Goal: Task Accomplishment & Management: Use online tool/utility

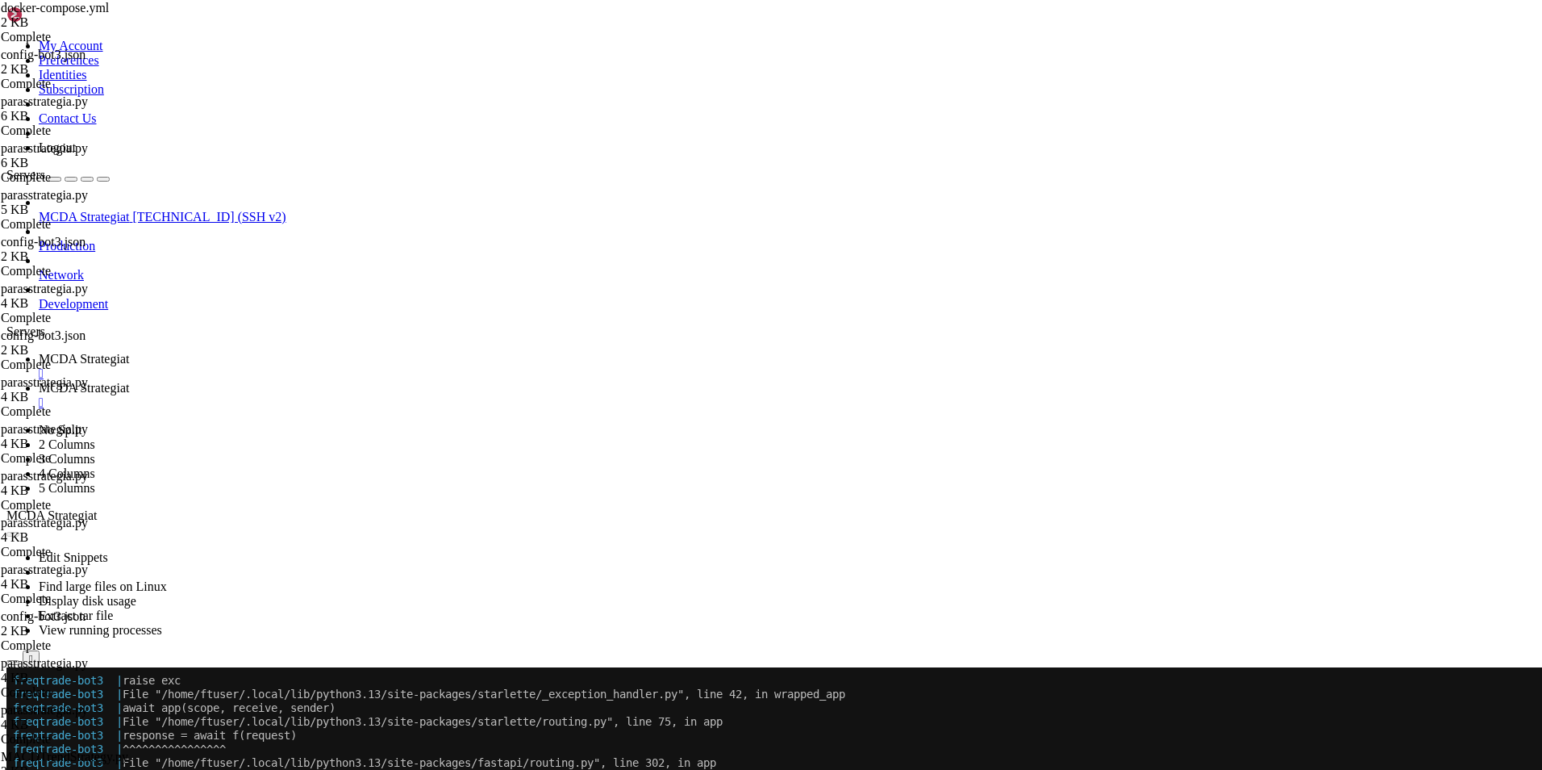
scroll to position [15810, 0]
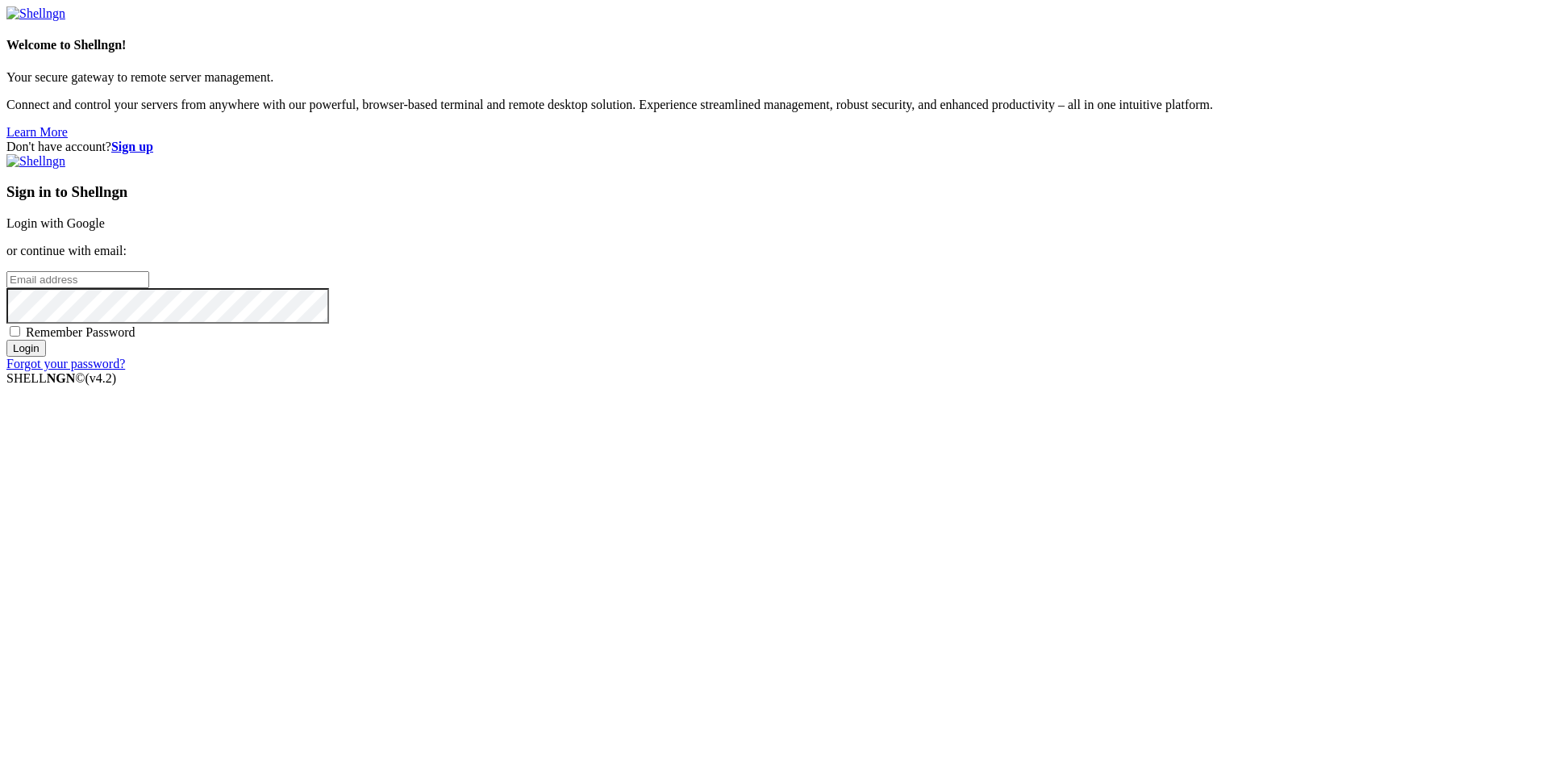
type input "root"
click at [105, 230] on link "Login with Google" at bounding box center [55, 223] width 98 height 14
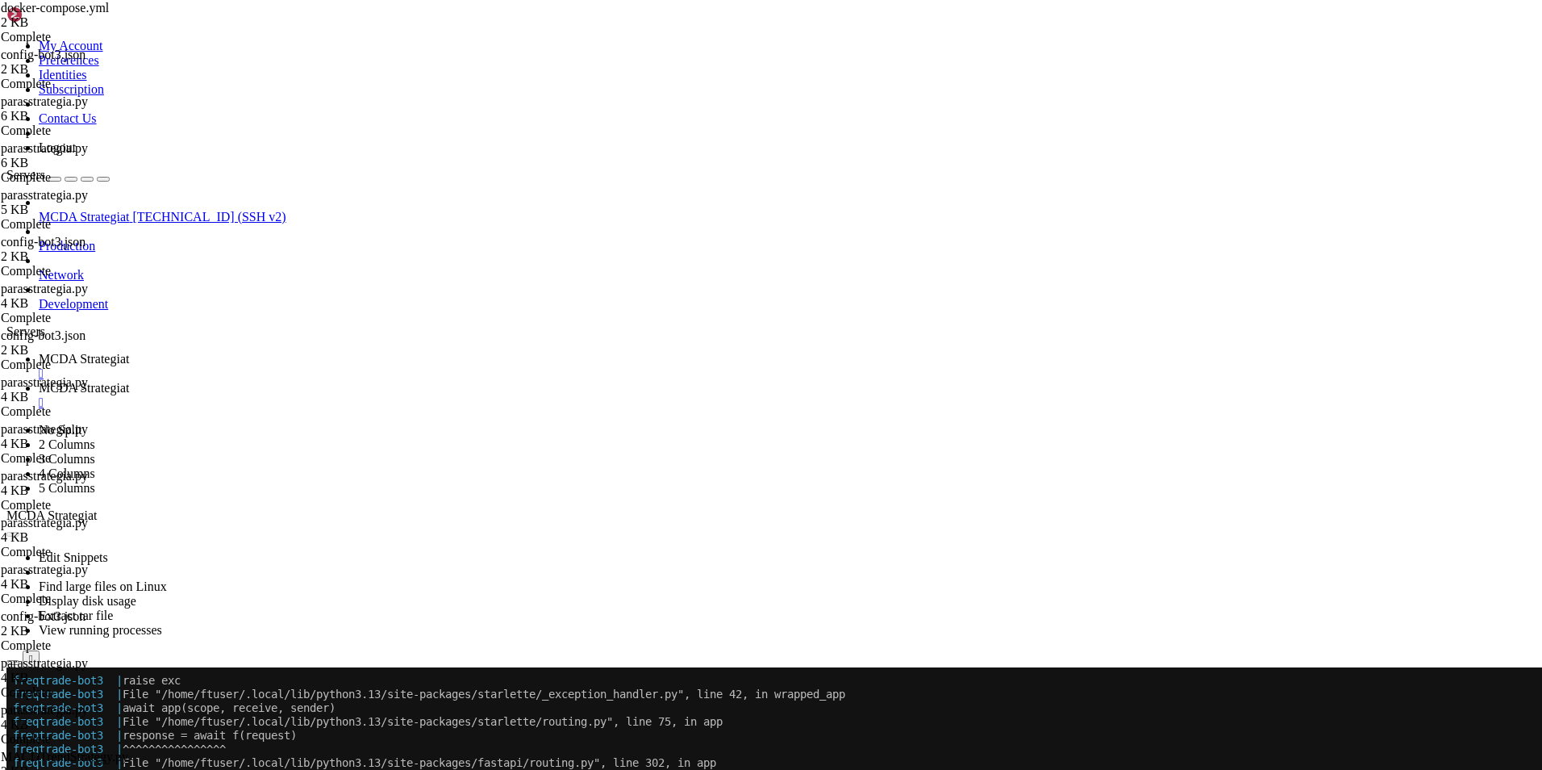
scroll to position [15810, 0]
click at [71, 712] on button "Reconnect" at bounding box center [38, 720] width 65 height 17
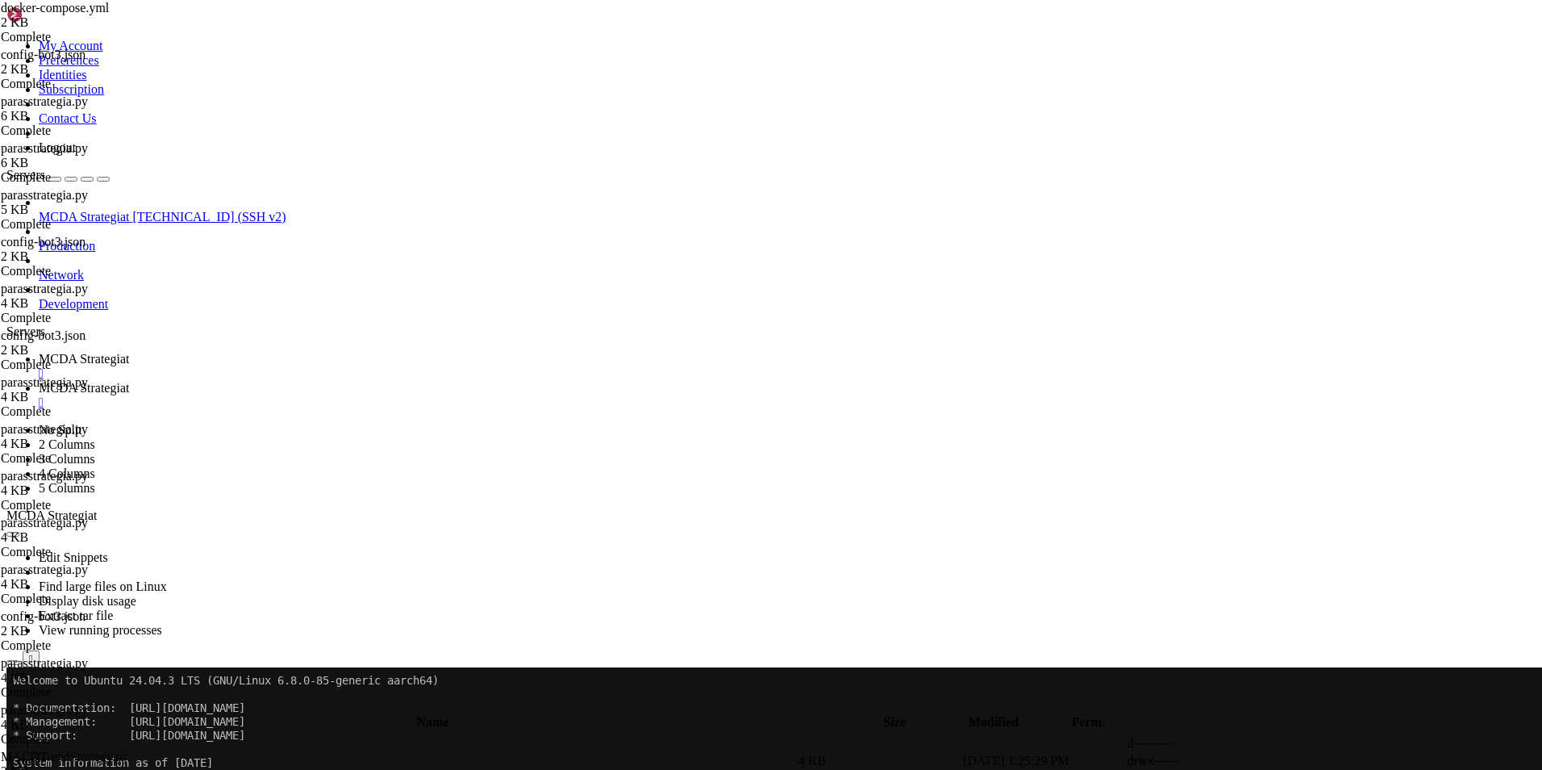
click at [425, 381] on link "MCDA Strategiat " at bounding box center [787, 395] width 1497 height 29
click at [129, 352] on span "MCDA Strategiat" at bounding box center [84, 359] width 90 height 14
click at [129, 381] on span "MCDA Strategiat" at bounding box center [84, 388] width 90 height 14
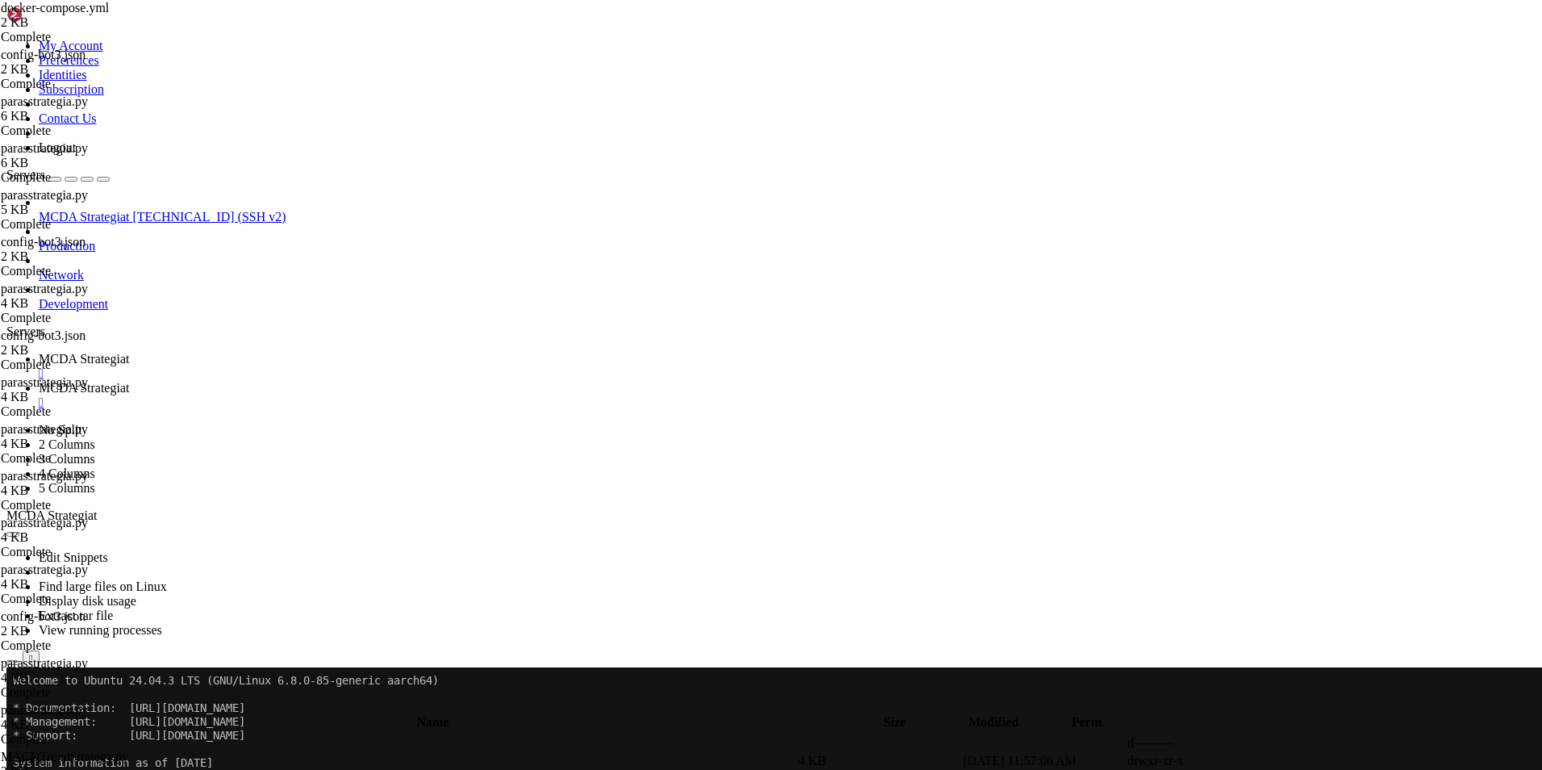
scroll to position [45, 0]
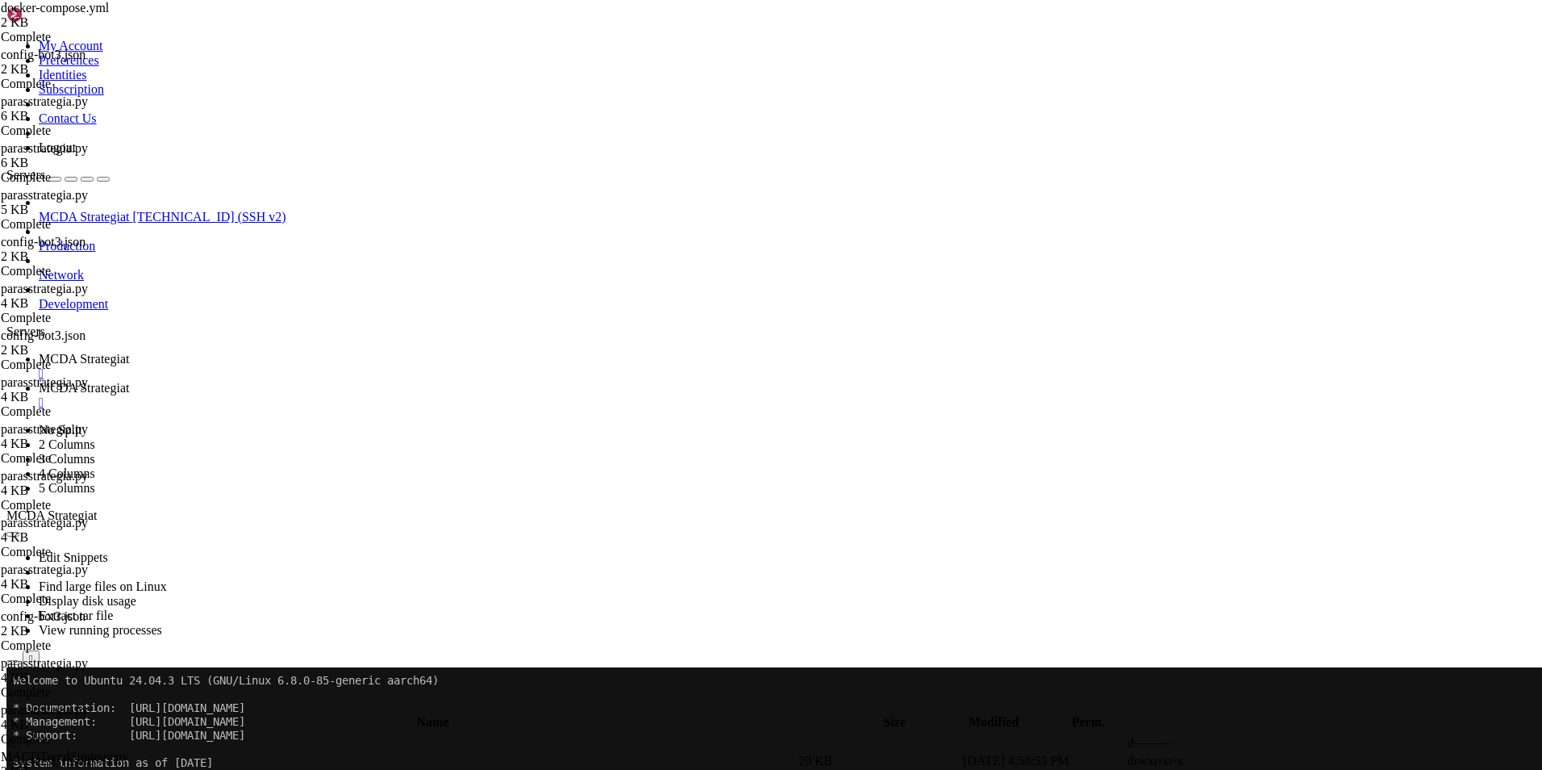
type input "/root/ft_userdata/user_data/strategies"
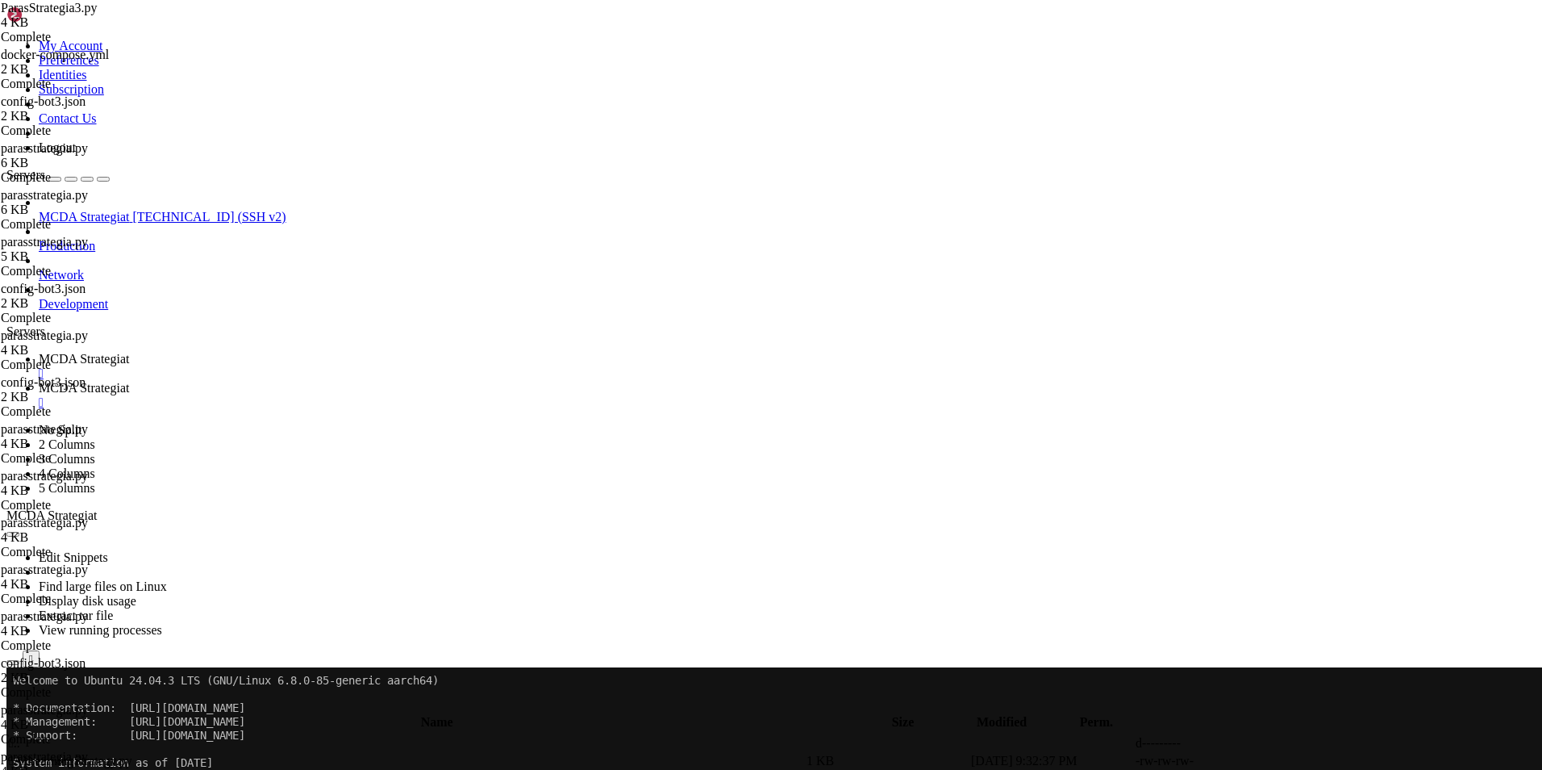
type textarea "stoploss = -0.01"
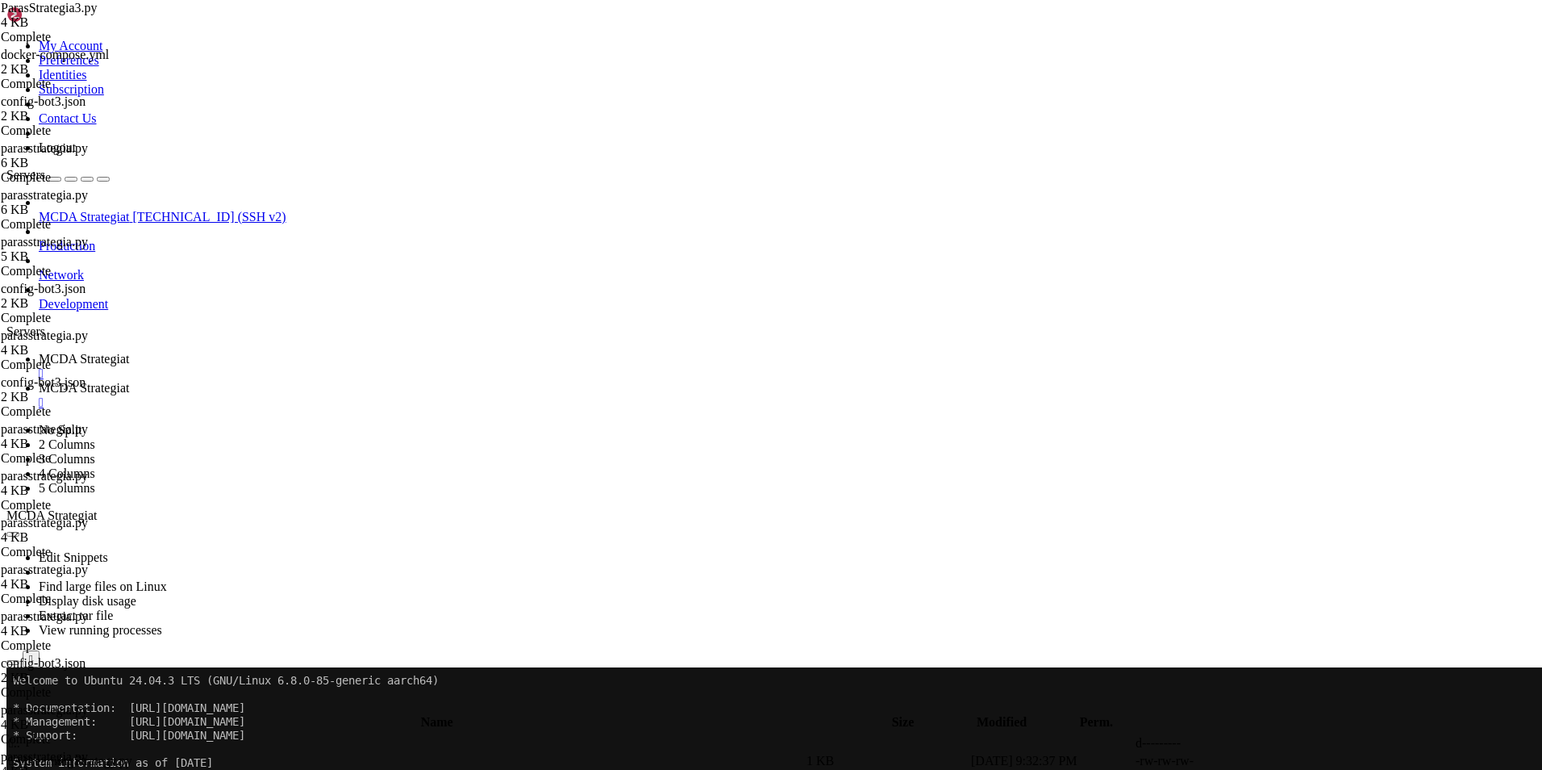
type textarea "startup_candle_count = 50"
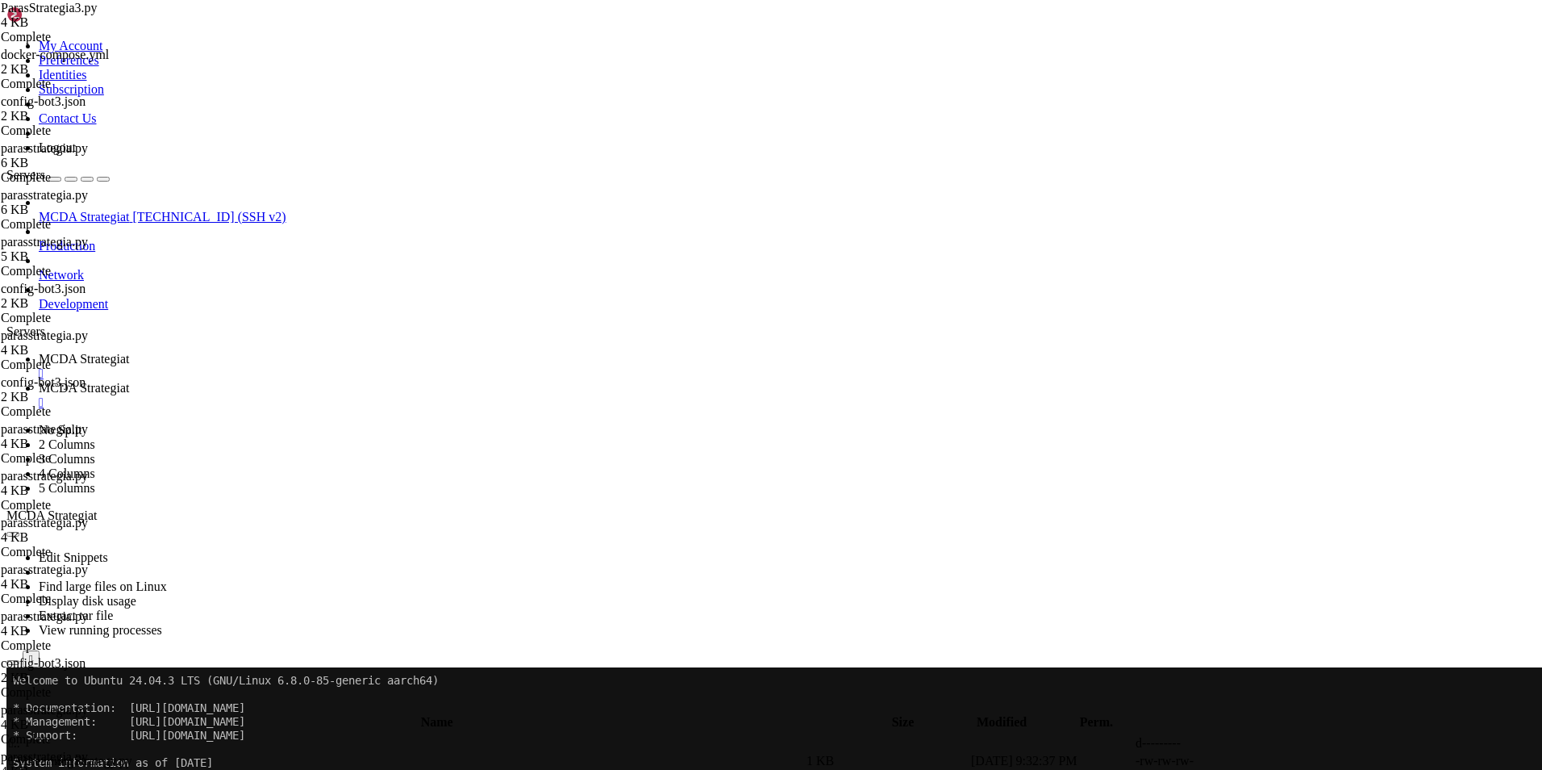
type textarea "dataframe["ema50"] = ta.EMA(dataframe["close"], timeperiod=50)"
type textarea "macd = ta.MACD(dataframe, fastperiod=12, slowperiod=26, signalperiod=9)"
type textarea "def populate_indicators(self, dataframe: DataFrame, metadata: dict) -> DataFram…"
type textarea "# --- Kytkin: myydäänkö vain voitolla (voi yliajaa configista avaimella "sell_p…"
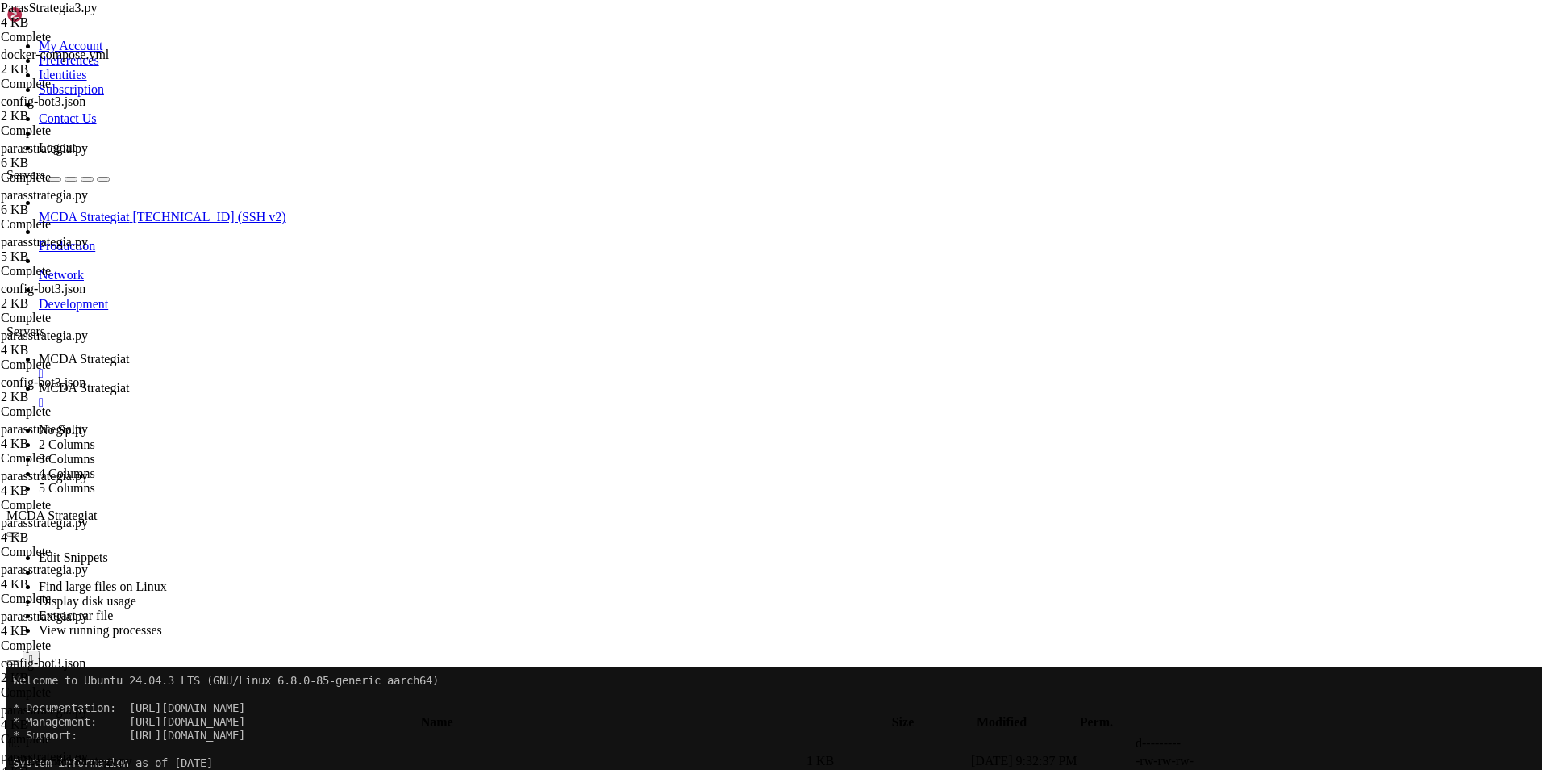
type textarea "stoploss = -0.005"
type textarea "reversal_drop_ratio = 0.20 # 0.20 = 20 %"
type textarea "# --- Kytkin: myydäänkö vain voitolla (voi yliajaa configista avaimella "sell_p…"
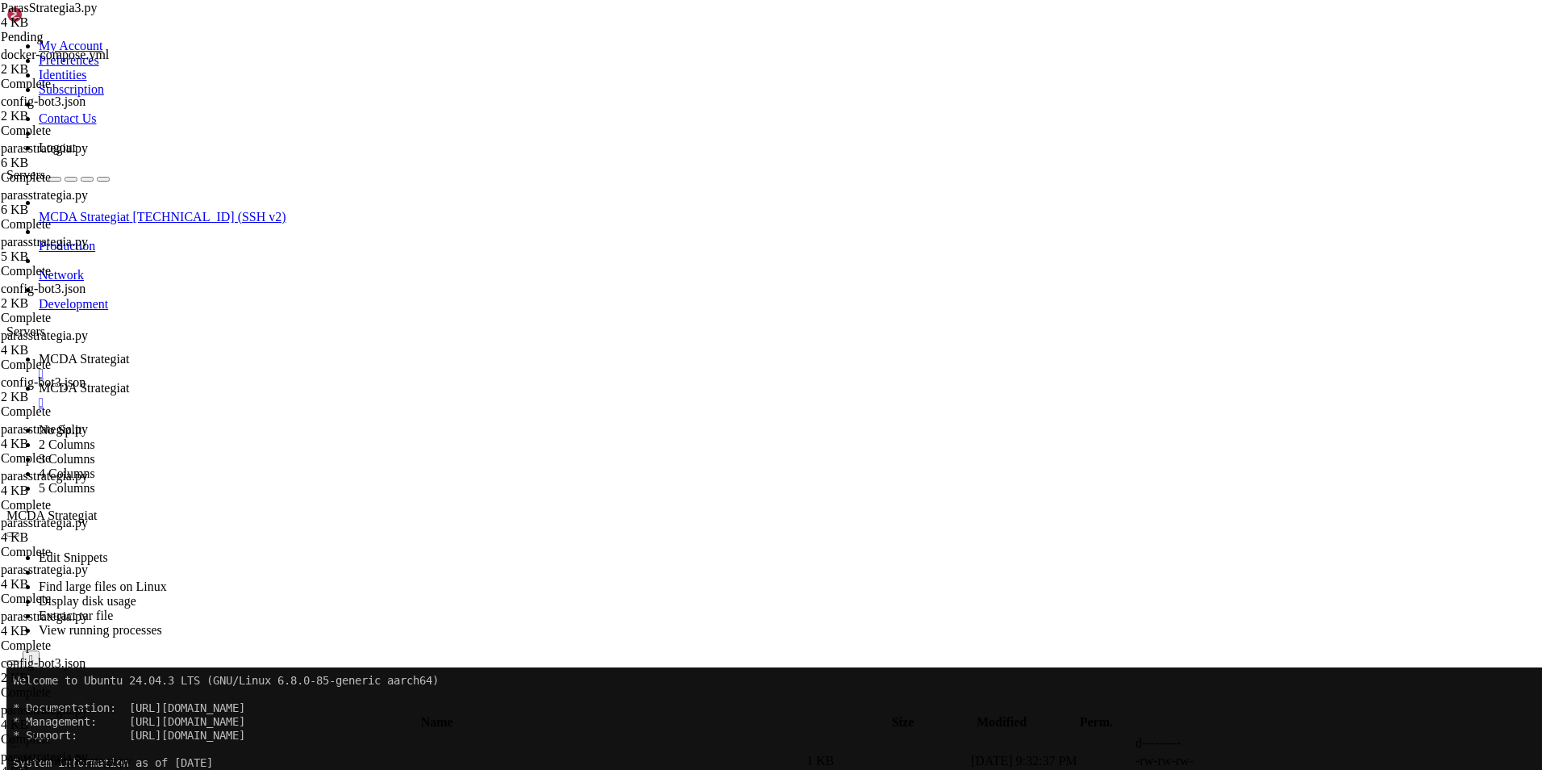
click at [129, 352] on span "MCDA Strategiat" at bounding box center [84, 359] width 90 height 14
click at [129, 381] on span "MCDA Strategiat" at bounding box center [84, 388] width 90 height 14
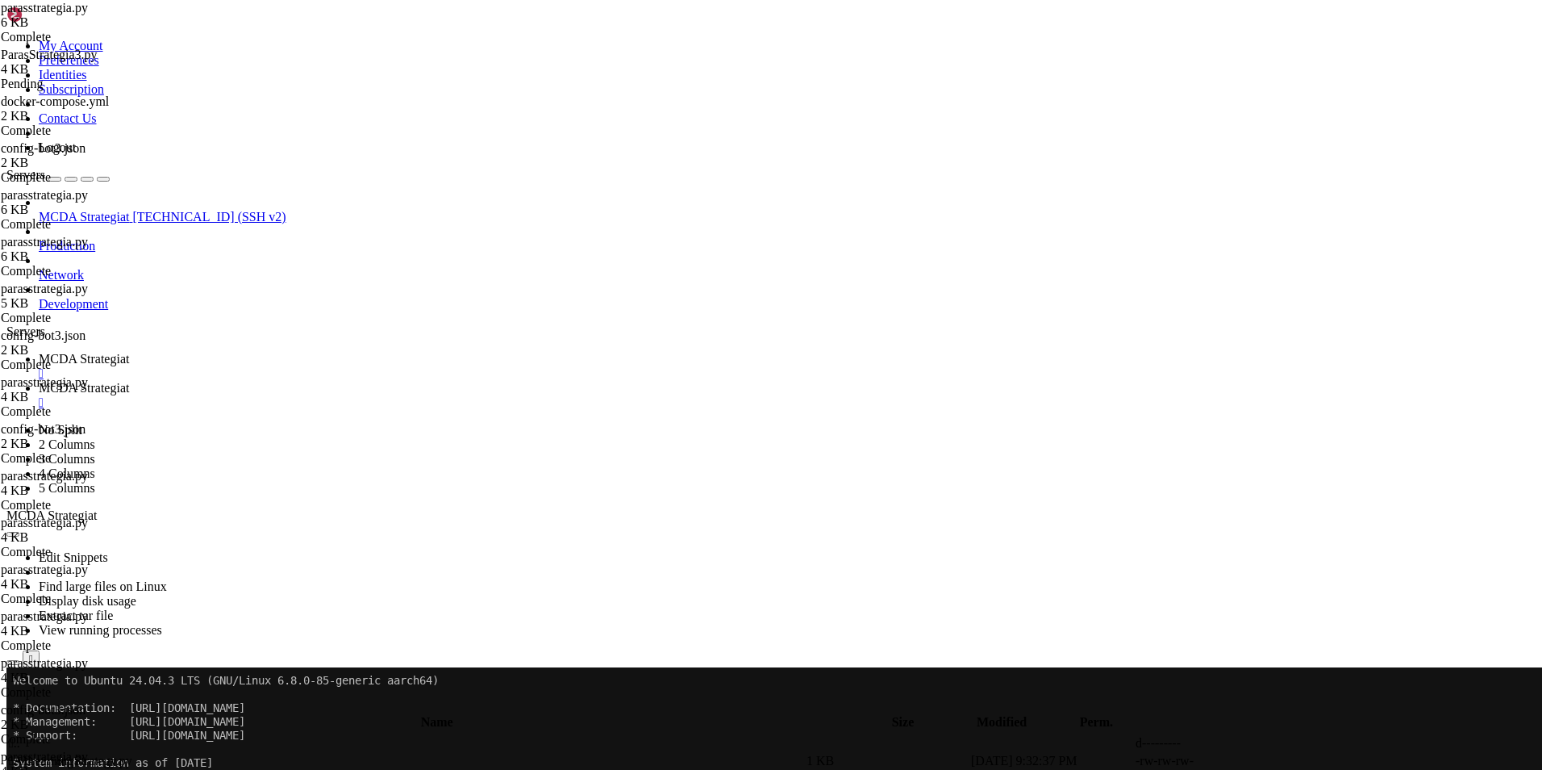
scroll to position [0, 6]
type textarea "hist_rise_bars = 1 # montako peräkkäistä nousua (1 = herkkä)"
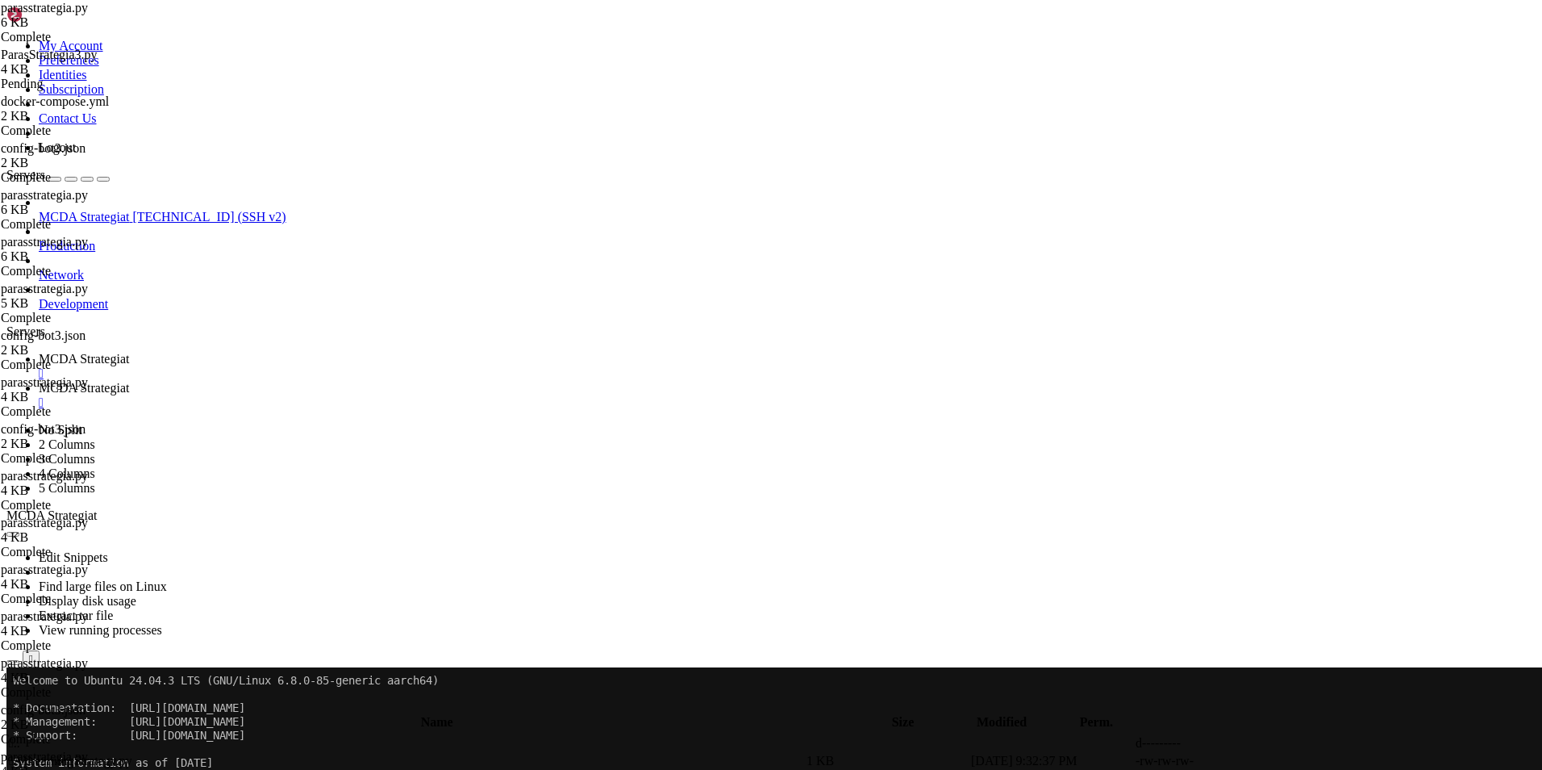
click at [129, 352] on span "MCDA Strategiat" at bounding box center [84, 359] width 90 height 14
click at [129, 381] on span "MCDA Strategiat" at bounding box center [84, 388] width 90 height 14
click at [20, 736] on span " .." at bounding box center [14, 743] width 11 height 14
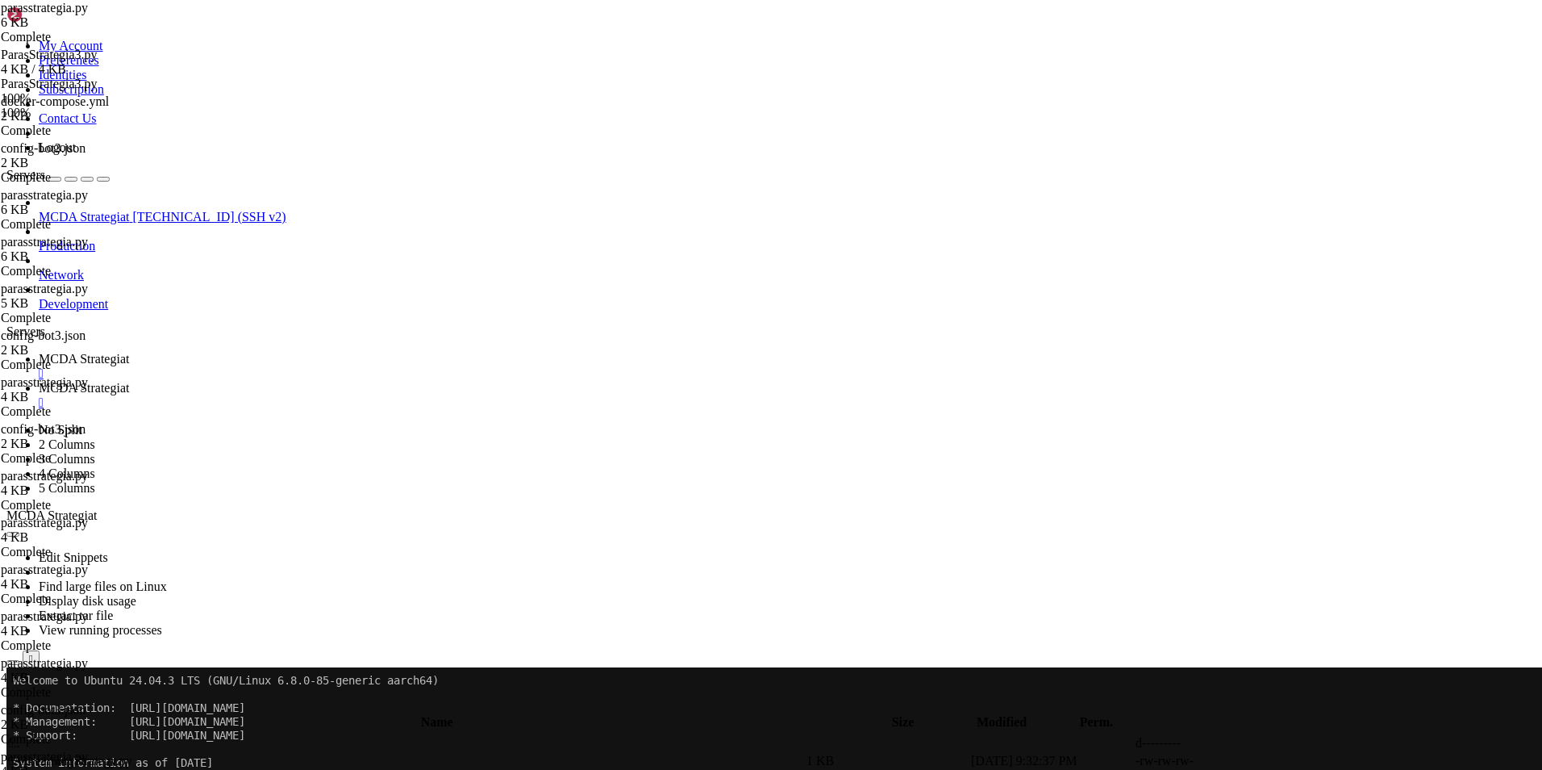
type input "/root/ft_userdata/user_data"
drag, startPoint x: 557, startPoint y: 435, endPoint x: 257, endPoint y: 424, distance: 300.2
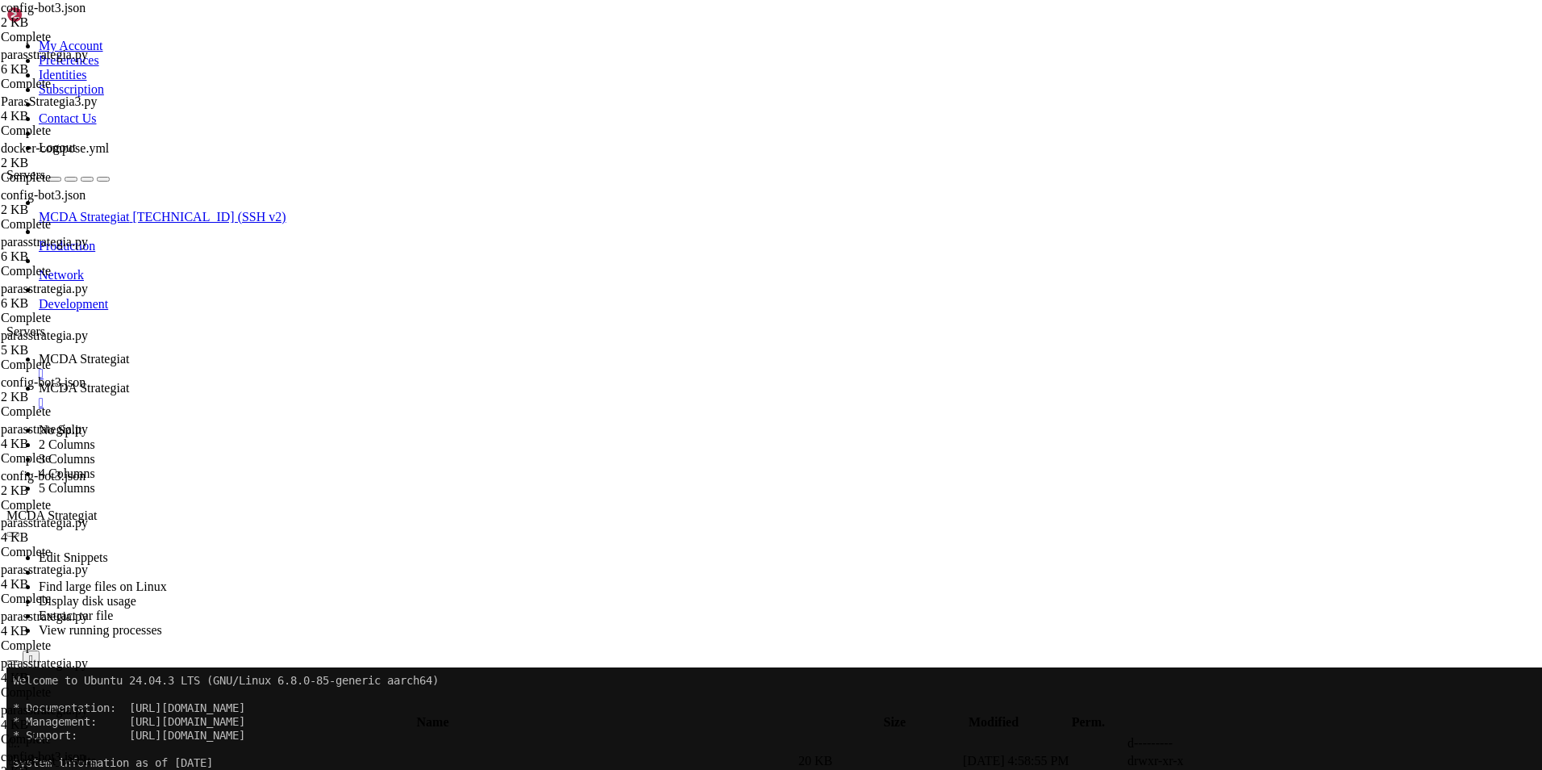
type textarea ""order_types": { "buy": "limit", "sell": "market" }, "unfilledtimeout": { "buy"…"
type textarea "},"
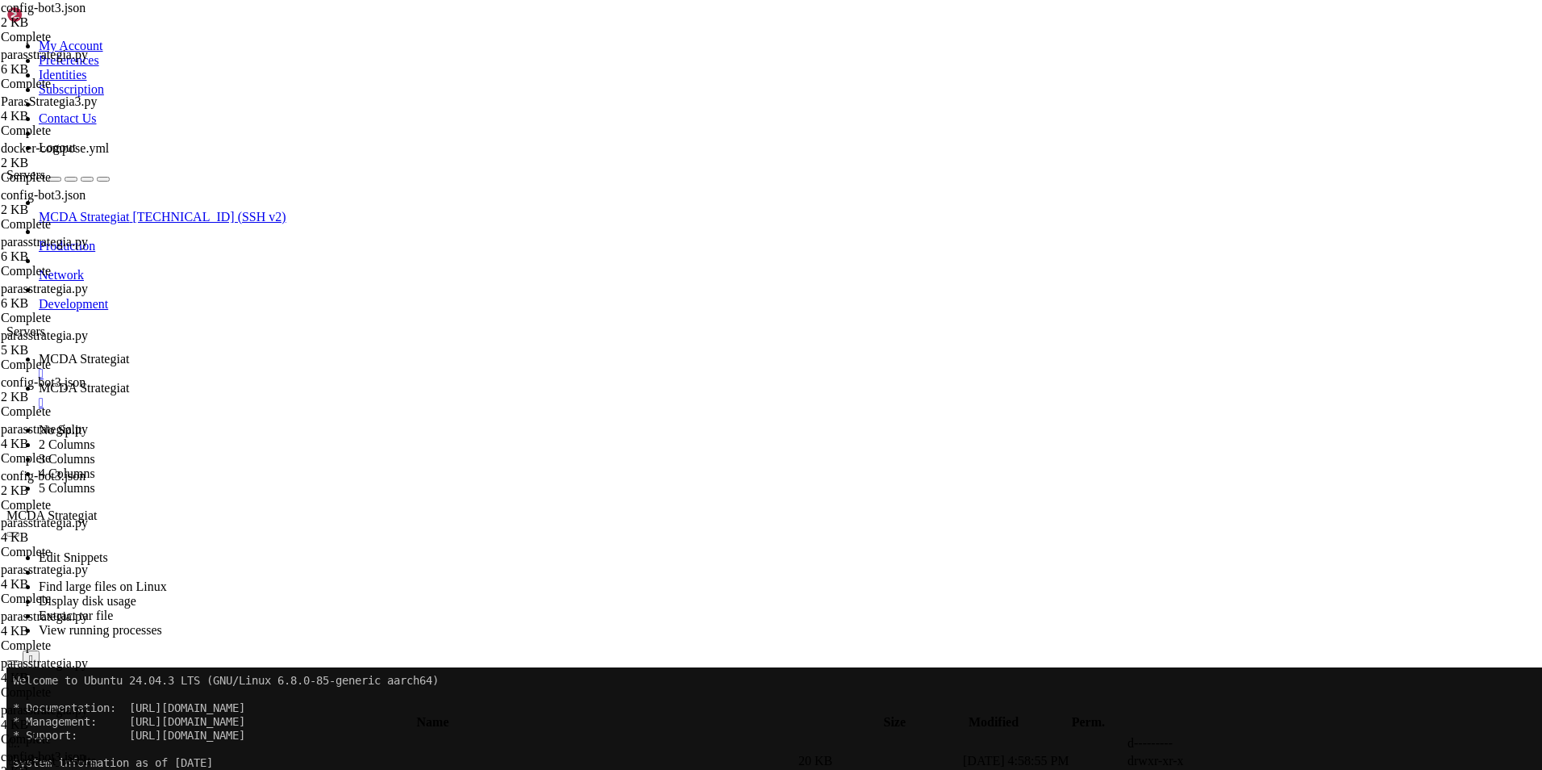
type textarea ""sell_profit_only": false"
click at [129, 352] on span "MCDA Strategiat" at bounding box center [84, 359] width 90 height 14
click at [388, 381] on link "MCDA Strategiat " at bounding box center [787, 395] width 1497 height 29
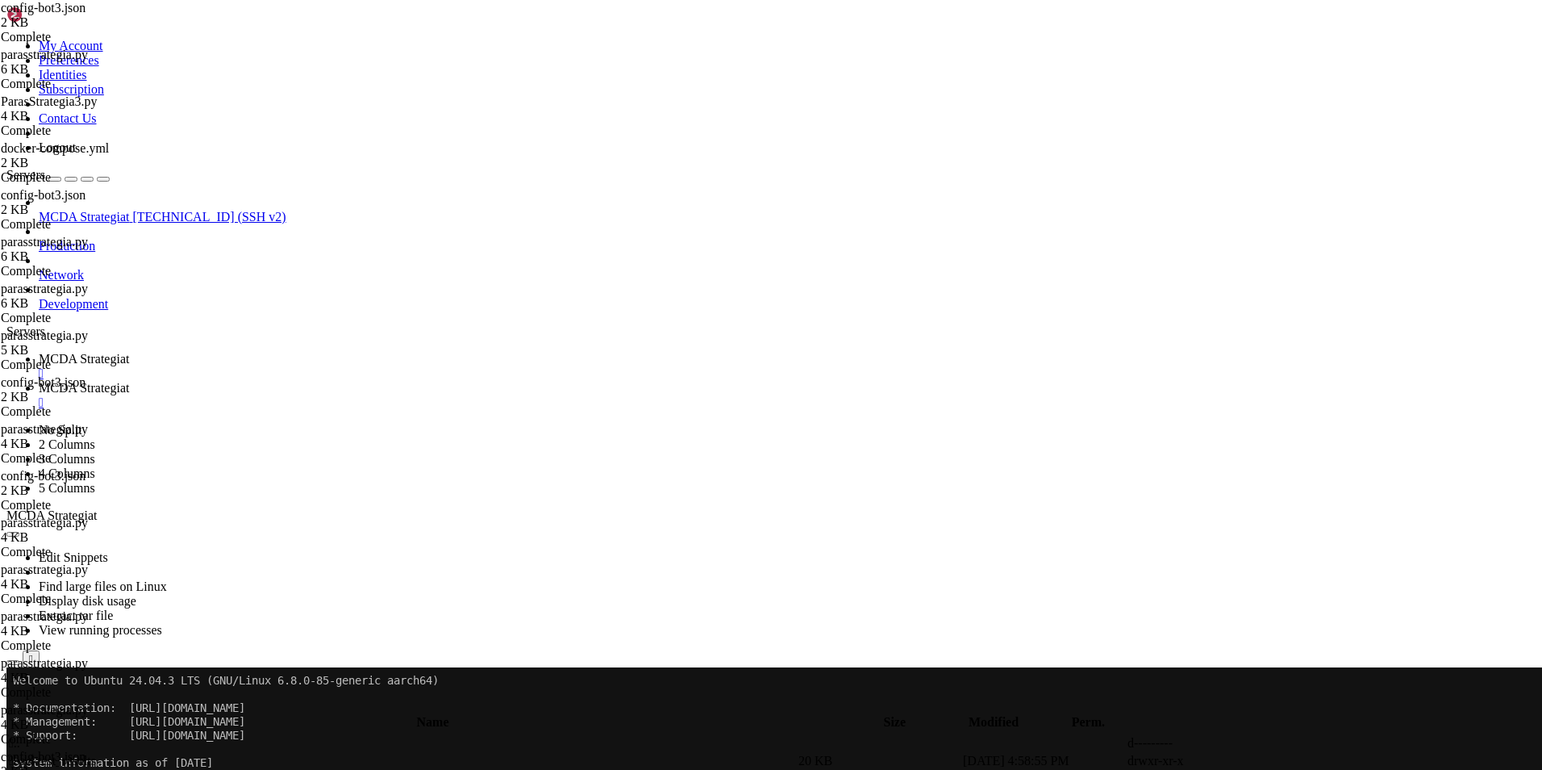
type input "/root/ft_userdata/user_data/strategies"
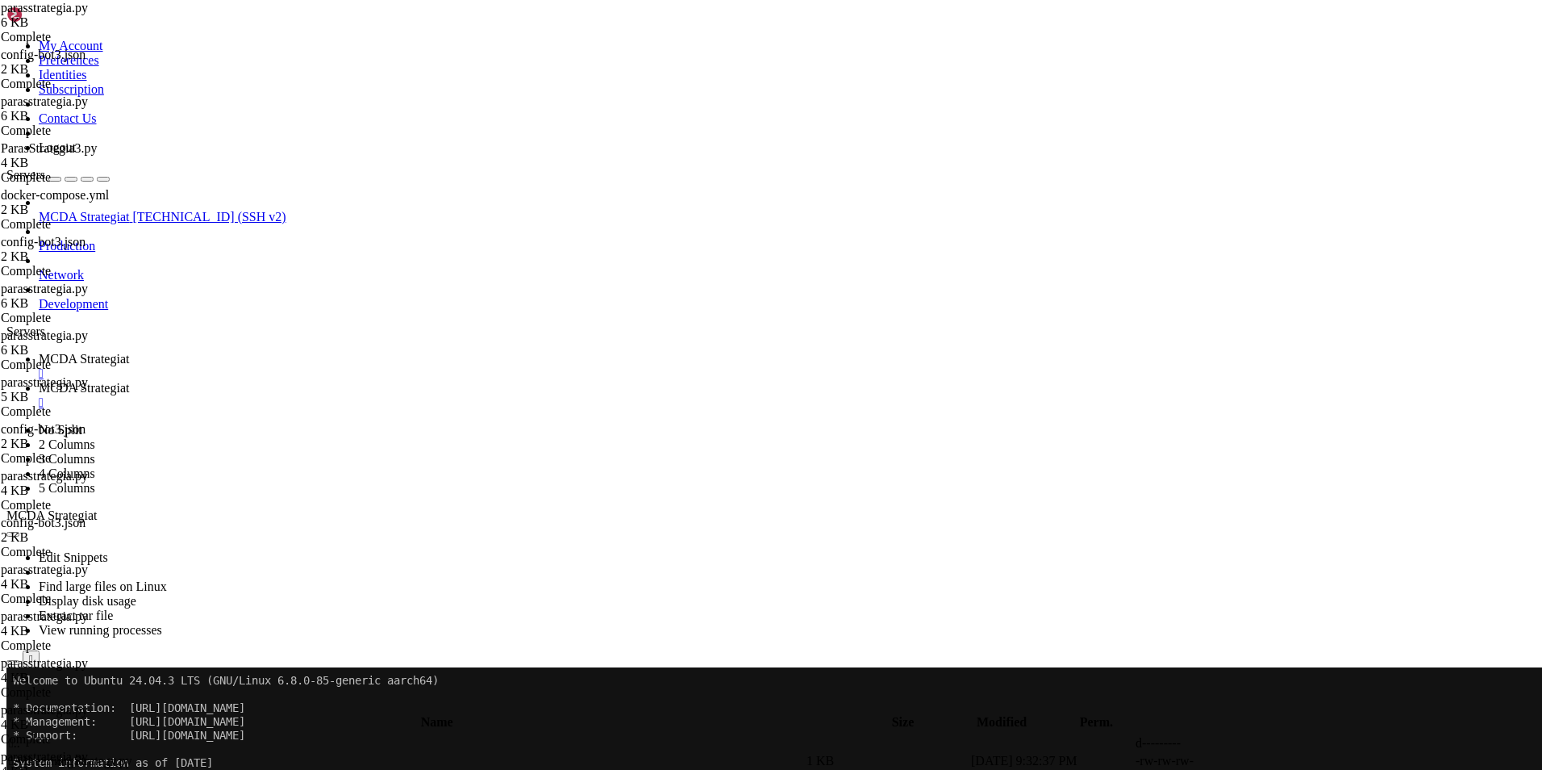
scroll to position [0, 8]
type textarea "stoploss = -0.0001"
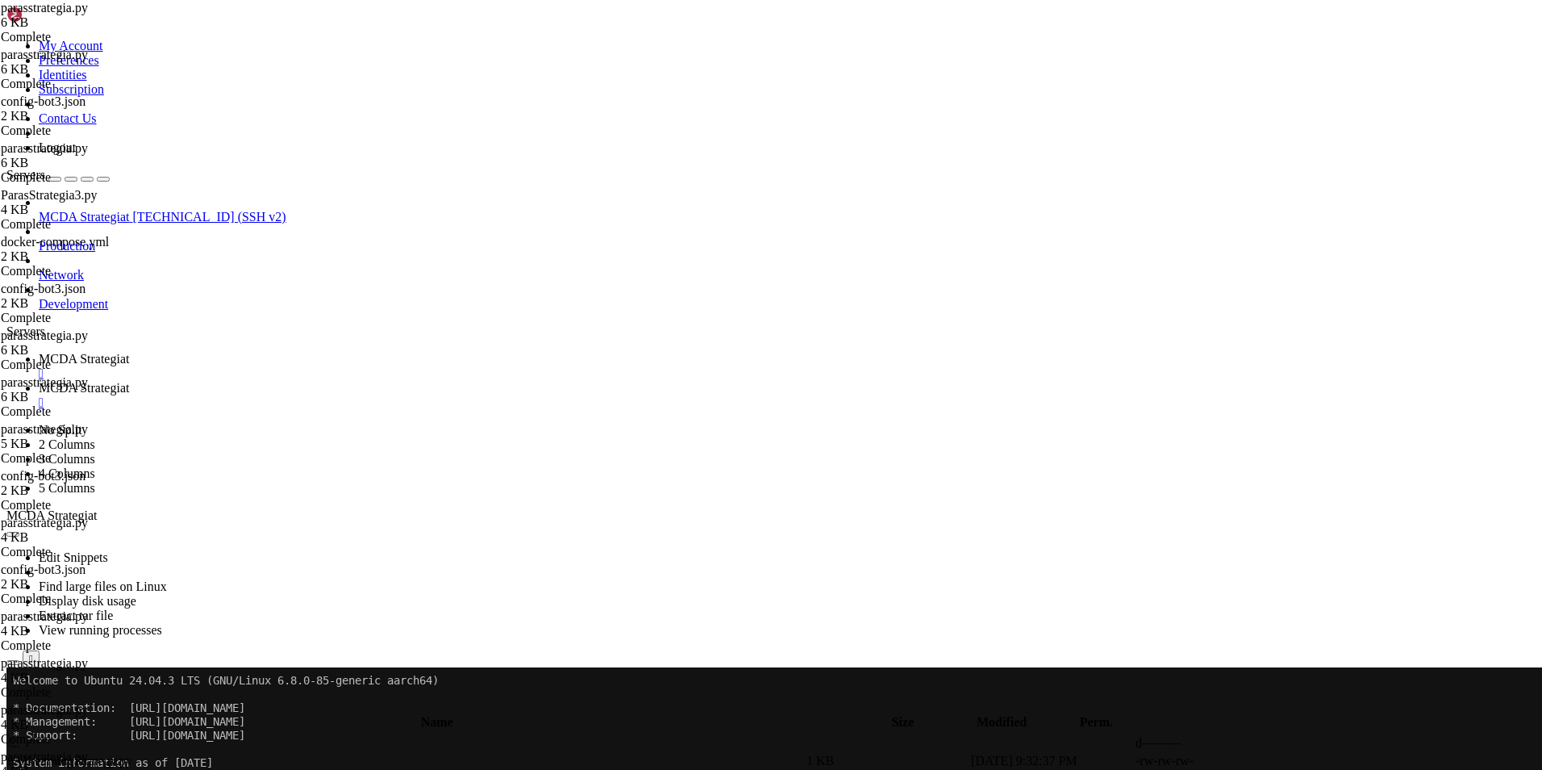
scroll to position [0, 0]
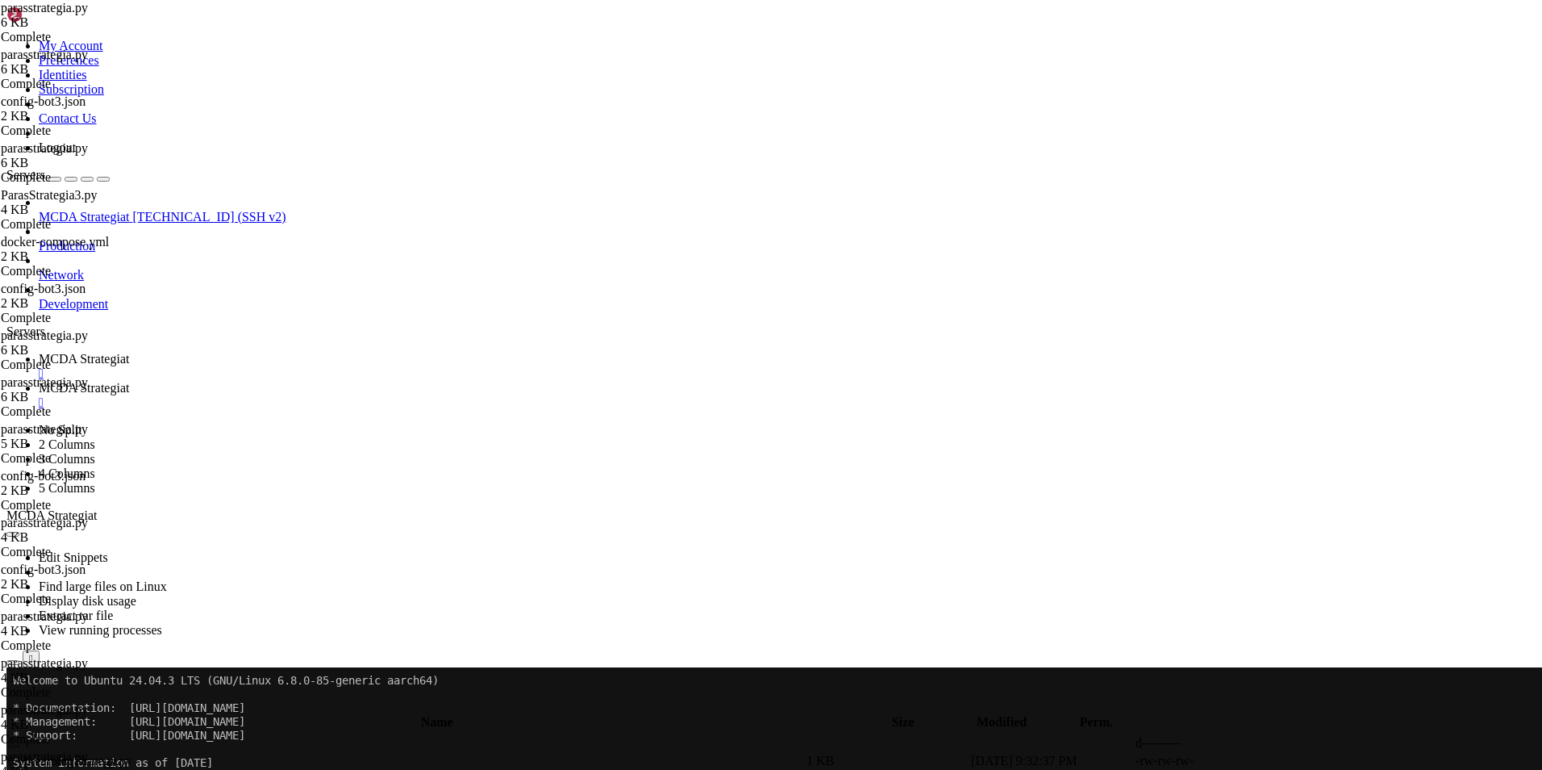
scroll to position [0, 12]
type textarea "reversal_drop_ratio = 0.20 # 50% runkovertailu"
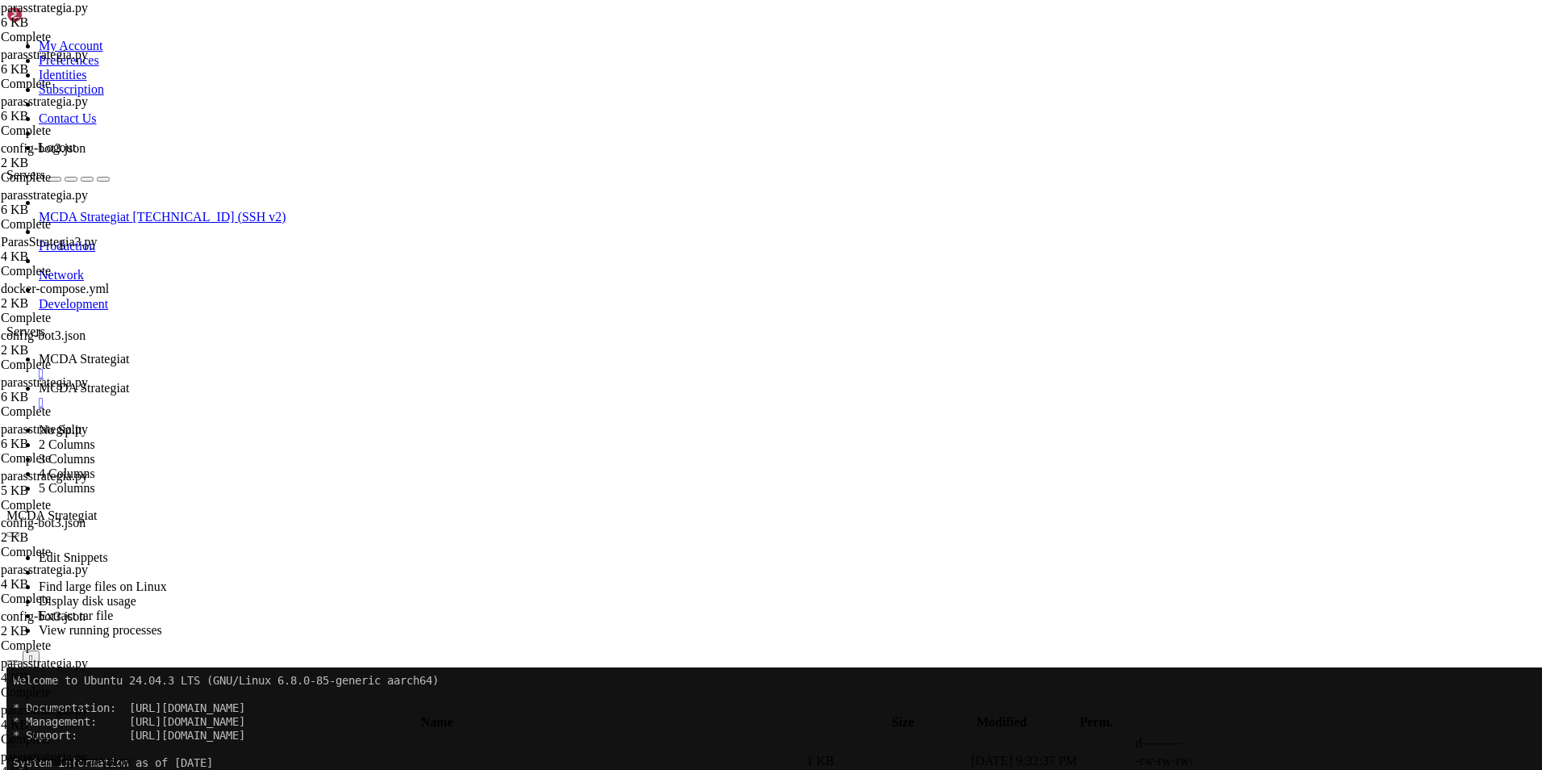
type textarea "sell_profit_only = True # myy vain voitolla (vaihda configissa)"
click at [20, 736] on span " .." at bounding box center [14, 743] width 11 height 14
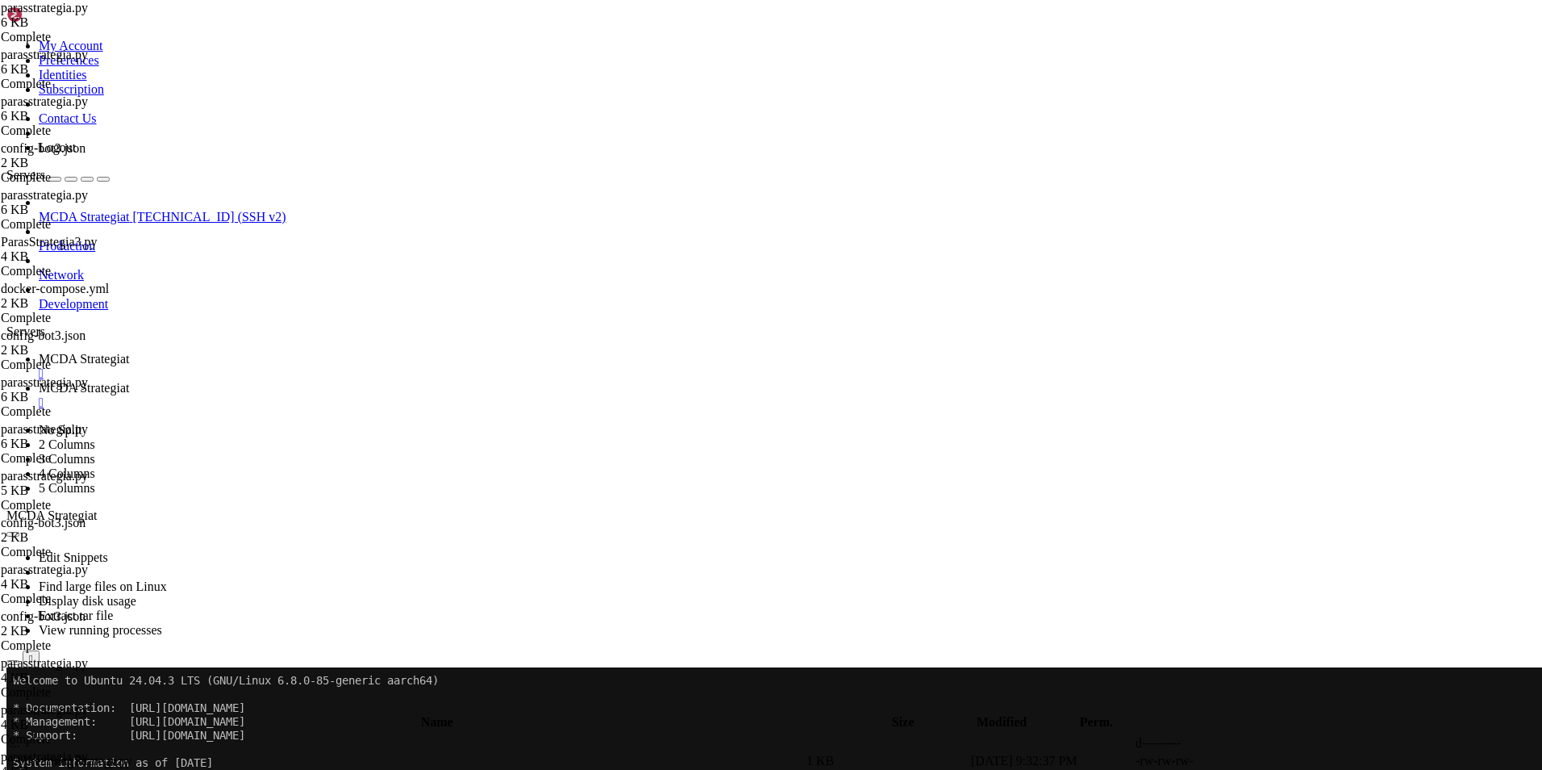
click at [20, 736] on span " .." at bounding box center [14, 743] width 11 height 14
type input "/root/ft_userdata/user_data"
drag, startPoint x: 385, startPoint y: 419, endPoint x: 358, endPoint y: 419, distance: 26.6
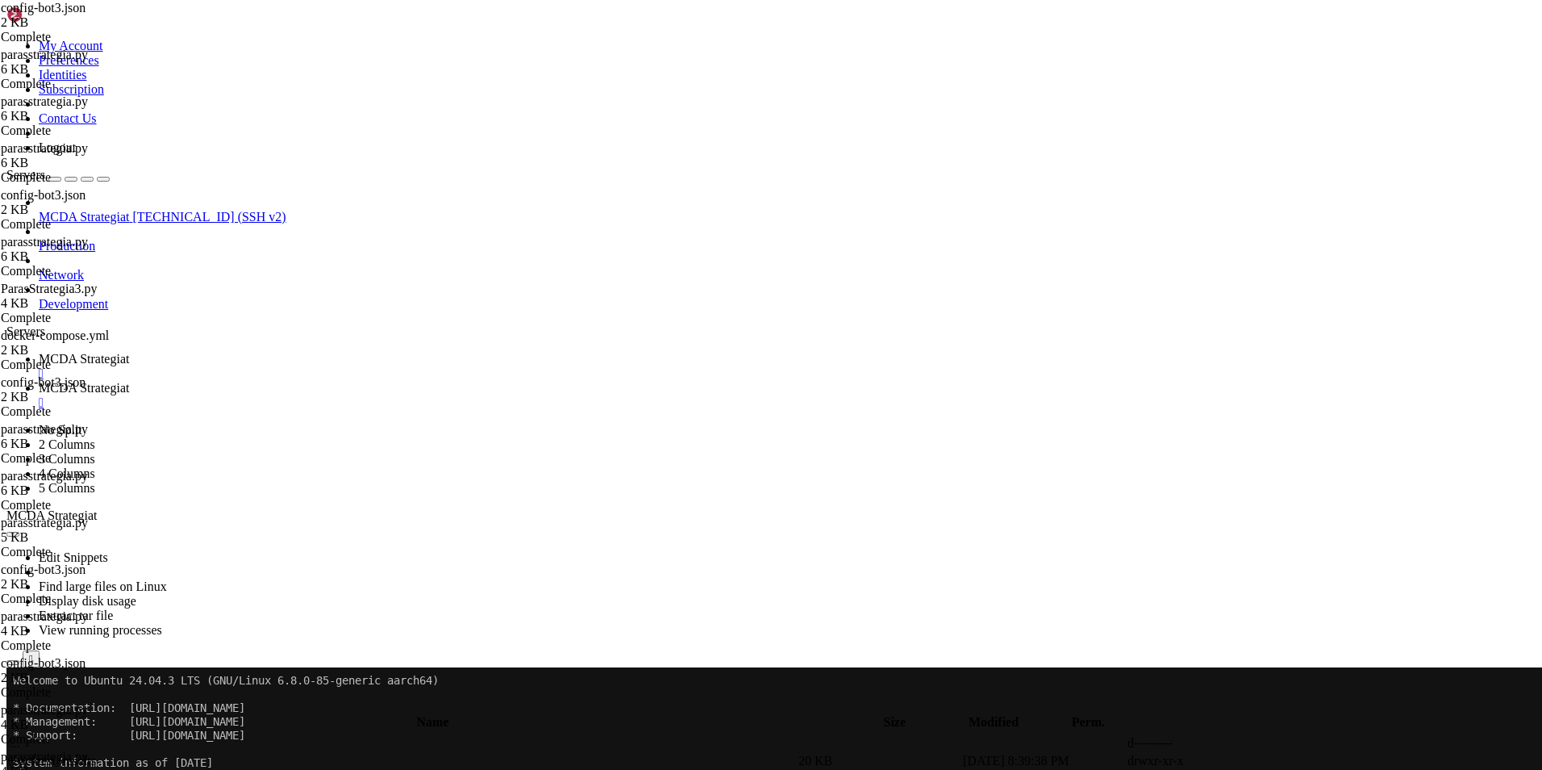
type textarea ""sell_profit_only": true"
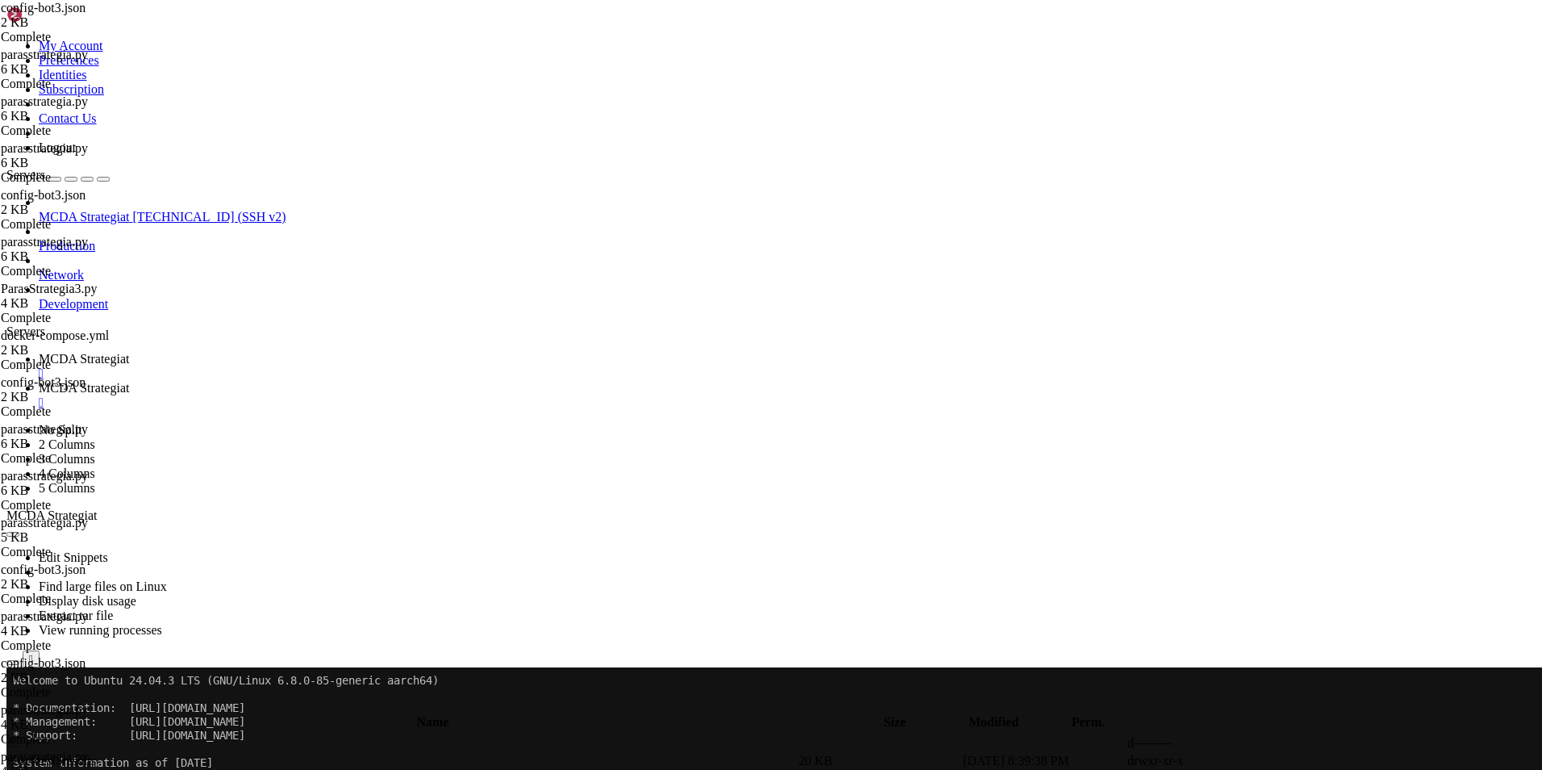
click at [129, 352] on span "MCDA Strategiat" at bounding box center [84, 359] width 90 height 14
click at [408, 381] on link "MCDA Strategiat " at bounding box center [787, 395] width 1497 height 29
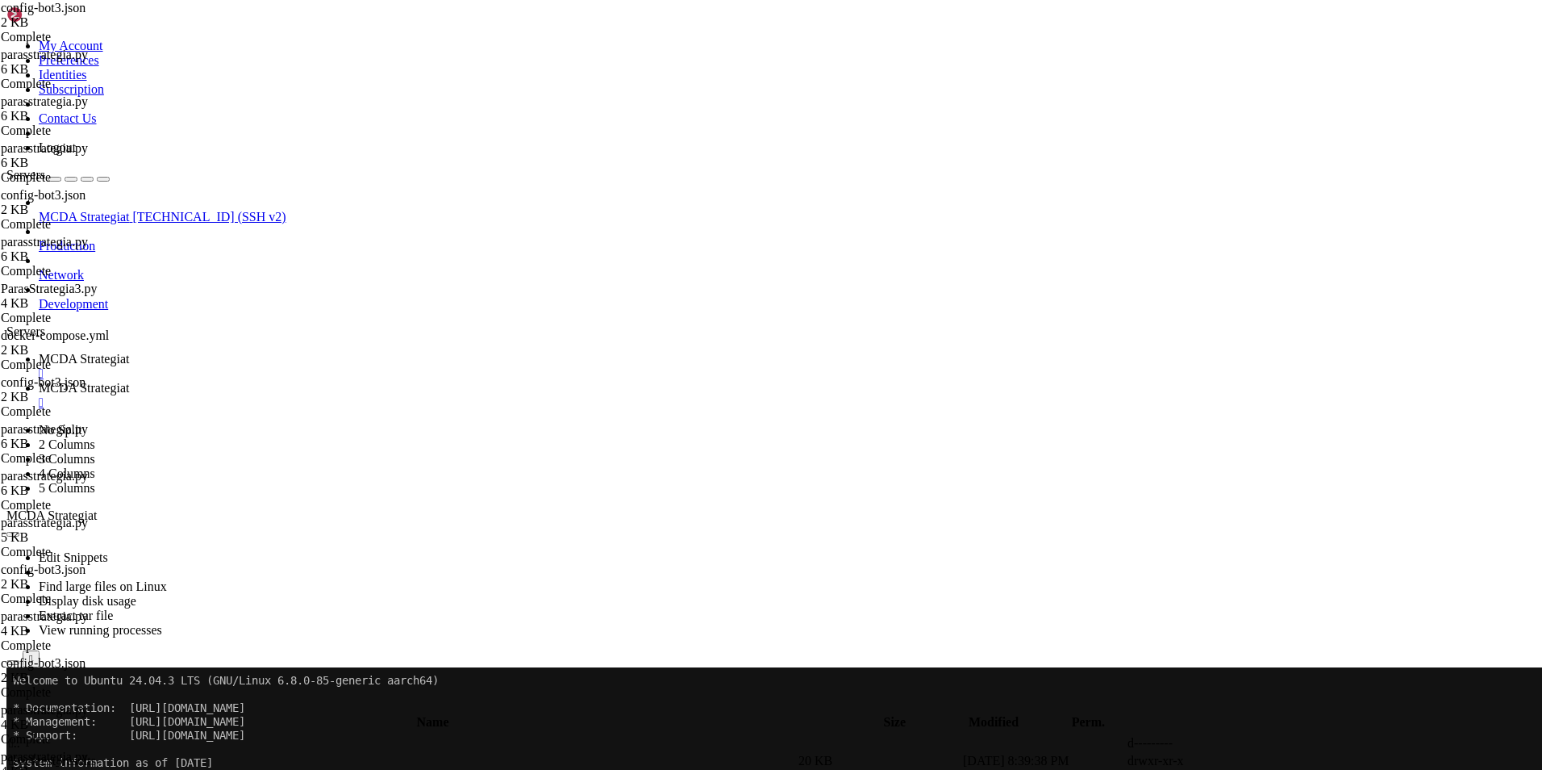
type input "/root/ft_userdata/user_data/strategies"
type textarea "return None"
paste textarea "return None"
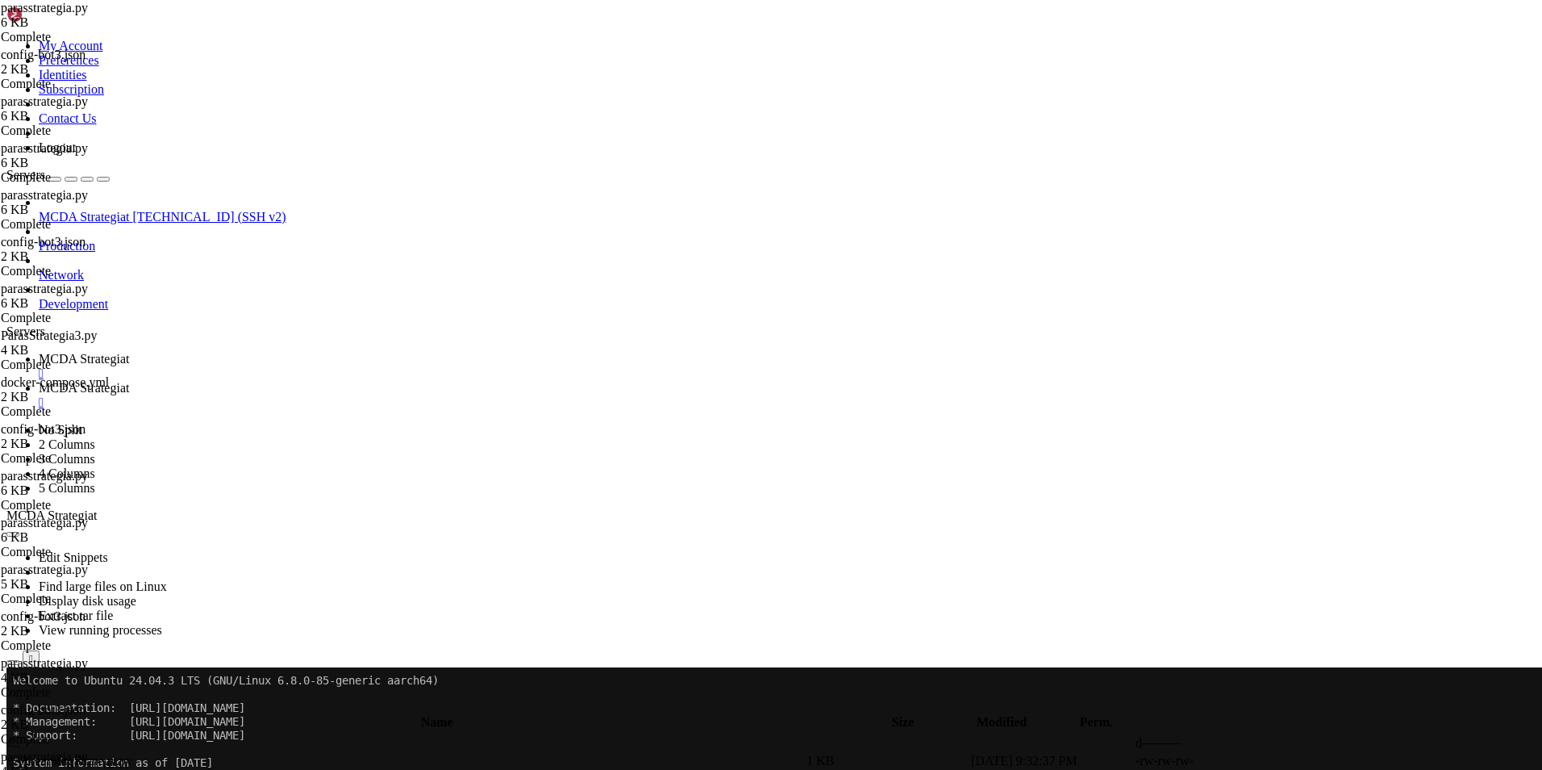
scroll to position [187, 0]
type textarea "return None"
type textarea "# 3) Histogrammi kääntyy laskuun (vain voitolla), vaikka MACD vielä > signaali"
type textarea "# 2) MACD bearish crossover (vain voitolla)"
type textarea "# 1) Tuotto ≥ 10 %"
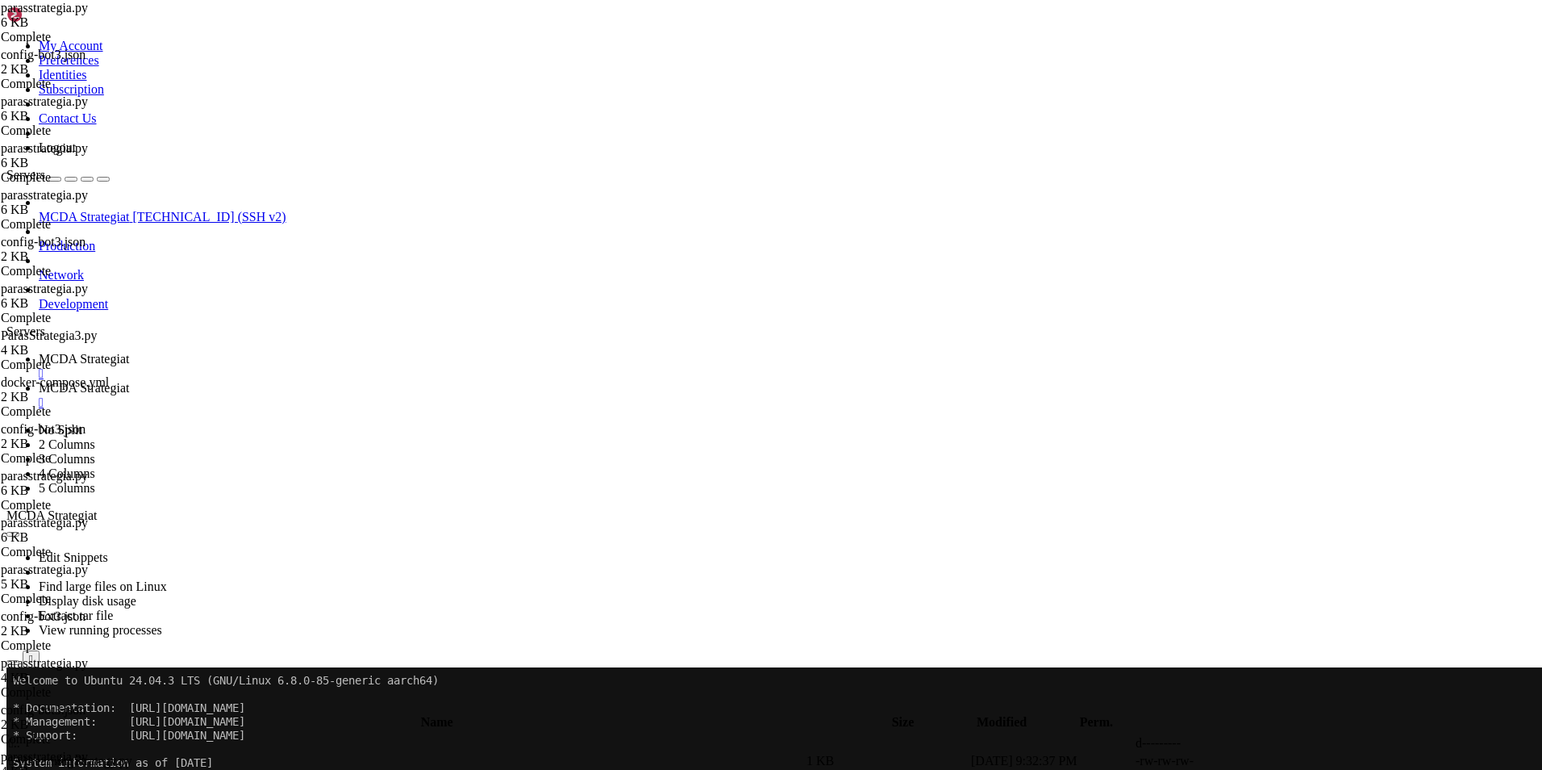
type textarea "last_candle = dataframe.iloc[-1]"
type textarea "def custom_exit("
type textarea "def populate_exit_trend(self, dataframe: DataFrame, metadata: dict) -> DataFram…"
type textarea "def populate_entry_trend(self, dataframe: DataFrame, metadata: dict) -> DataFra…"
type textarea "return dataframe"
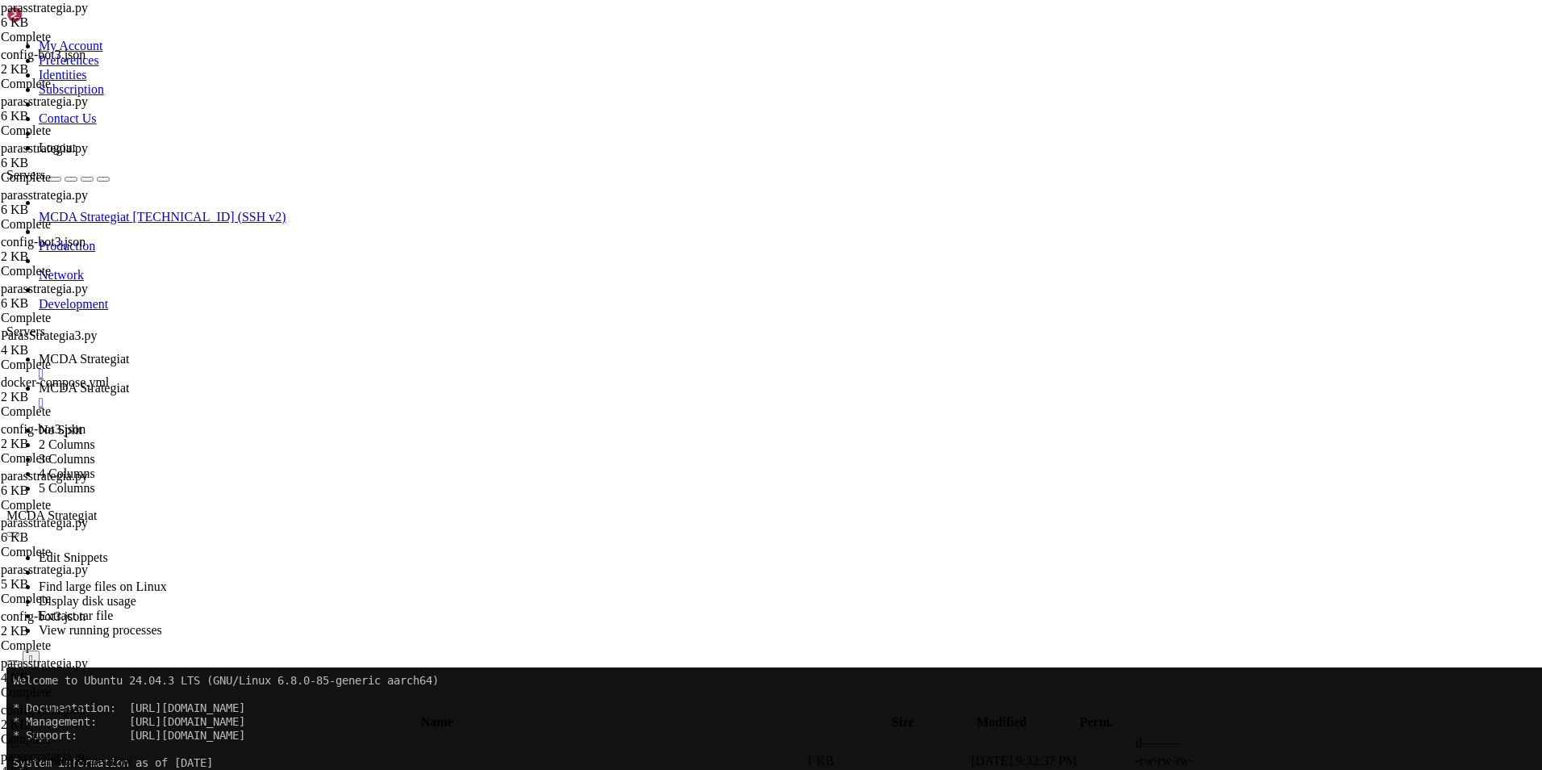
type textarea "dataframe["sma150"] = ta.SMA(dataframe, timeperiod=150)"
type textarea "def populate_indicators(self, dataframe: DataFrame, metadata: dict) -> DataFram…"
type textarea "# Estetään ROI-automaattiexit; käytetään custom_exitin 10 % tuottoexit"
type textarea "# >>> UUSI: salli myynti pienellä tappiolla (-0.5 %)"
type textarea "timeframe = "1h""
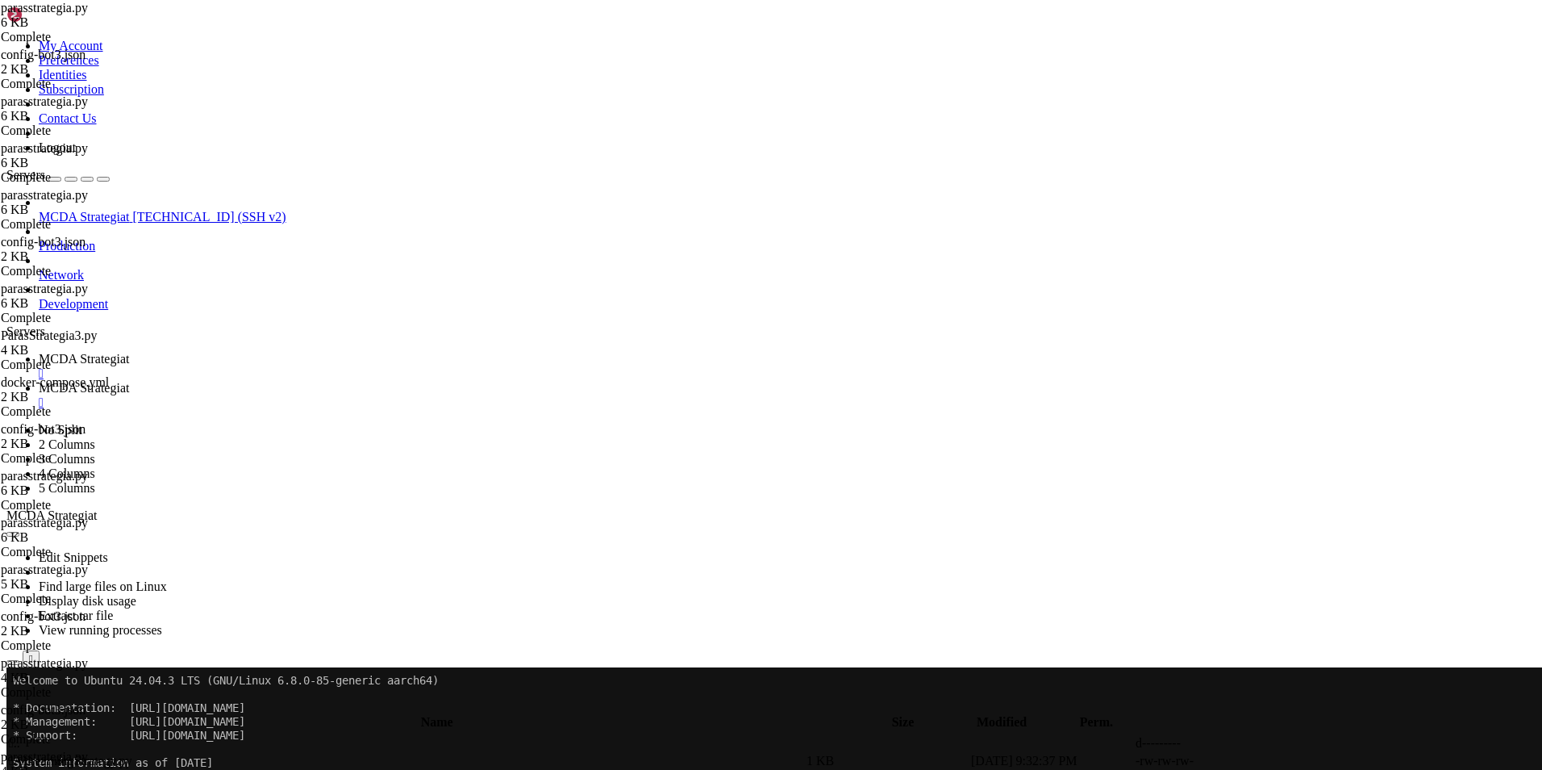
scroll to position [106, 0]
type textarea """""
type textarea "startup_candle_count = 150"
type textarea "stoploss = -0.005"
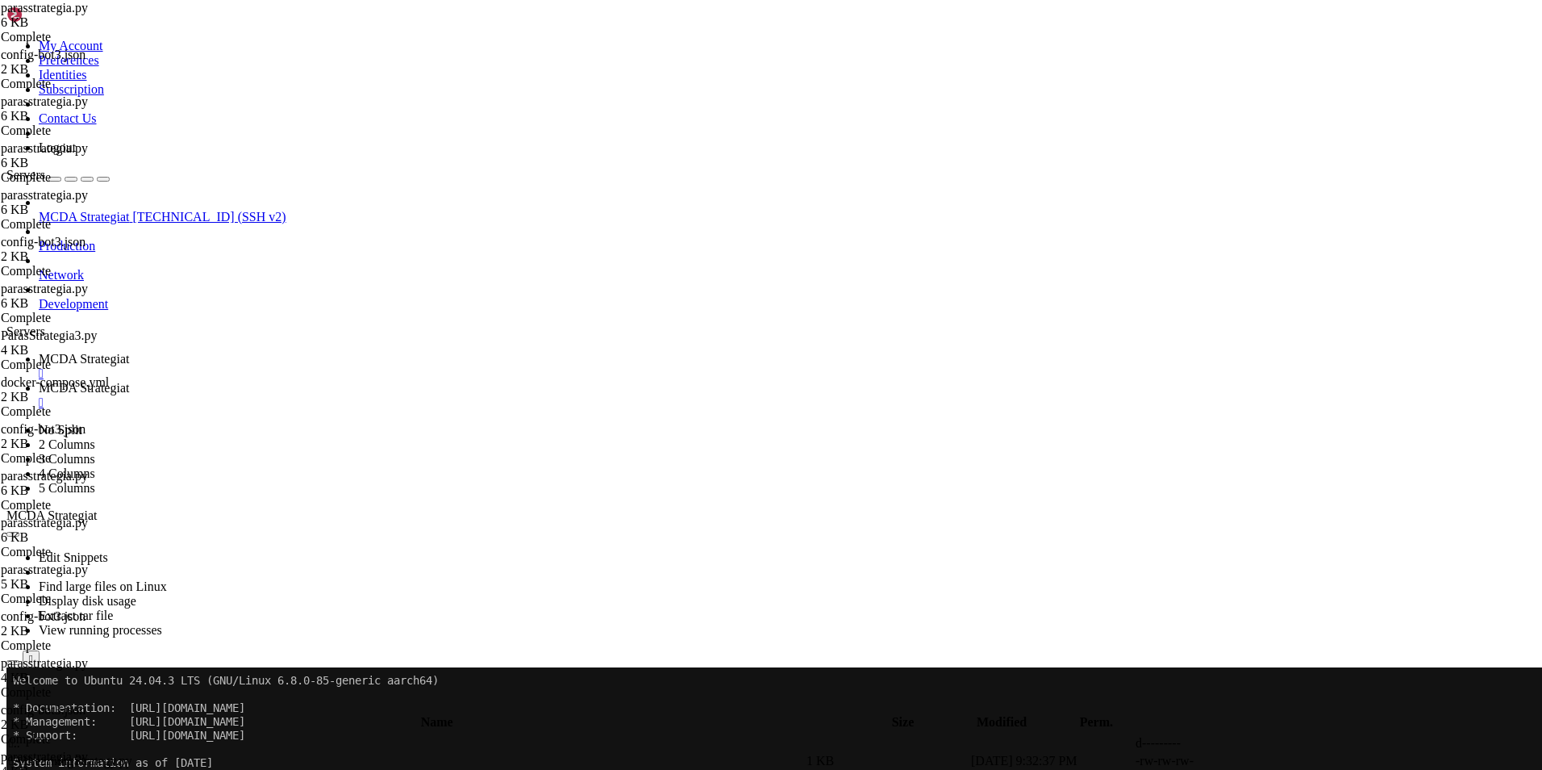
type textarea "stoploss = -0.005"
type textarea "minimal_roi = {"0": 10}"
click at [20, 736] on span " .." at bounding box center [14, 743] width 11 height 14
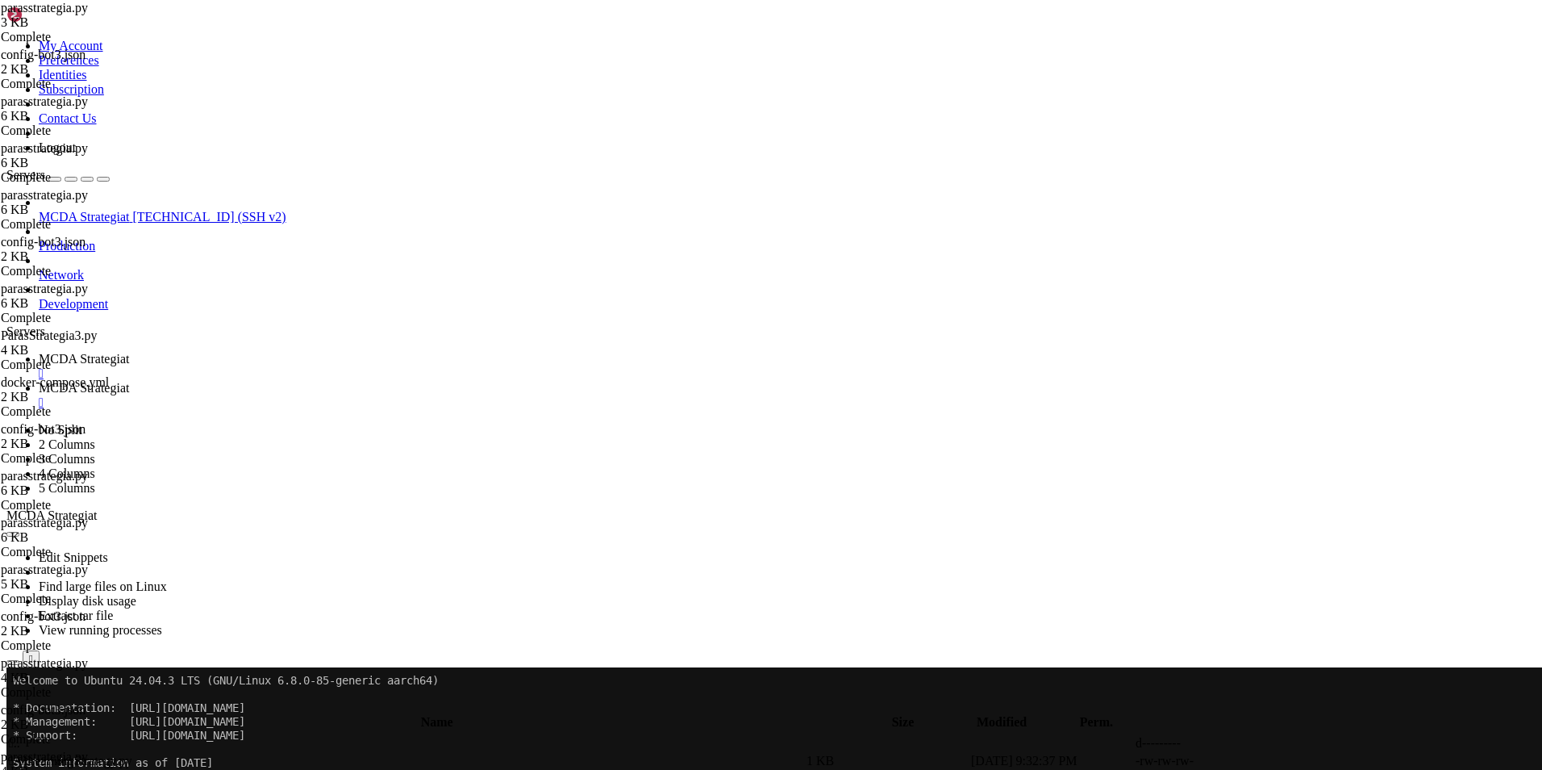
click at [20, 736] on span " .." at bounding box center [14, 743] width 11 height 14
type input "/root/ft_userdata/user_data"
drag, startPoint x: 417, startPoint y: 415, endPoint x: 252, endPoint y: 407, distance: 165.5
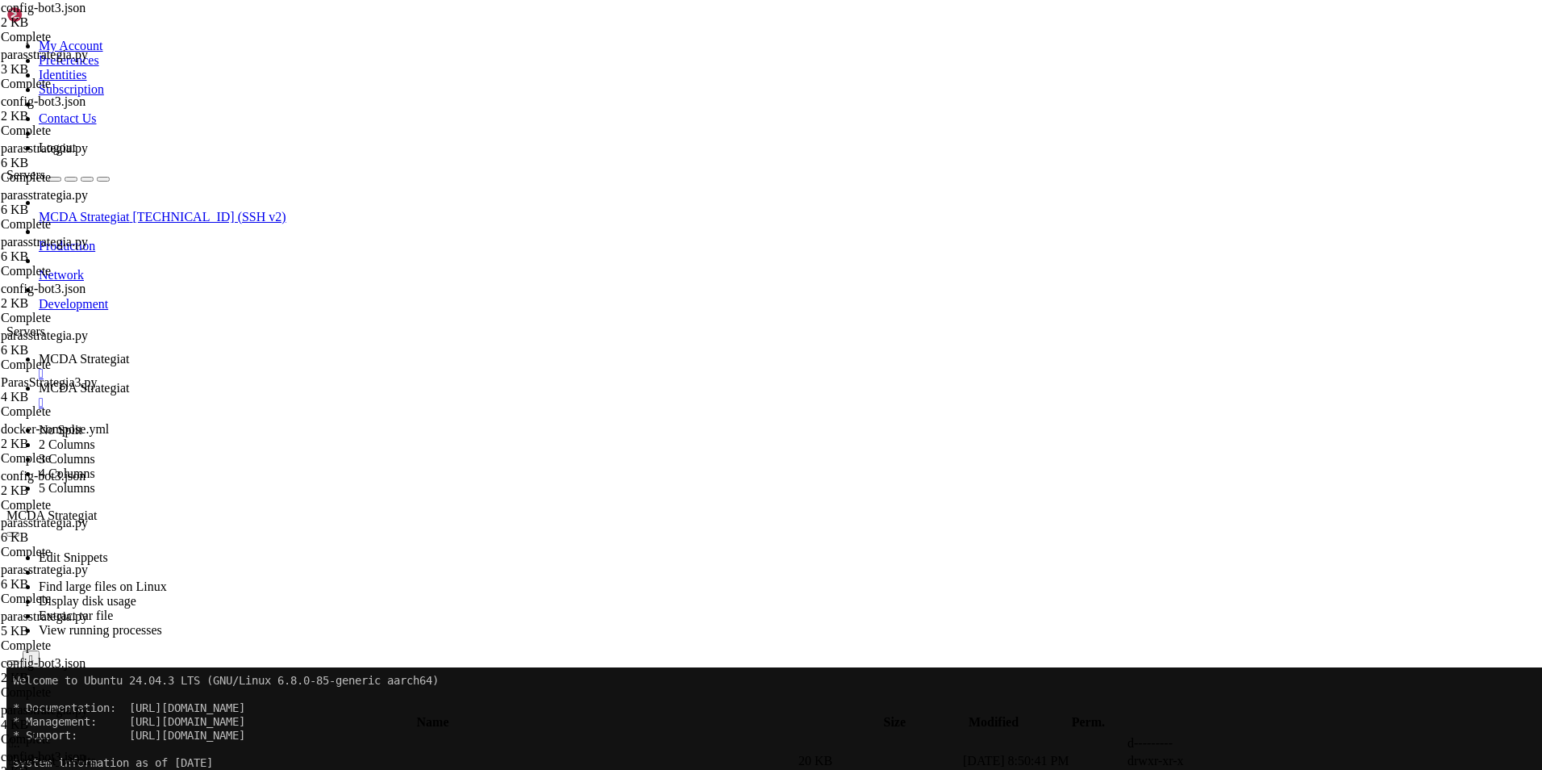
type textarea ""sell_profit_only": true"
type textarea "},"
type textarea ""entry_pricing": {"
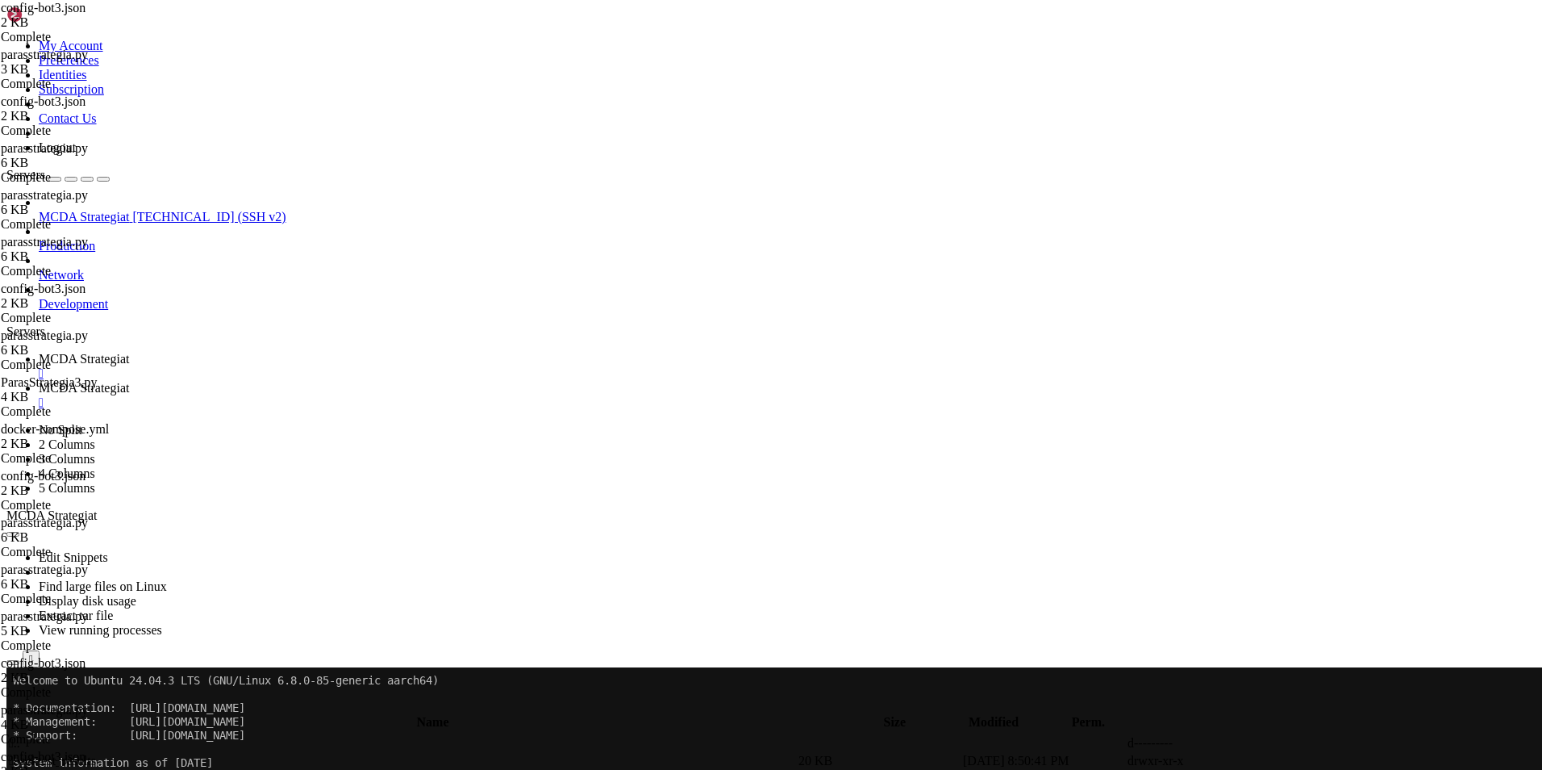
type textarea ""price_side": "same","
type textarea ""use_order_book": true,"
type textarea ""order_book_top": 1,"
type textarea ""use_order_book": true,"
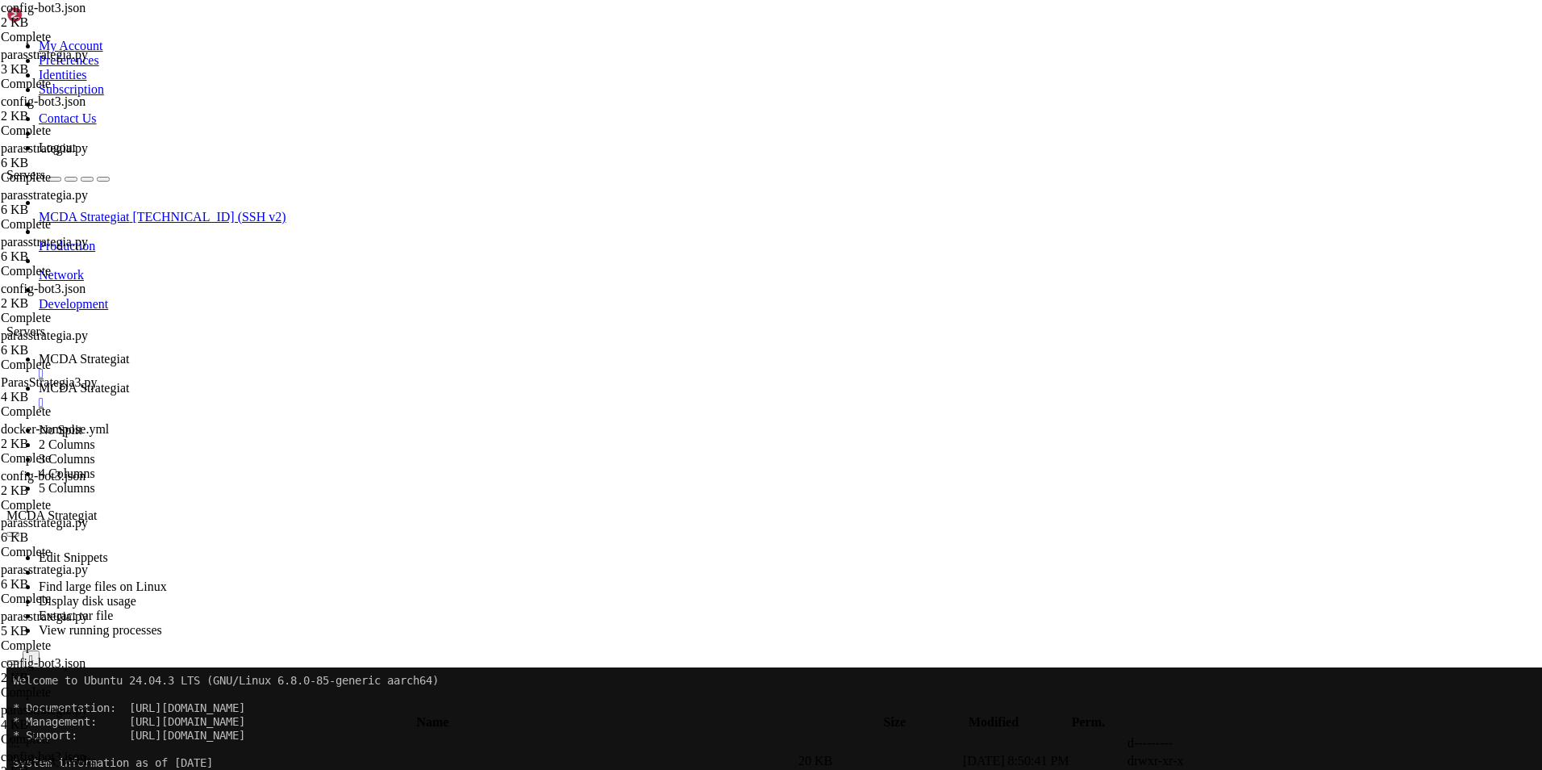
type textarea ""price_side": "same","
type textarea ""entry_pricing": {"
type textarea "},"
type textarea ""strategy": "parasstrategia","
type textarea ""unit": "minutes","
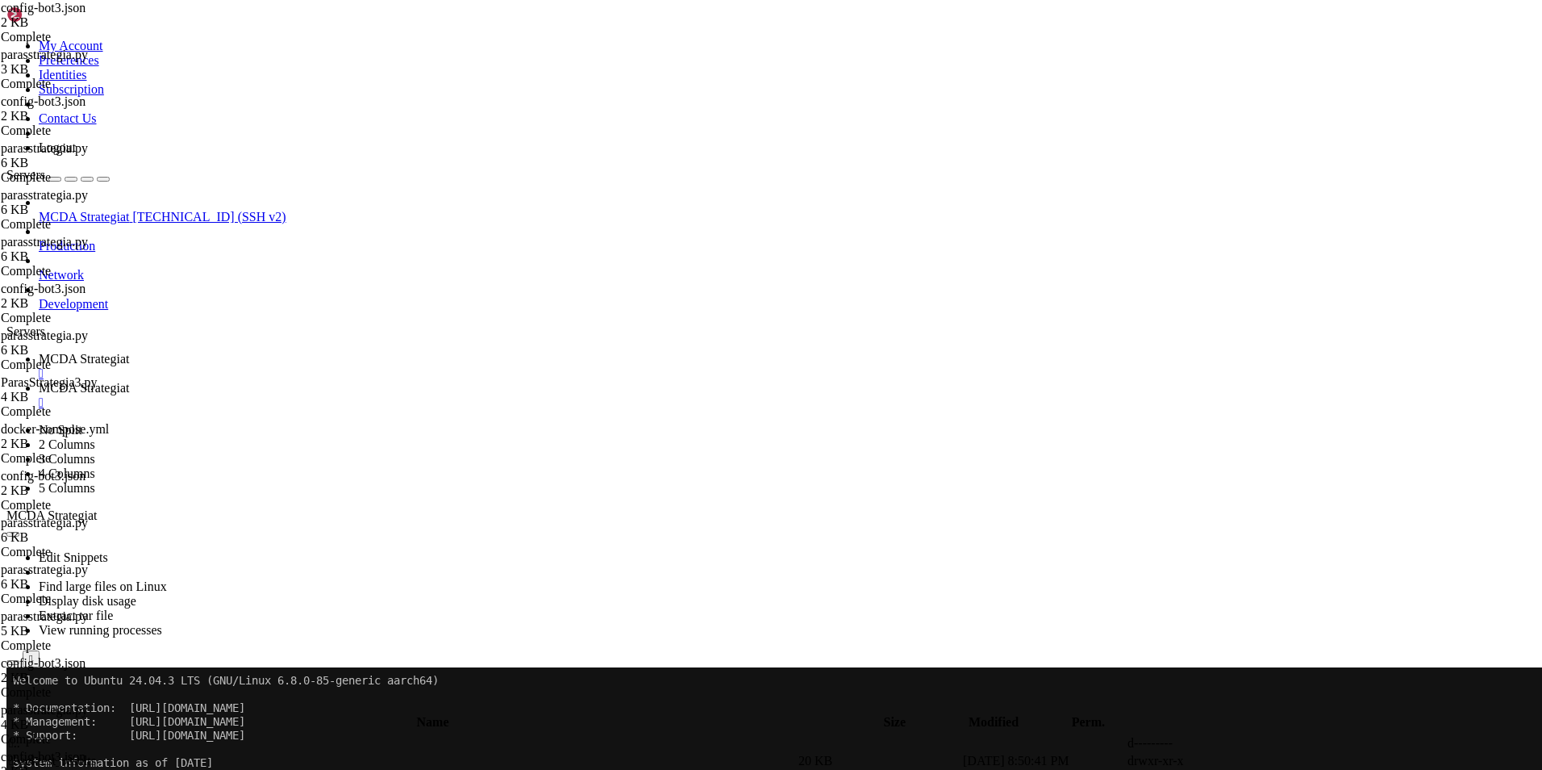
type textarea ""exit_timeout_count": 0,"
type textarea ""exit": 10,"
type textarea ""entry": 10,"
type textarea ""unfilledtimeout": {"
type textarea ""margin_mode": "","
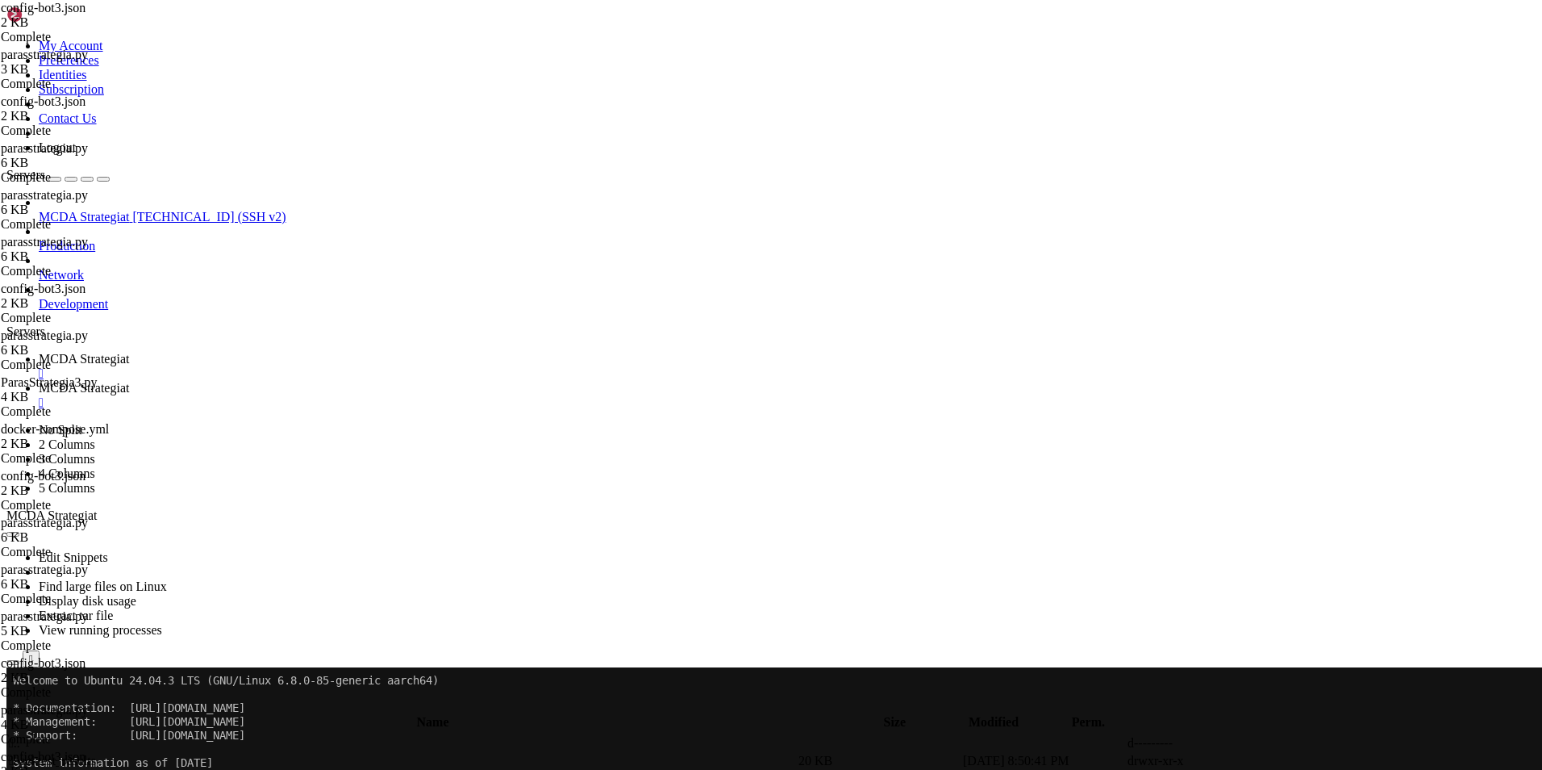
type textarea ""trading_mode": "spot","
type textarea ""cancel_open_orders_on_exit": false,"
type textarea ""dry_run_wallet": 10000,"
type textarea ""dry_run": false,"
type textarea ""fiat_display_currency": "EUR","
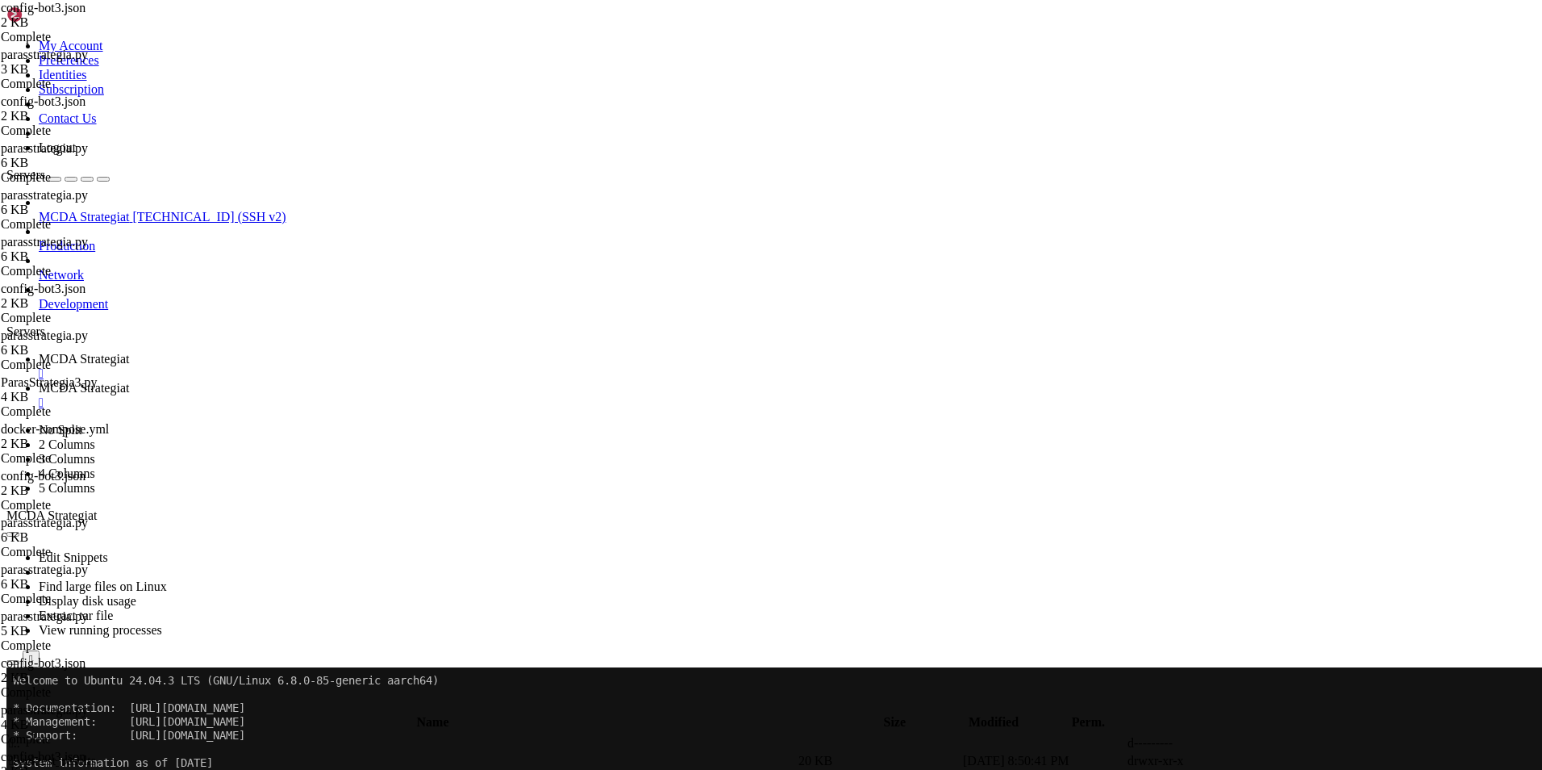
type textarea ""tradable_balance_ratio": 0.60,"
type textarea ""stake_amount": "unlimited","
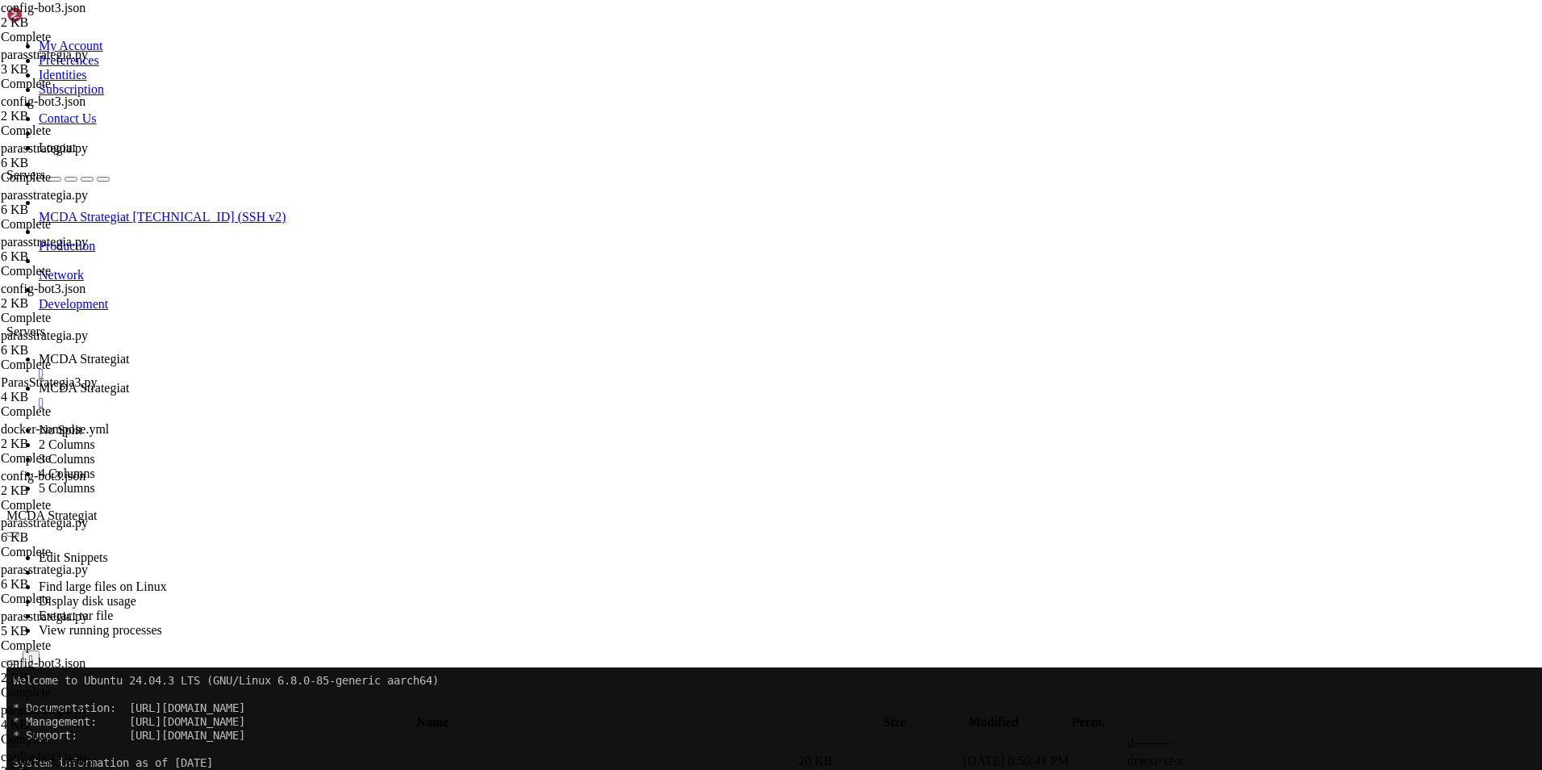
type textarea "}"
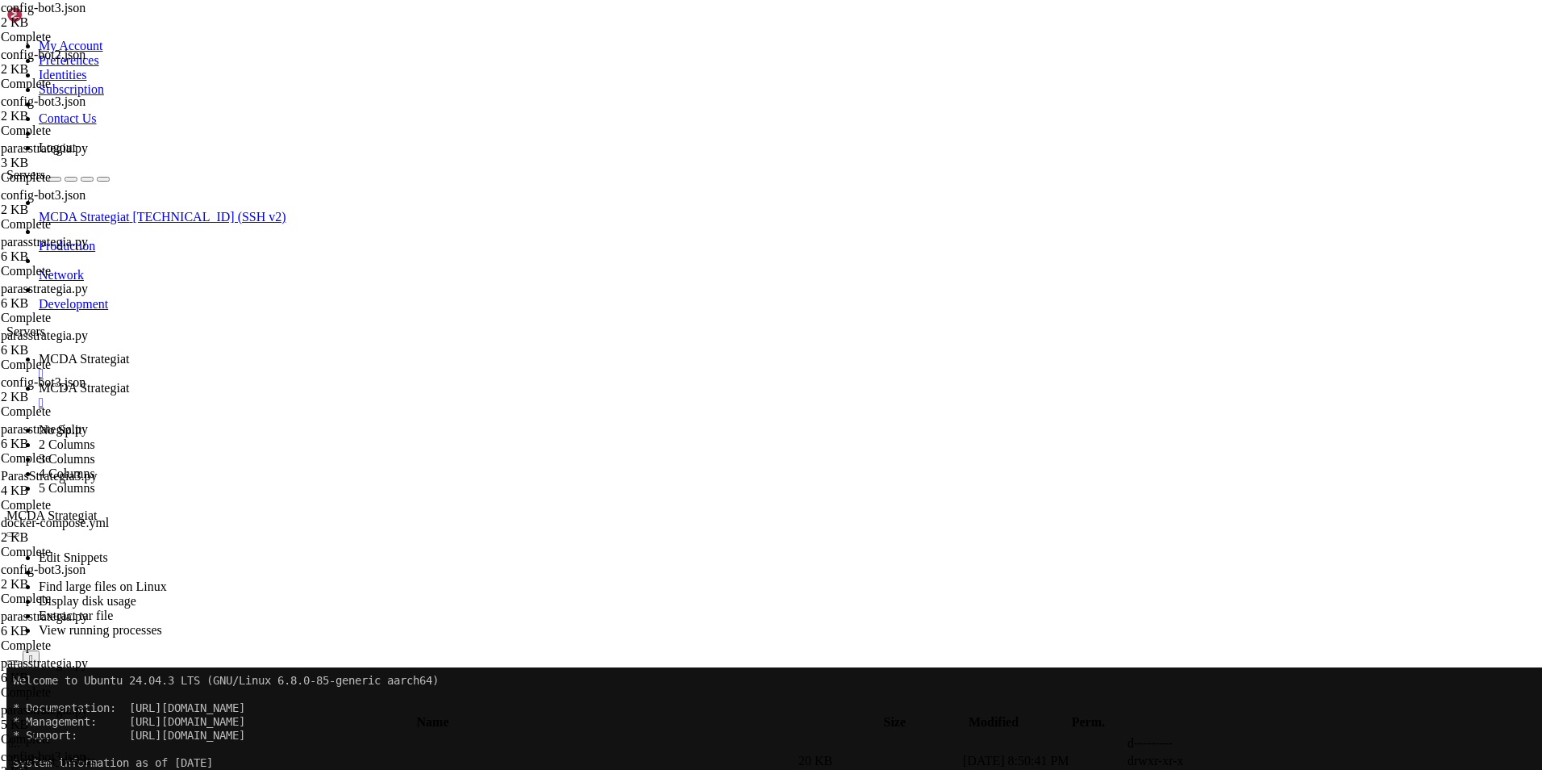
type textarea ""dry_run_wallet": 10000,"
click at [129, 352] on span "MCDA Strategiat" at bounding box center [84, 359] width 90 height 14
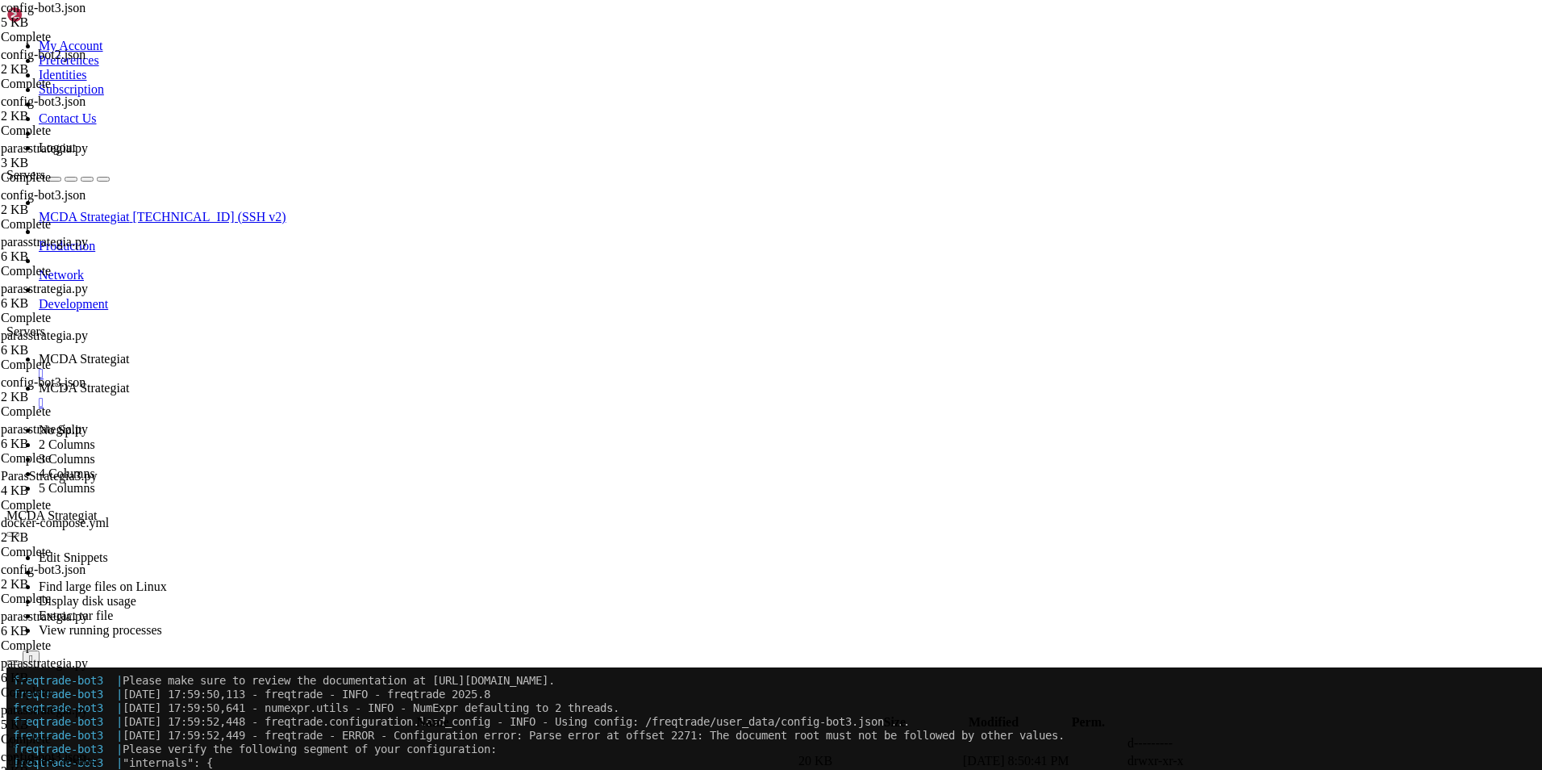
scroll to position [19115, 0]
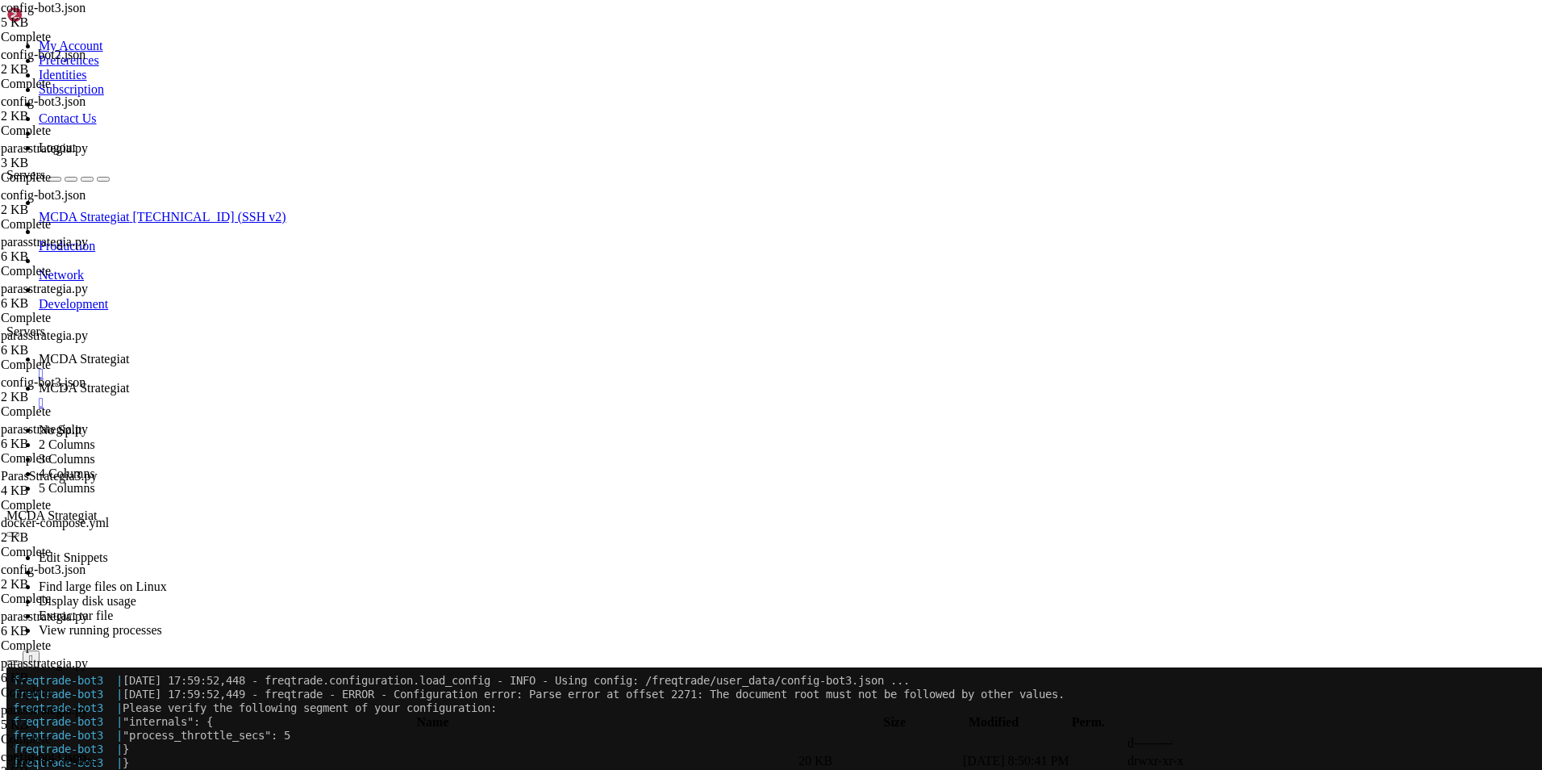
click at [402, 381] on link "MCDA Strategiat " at bounding box center [787, 395] width 1497 height 29
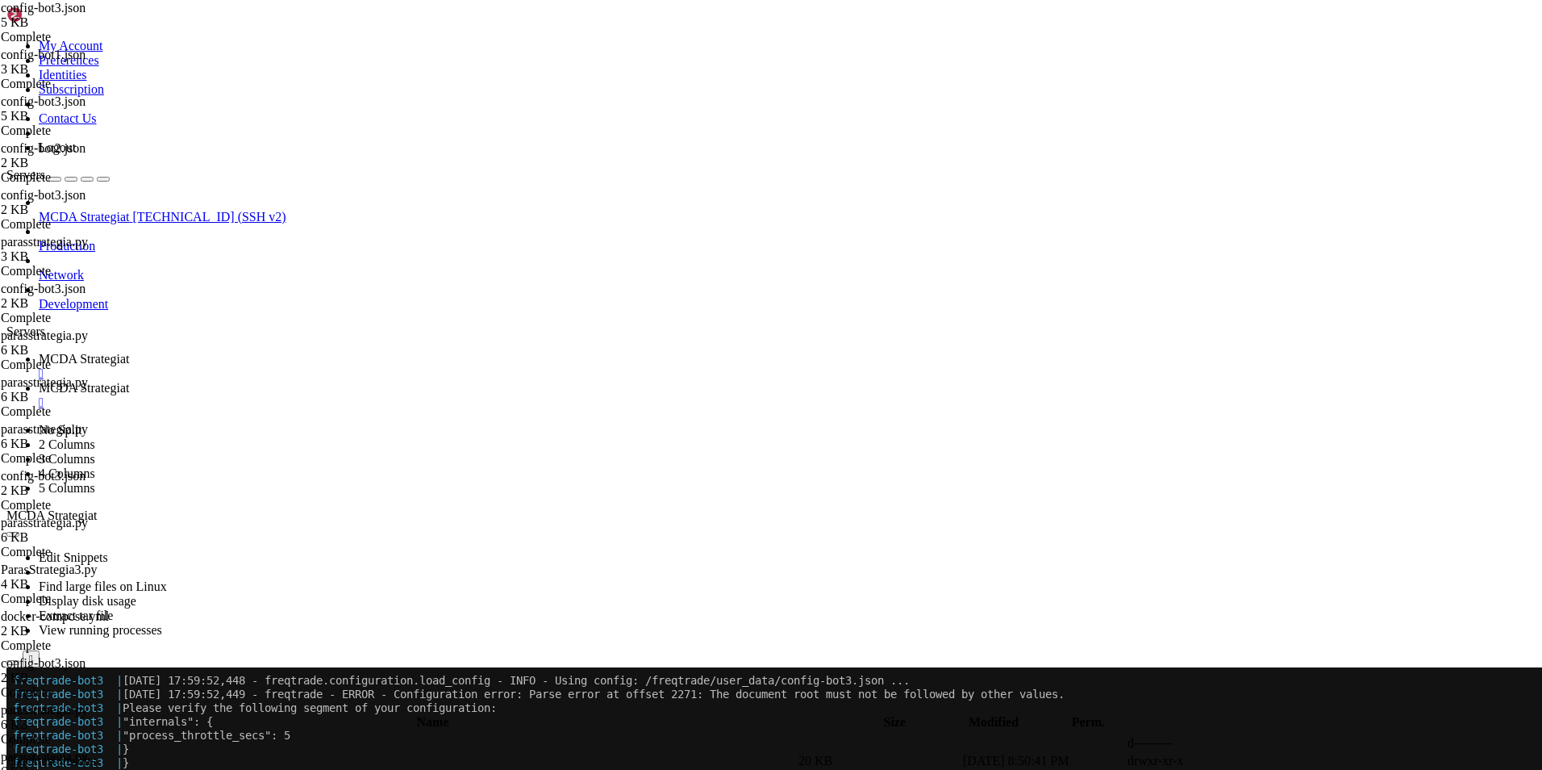
type textarea "}"
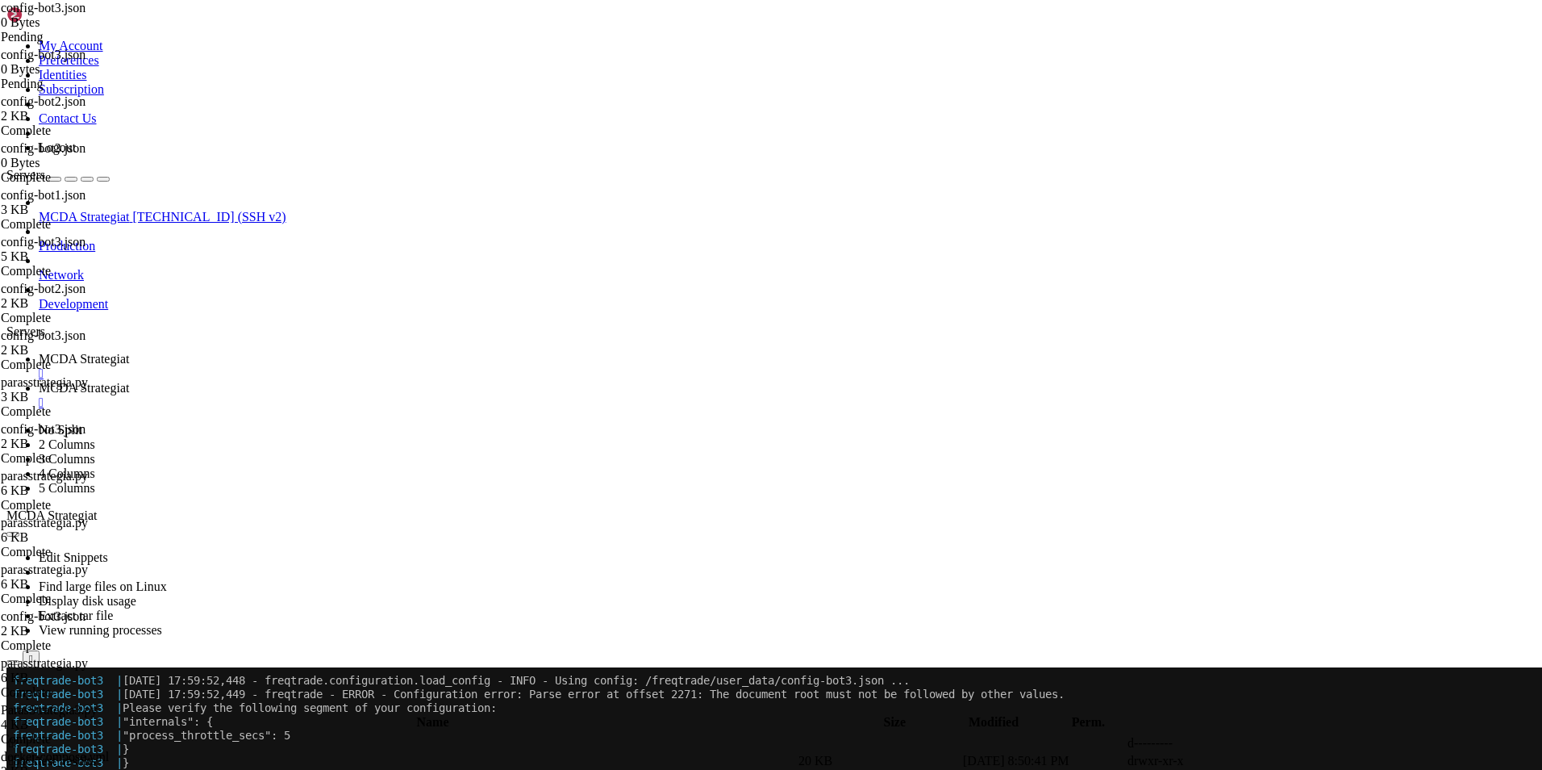
click at [129, 352] on span "MCDA Strategiat" at bounding box center [84, 359] width 90 height 14
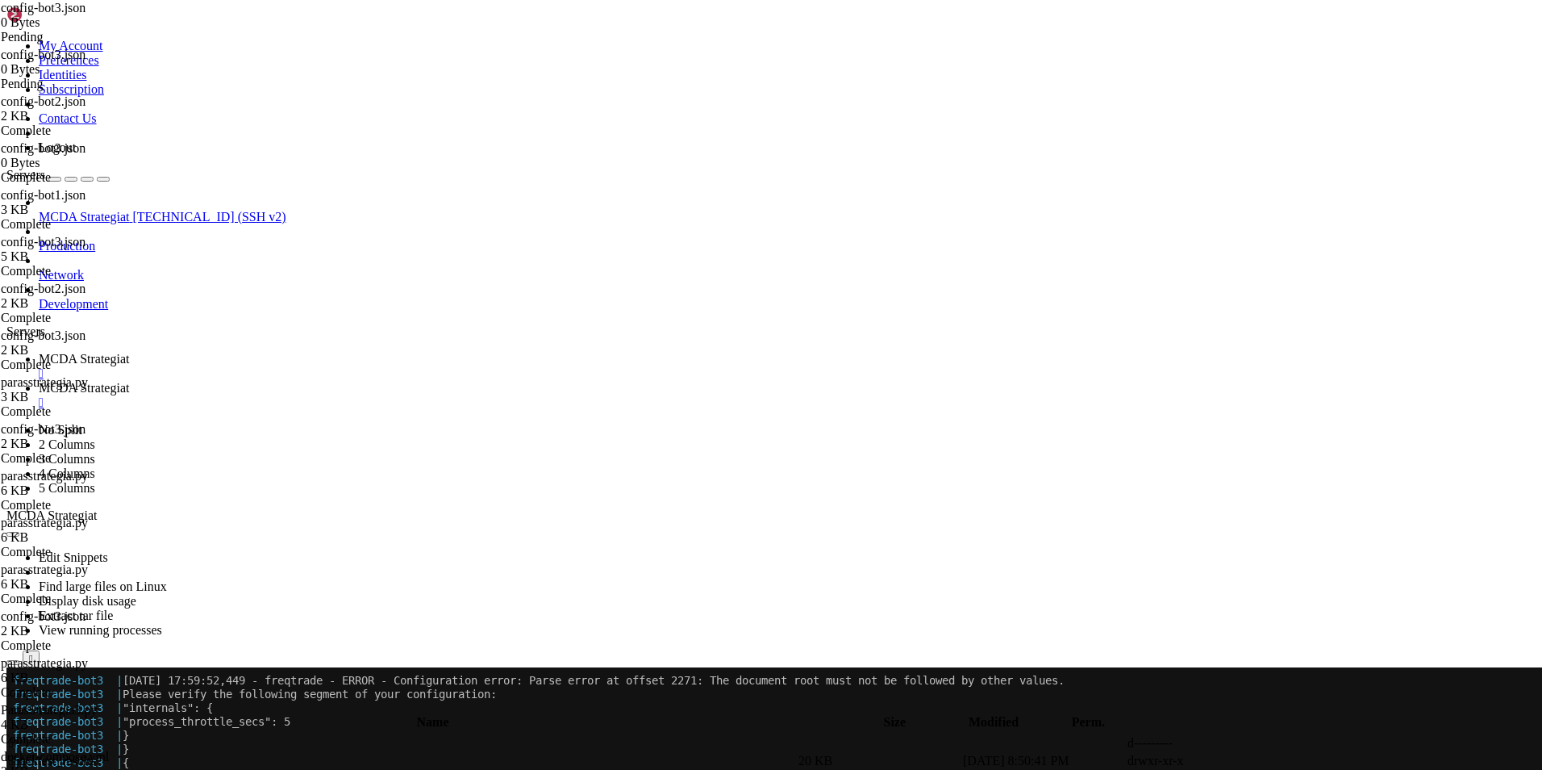
scroll to position [19170, 0]
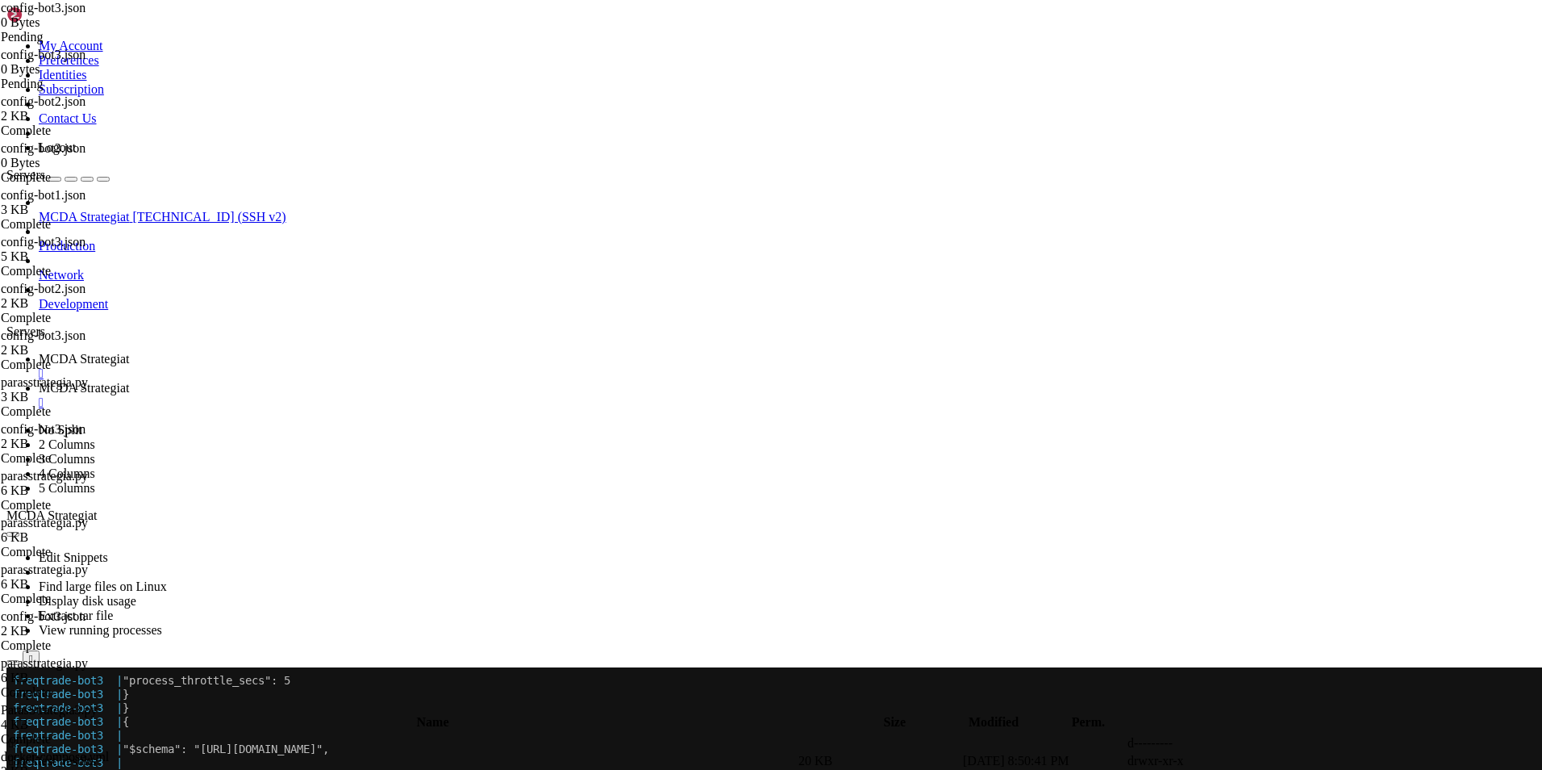
click at [396, 381] on link "MCDA Strategiat " at bounding box center [787, 395] width 1497 height 29
type textarea "}"
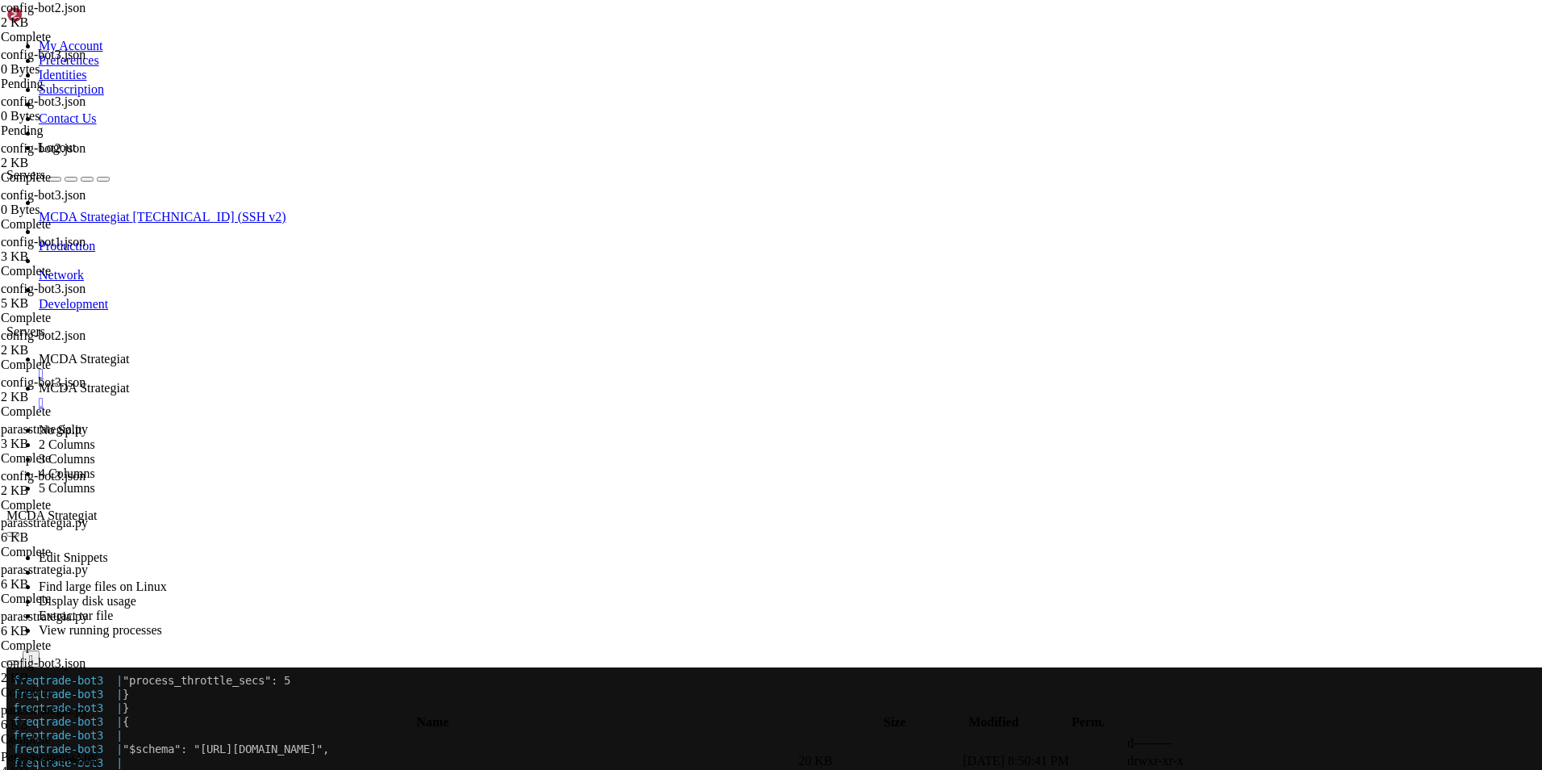
click at [129, 352] on span "MCDA Strategiat" at bounding box center [84, 359] width 90 height 14
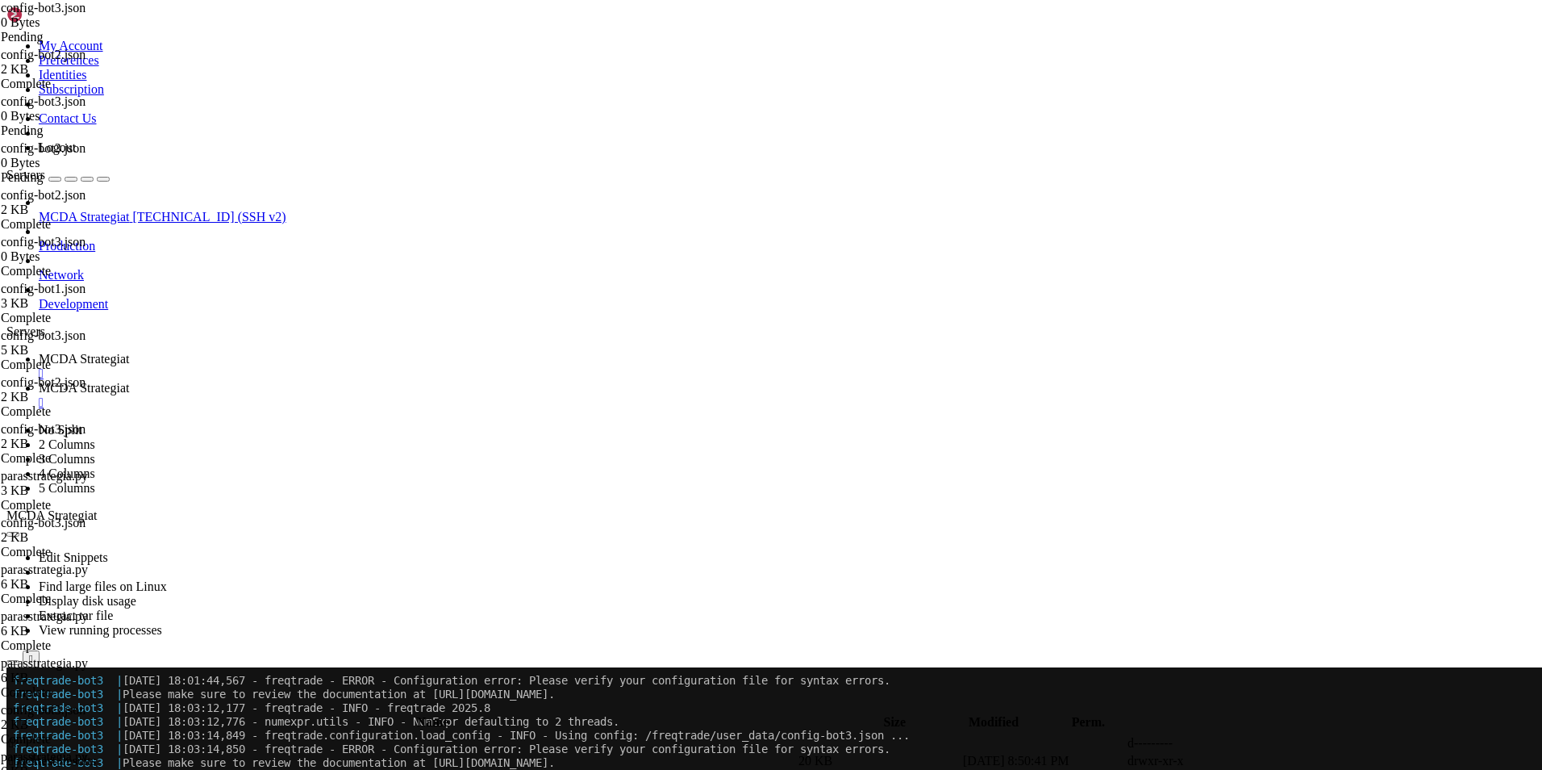
scroll to position [21816, 0]
click at [129, 381] on span "MCDA Strategiat" at bounding box center [84, 388] width 90 height 14
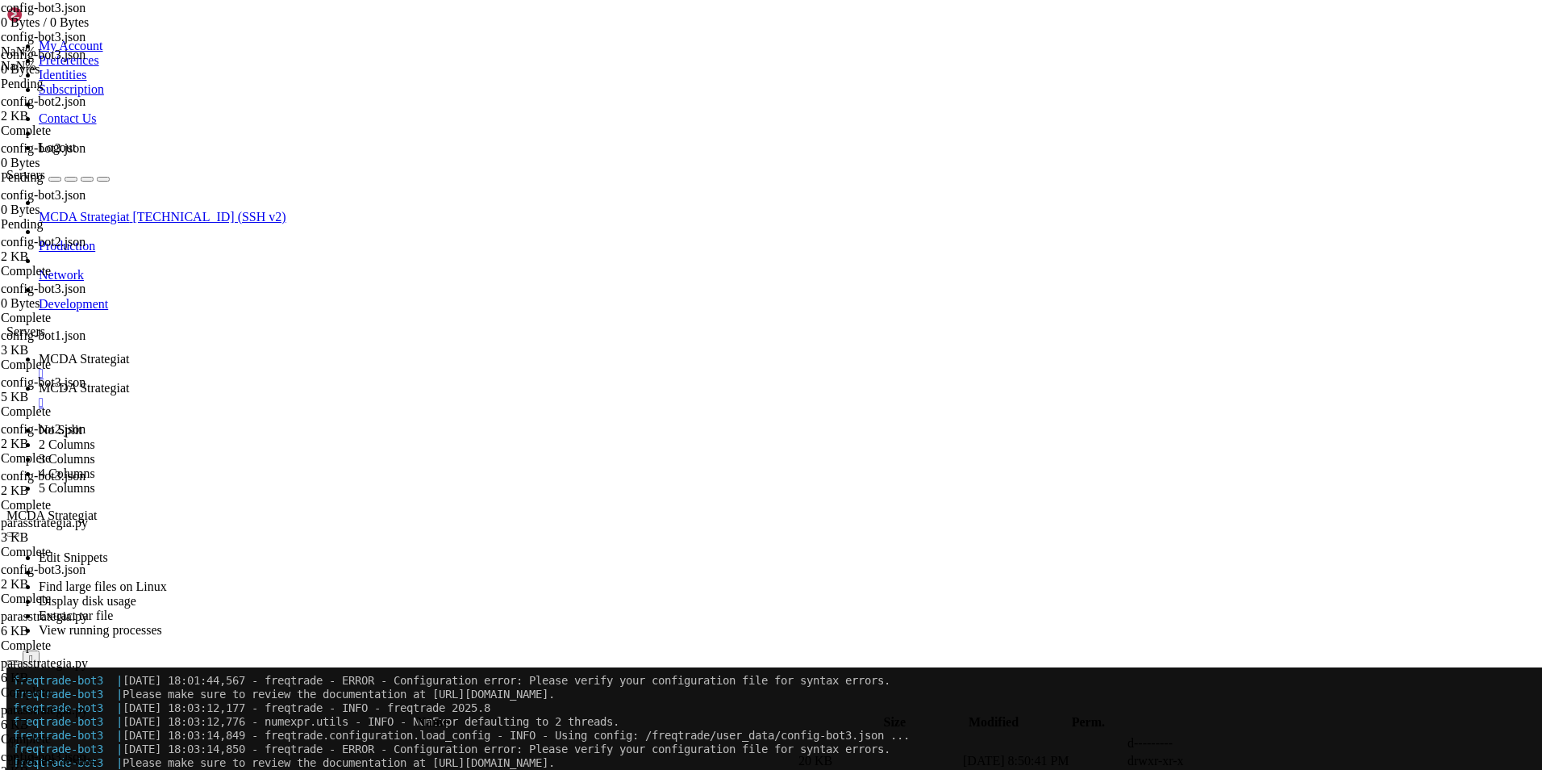
click at [129, 352] on span "MCDA Strategiat" at bounding box center [84, 359] width 90 height 14
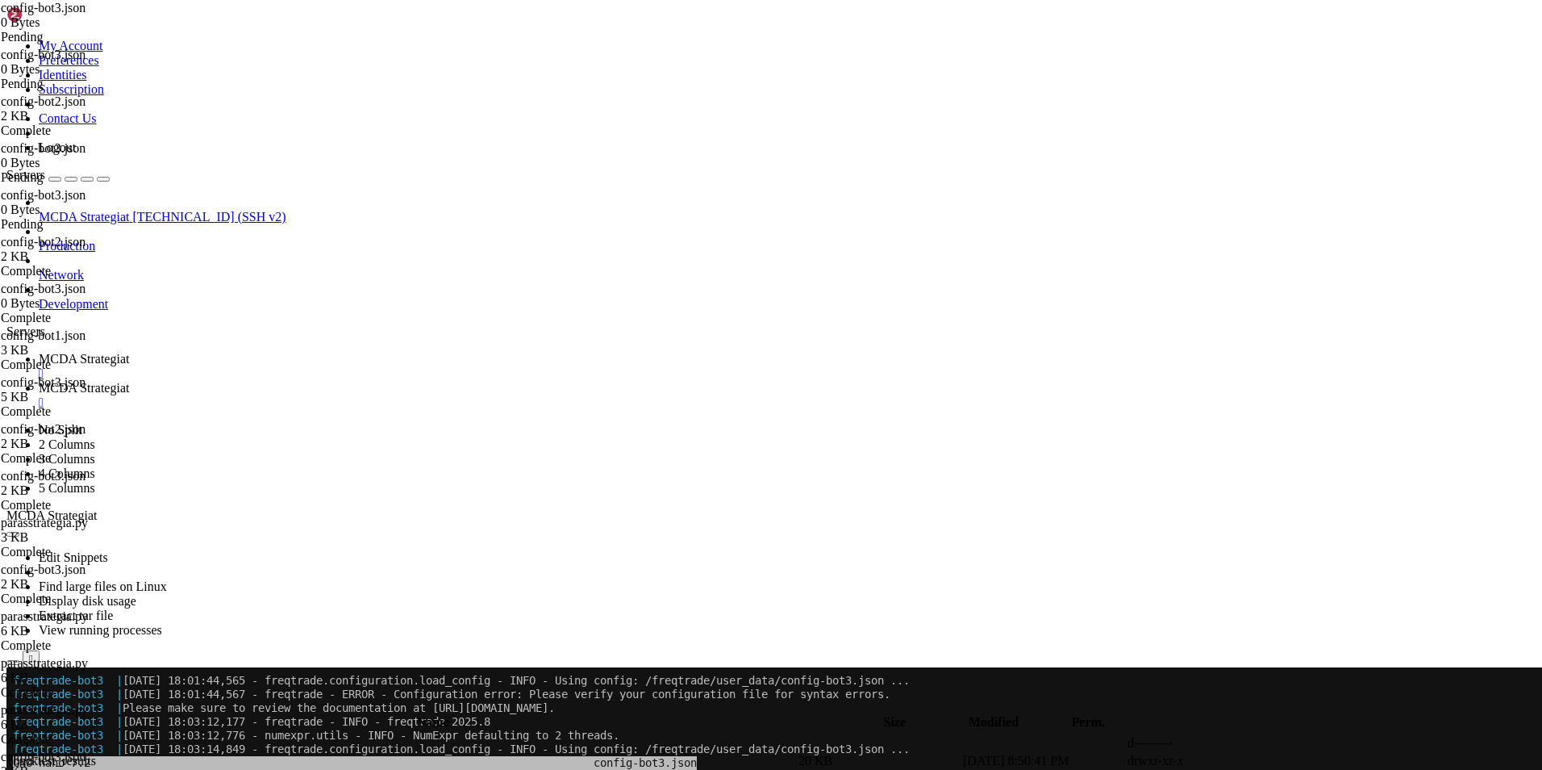
scroll to position [21885, 0]
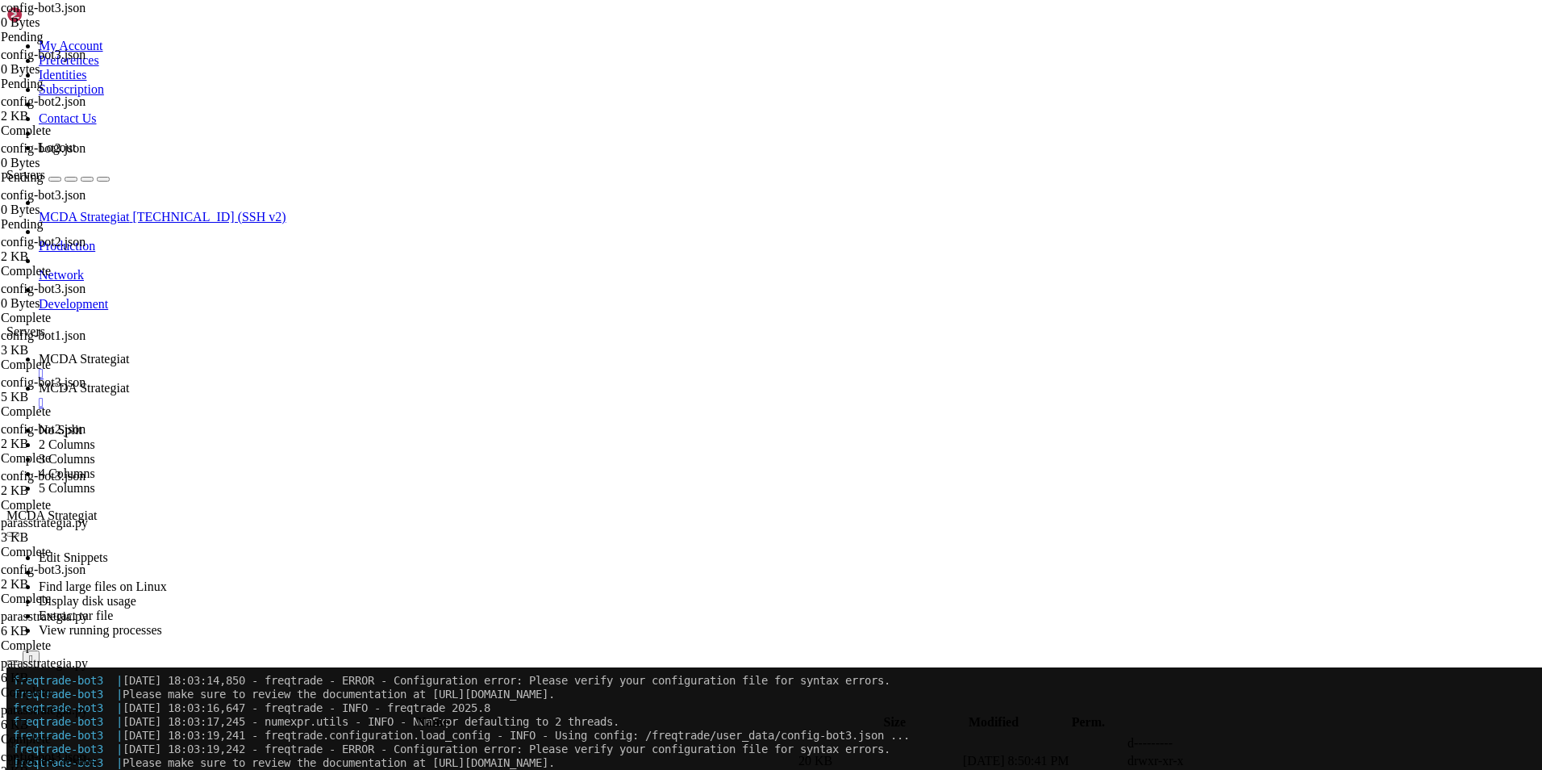
click at [129, 381] on span "MCDA Strategiat" at bounding box center [84, 388] width 90 height 14
click at [20, 736] on span " .." at bounding box center [14, 743] width 11 height 14
type input "/root/ft_userdata"
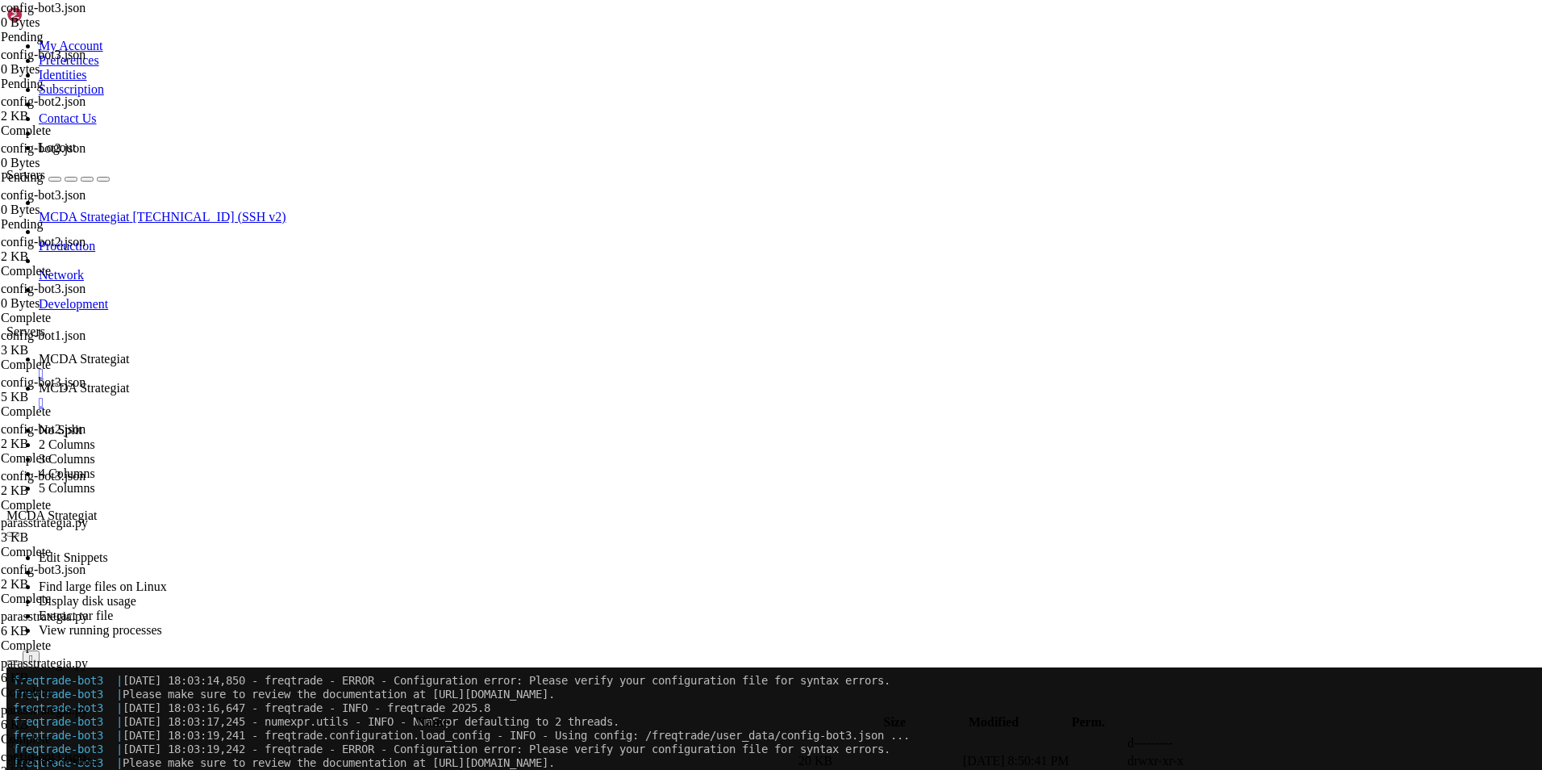
click at [129, 381] on span "MCDA Strategiat" at bounding box center [84, 388] width 90 height 14
click at [471, 395] on div "" at bounding box center [787, 402] width 1497 height 15
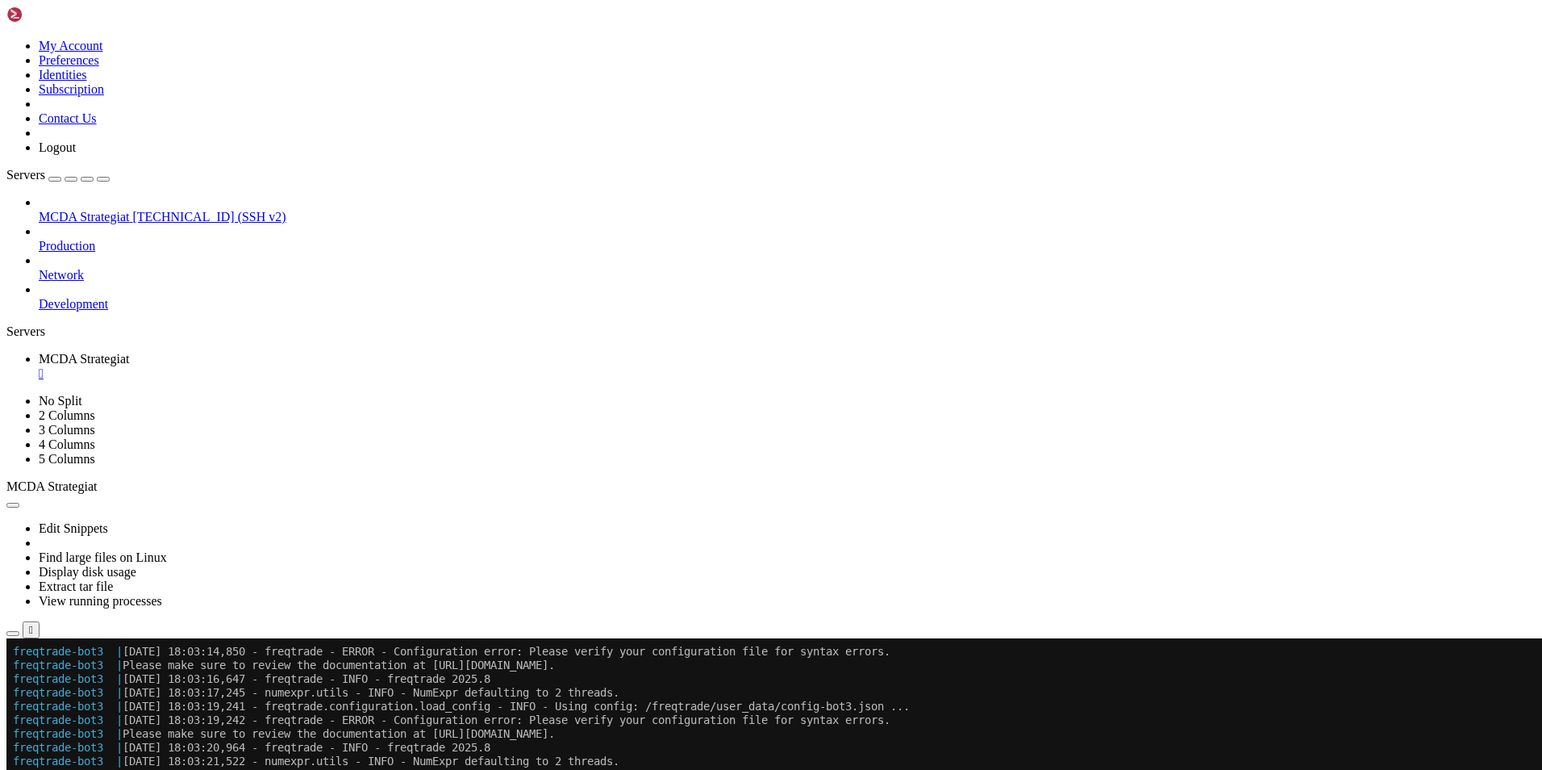
click at [13, 633] on icon "button" at bounding box center [13, 633] width 0 height 0
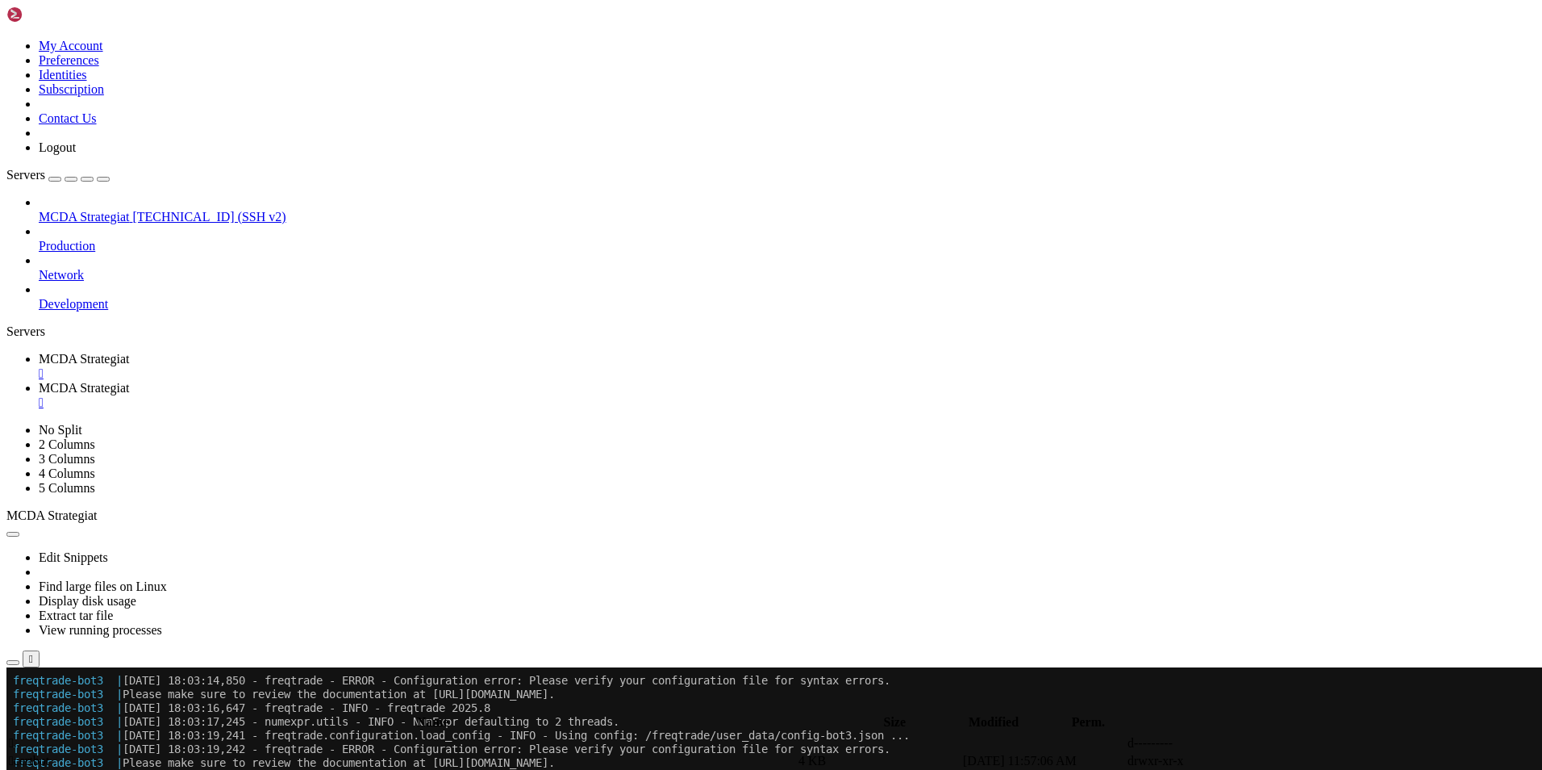
type input "/root/ft_userdata/user_data"
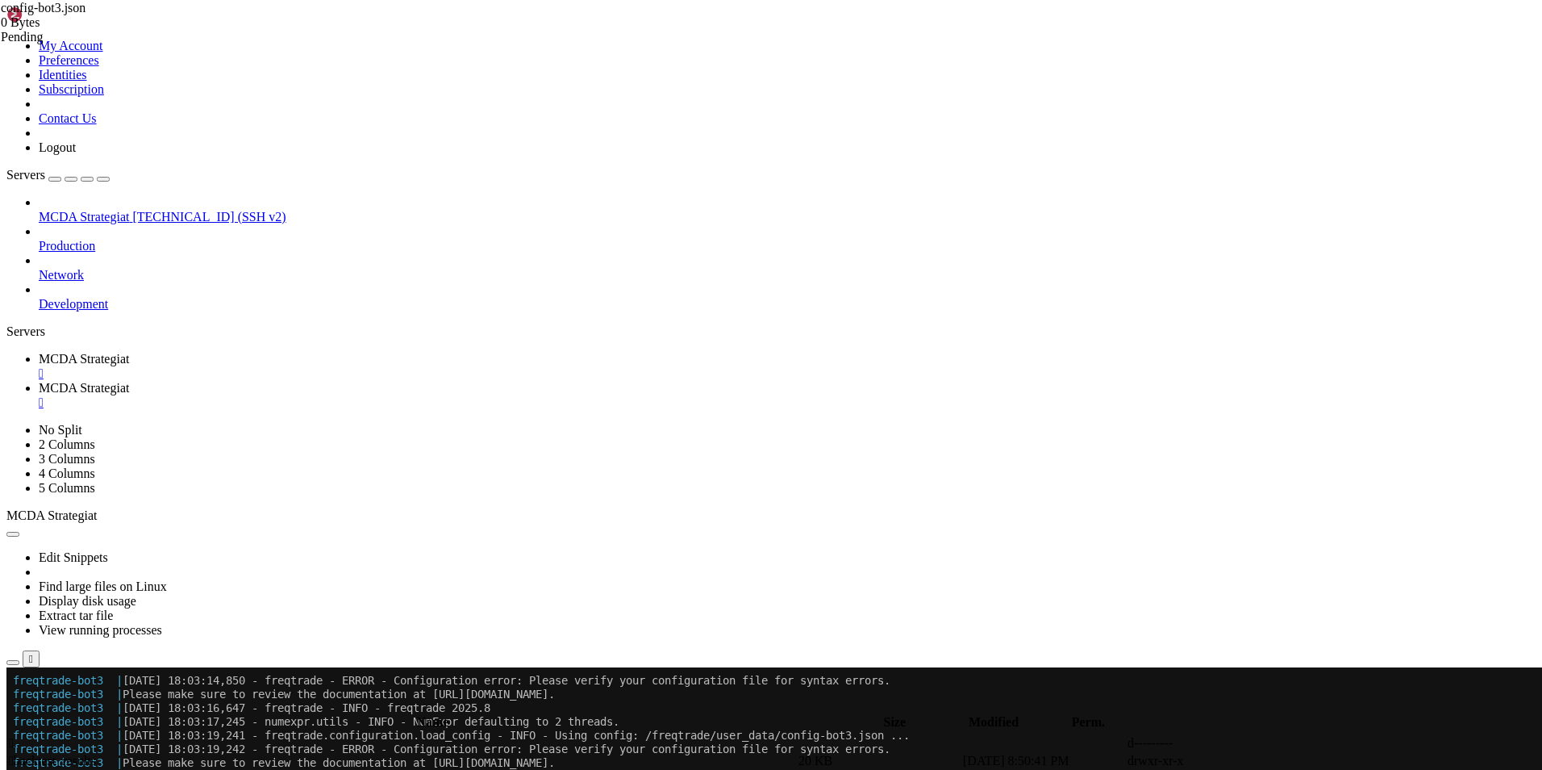
click at [129, 352] on span "MCDA Strategiat" at bounding box center [84, 359] width 90 height 14
click at [129, 381] on span "MCDA Strategiat" at bounding box center [84, 388] width 90 height 14
click at [129, 352] on span "MCDA Strategiat" at bounding box center [84, 359] width 90 height 14
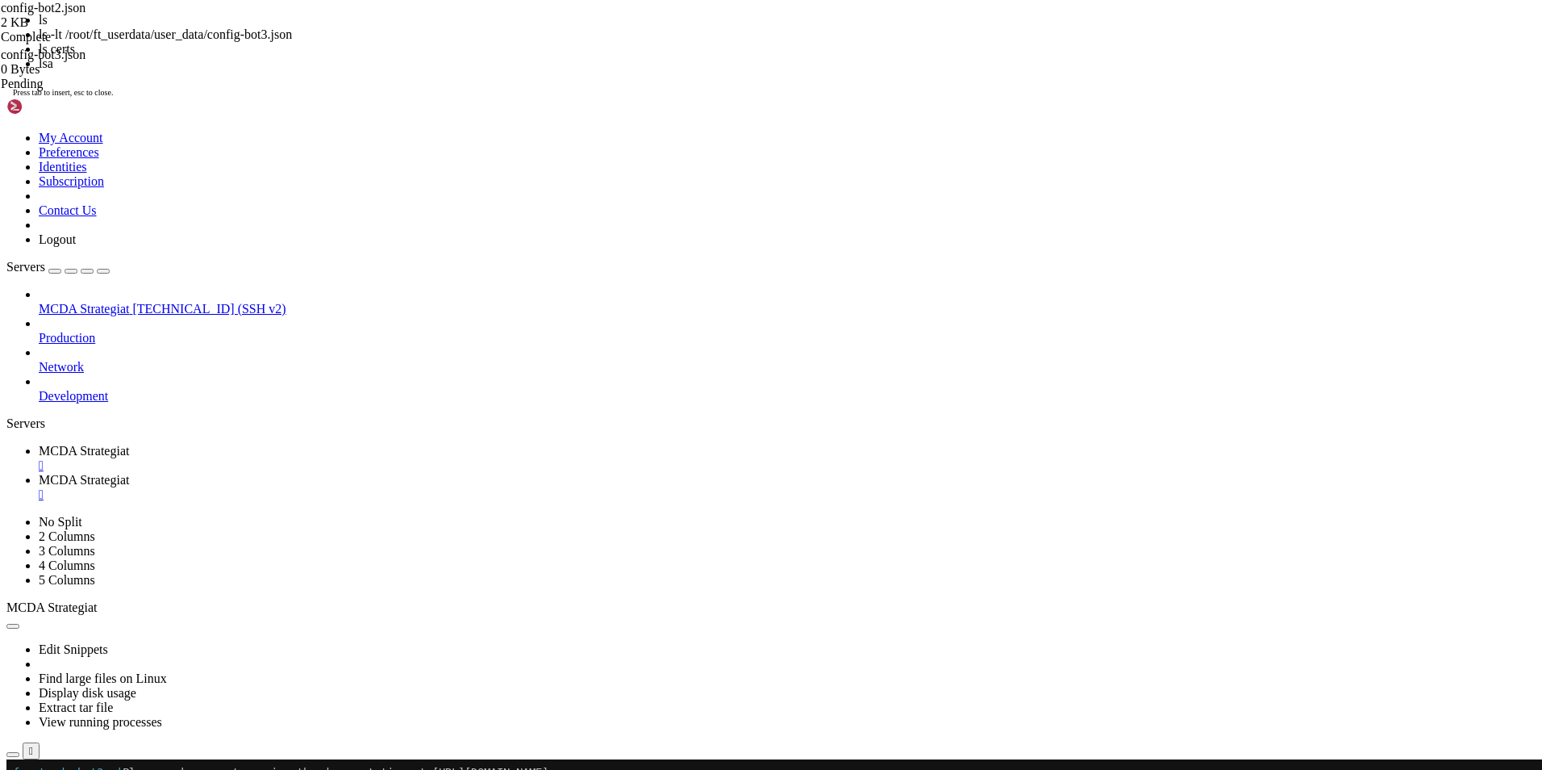
scroll to position [21940, 0]
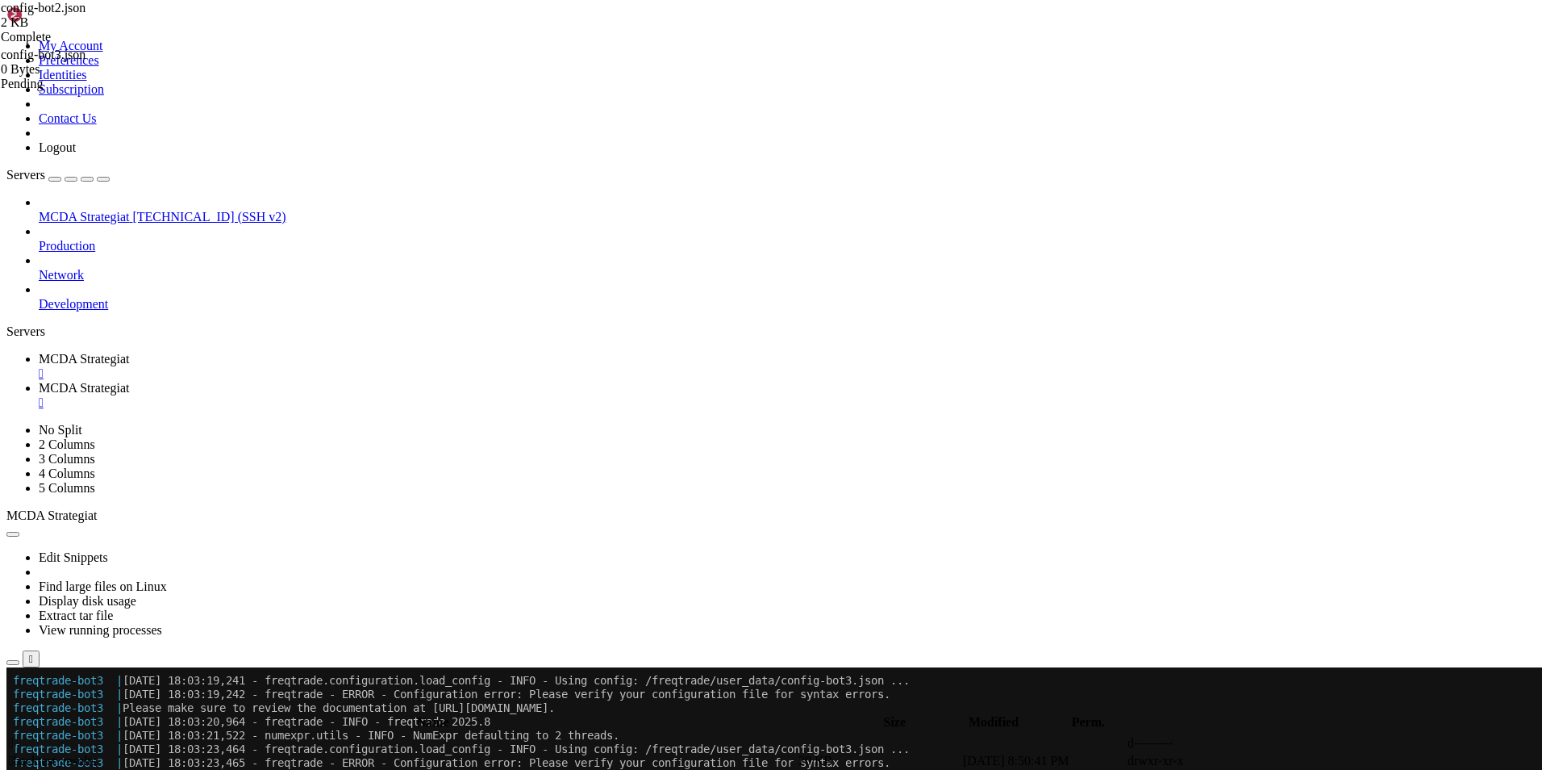
click at [129, 381] on span "MCDA Strategiat" at bounding box center [84, 388] width 90 height 14
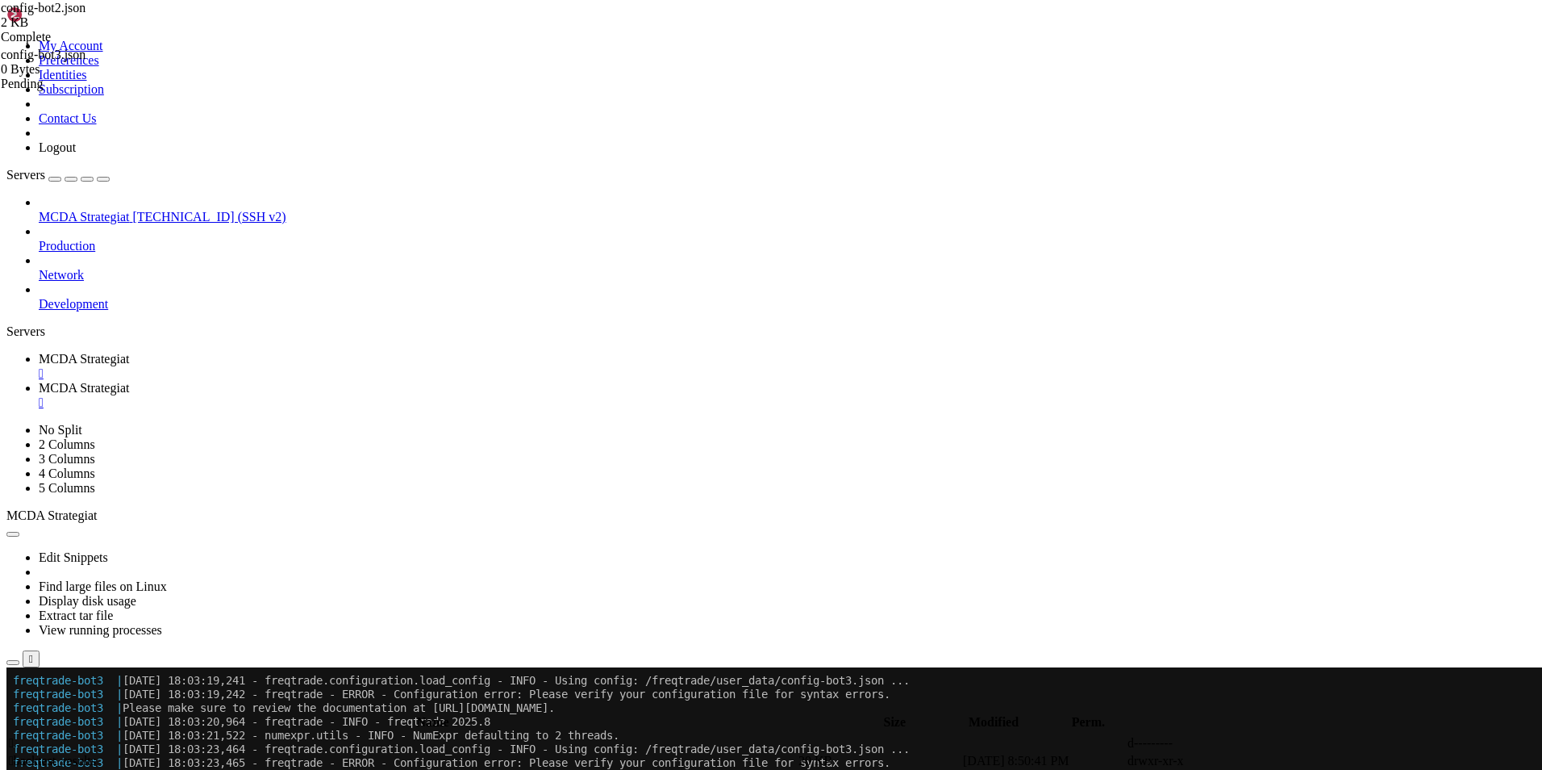
type textarea "}"
click at [129, 352] on span "MCDA Strategiat" at bounding box center [84, 359] width 90 height 14
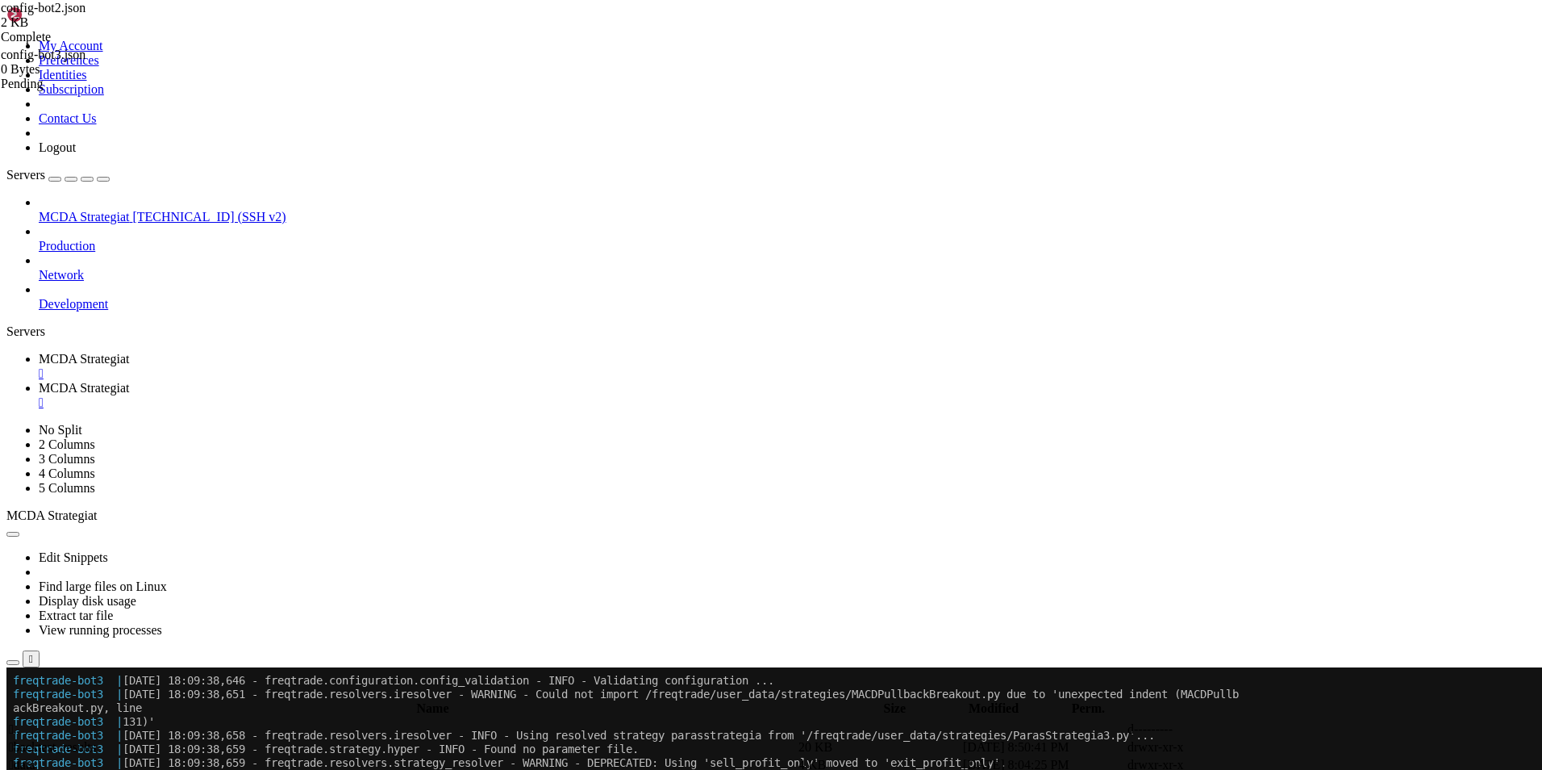
scroll to position [28563, 0]
click at [129, 381] on span "MCDA Strategiat" at bounding box center [84, 388] width 90 height 14
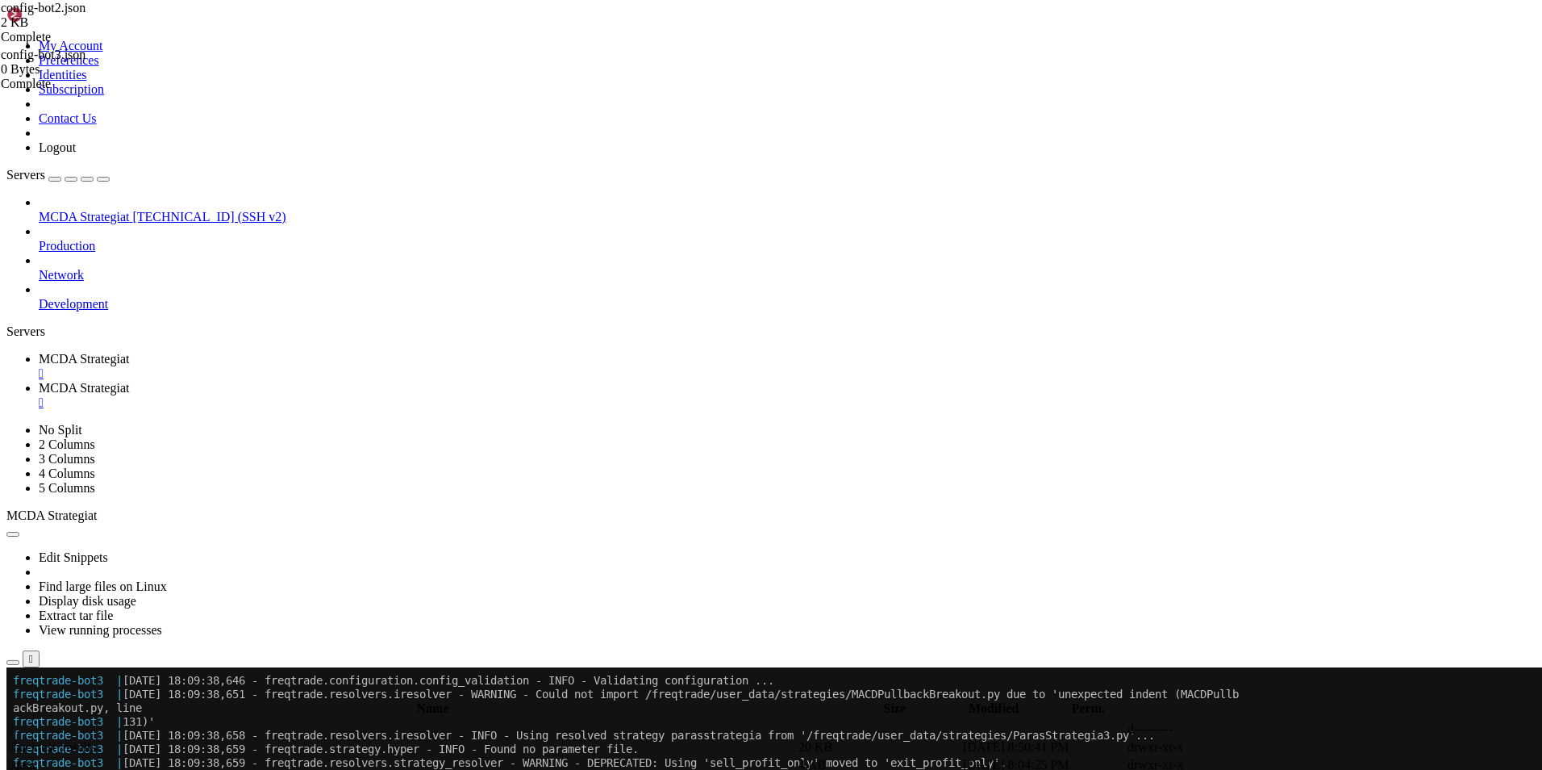
type input "/root/ft_userdata/user_data/strategies"
type textarea "return None"
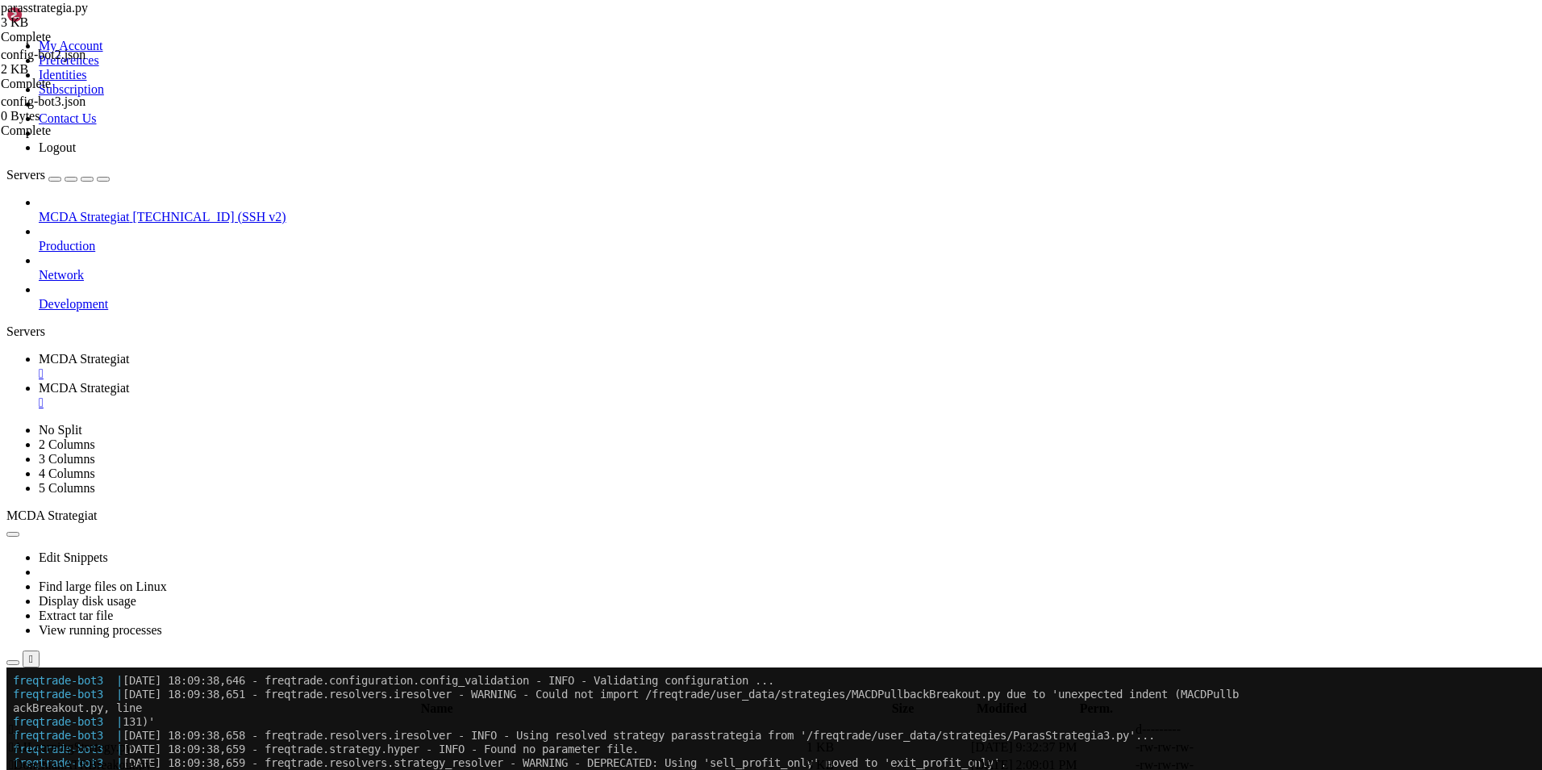
type textarea "return None"
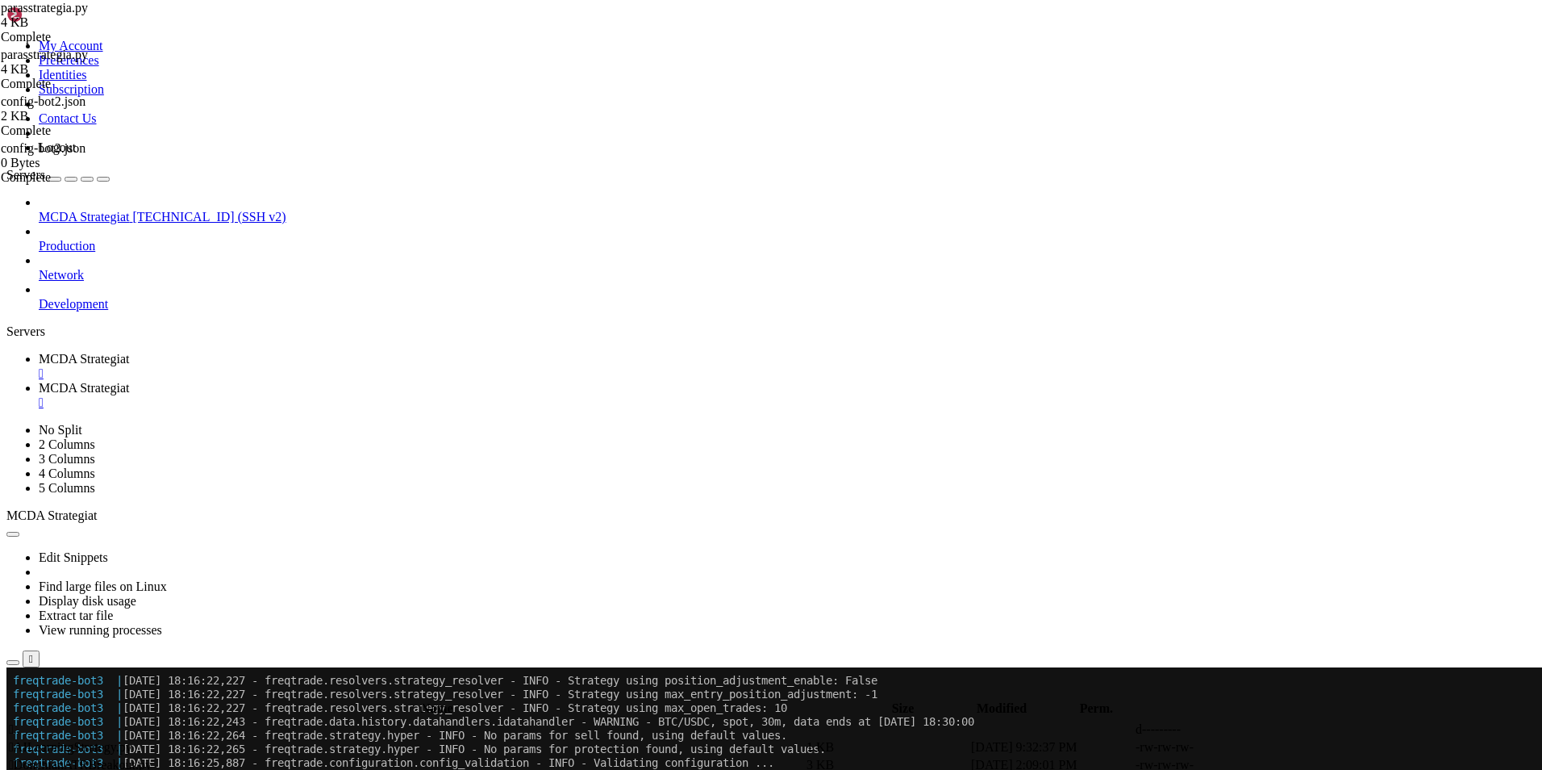
scroll to position [32978, 0]
click at [20, 722] on span " .." at bounding box center [14, 729] width 11 height 14
type input "/root/ft_userdata/user_data"
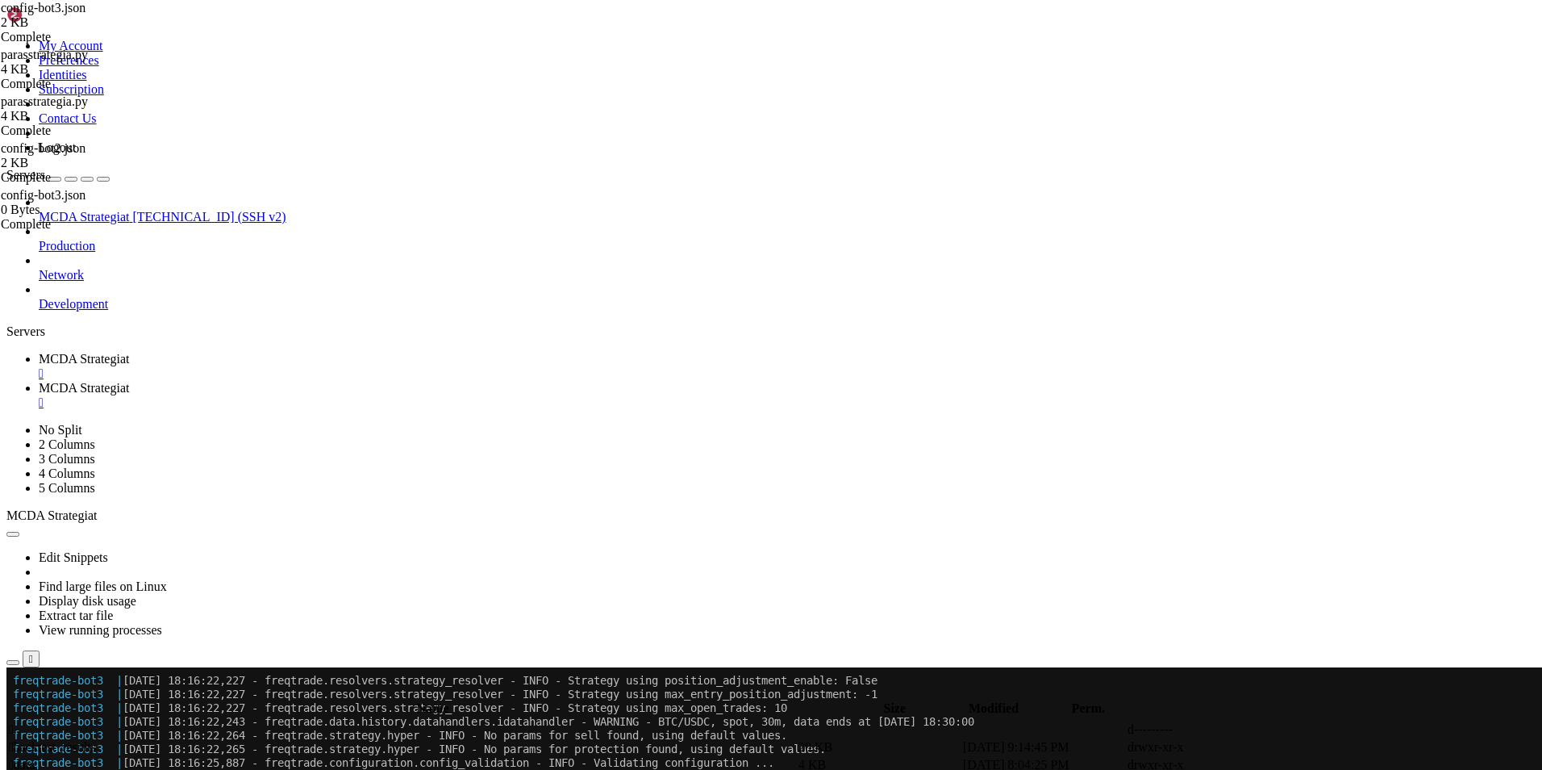
type textarea ""tradable_balance_ratio": 0.90,"
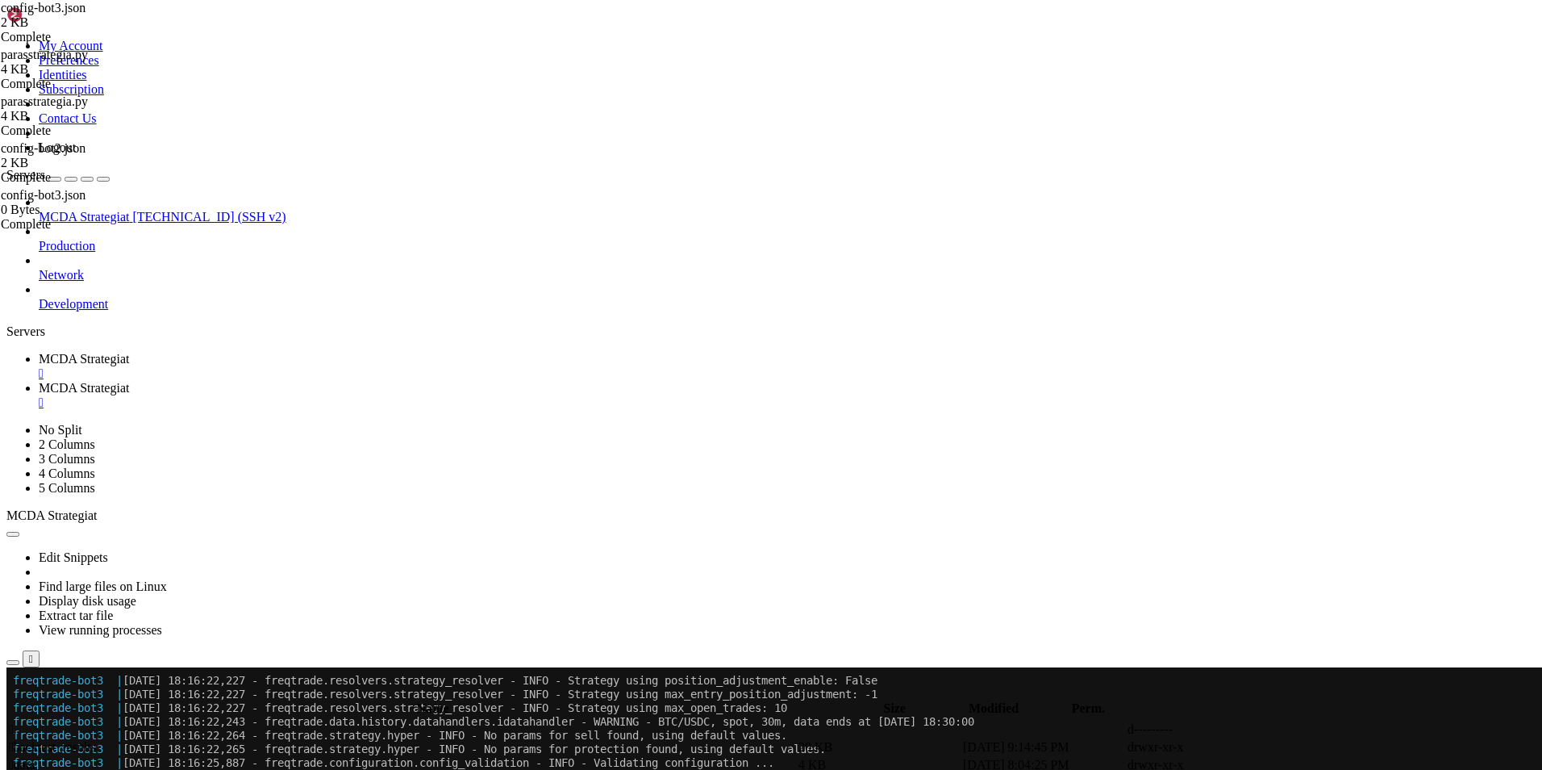
type input "/root/ft_userdata/user_data/strategies"
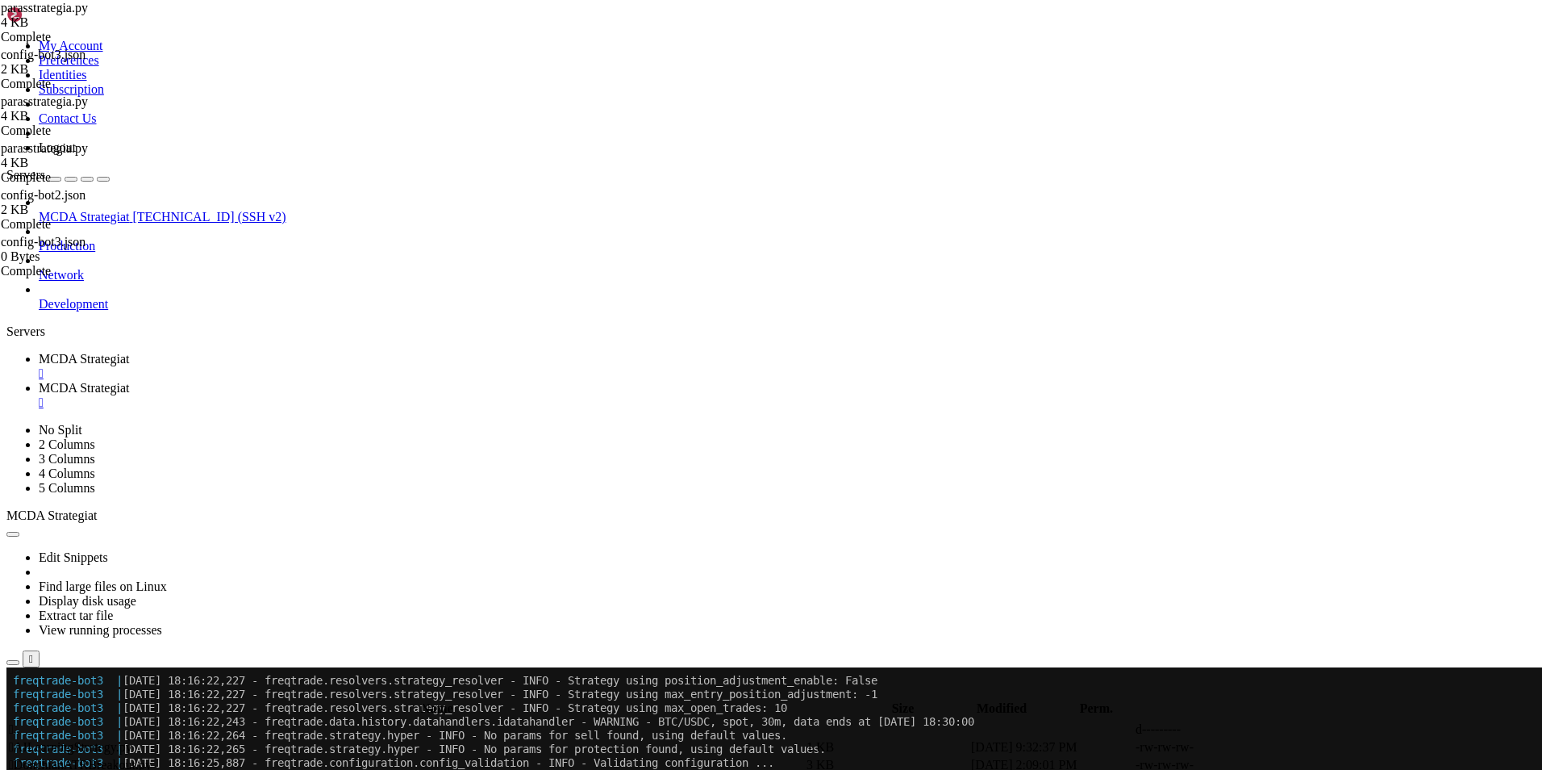
scroll to position [0, 13]
type textarea "dataframe["ema50"] = ta.EMA(dataframe["close"], timeperiod=50)"
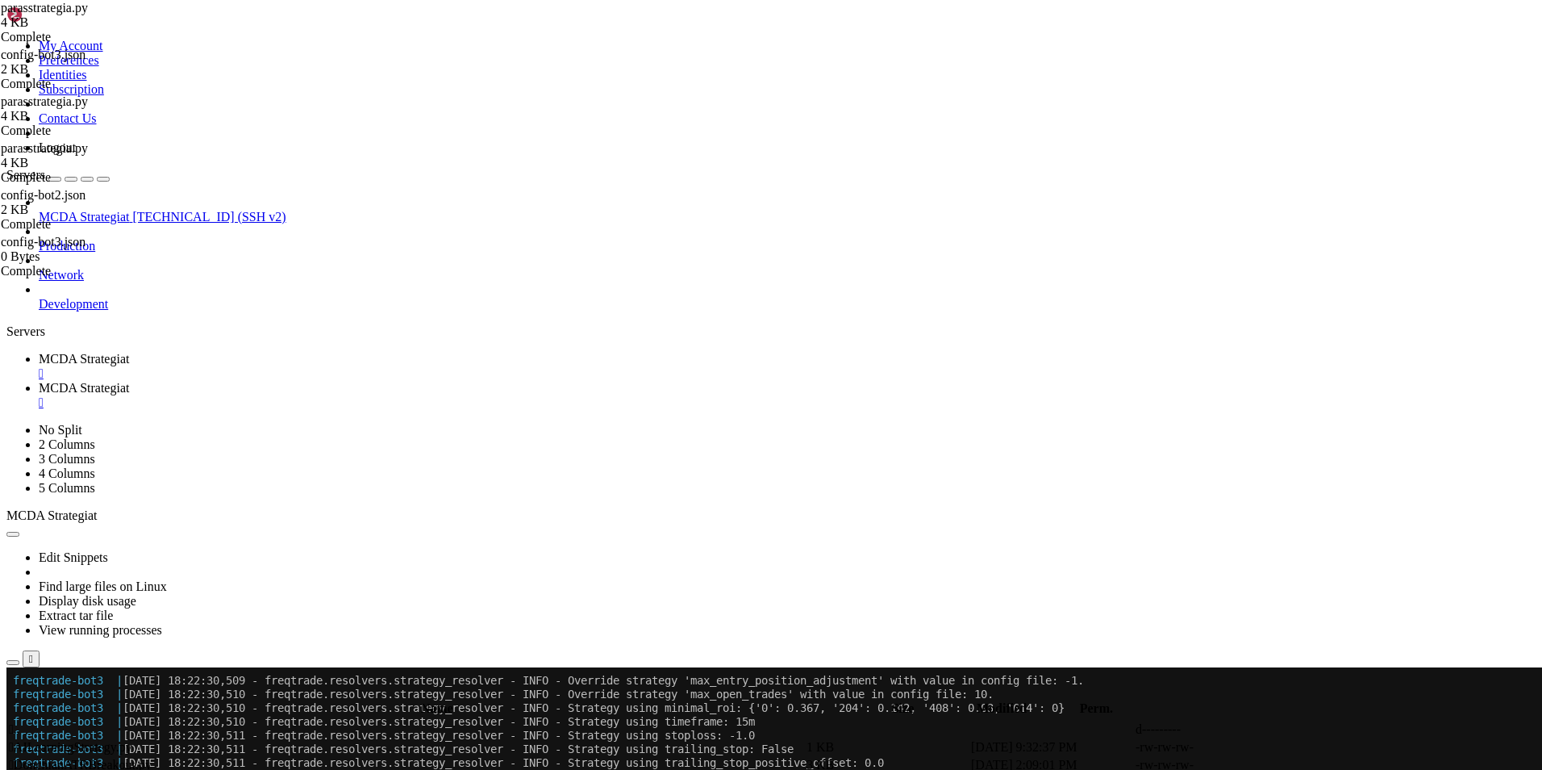
scroll to position [35638, 0]
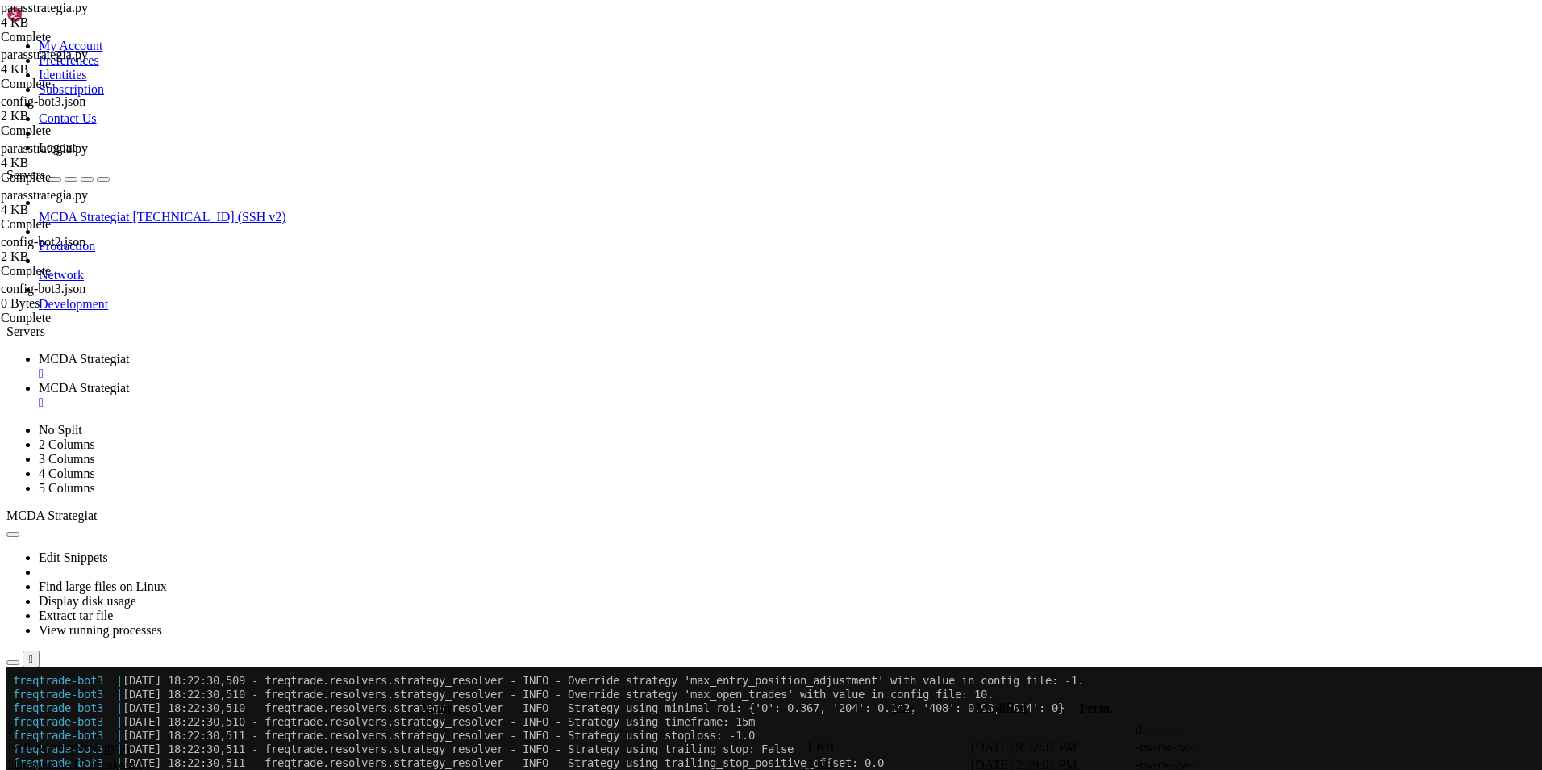
type textarea "reversal_drop_ratio = 0.05 # 0.20 = 20 %, muokkaa halutessasi"
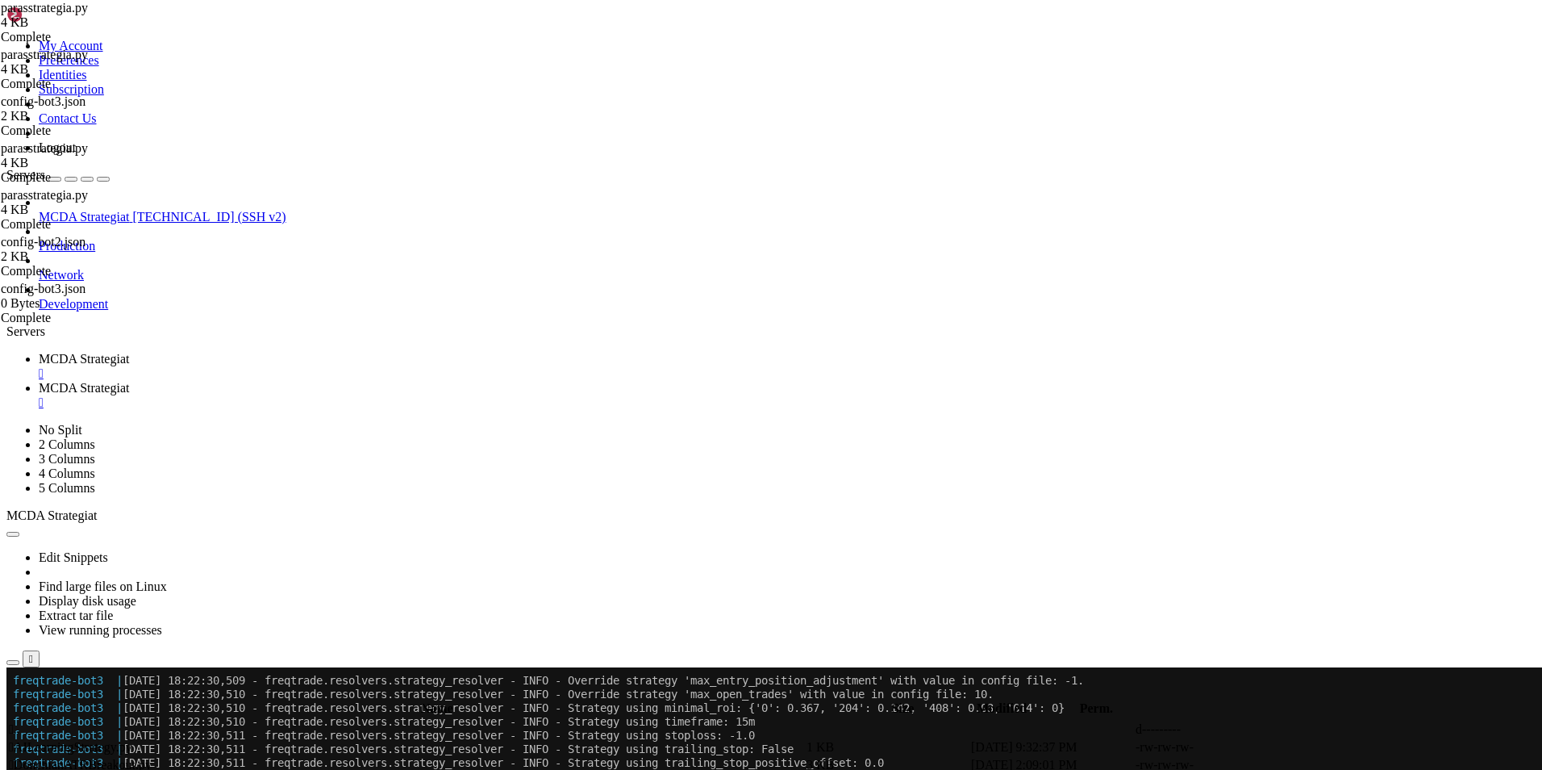
type textarea "trailing_only_offset_is_reached = True # True = trailing [PERSON_NAME] offset s…"
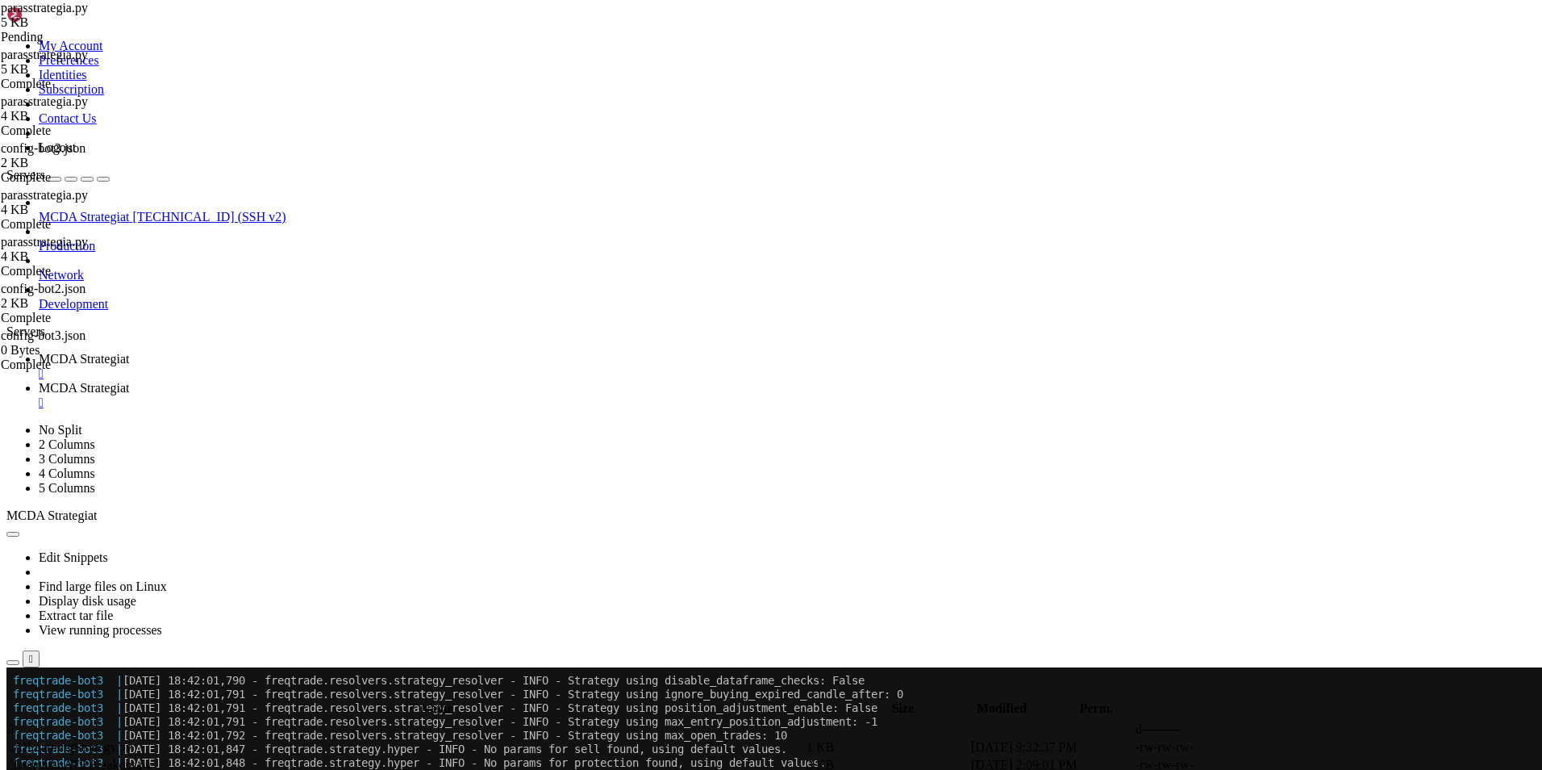
drag, startPoint x: 692, startPoint y: 429, endPoint x: 259, endPoint y: 398, distance: 434.2
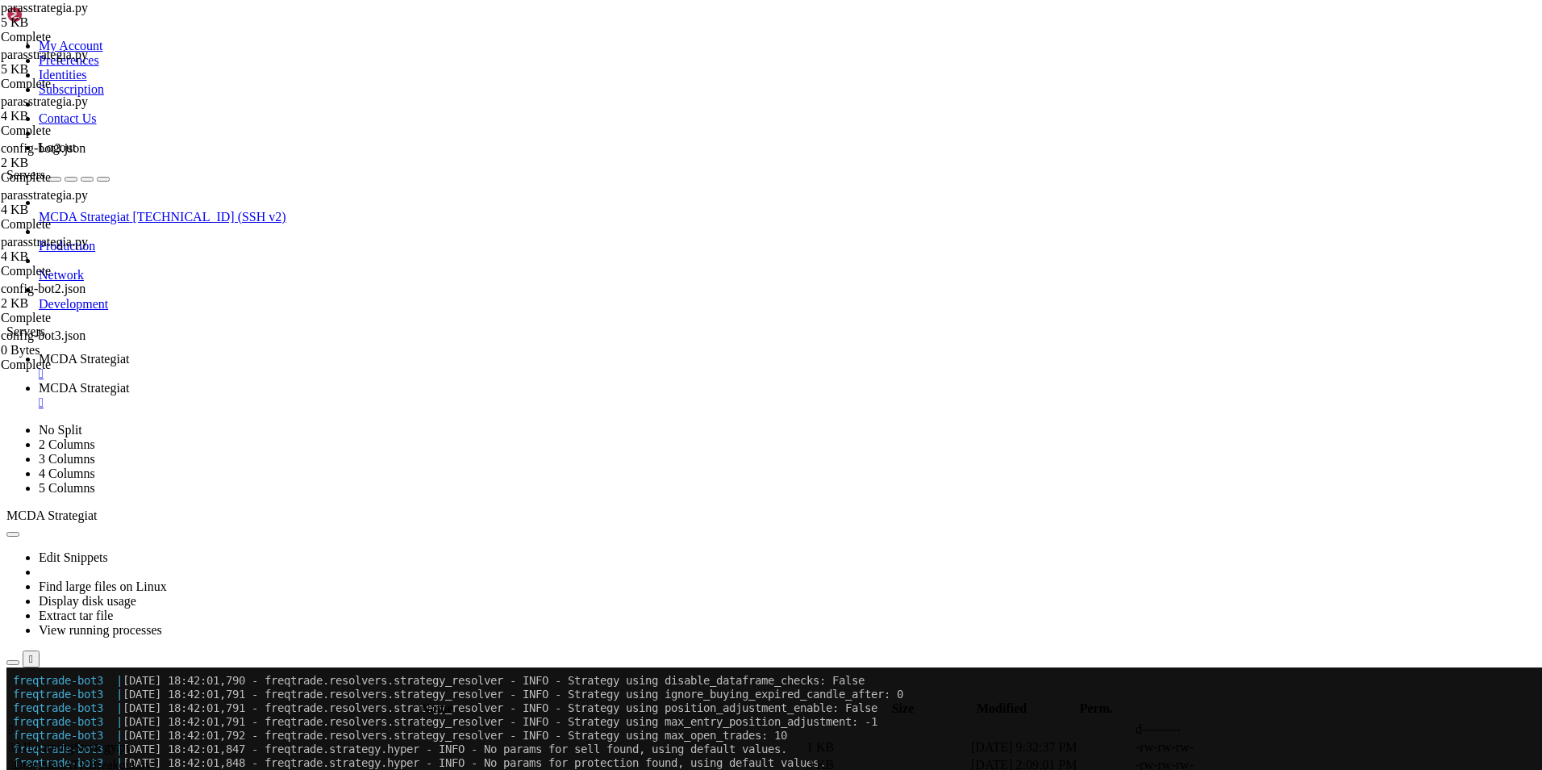
type textarea "trailing_only_offset_is_reached = false # True = trailing vasta kun offset saav…"
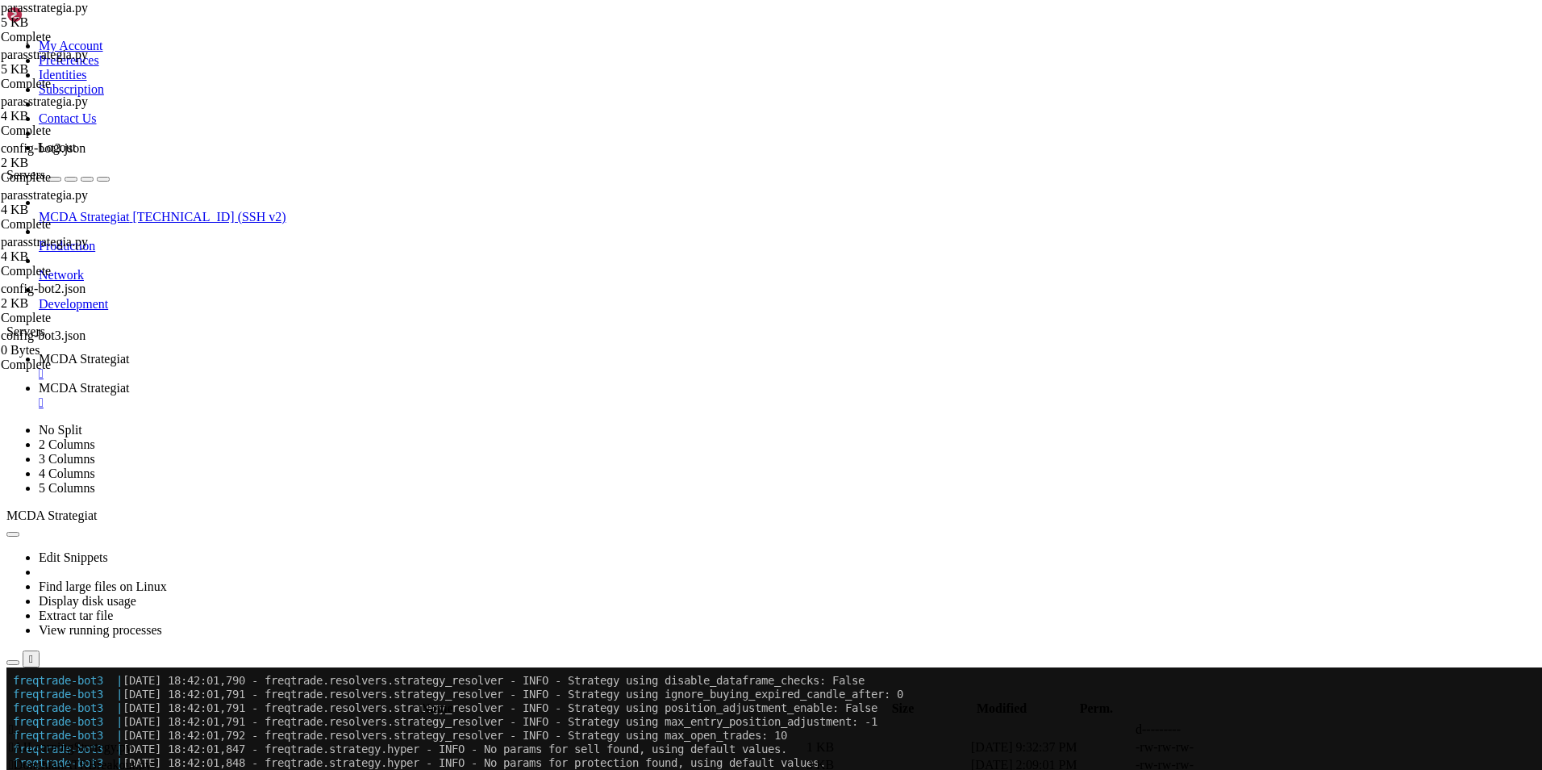
scroll to position [0, 0]
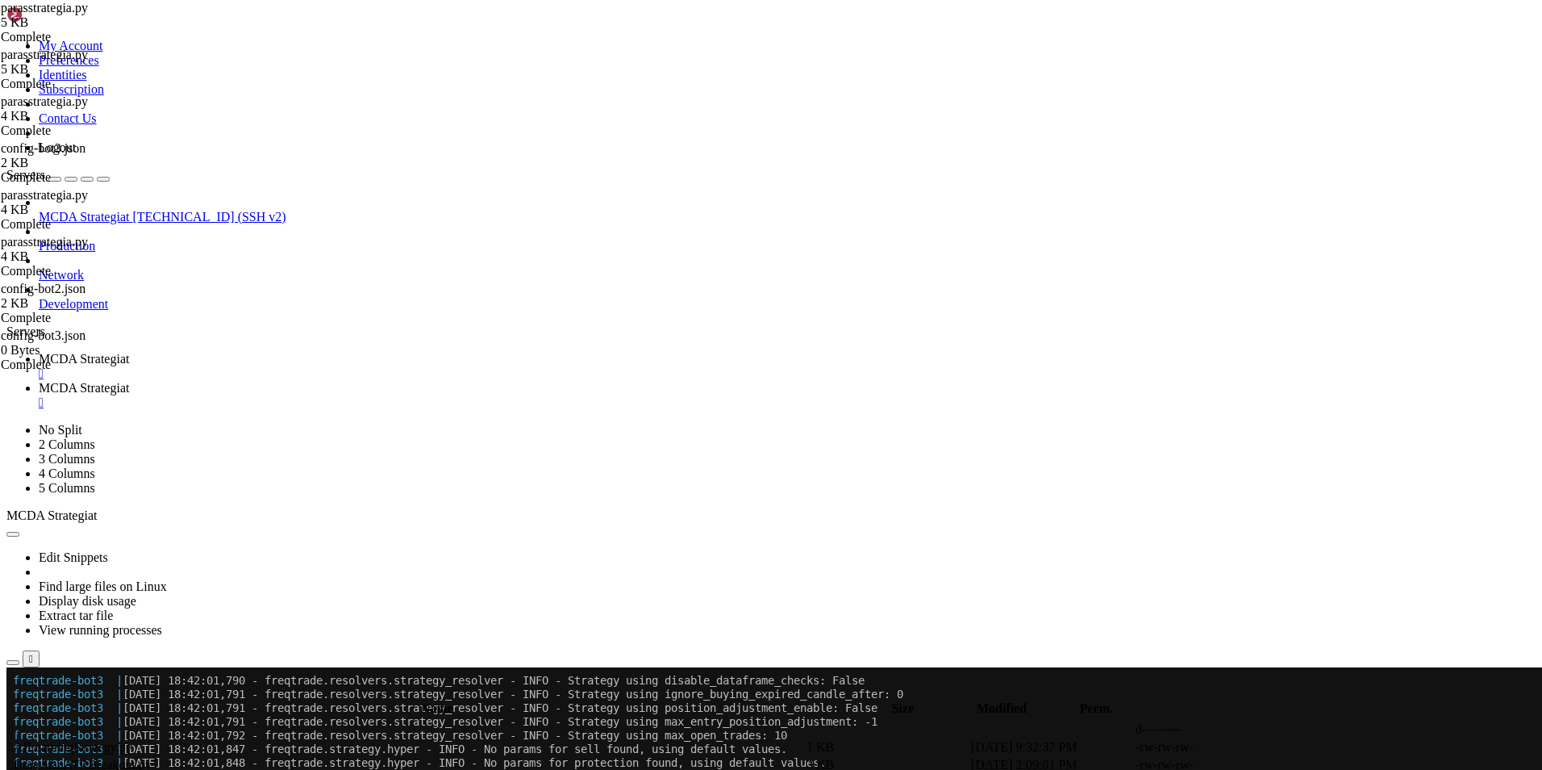
scroll to position [0, 7]
type textarea "# --- Trailing stop ([PERSON_NAME] yliajaa configista) ---"
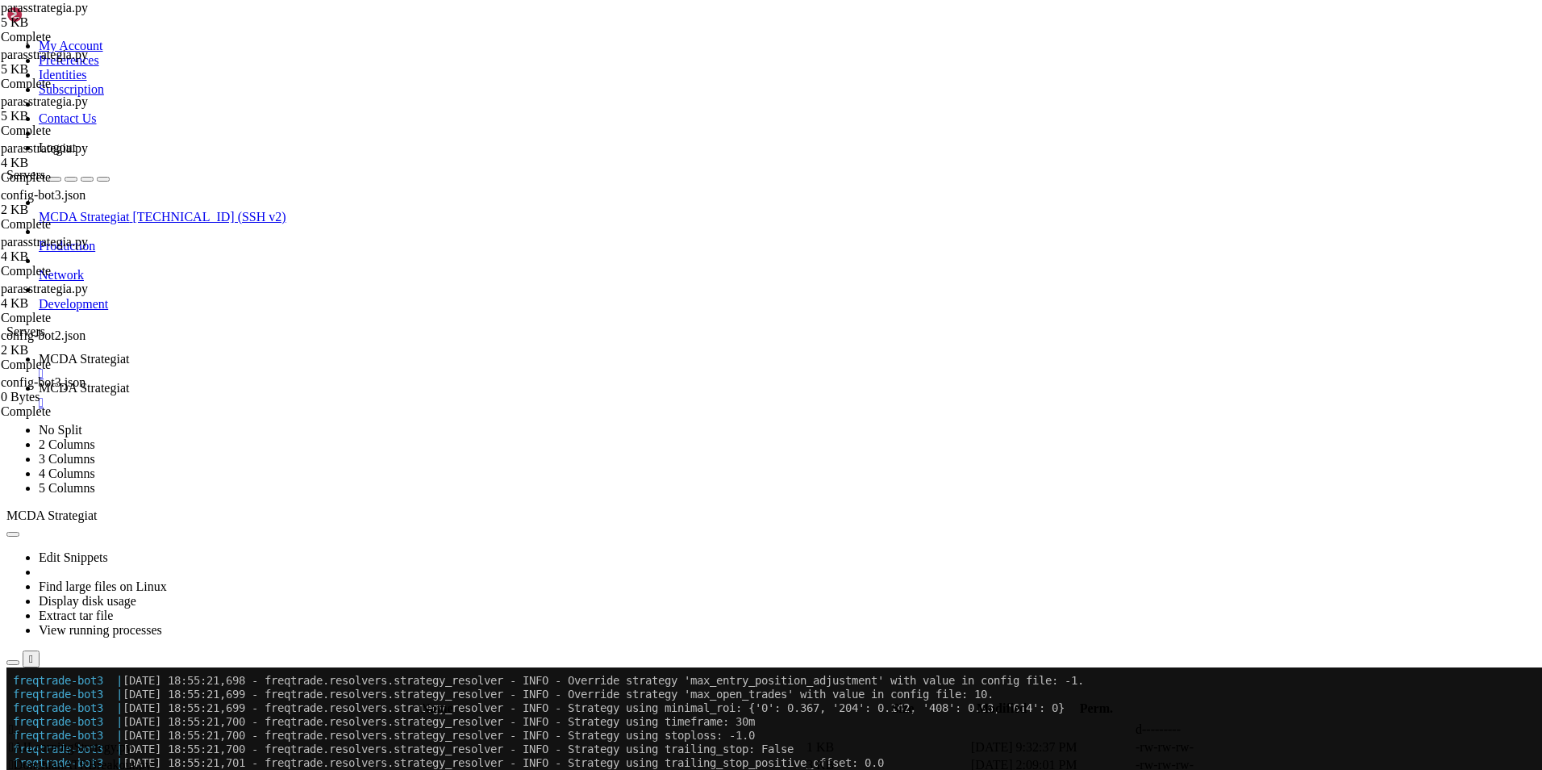
scroll to position [43701, 0]
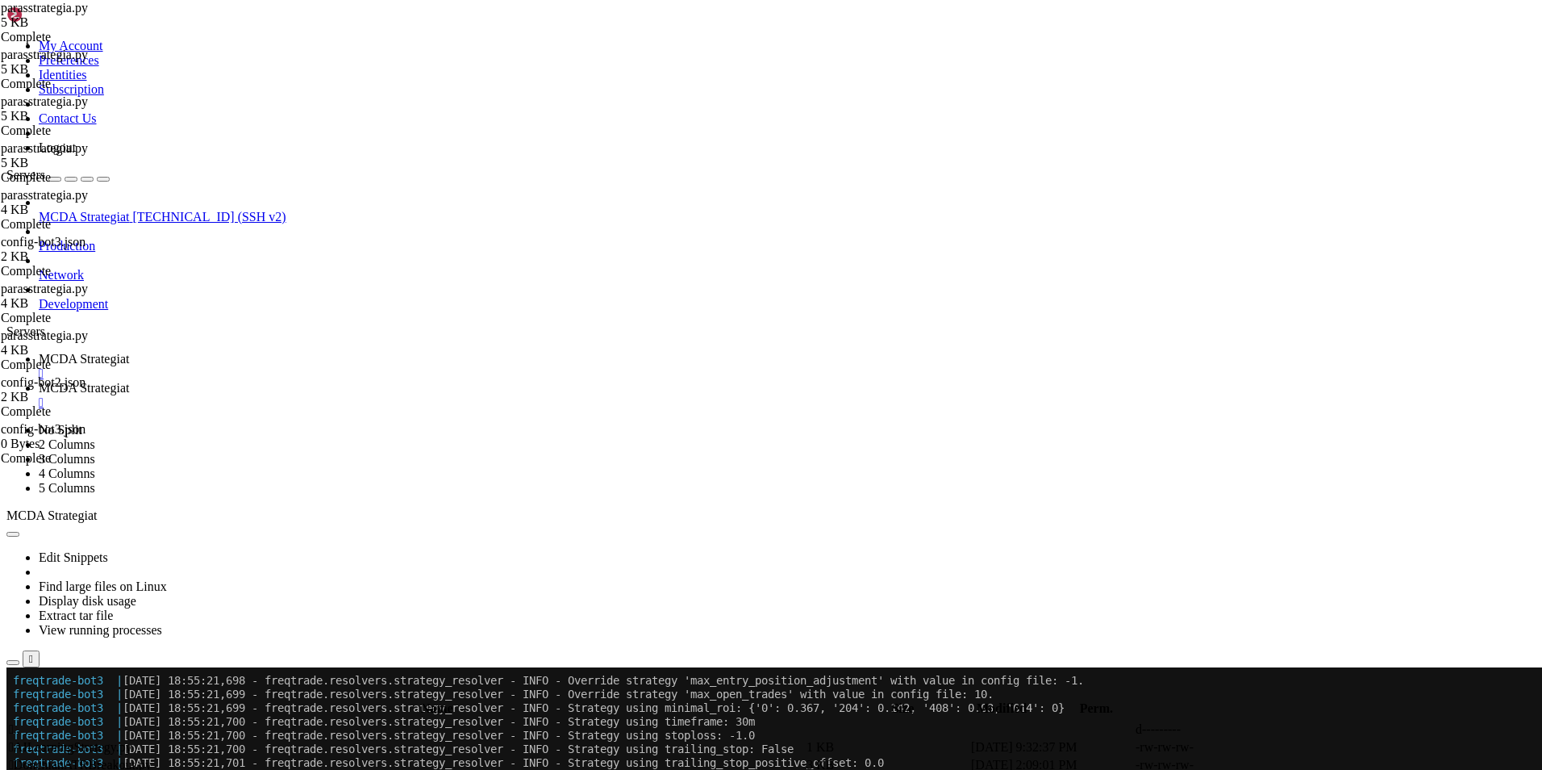
type textarea "if current_profit <= 0,005:"
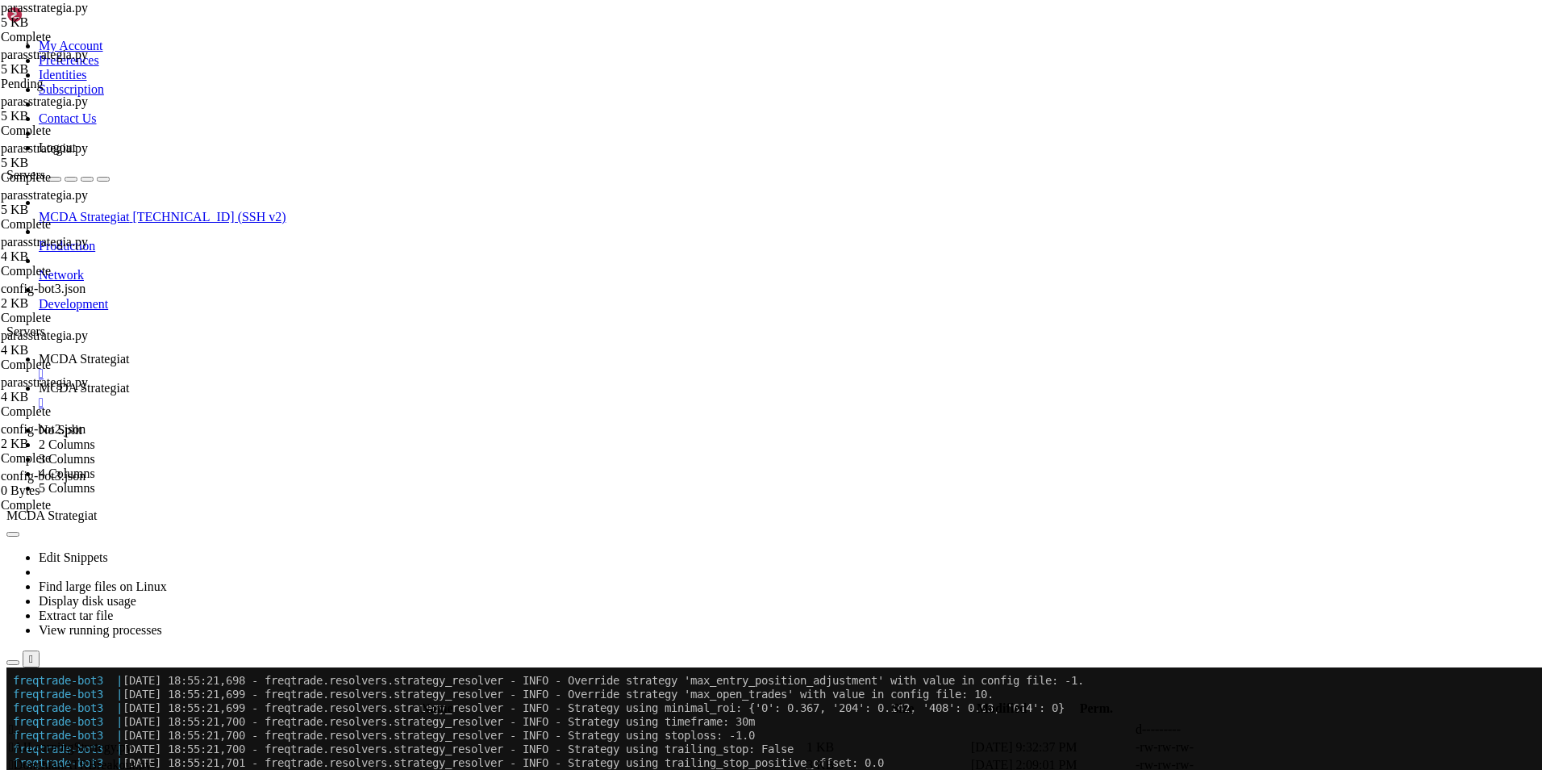
type textarea "if current_profit <= 0,005:"
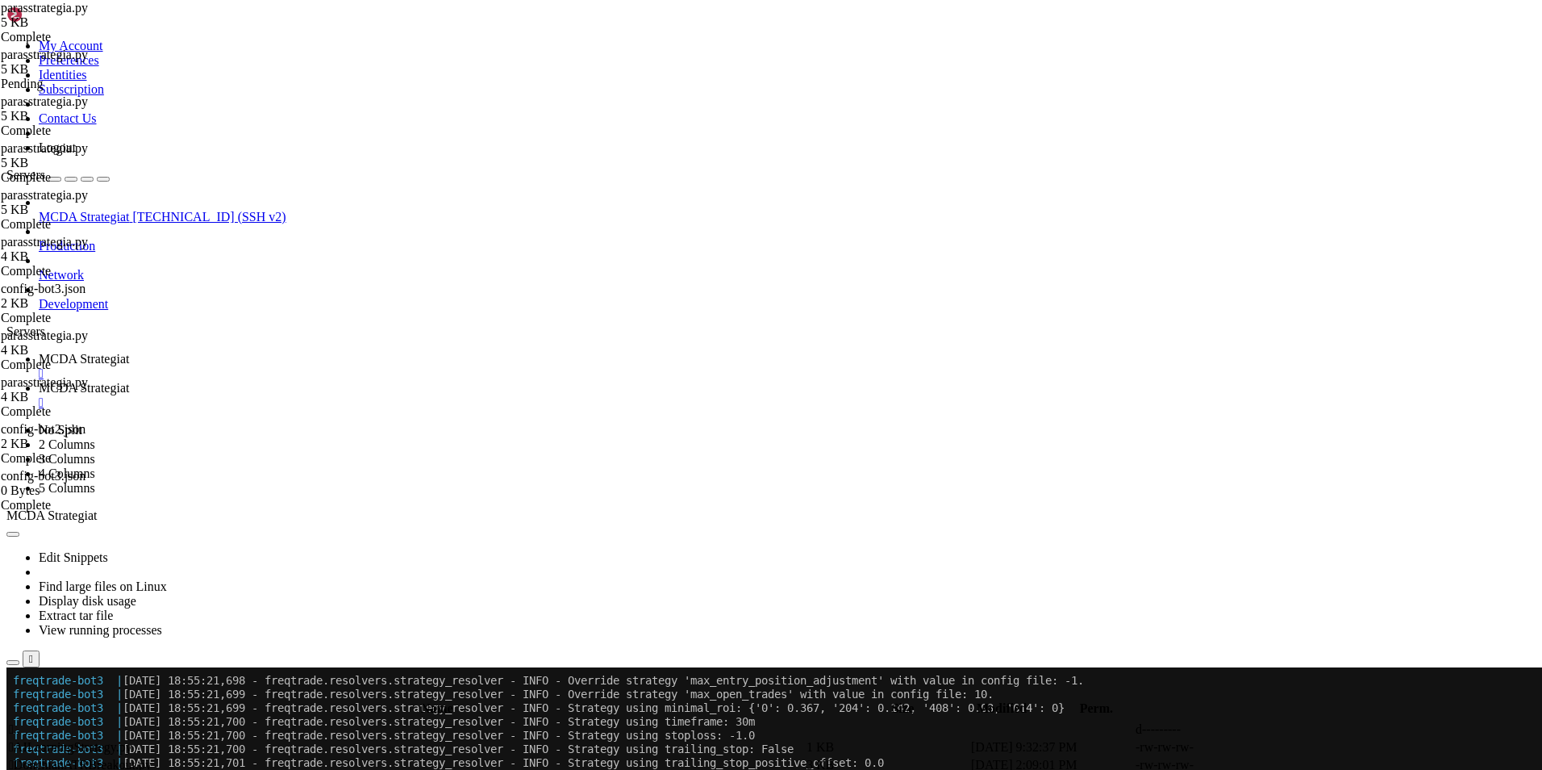
scroll to position [0, 0]
type textarea "if current_profit <= -0,2:"
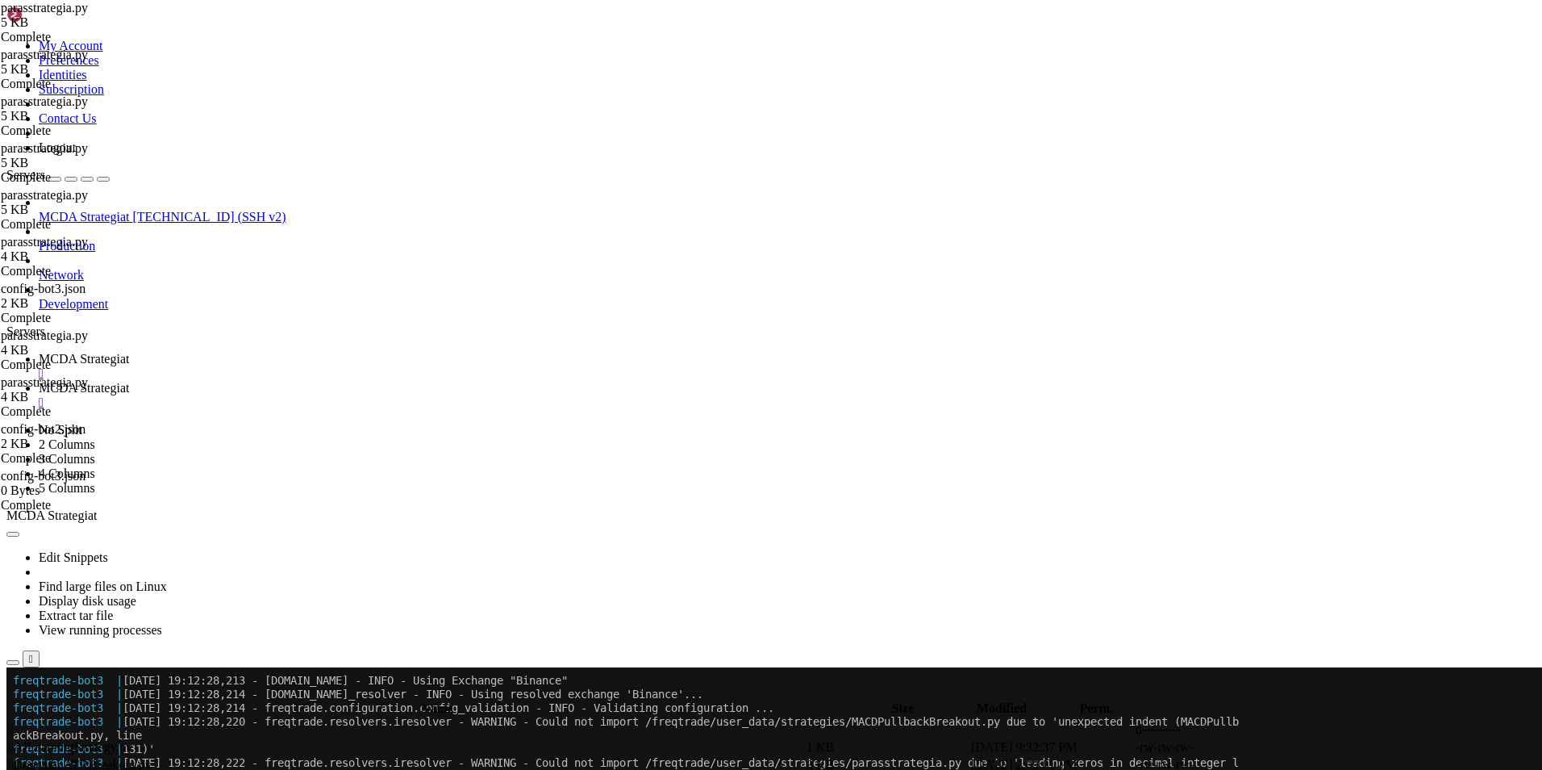
scroll to position [49433, 0]
type textarea "trailing_only_offset_is_reached = True # True = trailing [PERSON_NAME] offset s…"
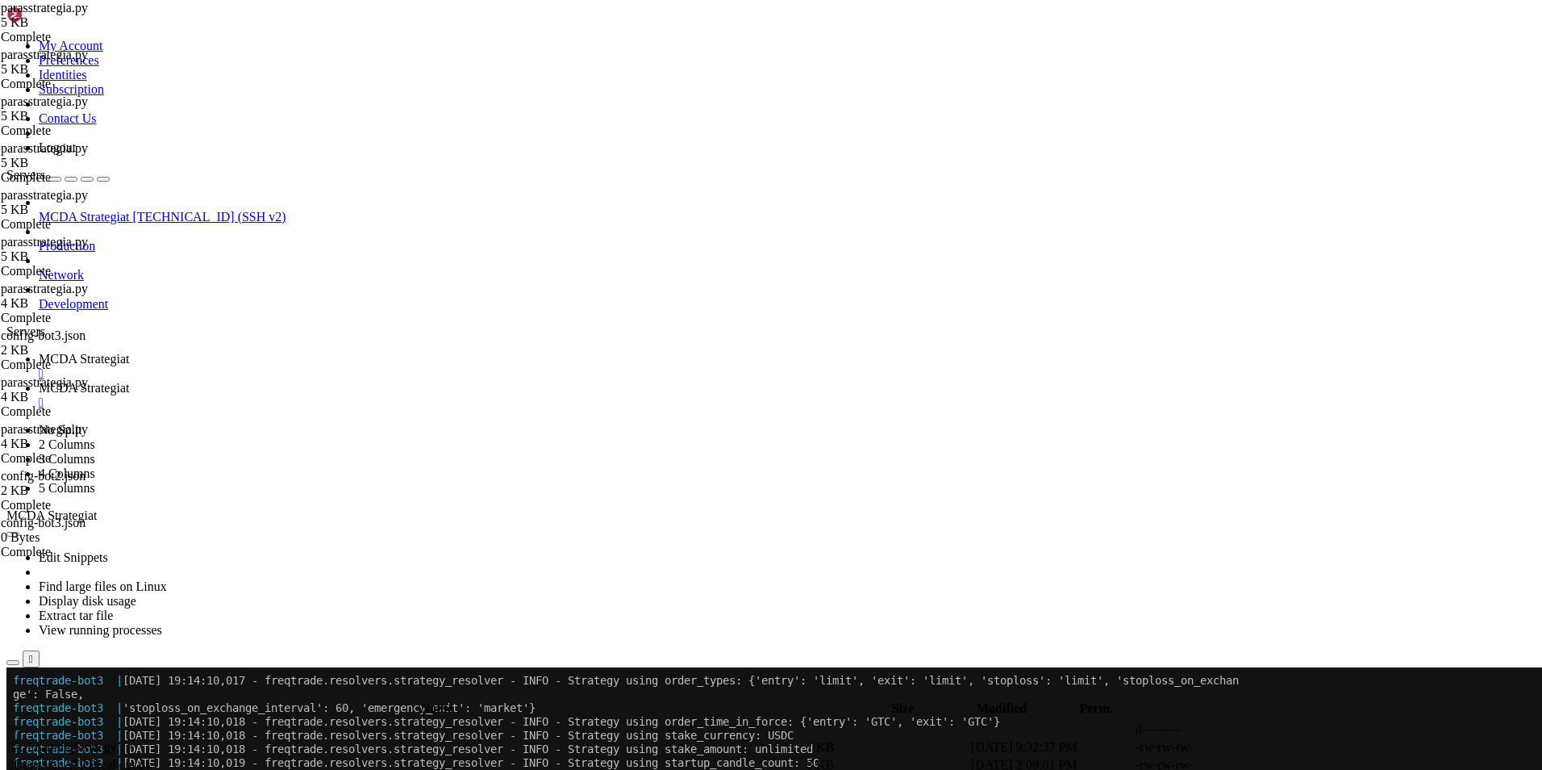
scroll to position [52326, 0]
type textarea "# --- Trailing stop ([PERSON_NAME] yliajaa configista) ---"
type textarea "stoploss = -0.005"
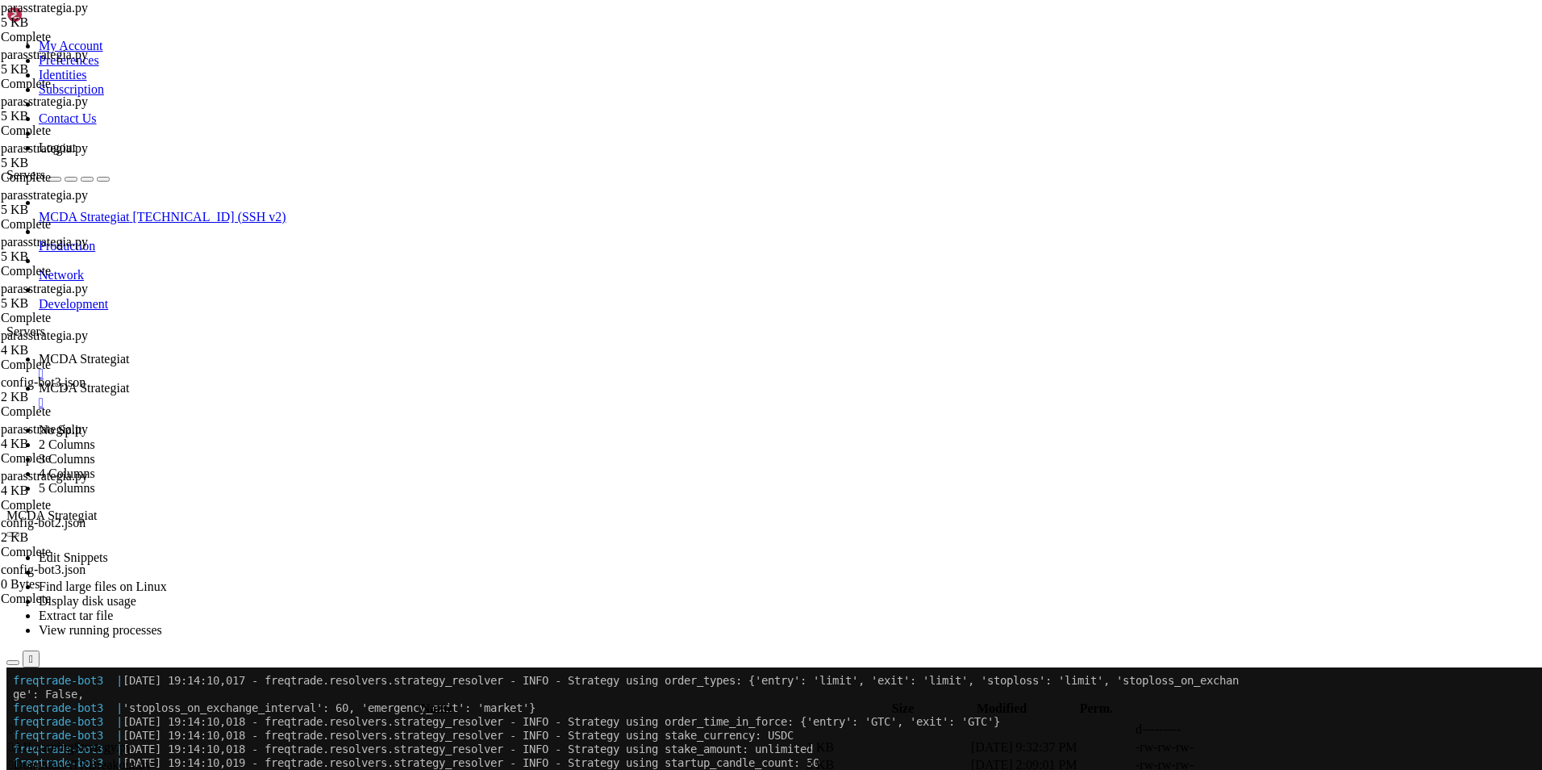
type textarea "reversal_drop_ratio = 0.05 # 0.20 = 20 %, muokkaa halutessasi"
type textarea "if current_profit <= -0,005:"
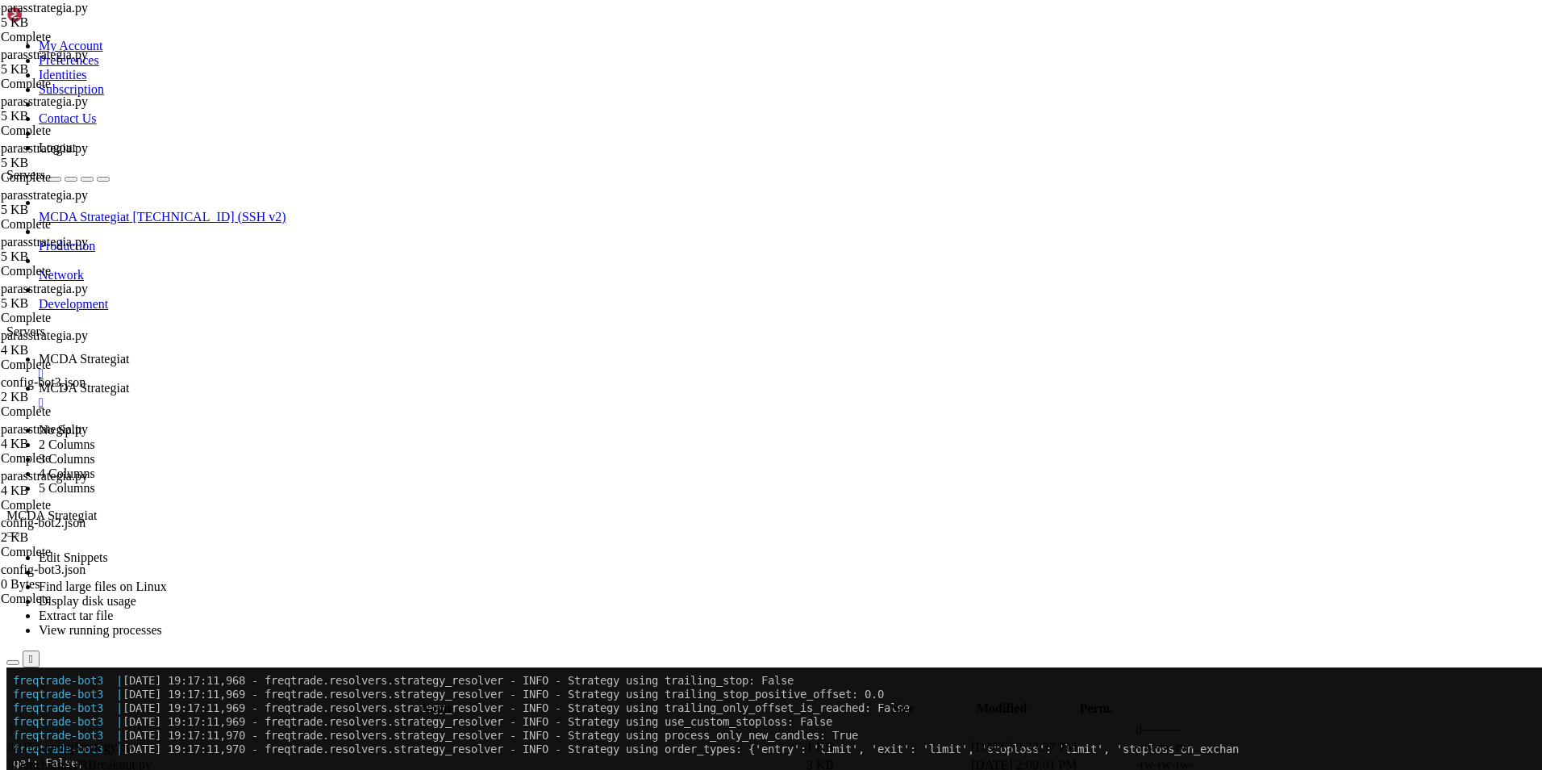
scroll to position [55151, 0]
type textarea "# --- Trailing stop ([PERSON_NAME] yliajaa configista) ---"
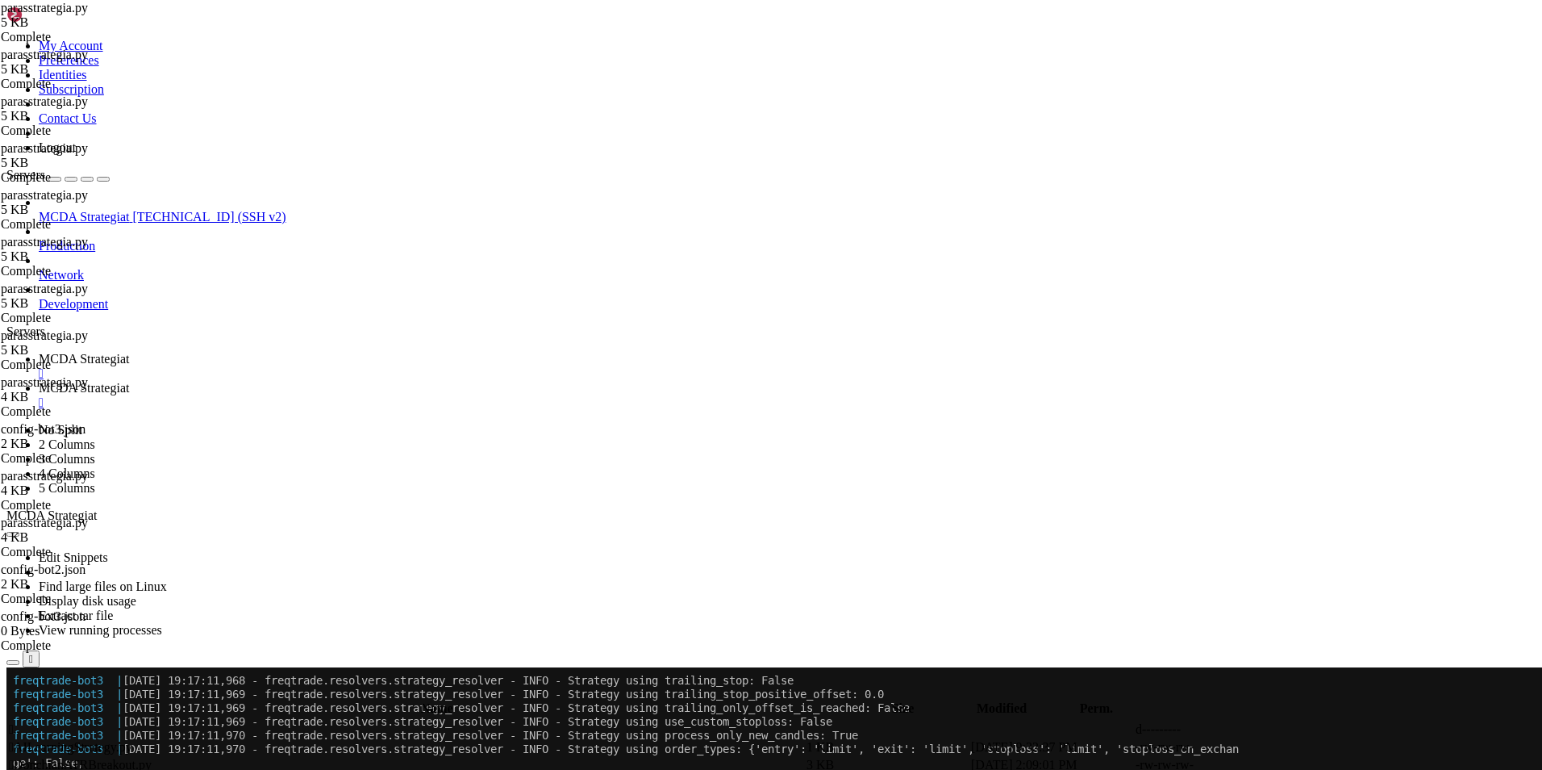
type textarea "stoploss = -0.0005"
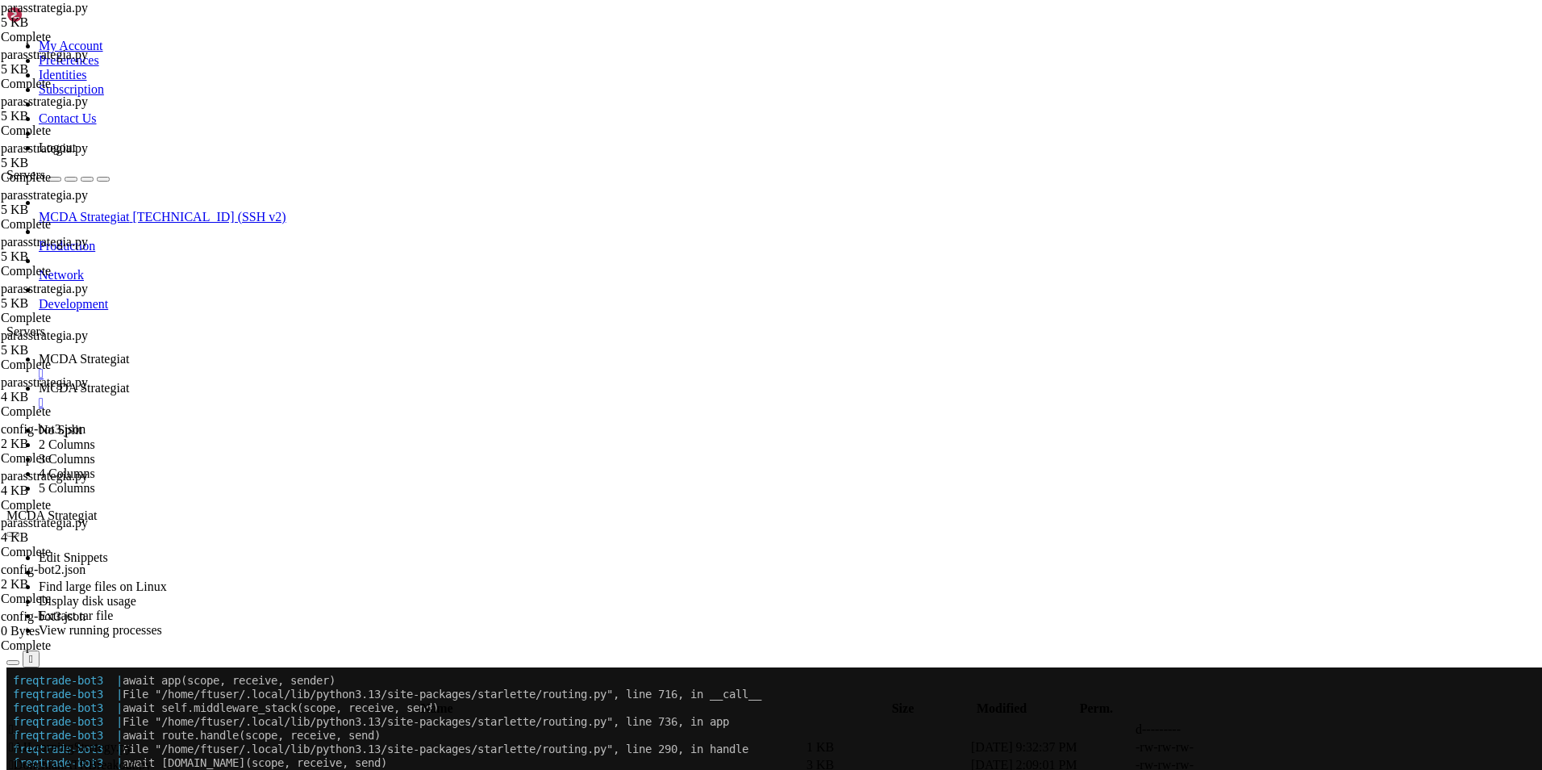
scroll to position [59059, 0]
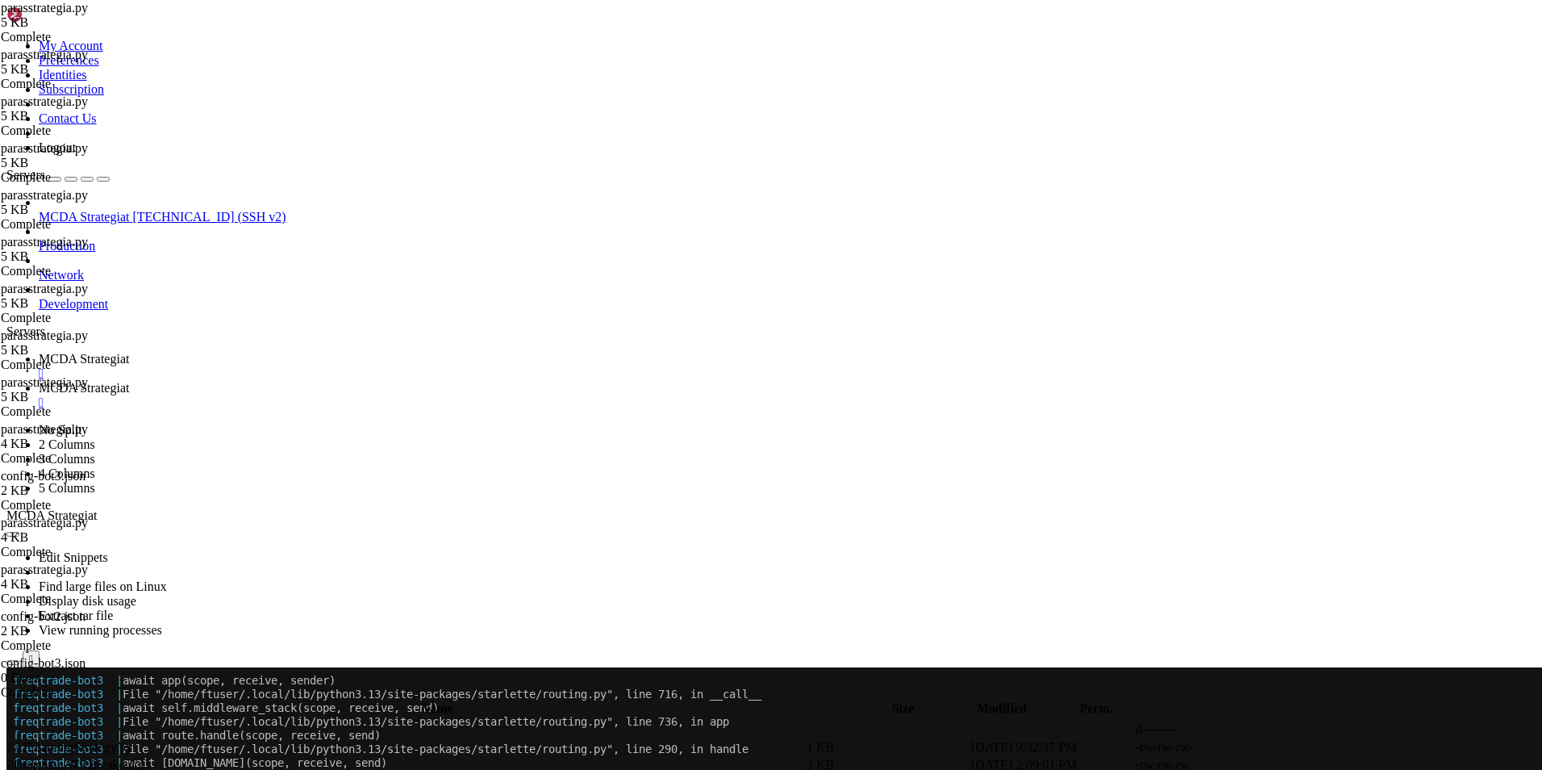
scroll to position [194, 0]
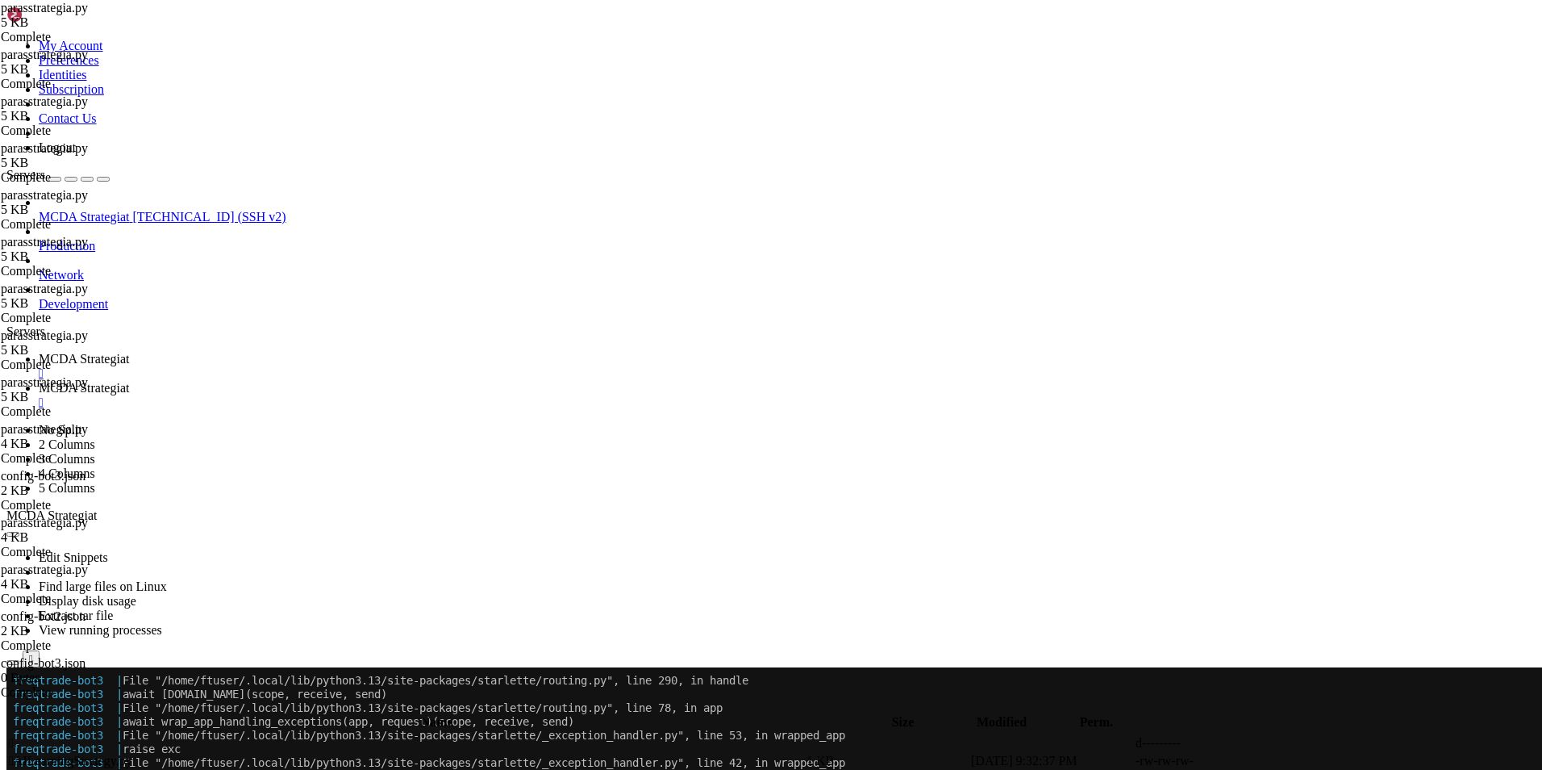
scroll to position [0, 8]
type textarea "stoploss = -0.001"
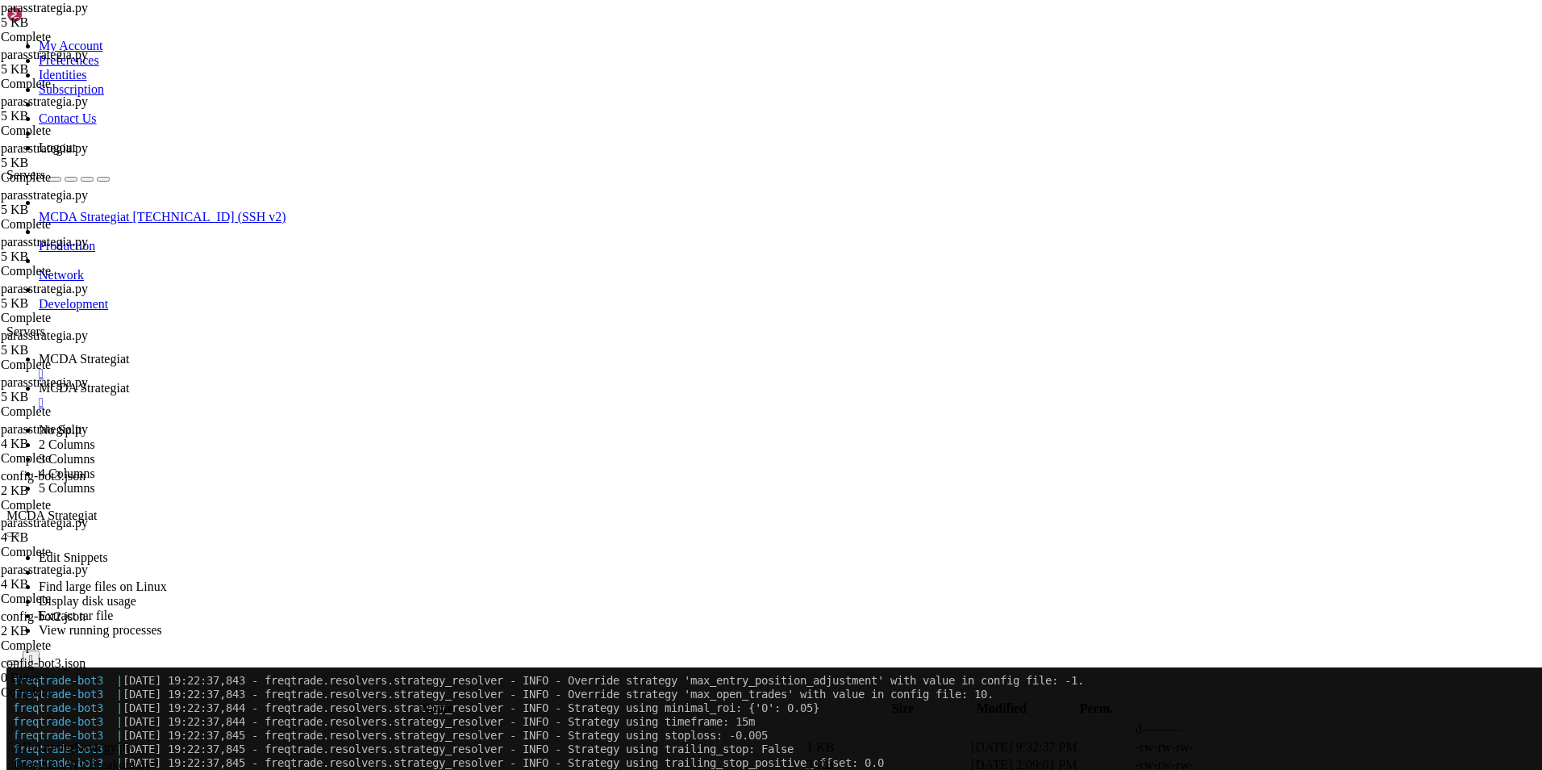
scroll to position [60992, 0]
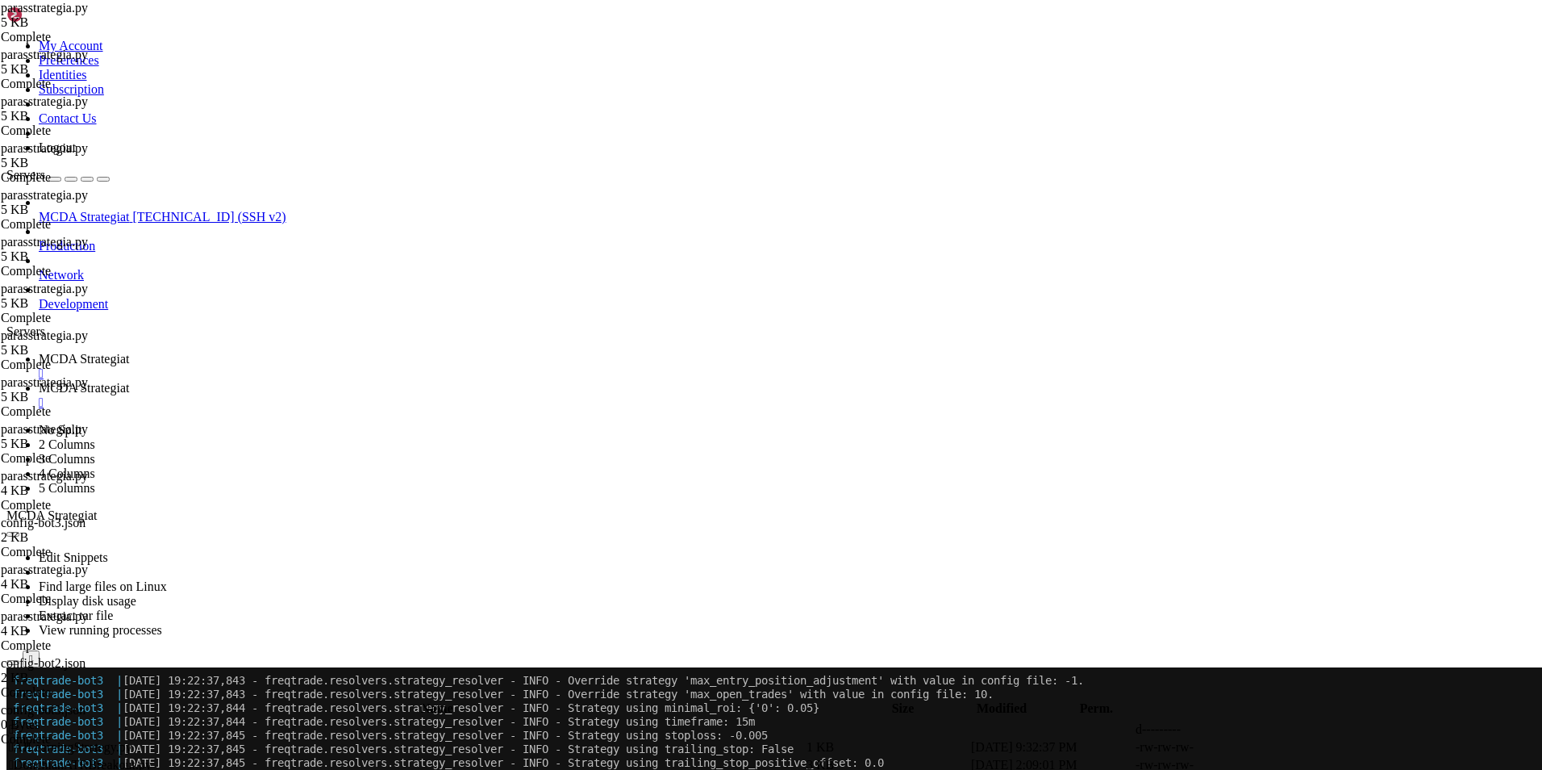
type textarea "reversal_drop_ratio = 0.01 # 0.20 = 20 %, muokkaa halutessasi"
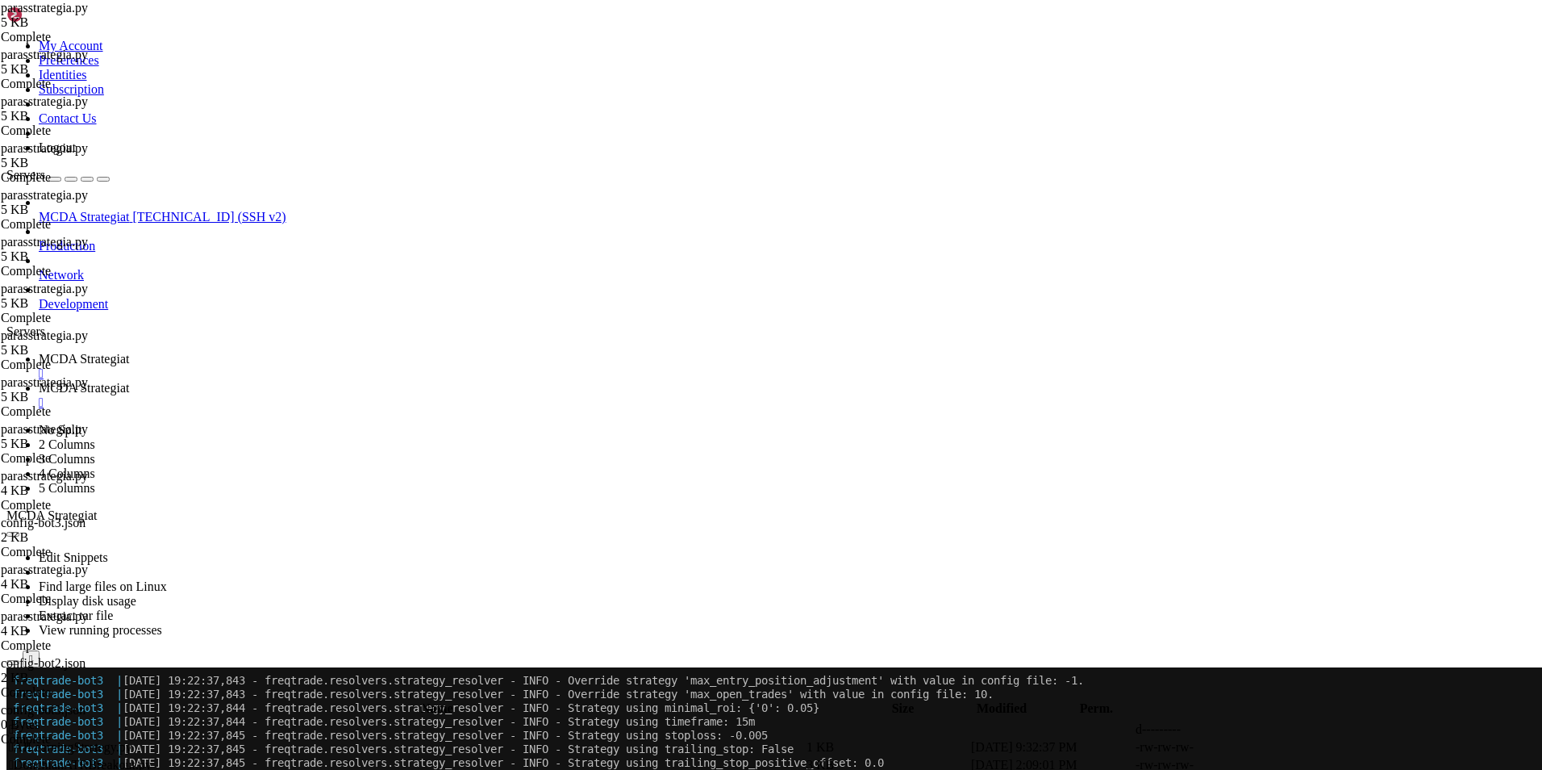
click at [129, 352] on span "MCDA Strategiat" at bounding box center [84, 359] width 90 height 14
click at [129, 381] on span "MCDA Strategiat" at bounding box center [84, 388] width 90 height 14
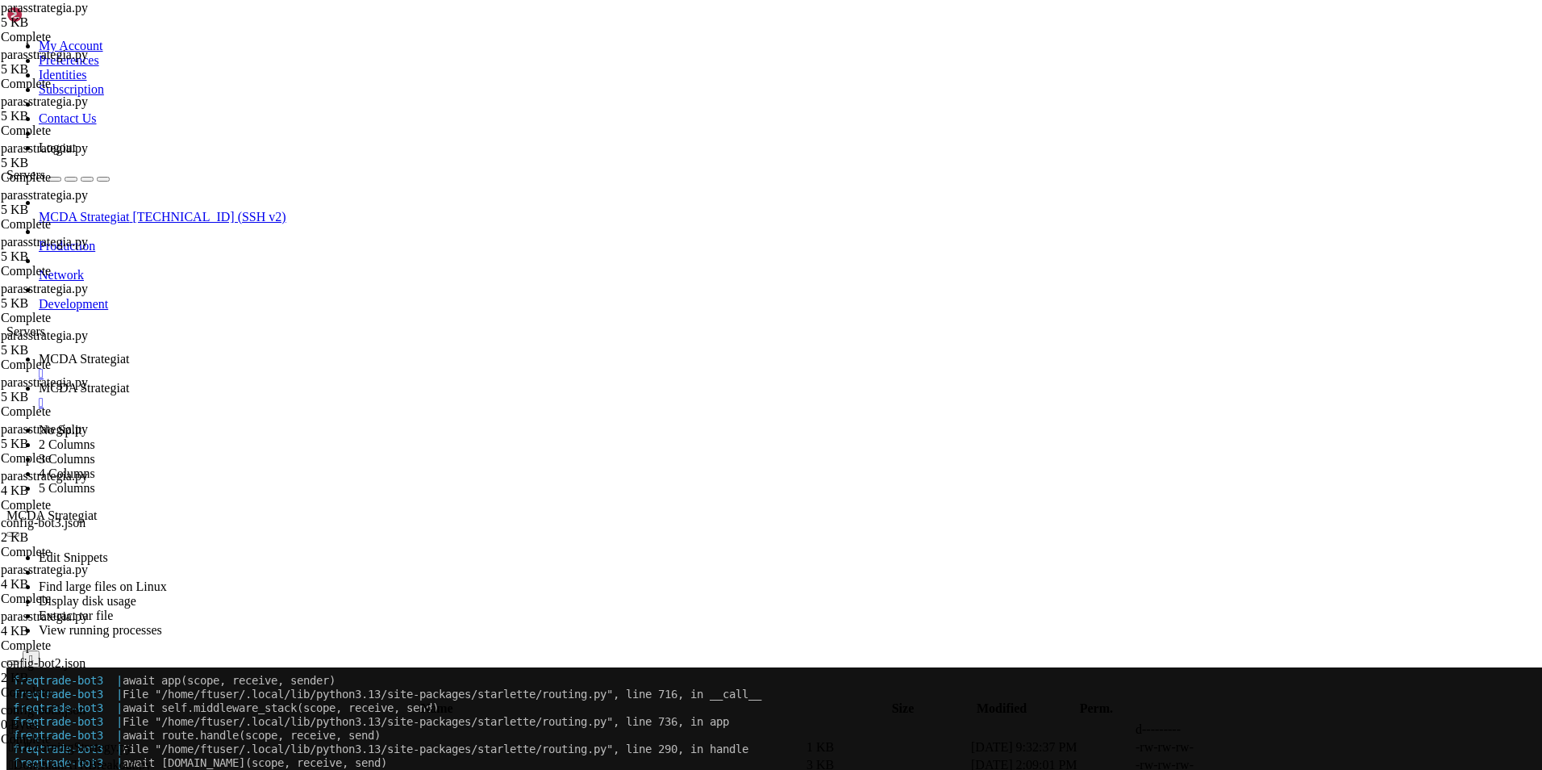
scroll to position [66011, 0]
click at [20, 722] on span " .." at bounding box center [14, 729] width 11 height 14
type input "/root/ft_userdata/user_data"
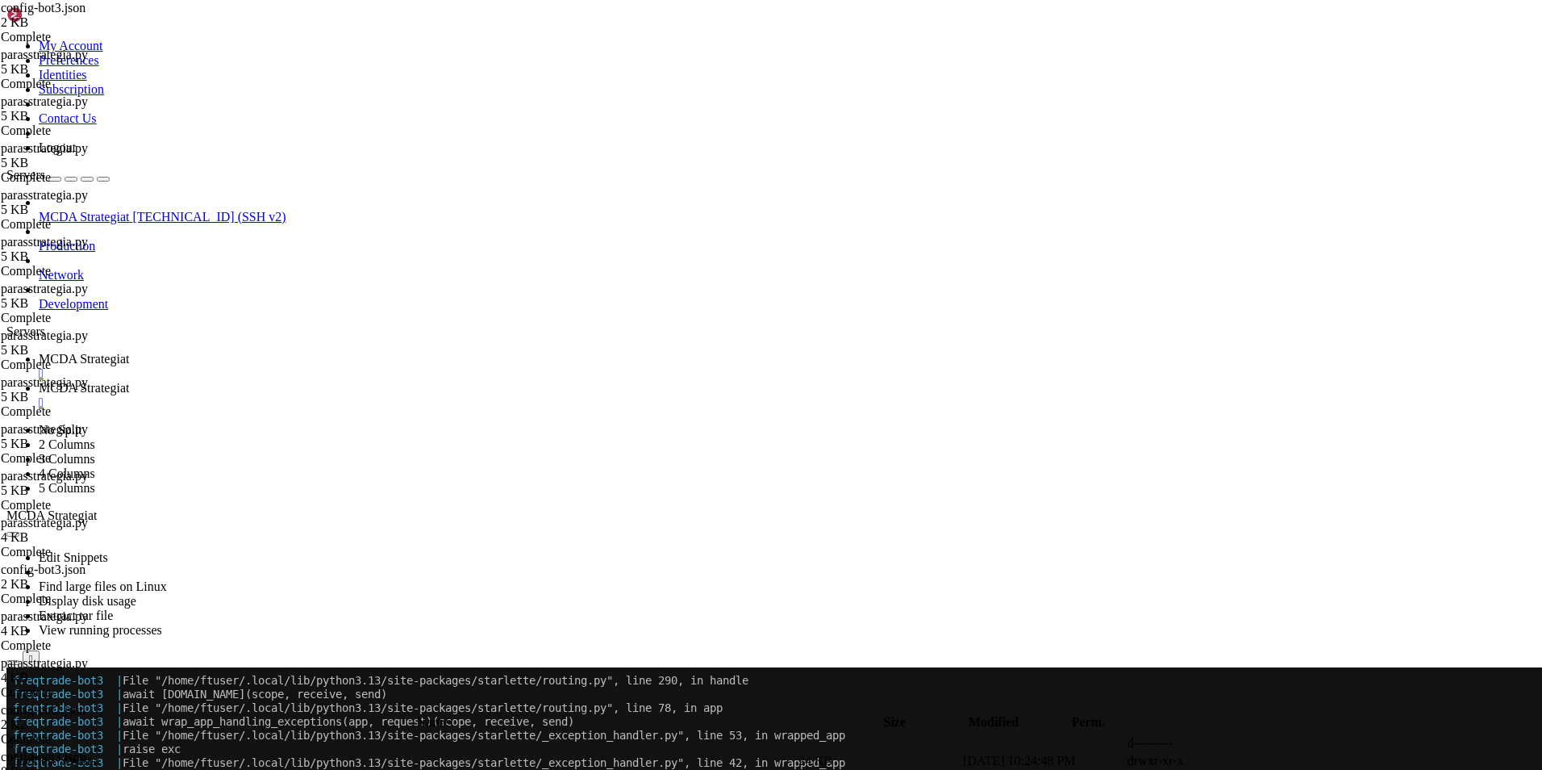
scroll to position [0, 0]
type textarea ""dry_run": false,"
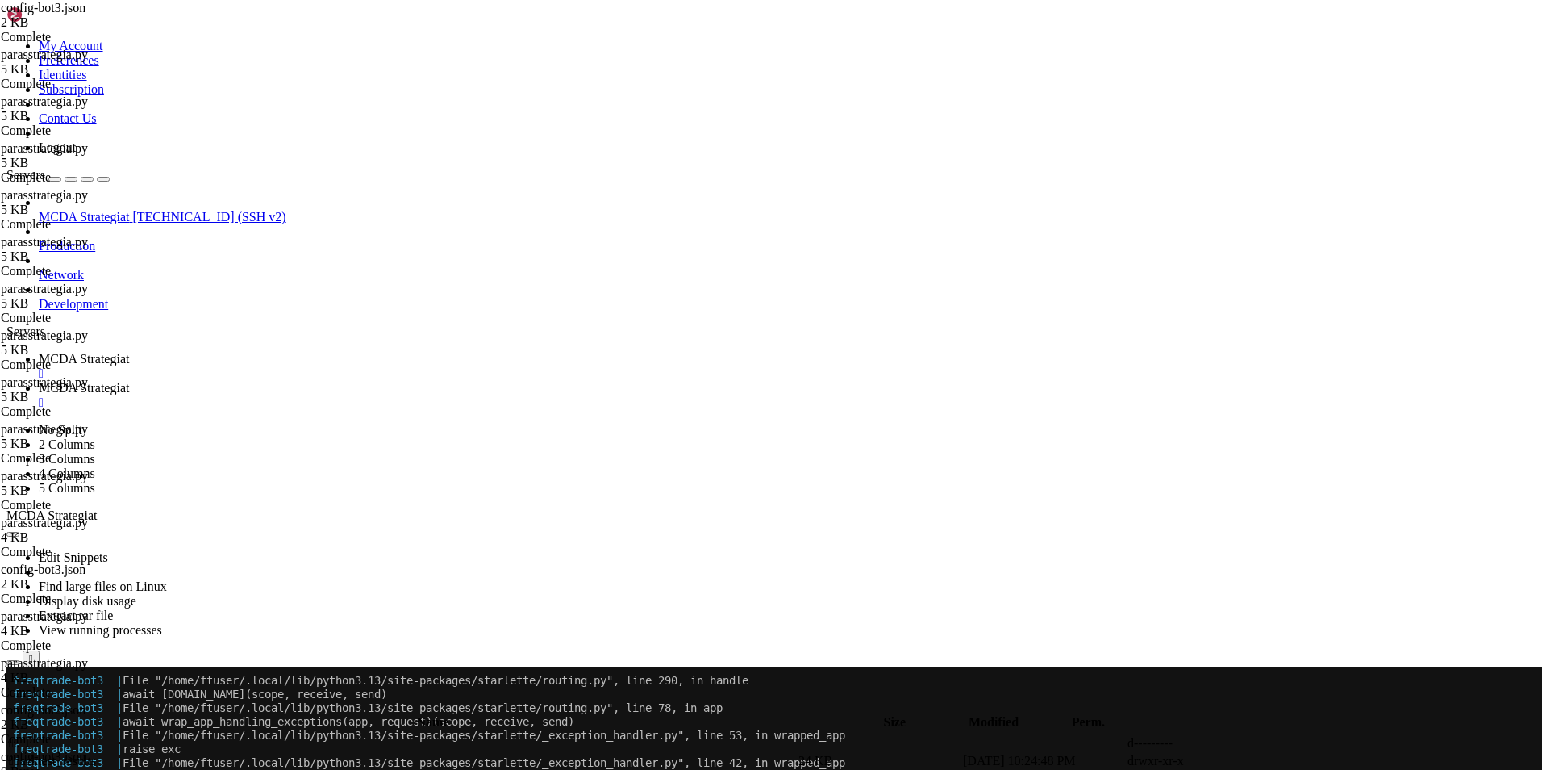
scroll to position [0, 8]
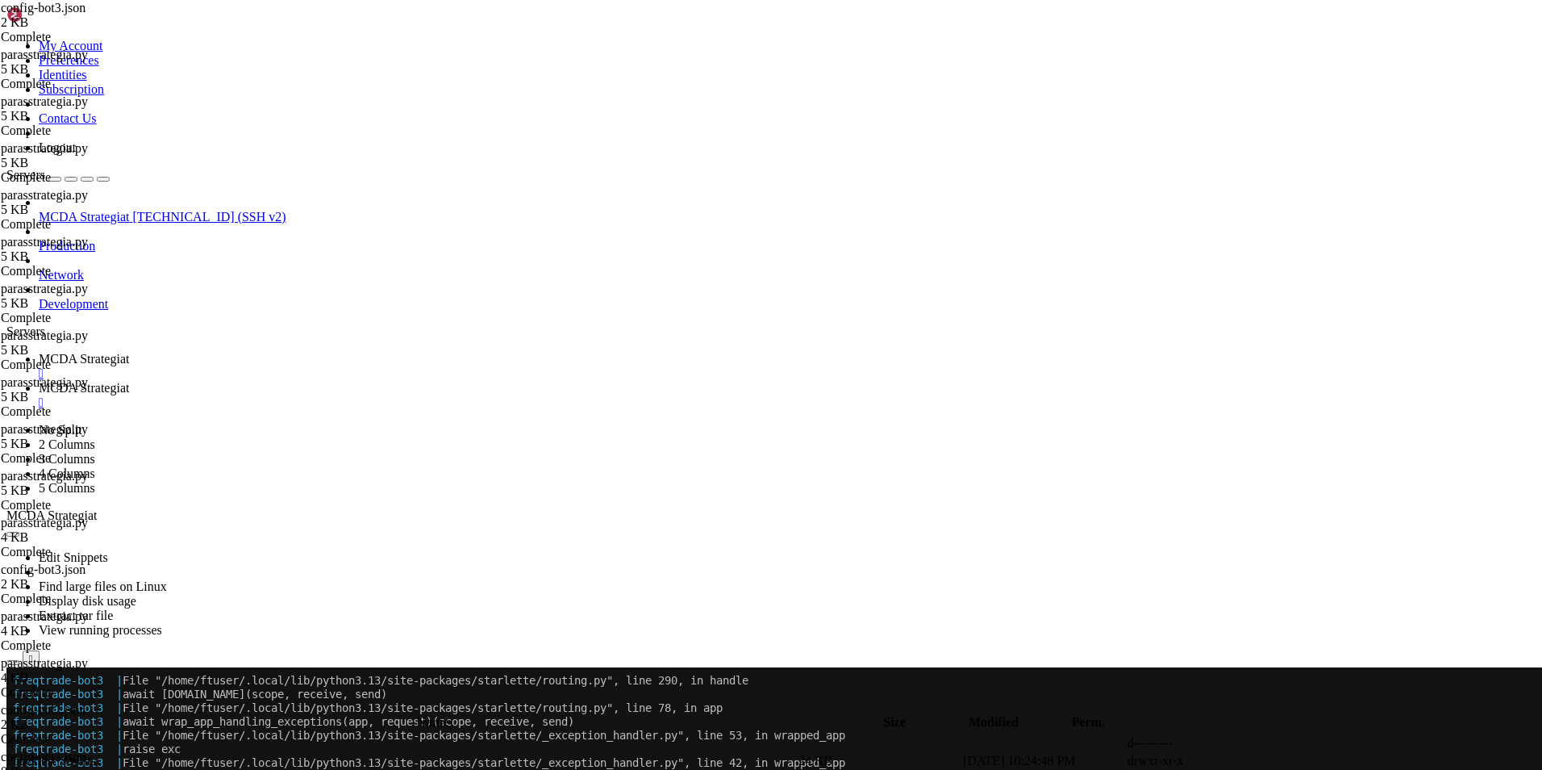
type textarea ""exit": 10,"
type input "/root/ft_userdata/user_data/strategies"
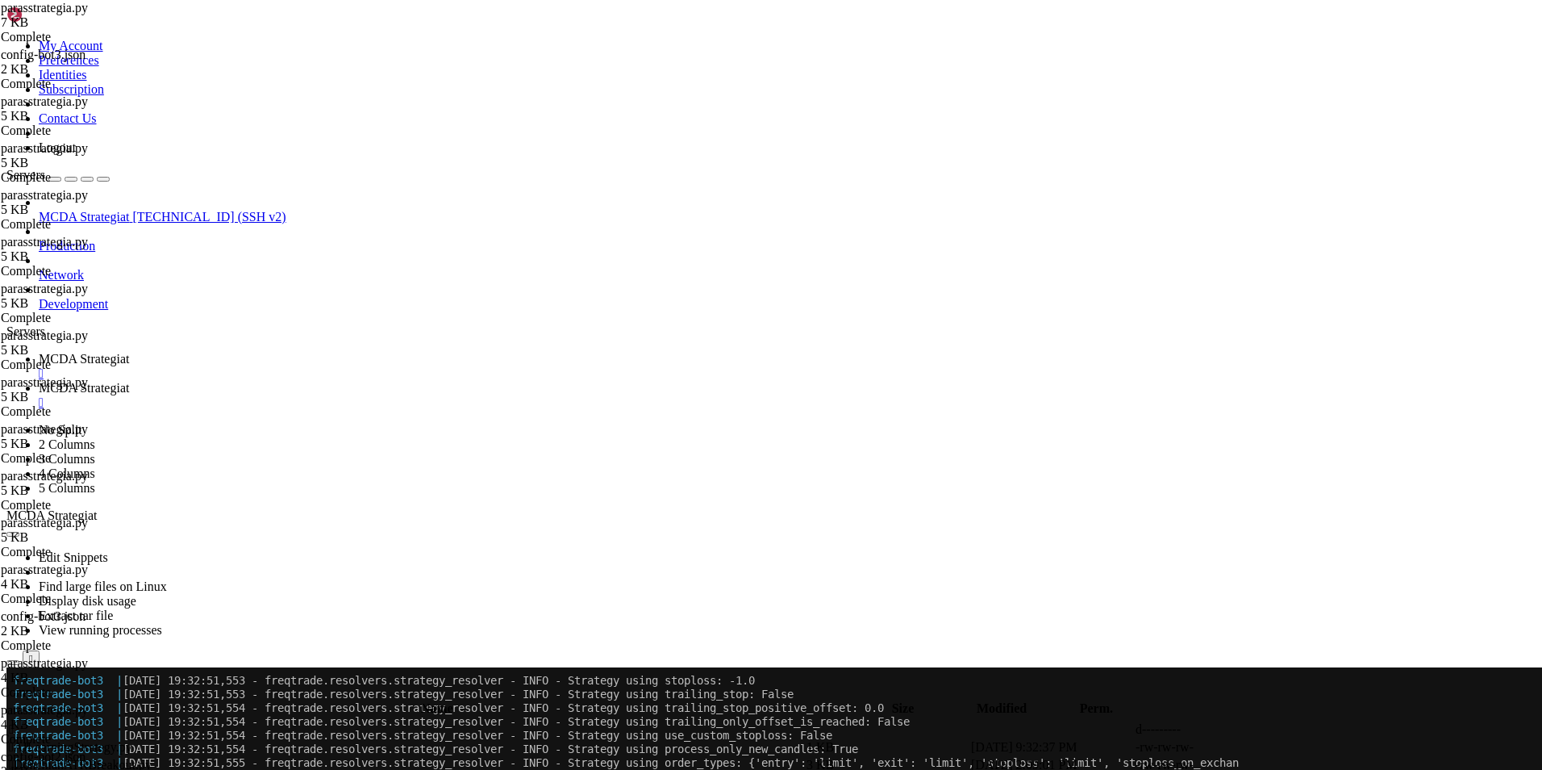
scroll to position [77063, 0]
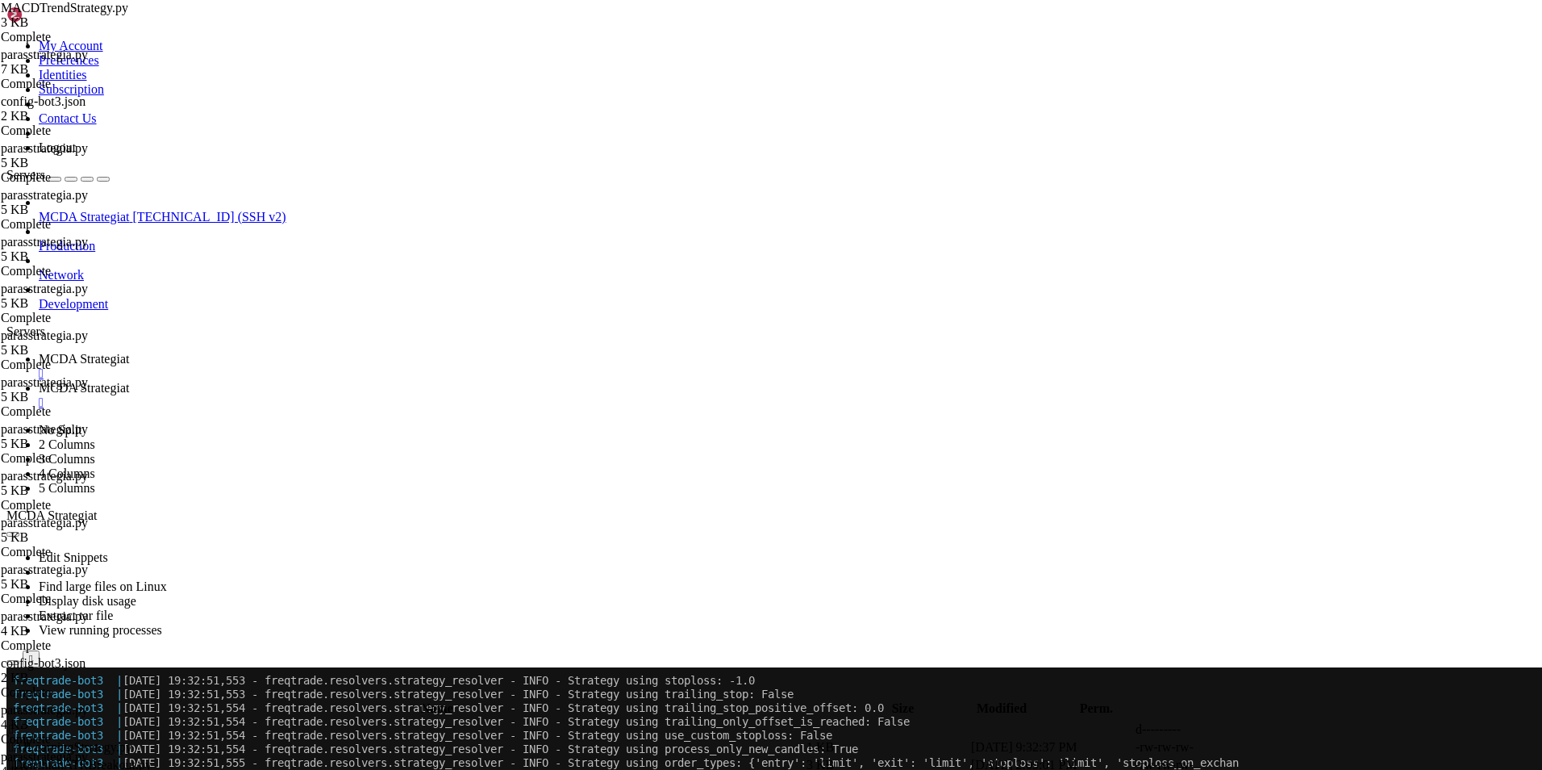
type textarea "return None"
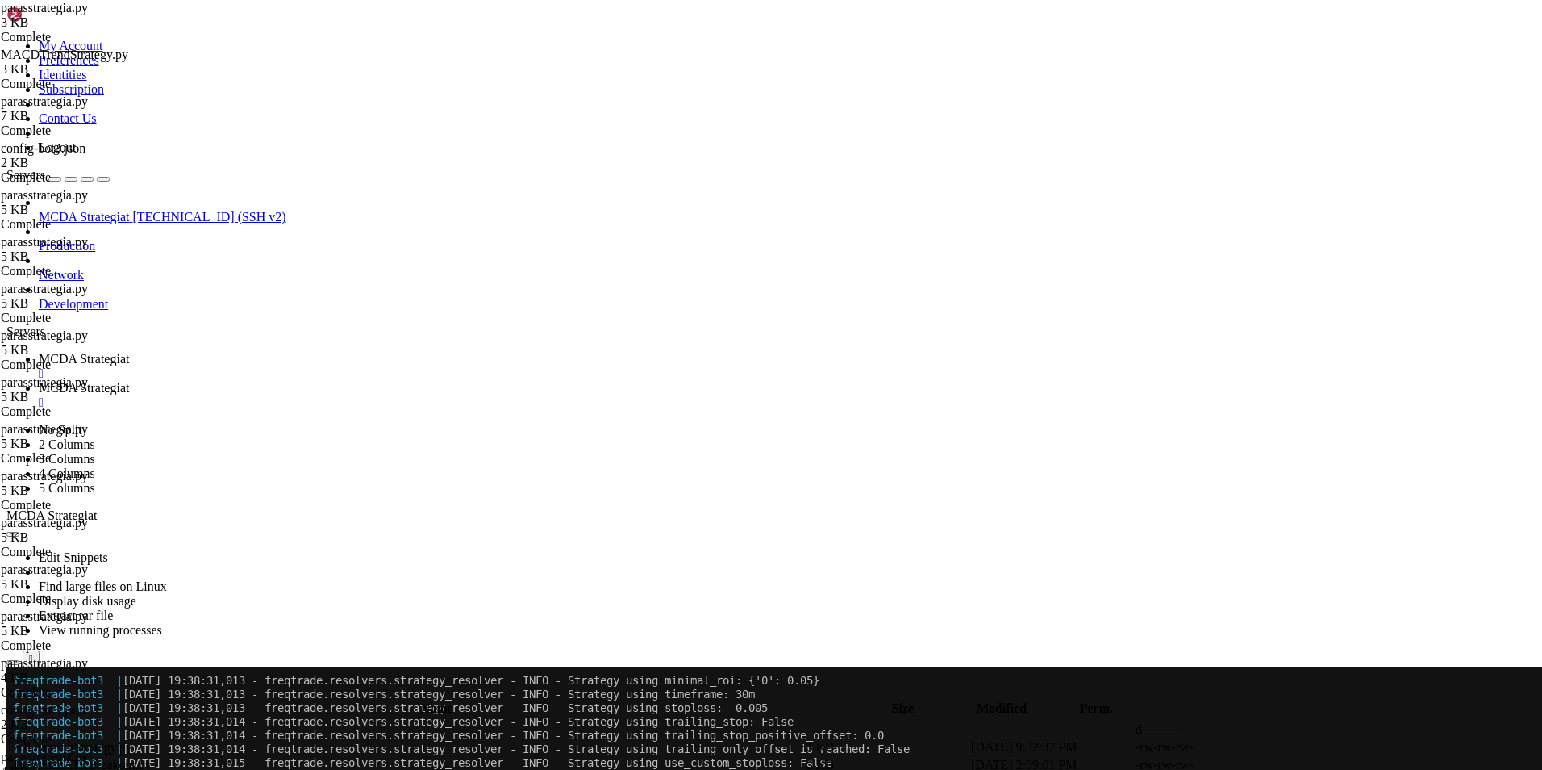
scroll to position [80820, 0]
type textarea "stoploss = -0.0005"
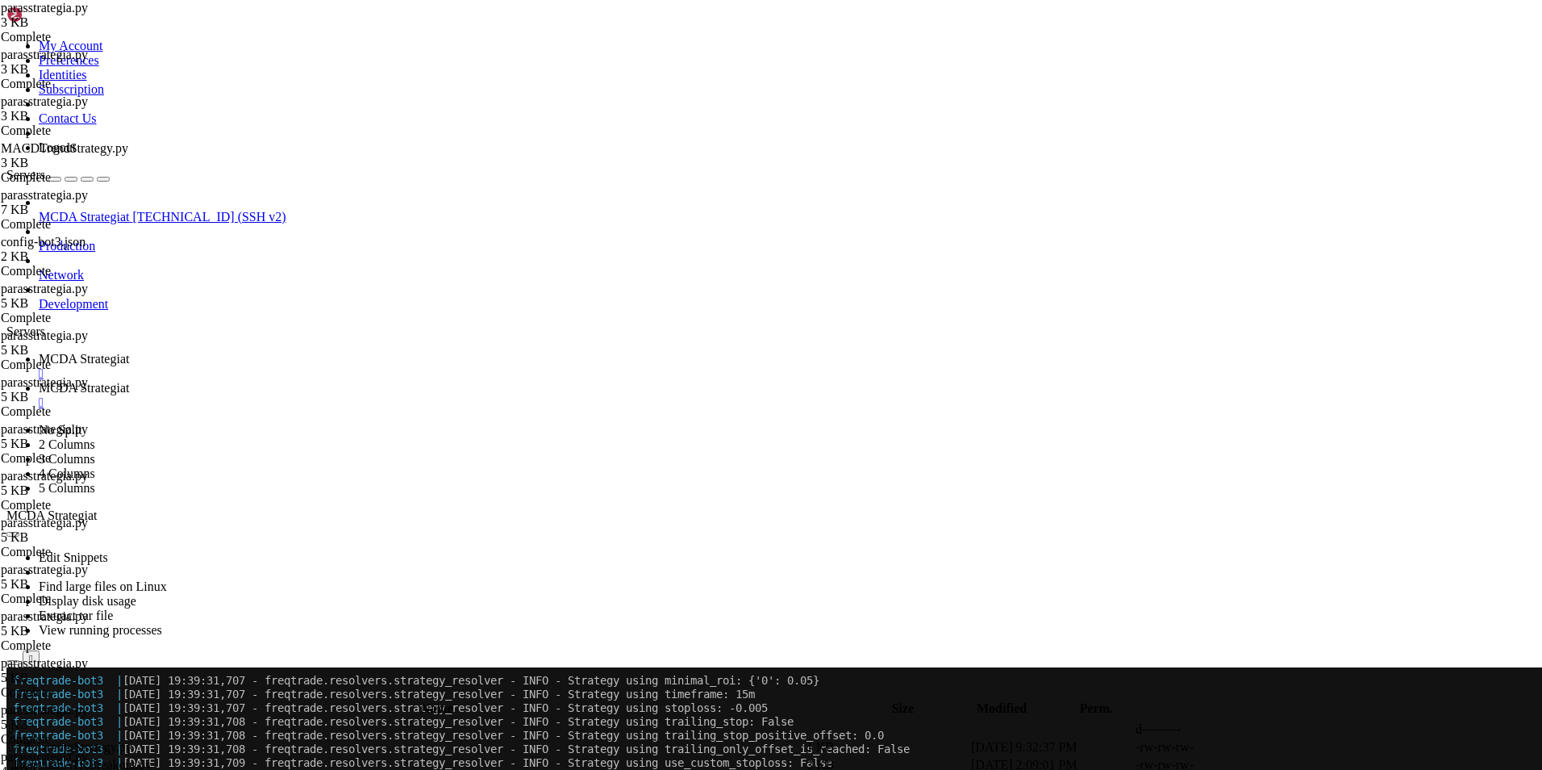
type textarea "stoploss = -0.2"
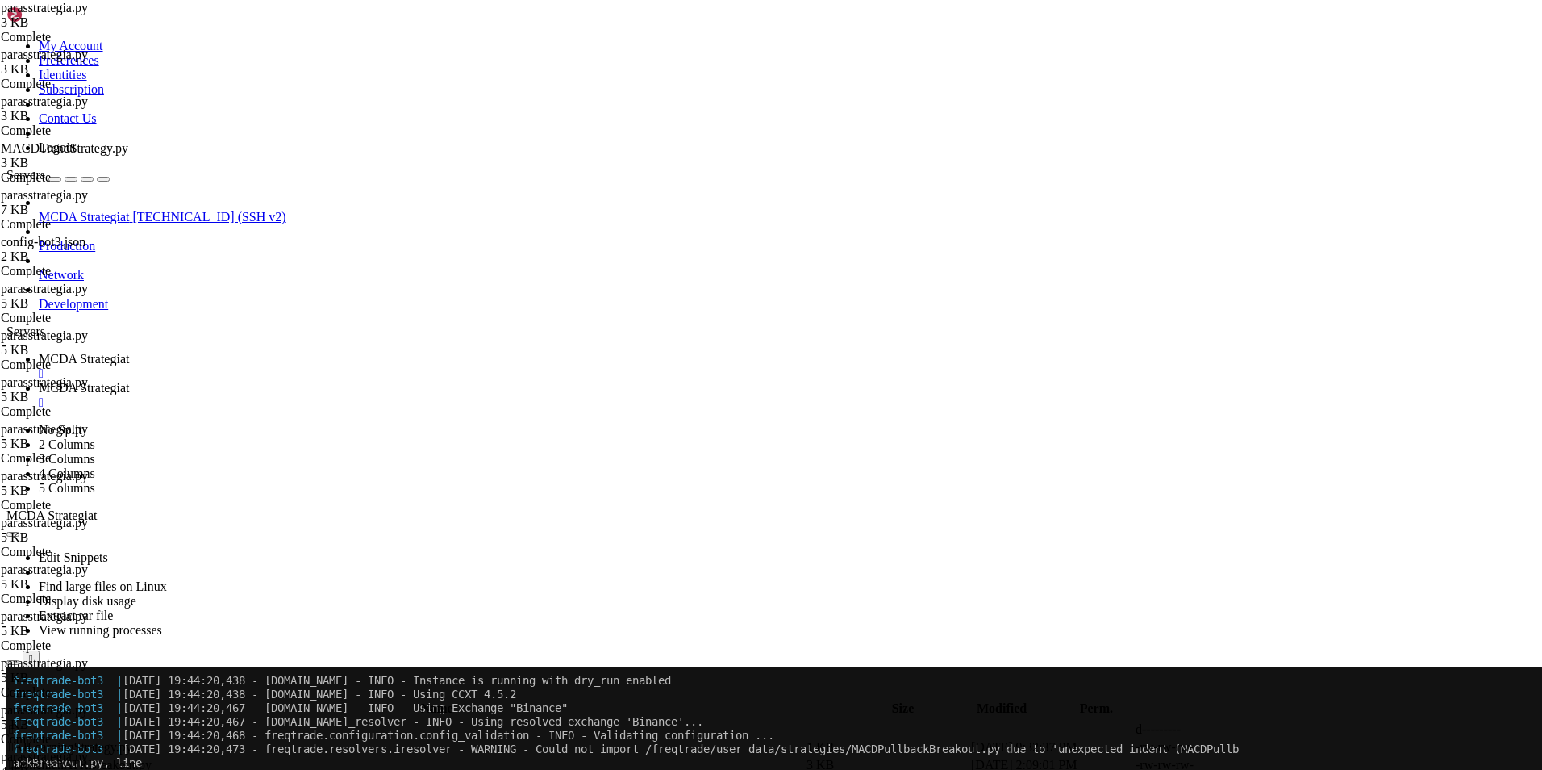
scroll to position [92654, 0]
type textarea "stoploss = -1"
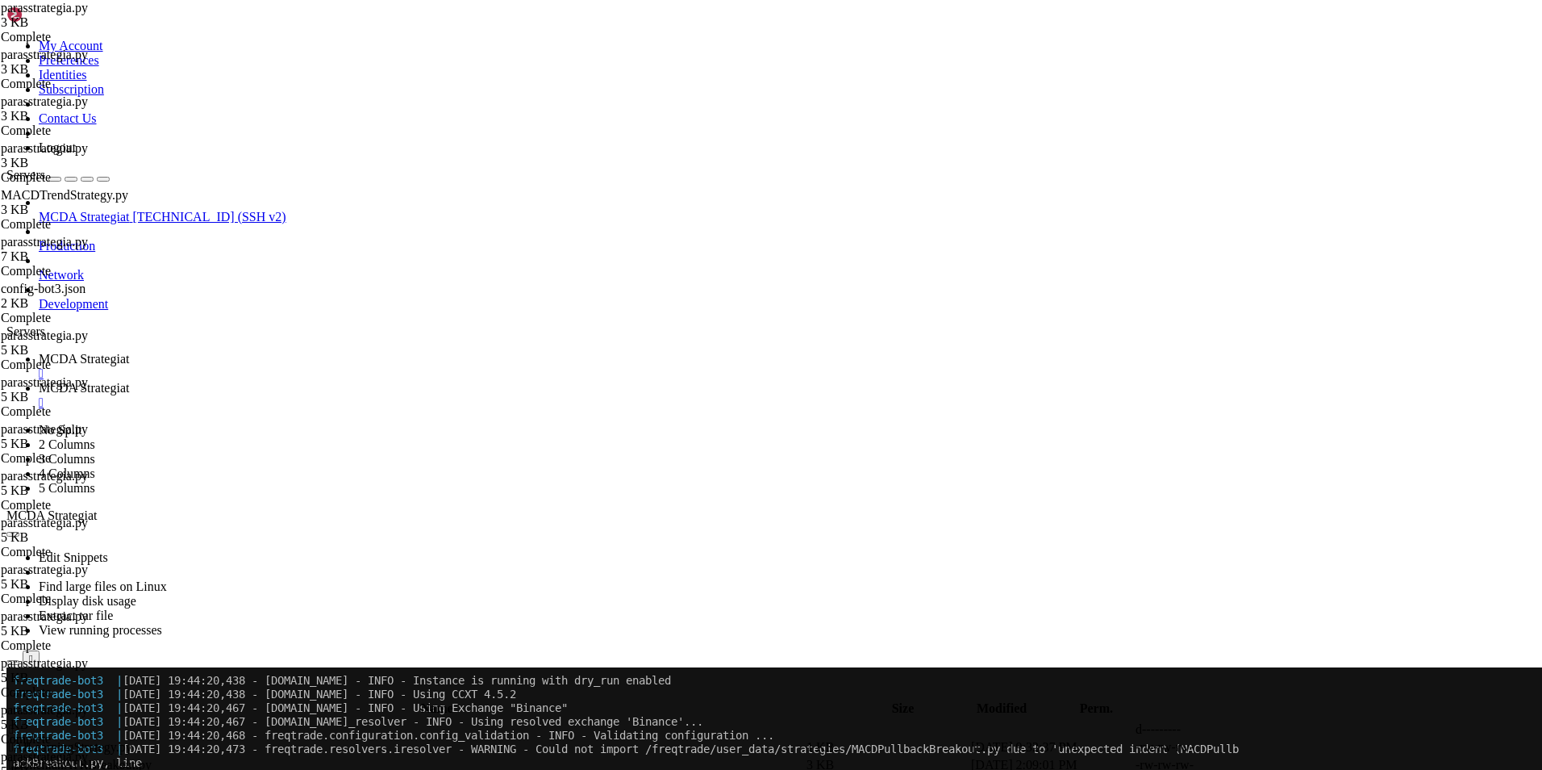
type textarea "stoploss = -1.0"
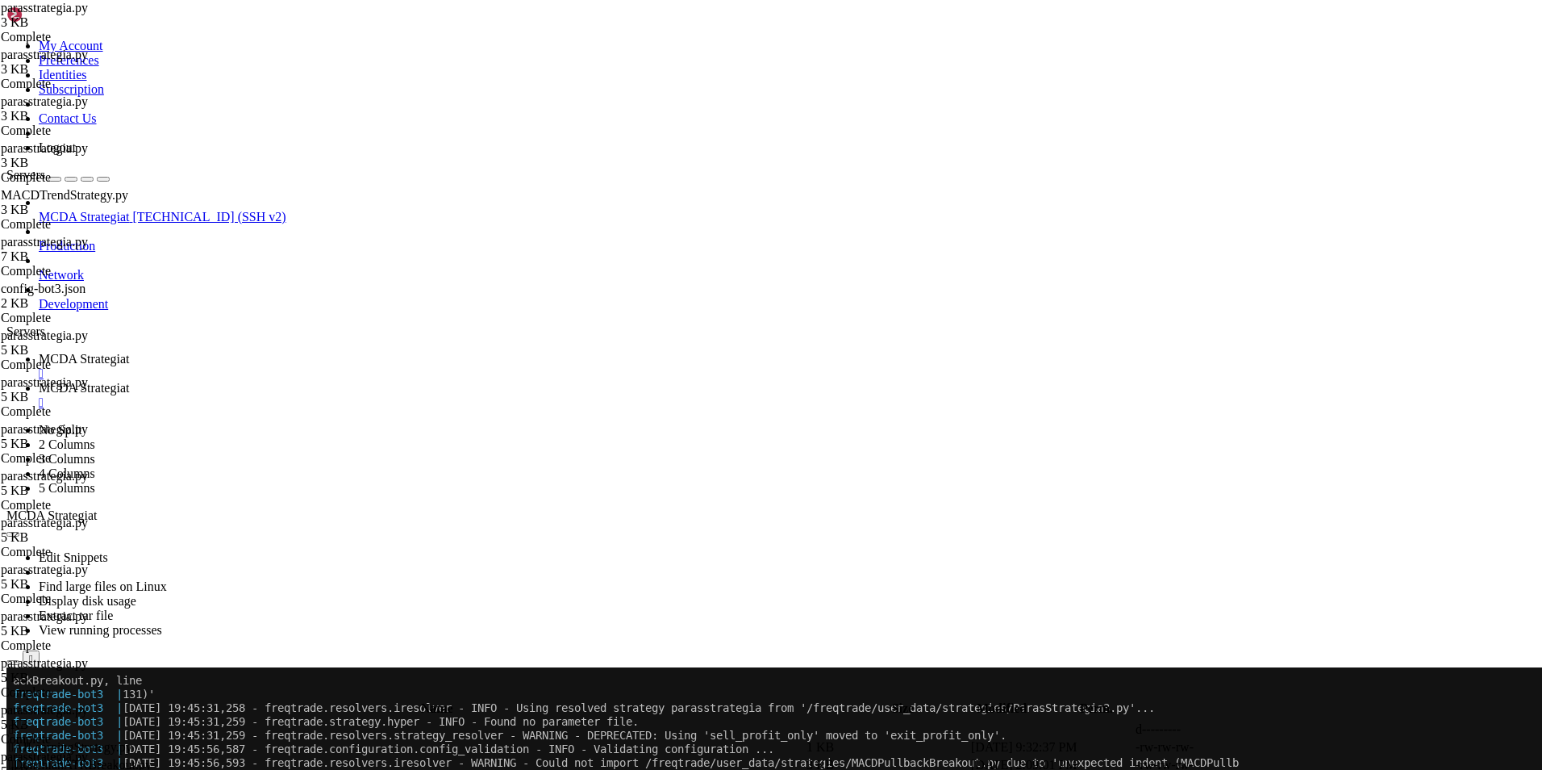
scroll to position [95931, 0]
drag, startPoint x: 336, startPoint y: 263, endPoint x: 246, endPoint y: 265, distance: 89.5
type textarea "stoploss = -1.0"
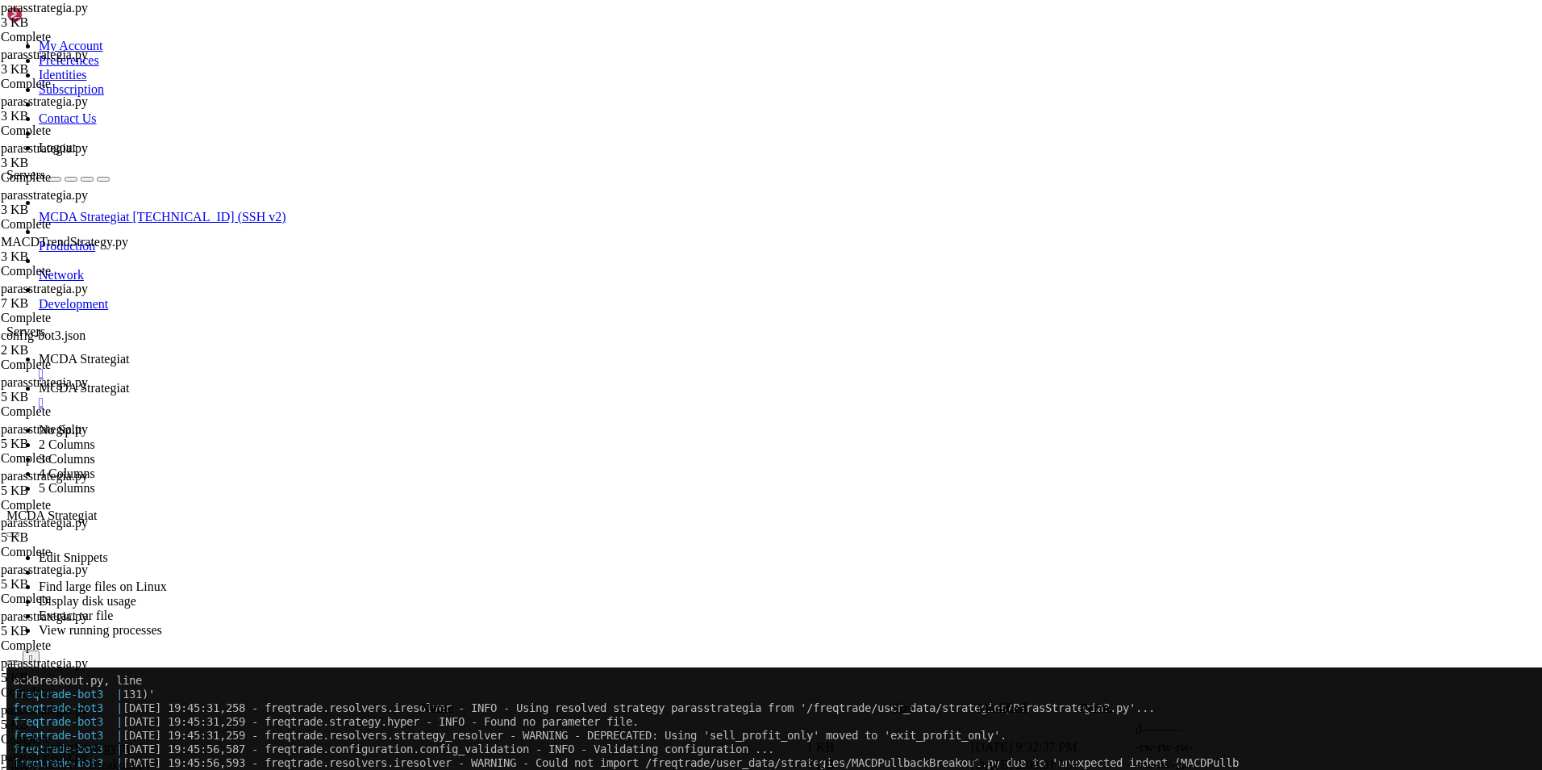
type textarea "#"
type textarea "dataframe["macdsignal"] = macd["macdsignal"]"
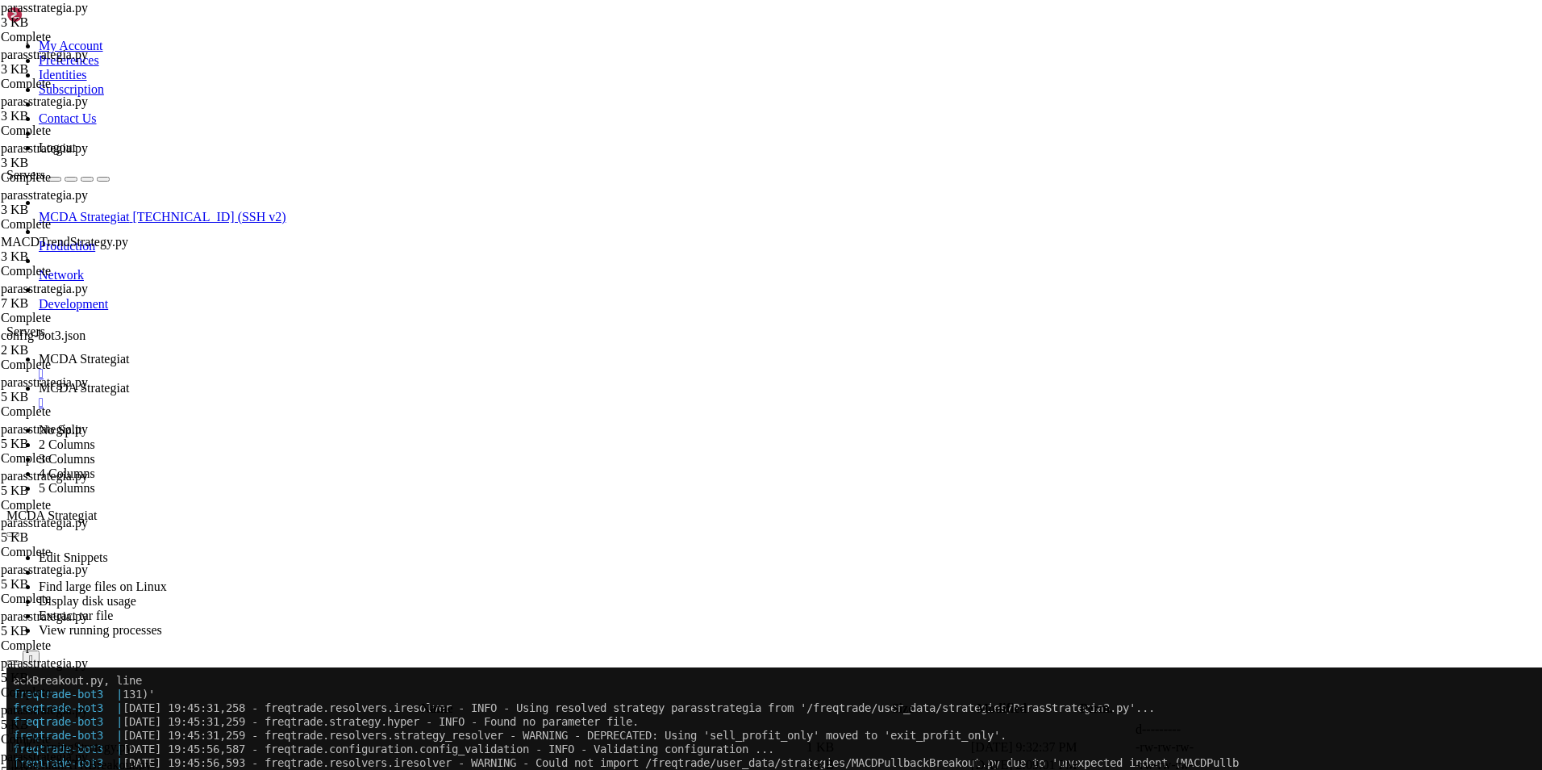
scroll to position [0, 0]
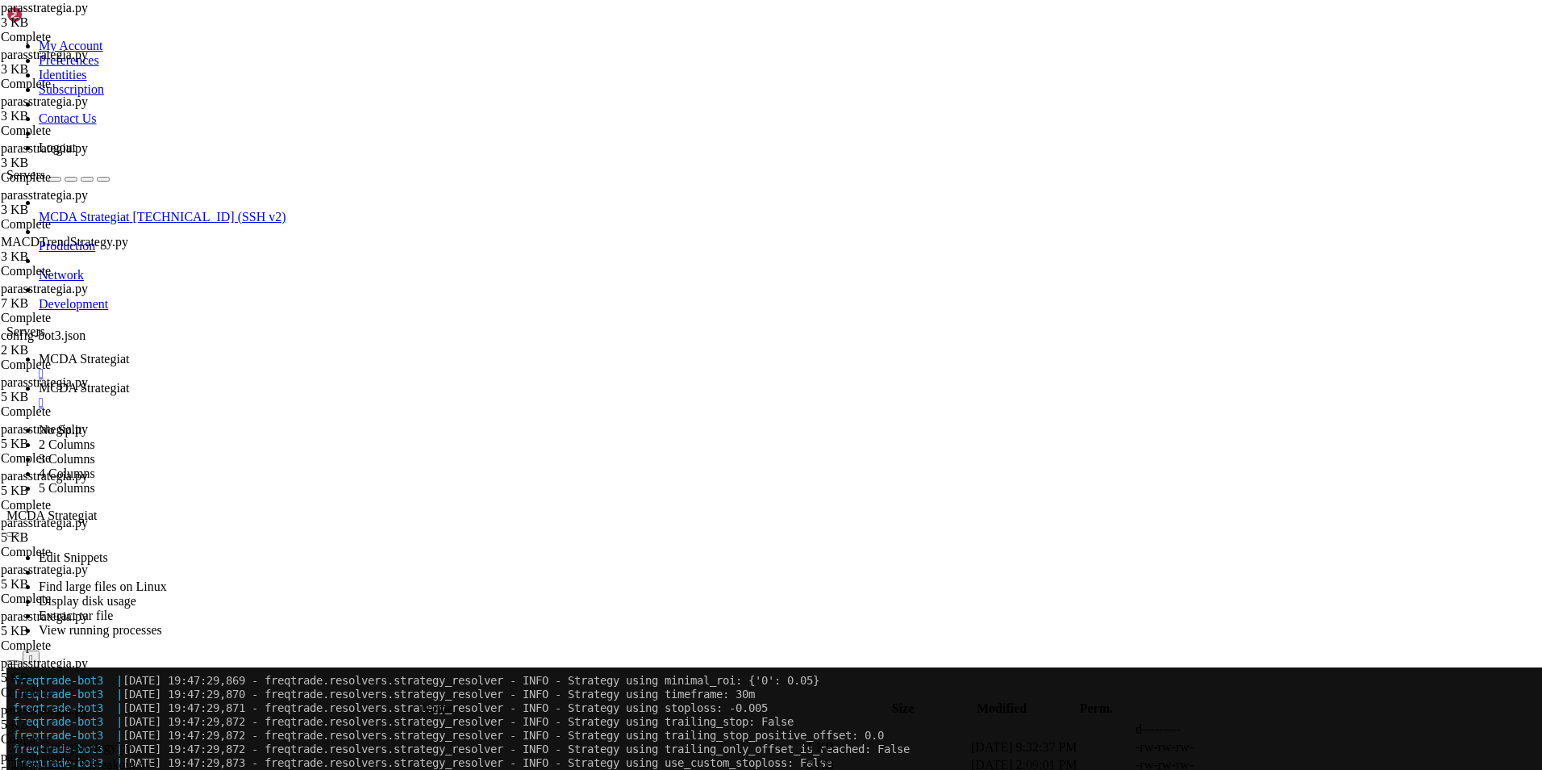
scroll to position [98632, 0]
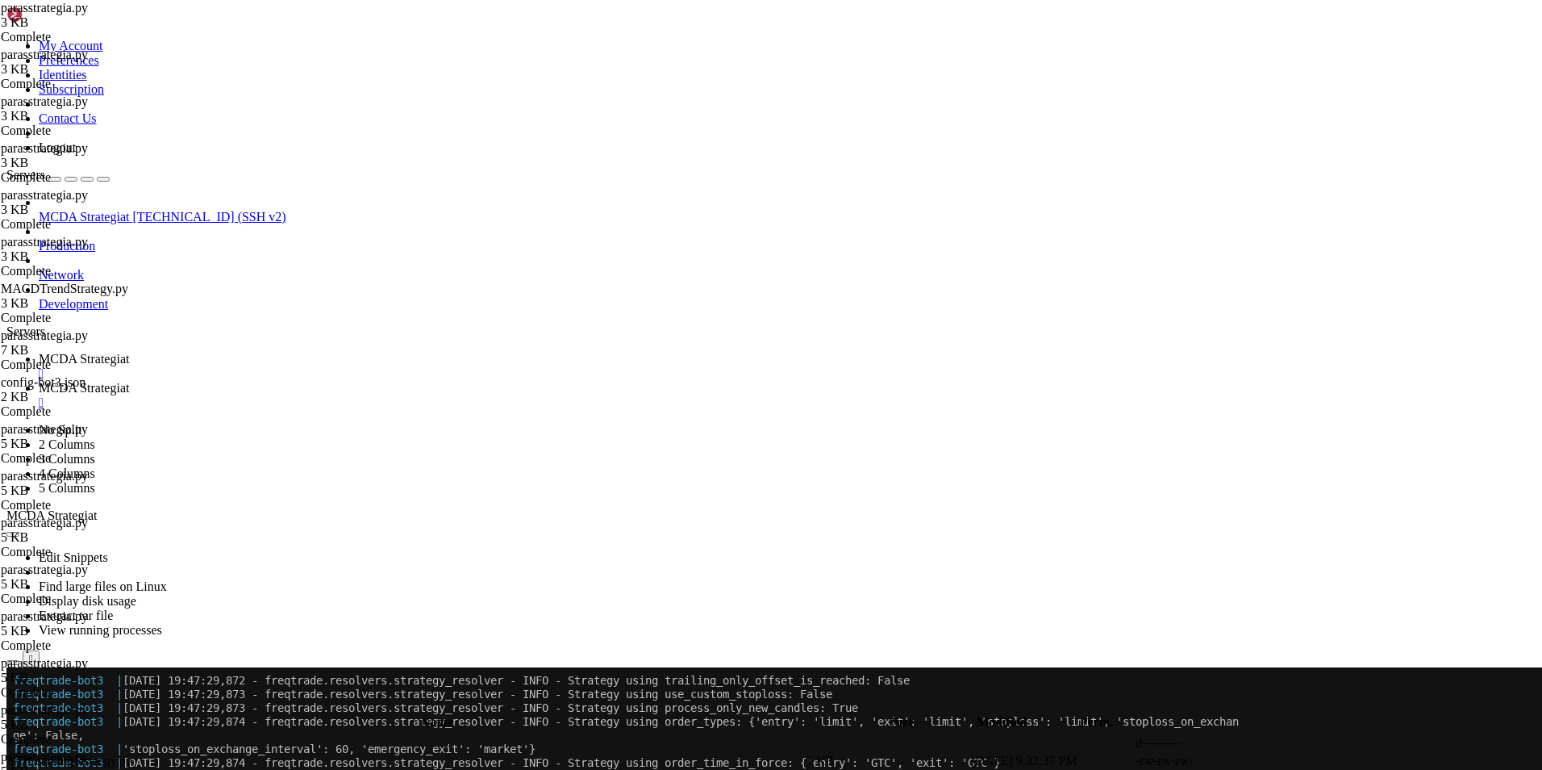
drag, startPoint x: 407, startPoint y: 734, endPoint x: 262, endPoint y: 334, distance: 425.6
drag, startPoint x: 447, startPoint y: 734, endPoint x: 253, endPoint y: 87, distance: 675.2
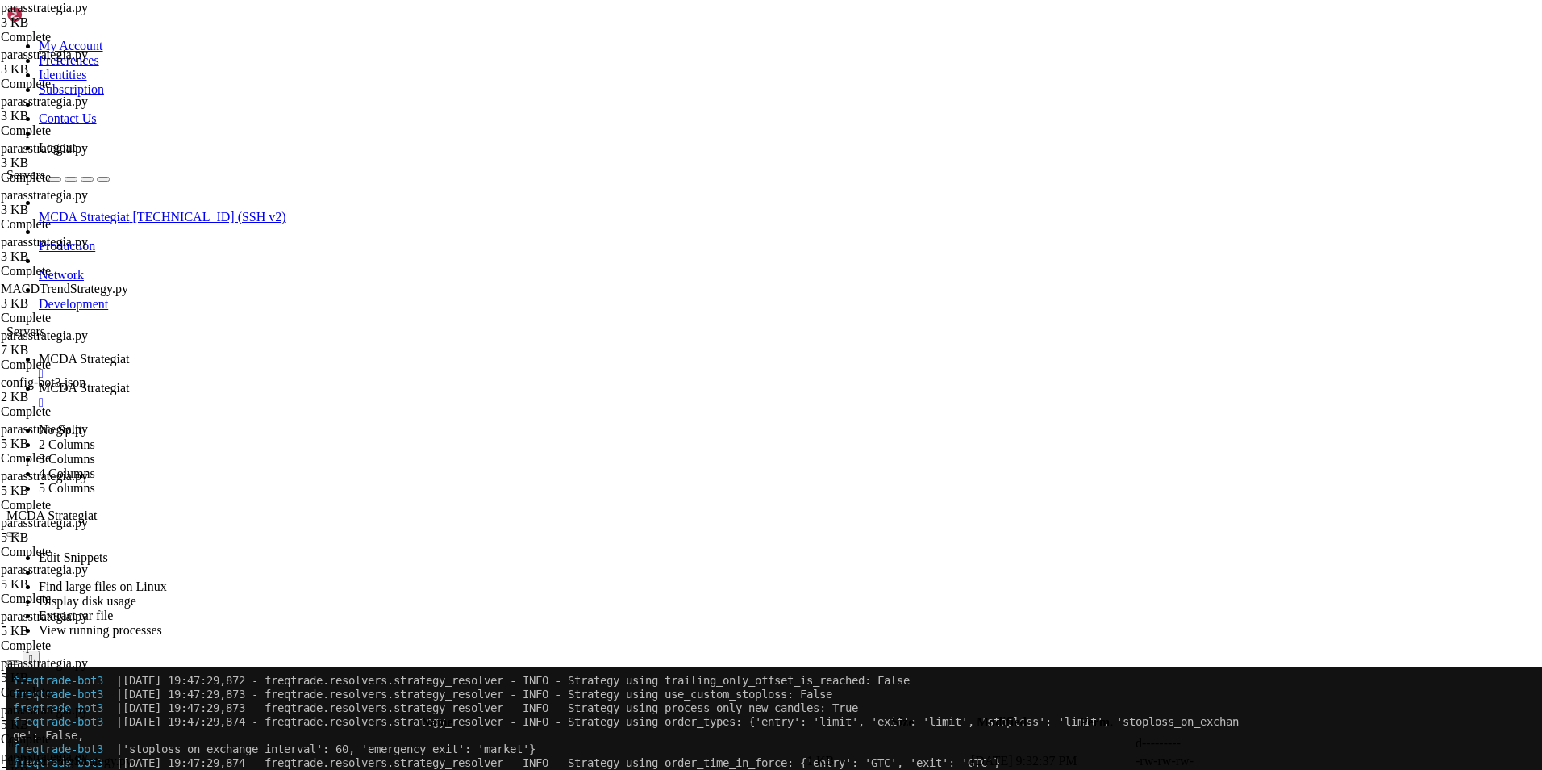
type textarea "# Estetään ROI-automaattiexit; käytetään custom_exitin 10 % tuottoexit"
click at [129, 352] on span "MCDA Strategiat" at bounding box center [84, 359] width 90 height 14
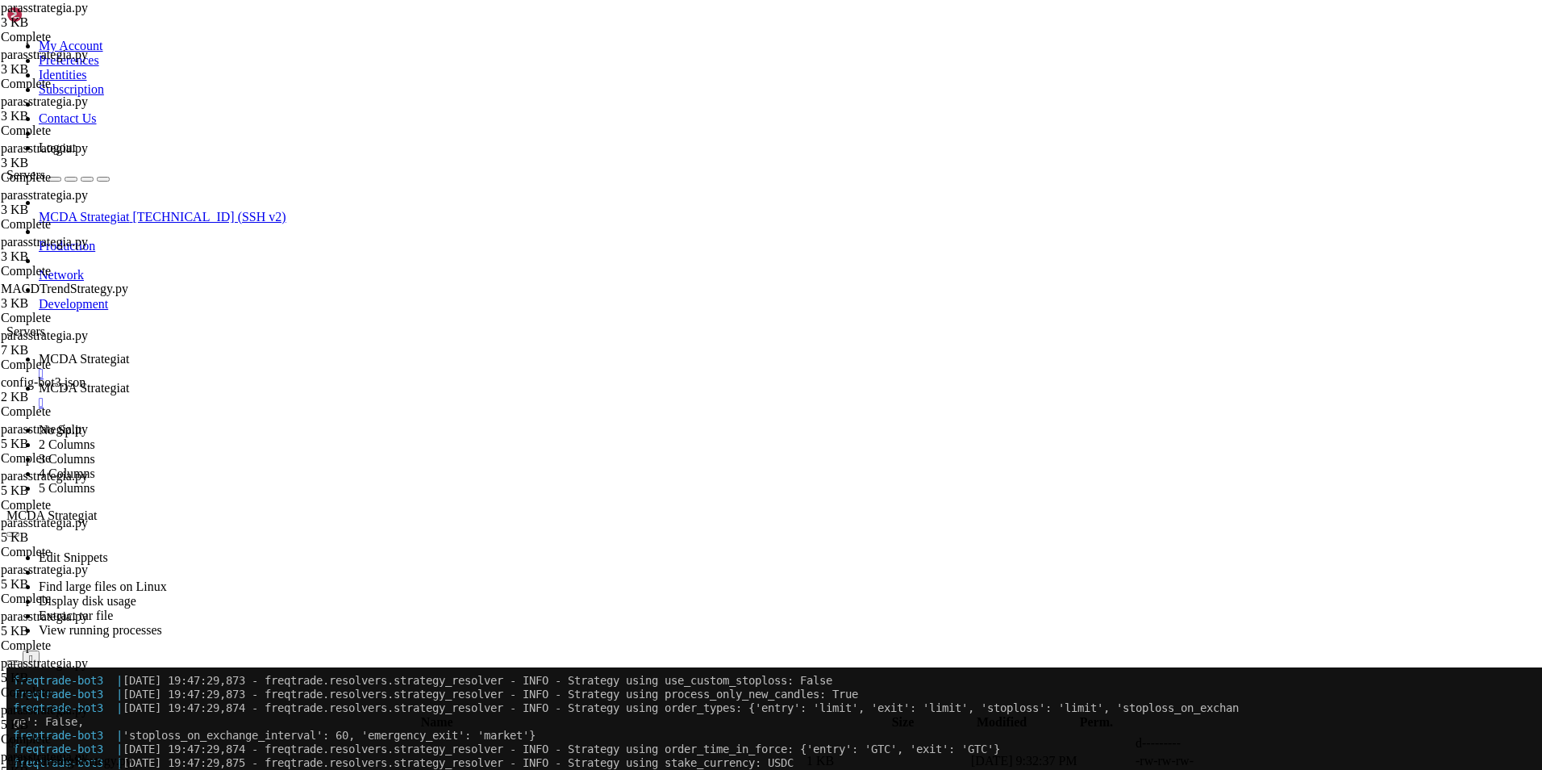
scroll to position [98728, 0]
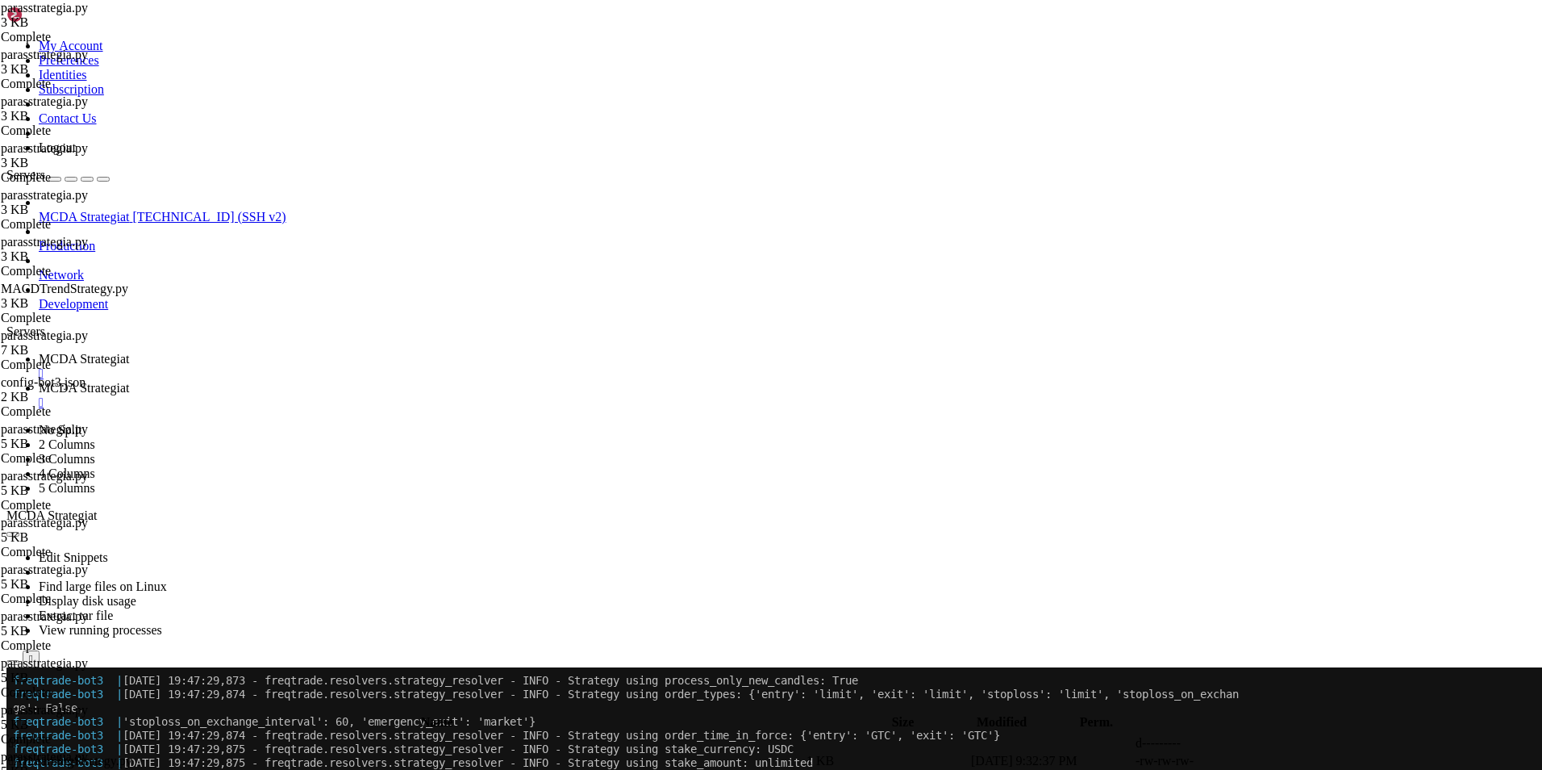
click at [129, 381] on span "MCDA Strategiat" at bounding box center [84, 388] width 90 height 14
click at [298, 352] on link "MCDA Strategiat " at bounding box center [787, 366] width 1497 height 29
click at [129, 381] on span "MCDA Strategiat" at bounding box center [84, 388] width 90 height 14
click at [20, 736] on span " .." at bounding box center [14, 743] width 11 height 14
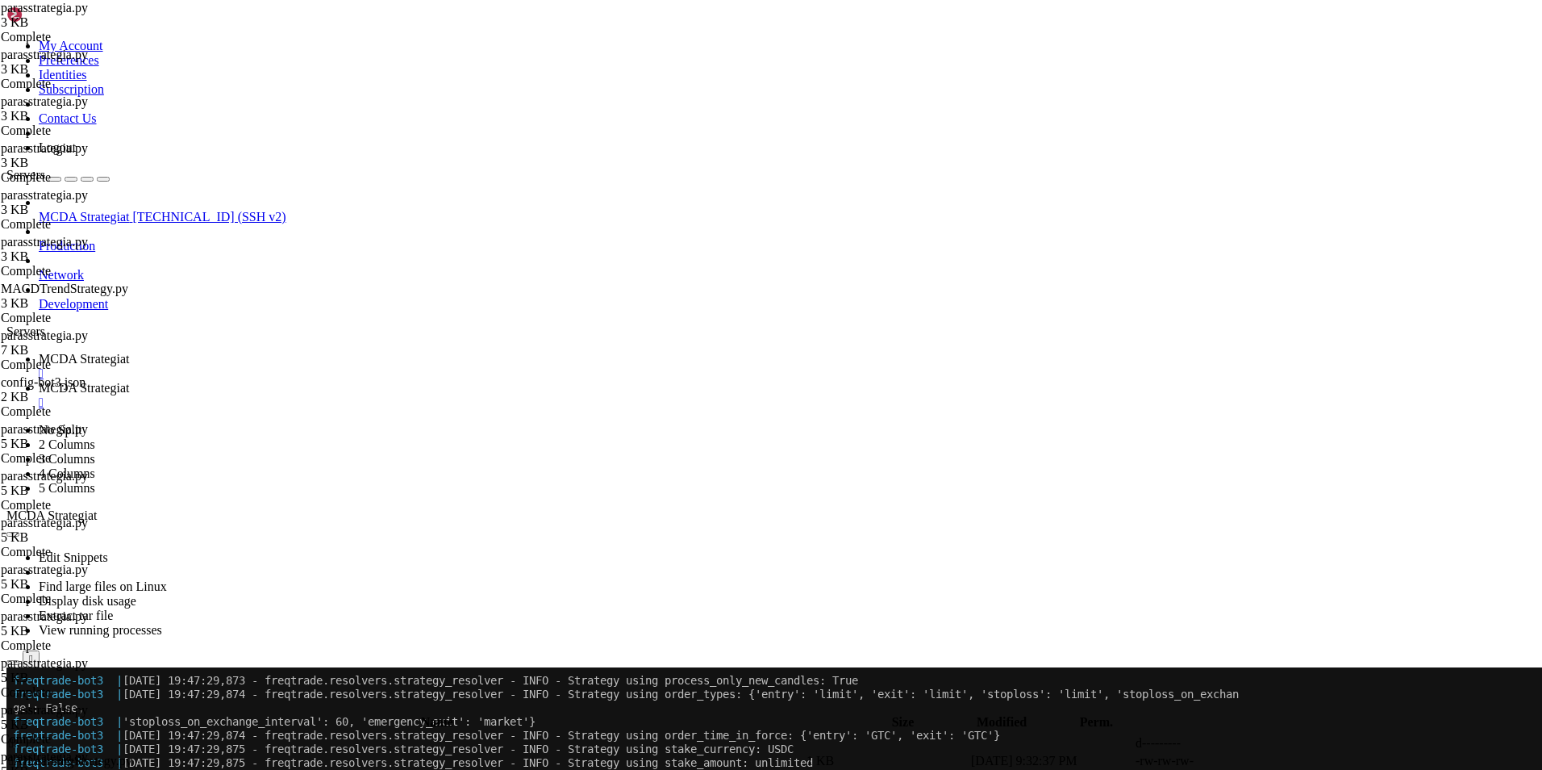
click at [20, 736] on span " .." at bounding box center [14, 743] width 11 height 14
type input "/root/ft_userdata"
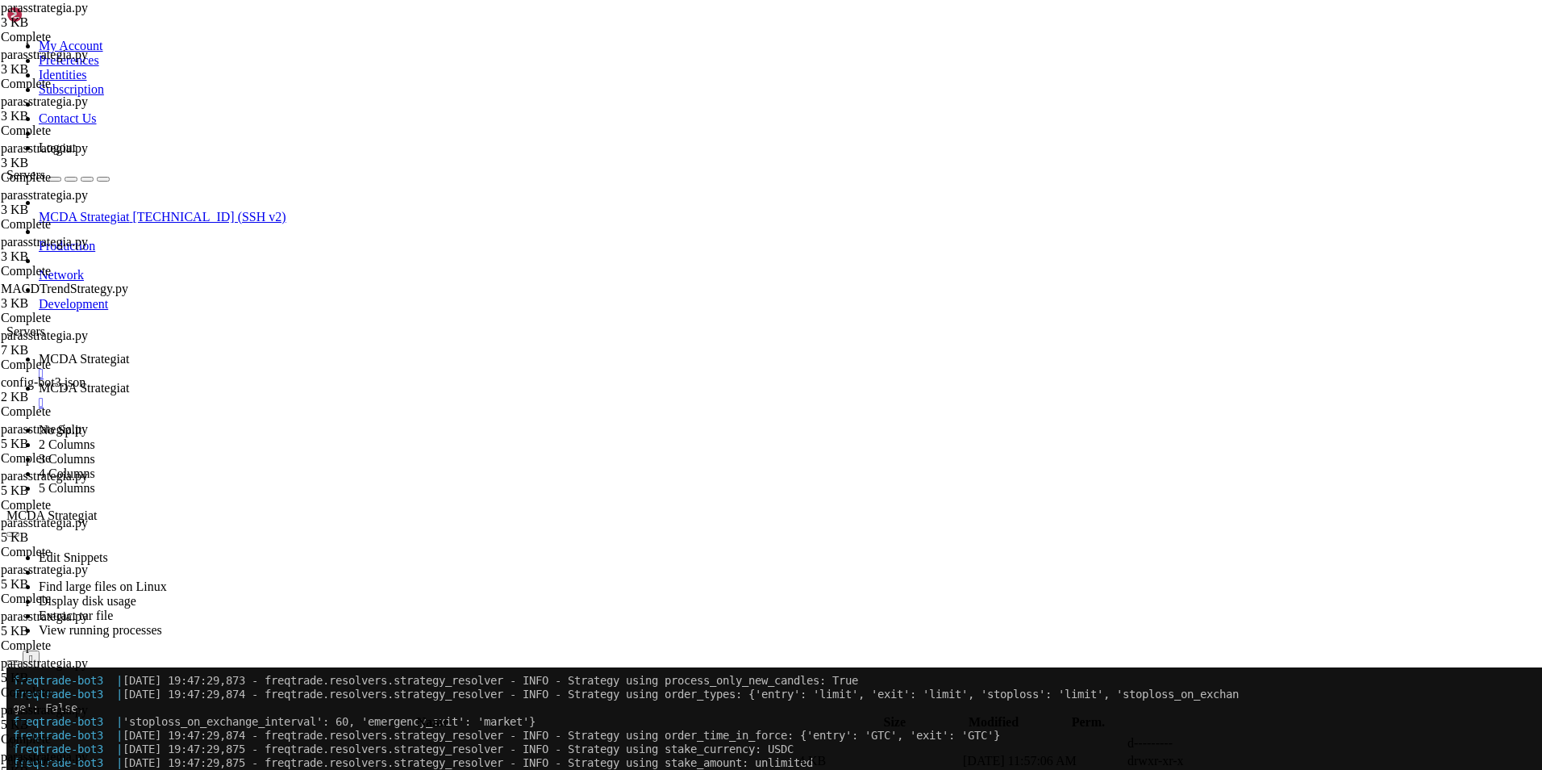
scroll to position [45, 0]
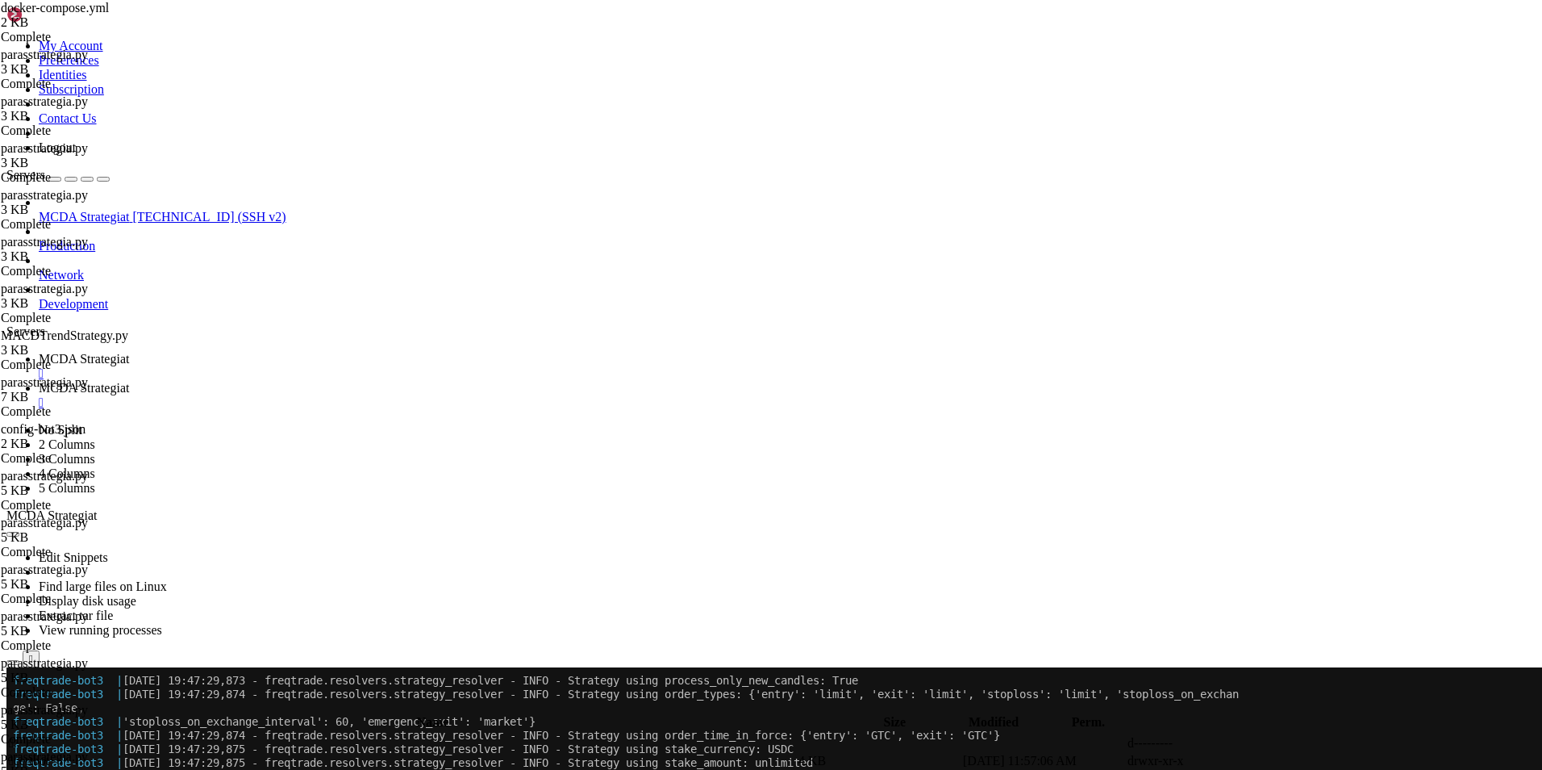
type textarea "--config /freqtrade/user_data/config-bot3.json"
click at [129, 352] on span "MCDA Strategiat" at bounding box center [84, 359] width 90 height 14
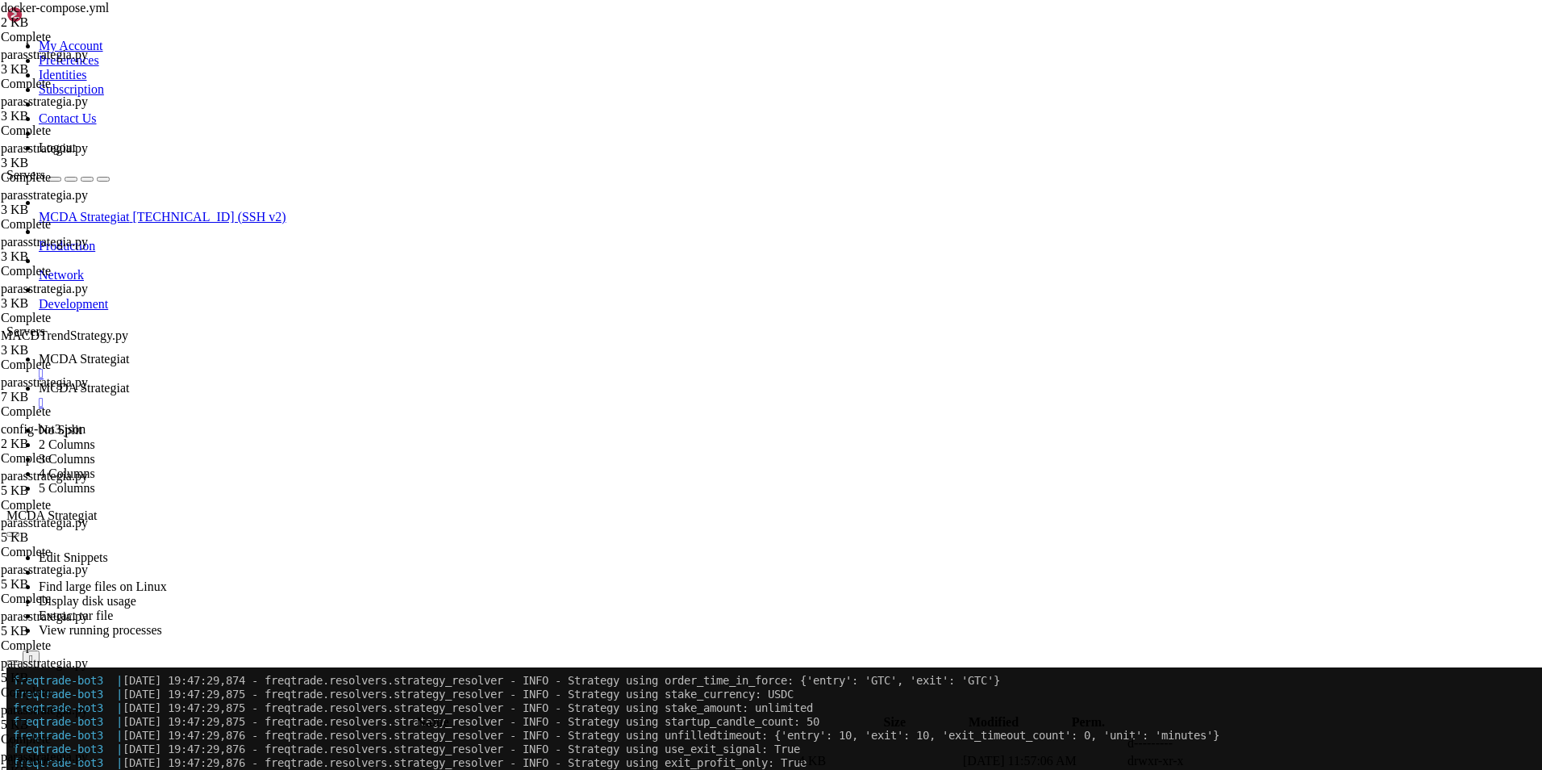
scroll to position [98838, 0]
click at [129, 381] on span "MCDA Strategiat" at bounding box center [84, 388] width 90 height 14
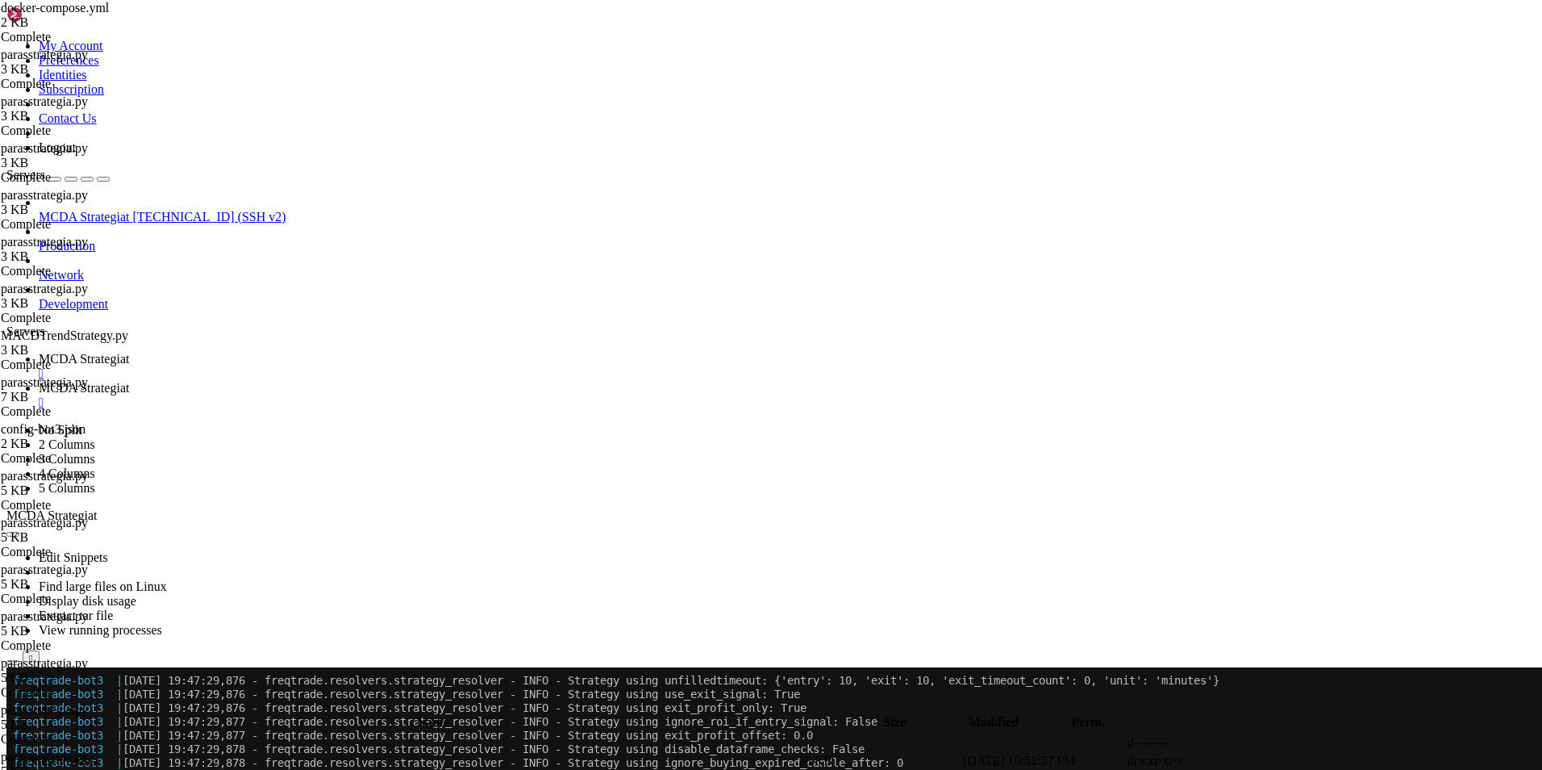
type input "/root/ft_userdata/user_data/strategies"
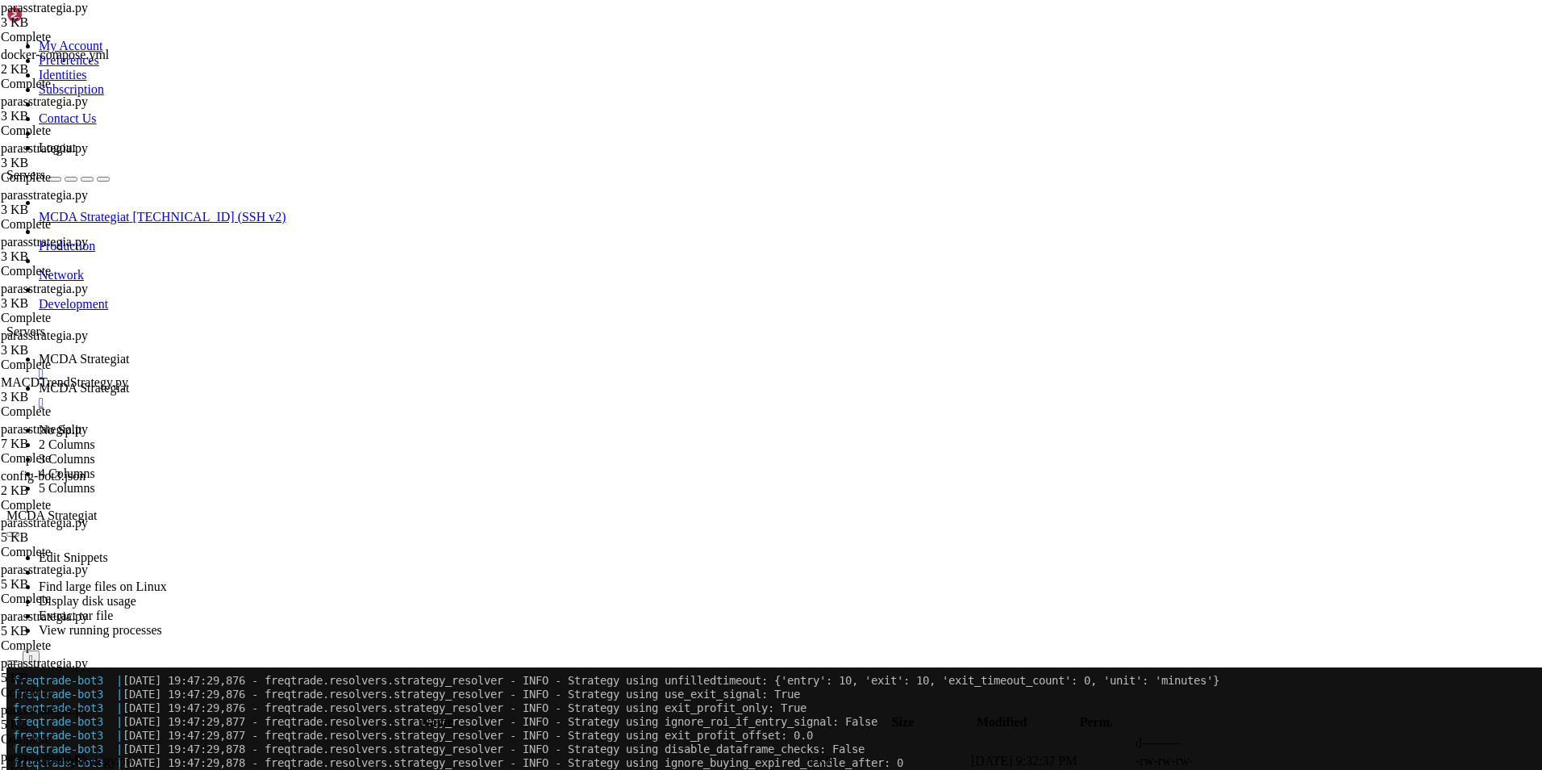
scroll to position [168, 0]
type textarea "return None"
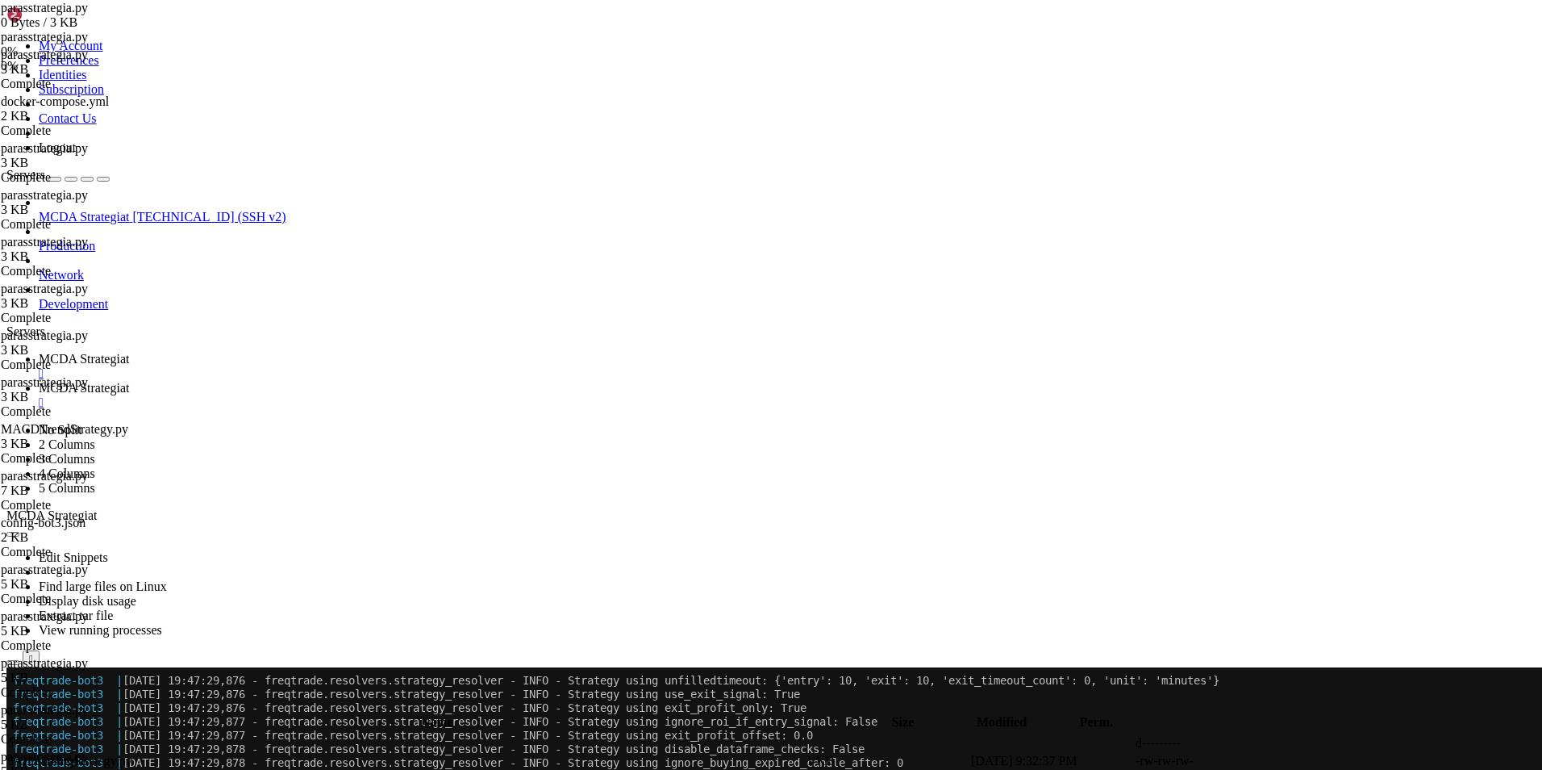
type textarea "return None"
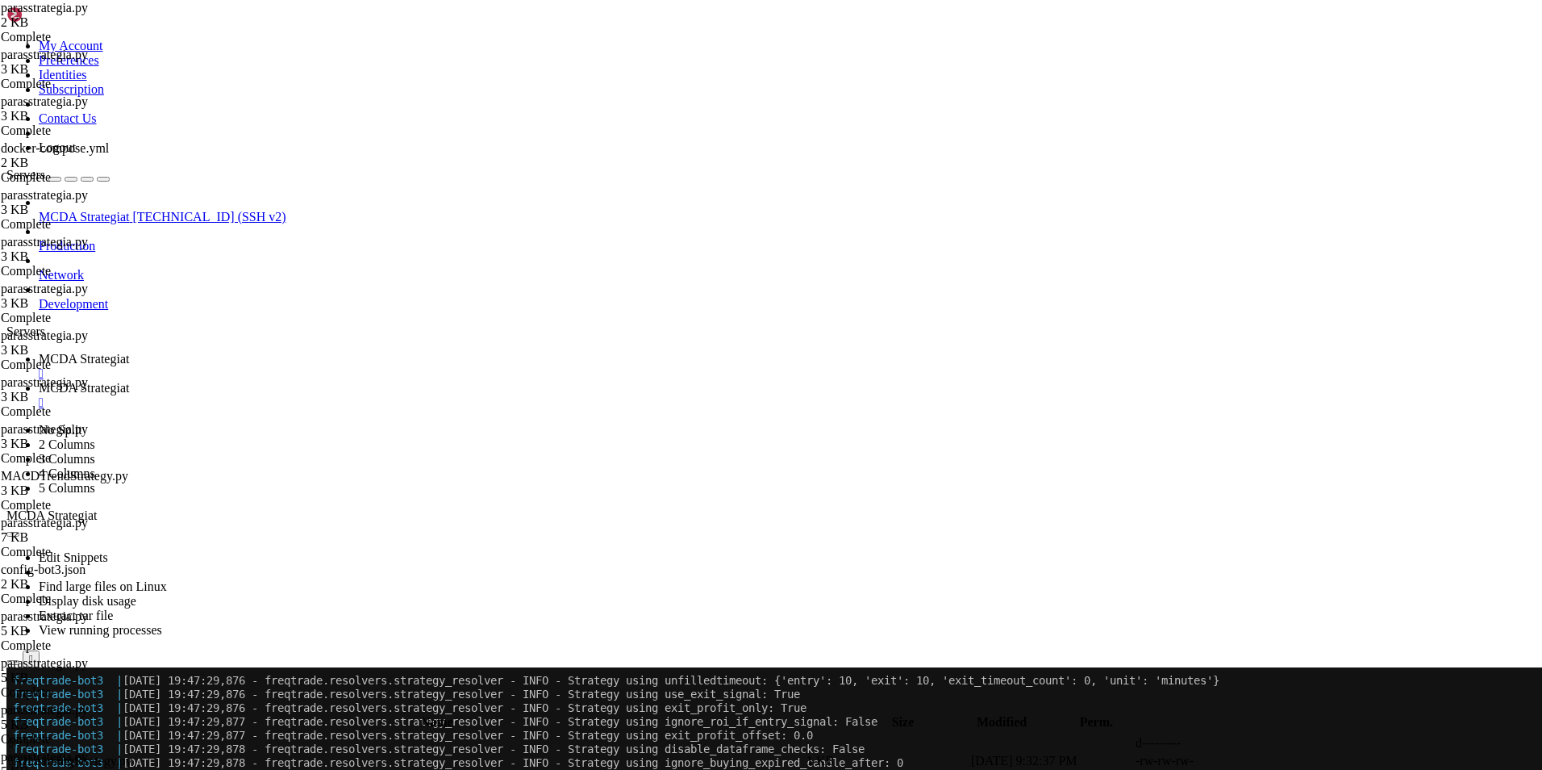
click at [129, 381] on span "MCDA Strategiat" at bounding box center [84, 388] width 90 height 14
click at [20, 736] on span " .." at bounding box center [14, 743] width 11 height 14
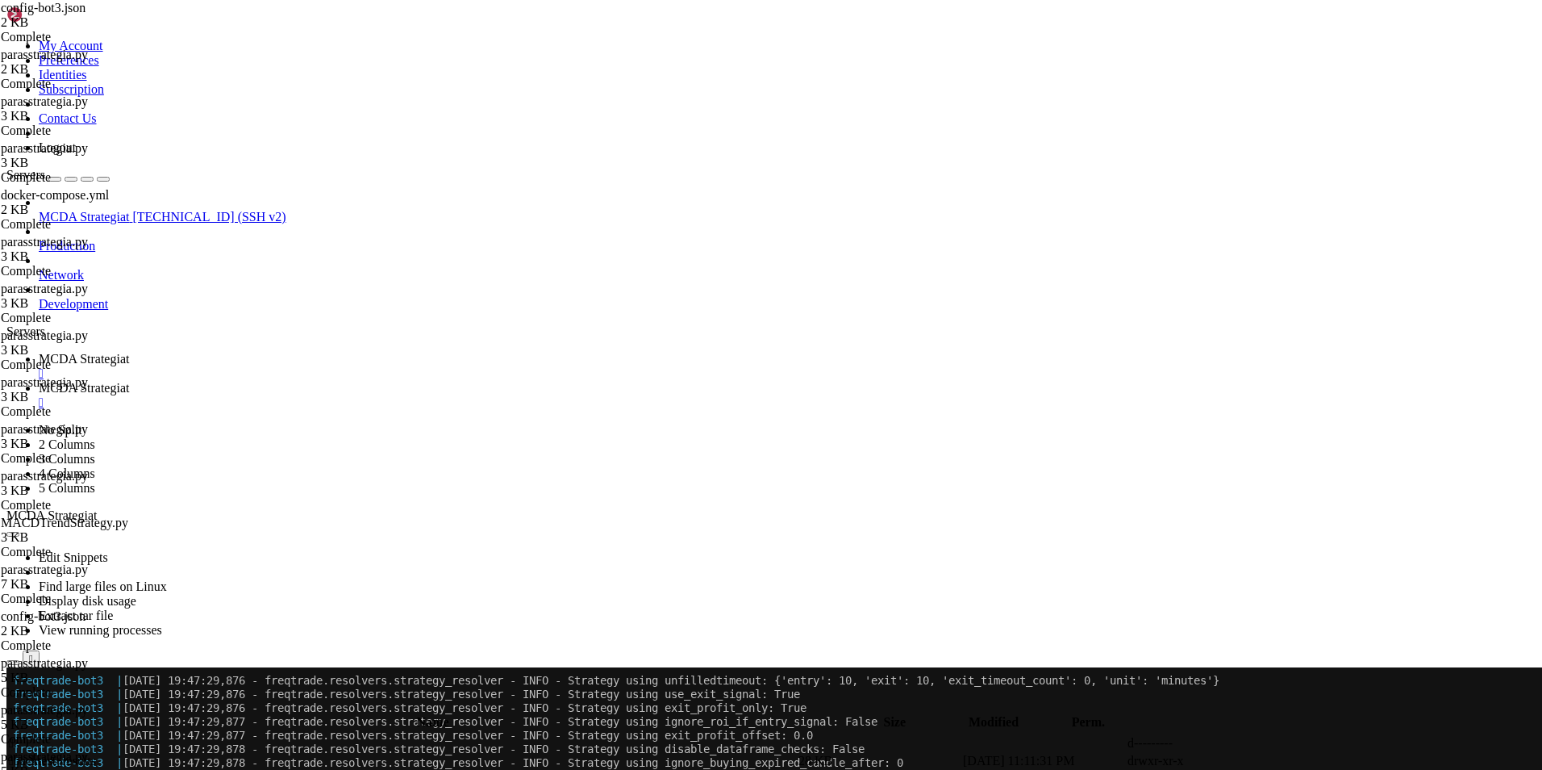
scroll to position [0, 0]
click at [129, 352] on span "MCDA Strategiat" at bounding box center [84, 359] width 90 height 14
click at [129, 381] on span "MCDA Strategiat" at bounding box center [84, 388] width 90 height 14
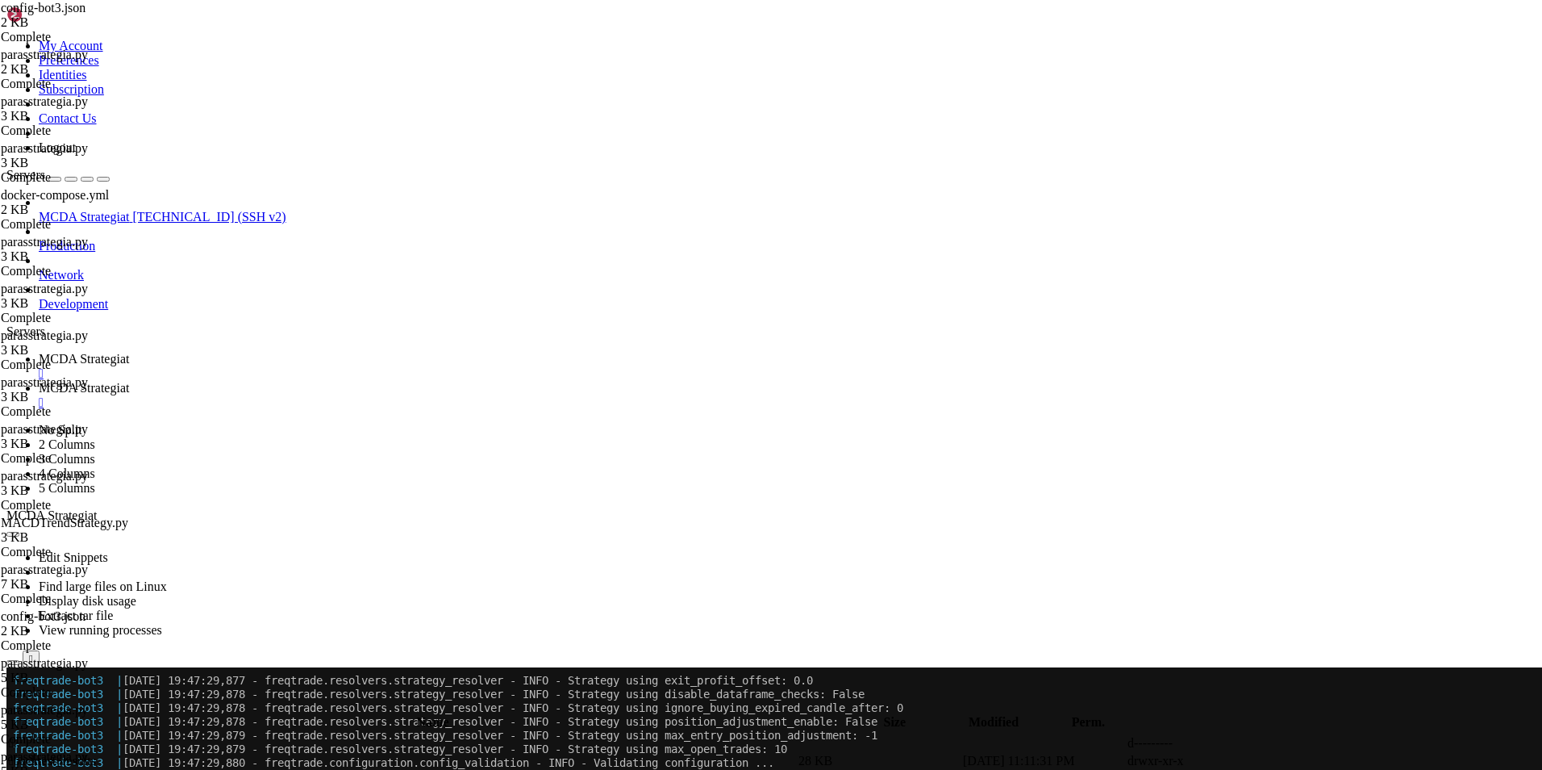
click at [285, 352] on link "MCDA Strategiat " at bounding box center [787, 366] width 1497 height 29
click at [129, 381] on span "MCDA Strategiat" at bounding box center [84, 388] width 90 height 14
click at [20, 736] on span " .." at bounding box center [14, 743] width 11 height 14
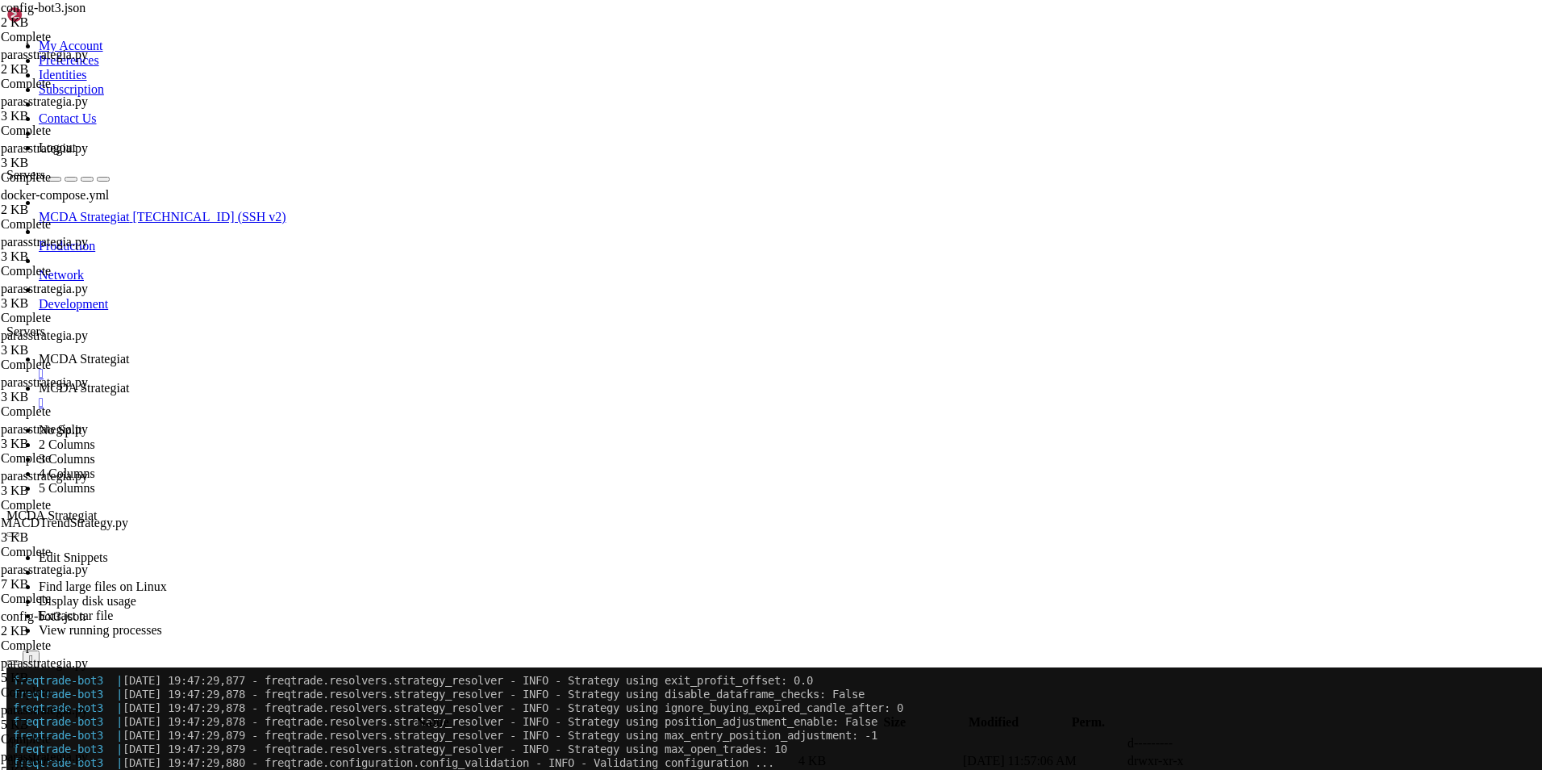
scroll to position [45, 0]
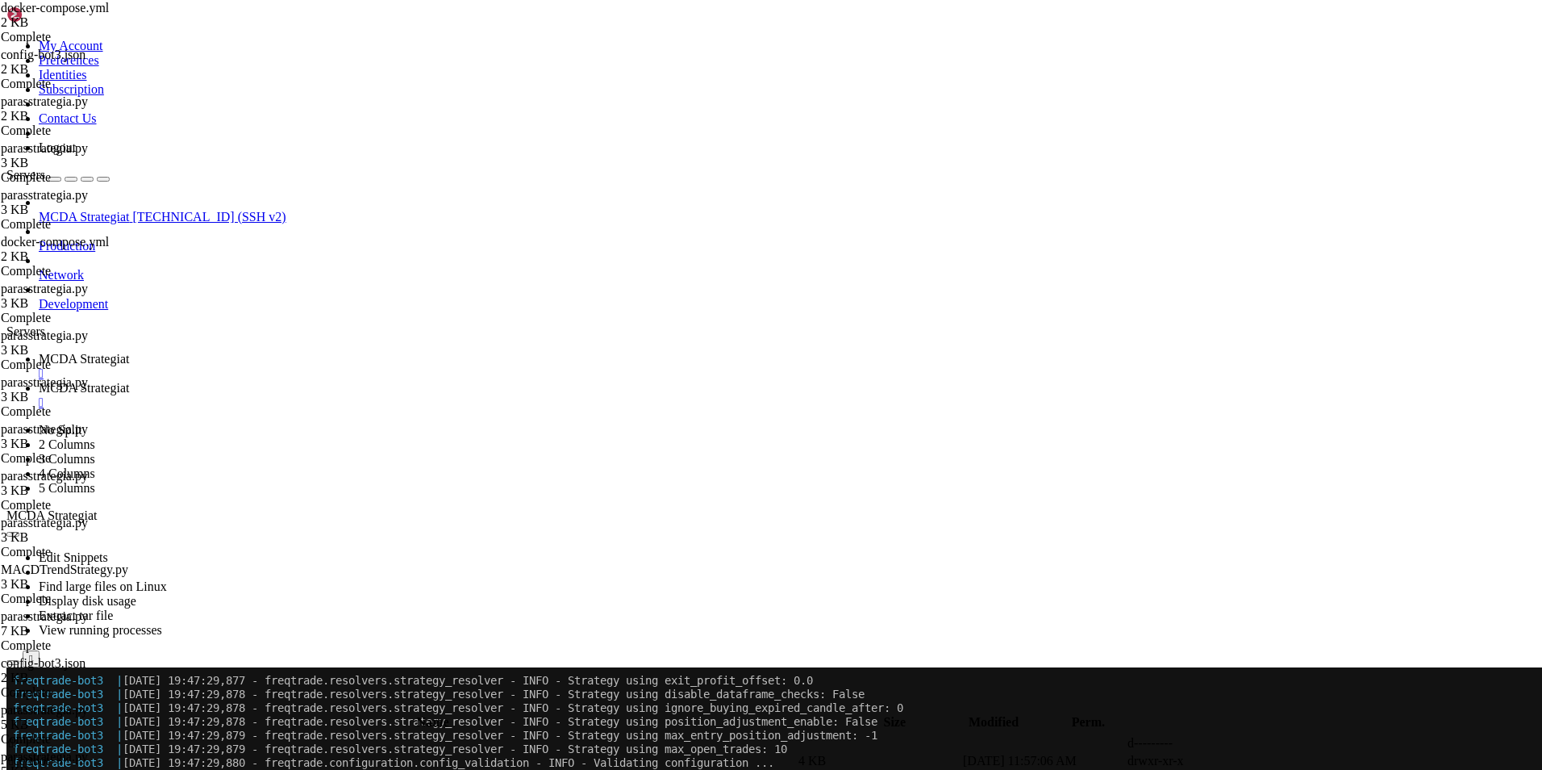
click at [129, 352] on span "MCDA Strategiat" at bounding box center [84, 359] width 90 height 14
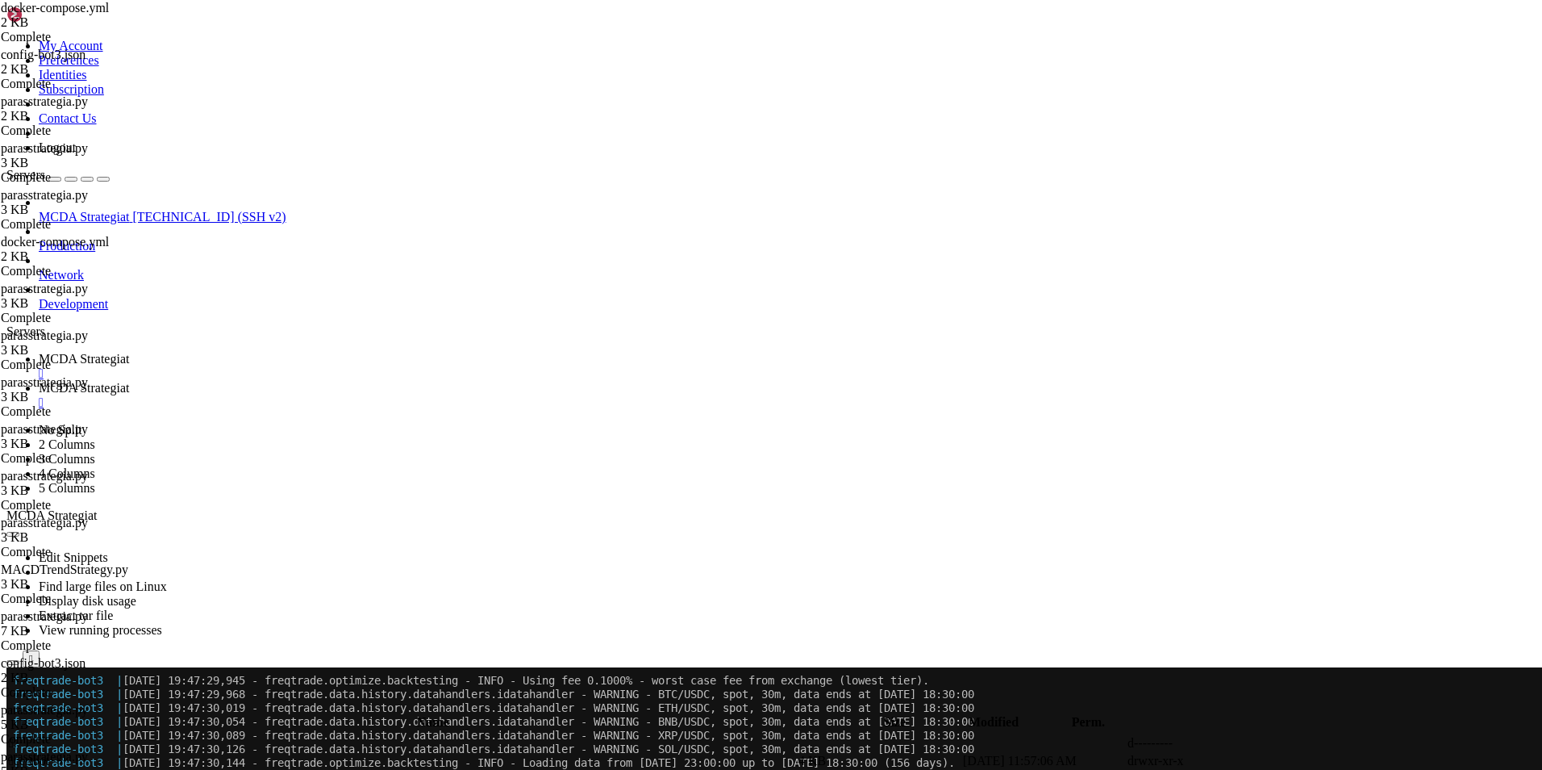
scroll to position [99003, 0]
click at [129, 381] on span "MCDA Strategiat" at bounding box center [84, 388] width 90 height 14
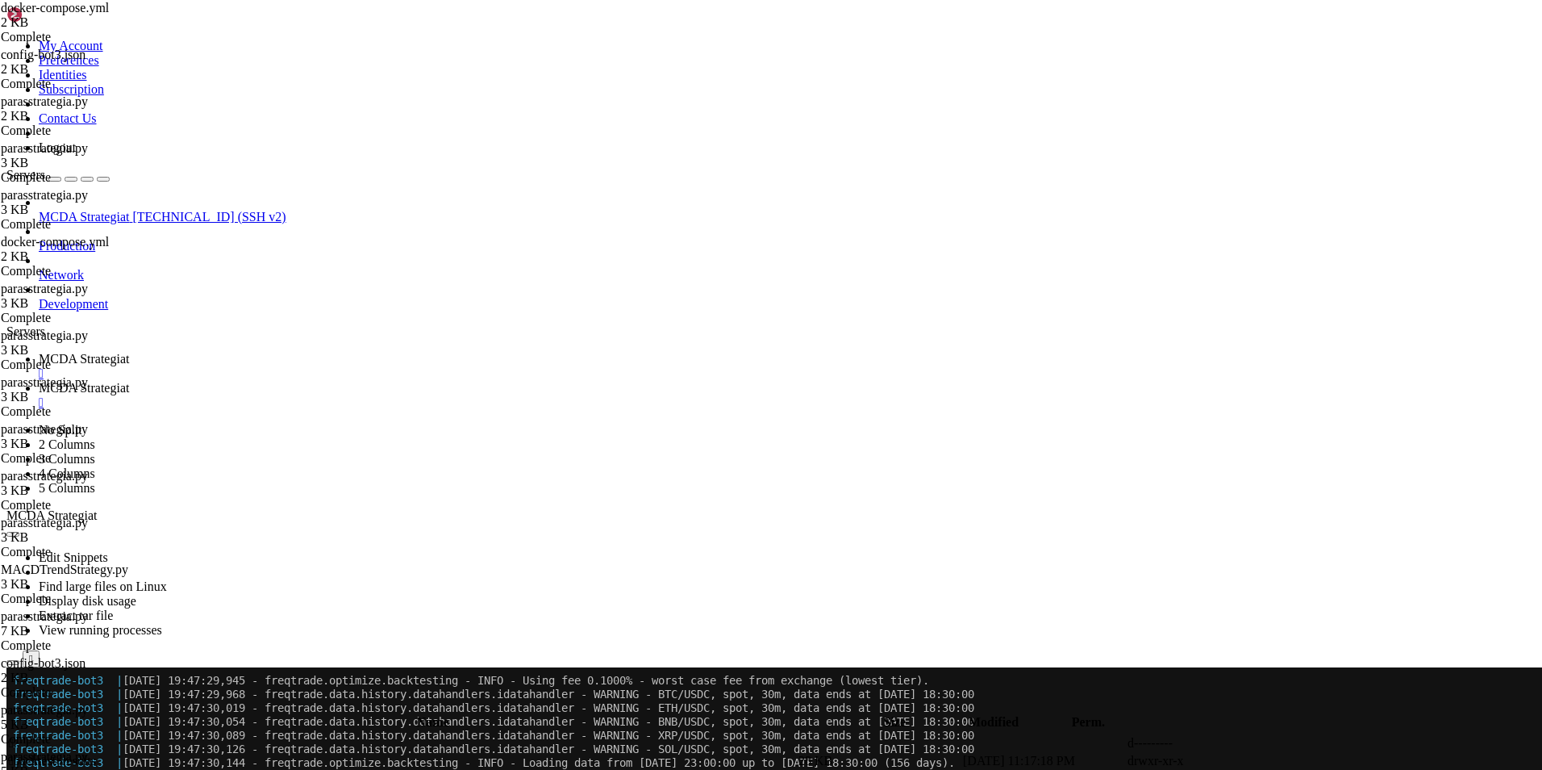
type input "/root/ft_userdata/user_data/strategies"
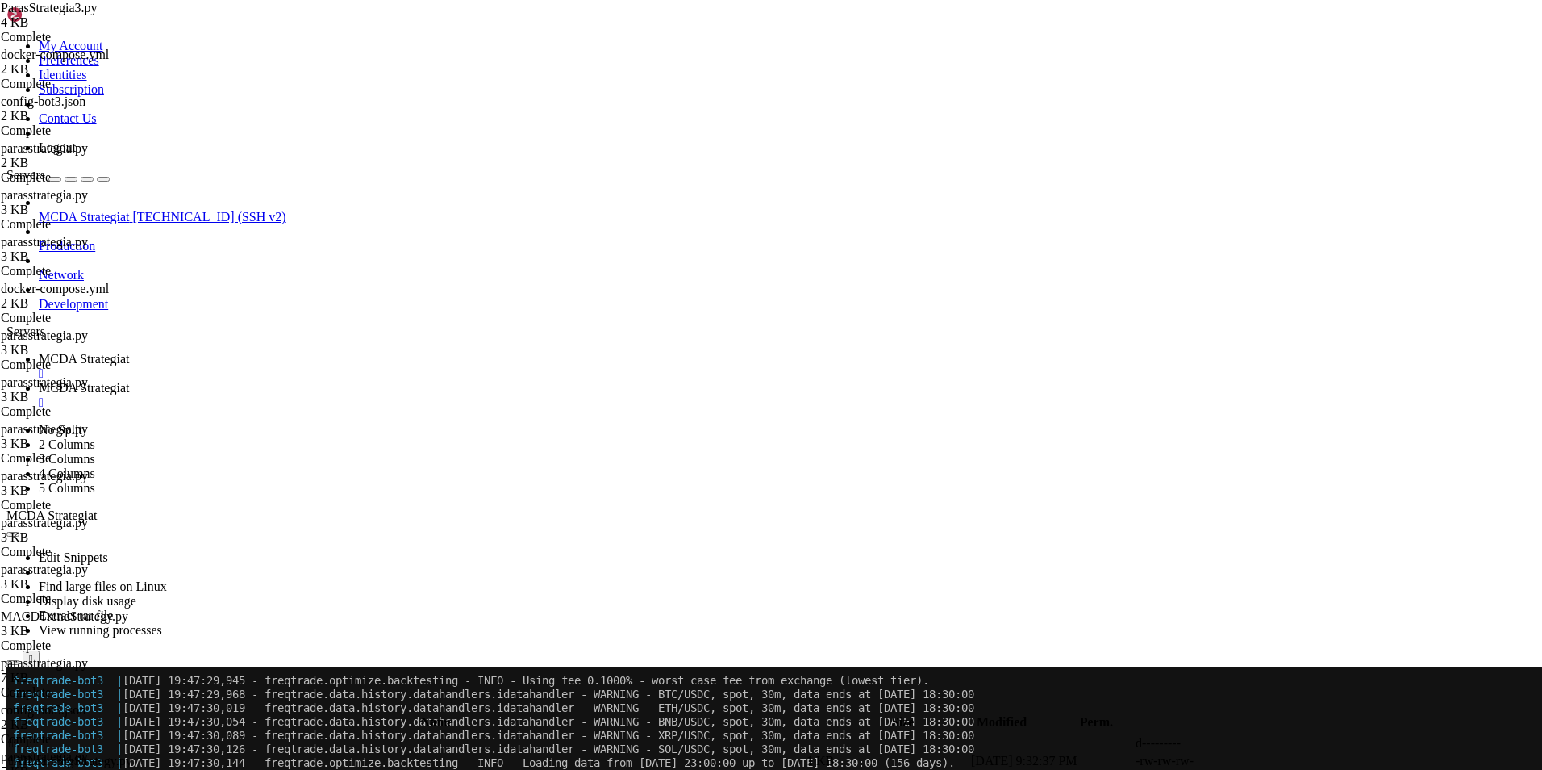
scroll to position [0, 9]
type textarea "class ParasStrategia3(IStrategy):"
click at [129, 352] on span "MCDA Strategiat" at bounding box center [84, 359] width 90 height 14
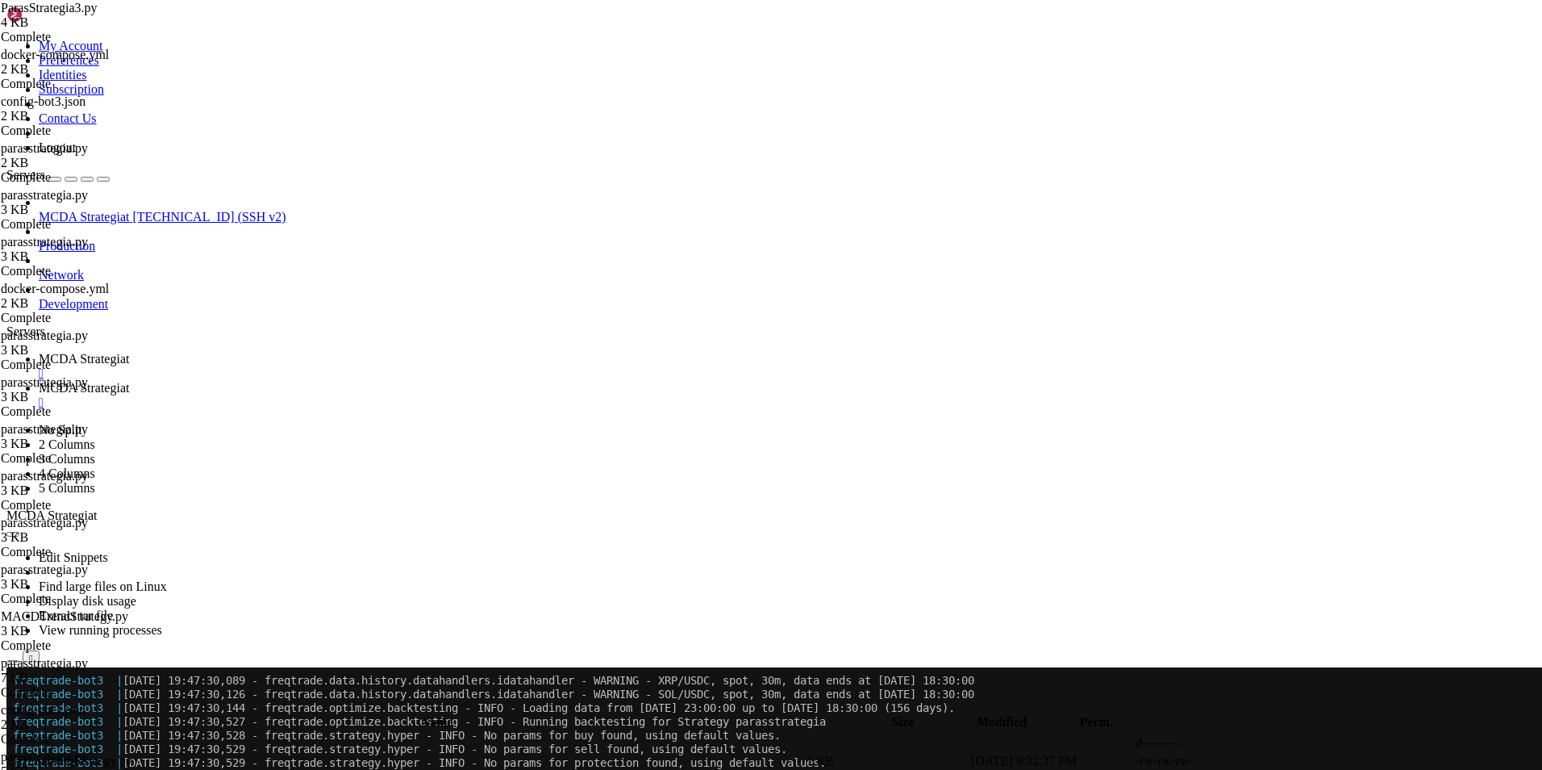
scroll to position [99057, 0]
click at [129, 381] on span "MCDA Strategiat" at bounding box center [84, 388] width 90 height 14
type textarea "return None"
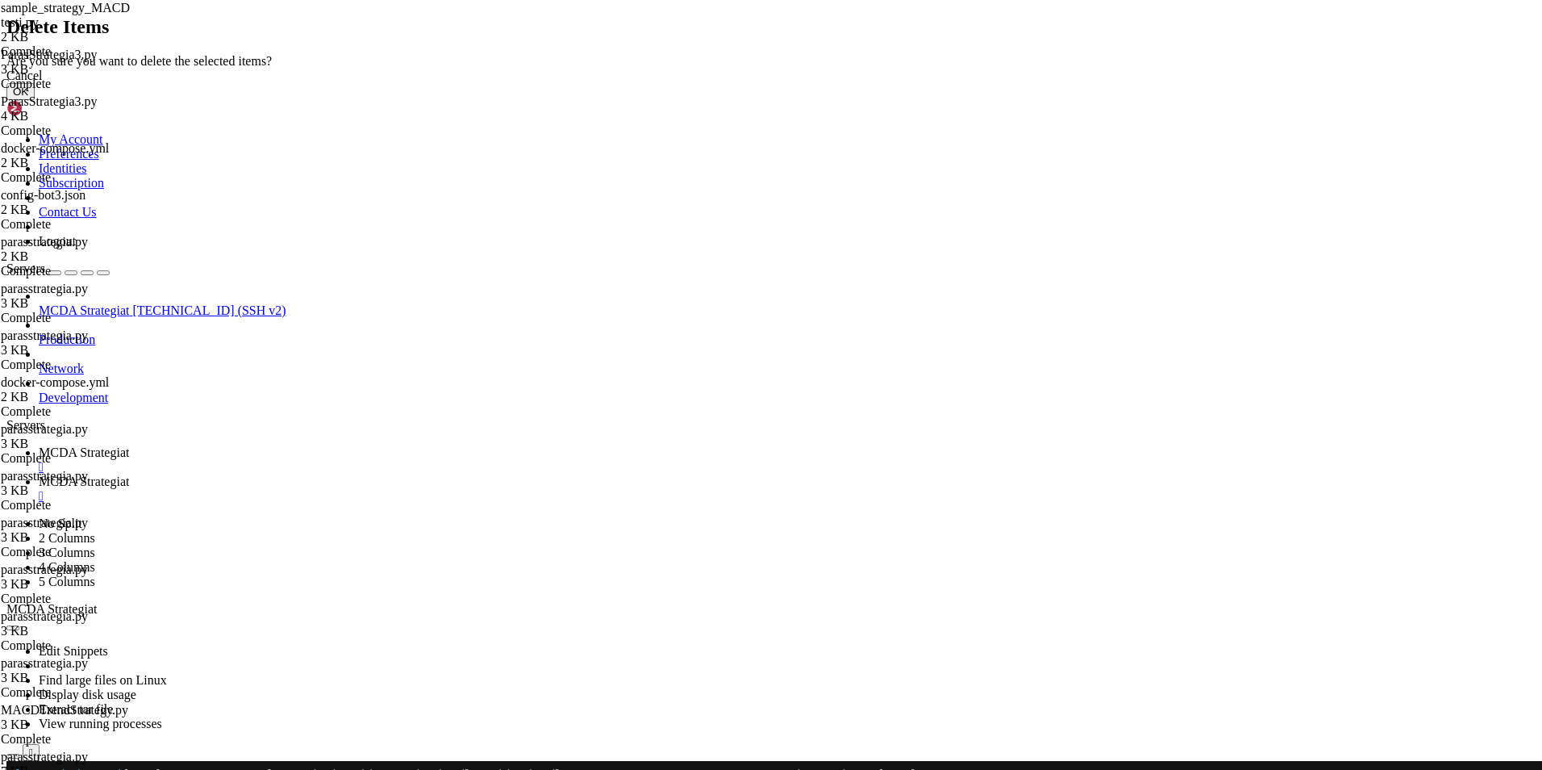
click at [35, 100] on button "OK" at bounding box center [20, 91] width 28 height 17
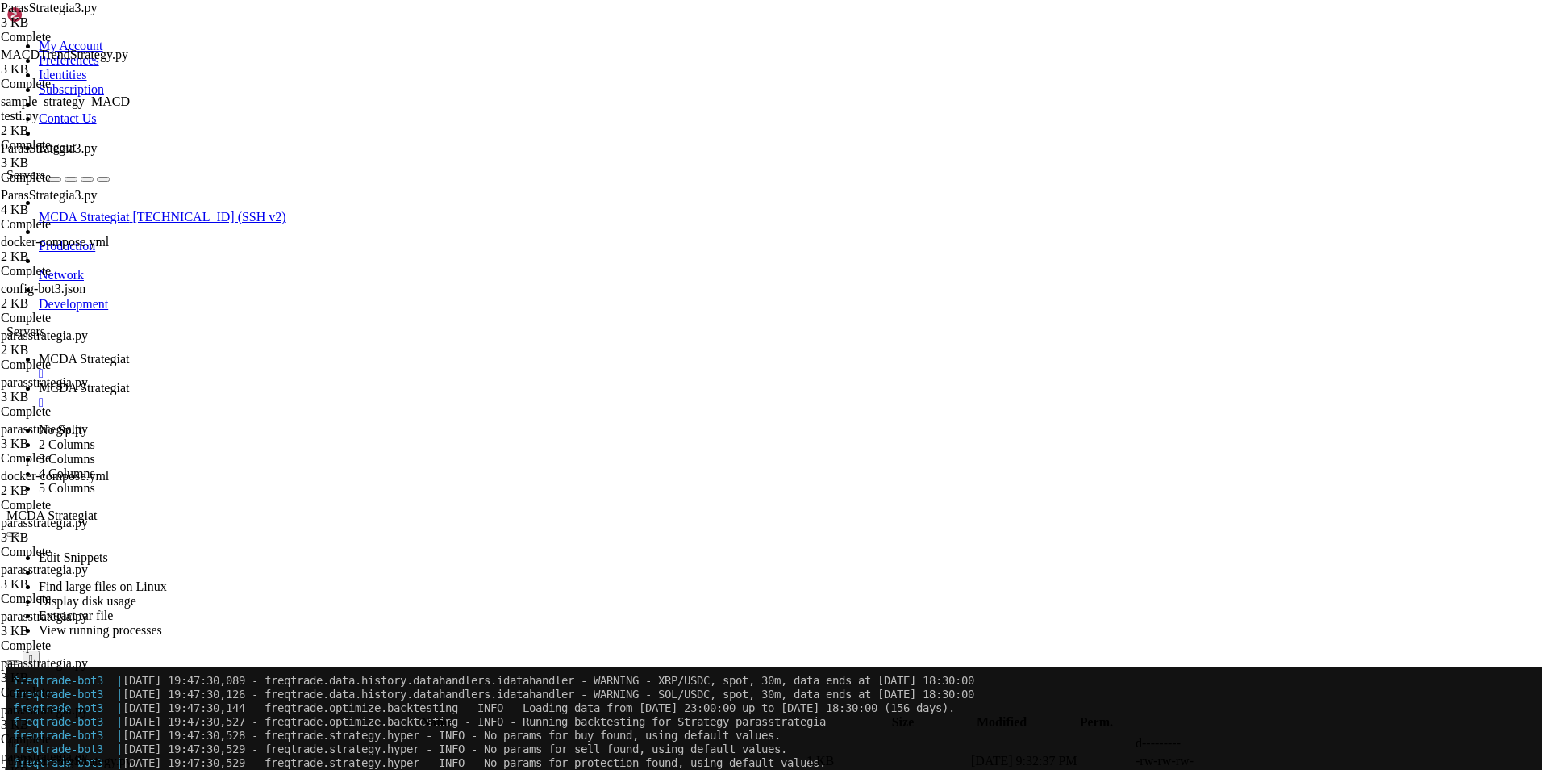
drag, startPoint x: 352, startPoint y: 147, endPoint x: 273, endPoint y: 144, distance: 79.9
type textarea "class ParasStrategia2(IStrategy):"
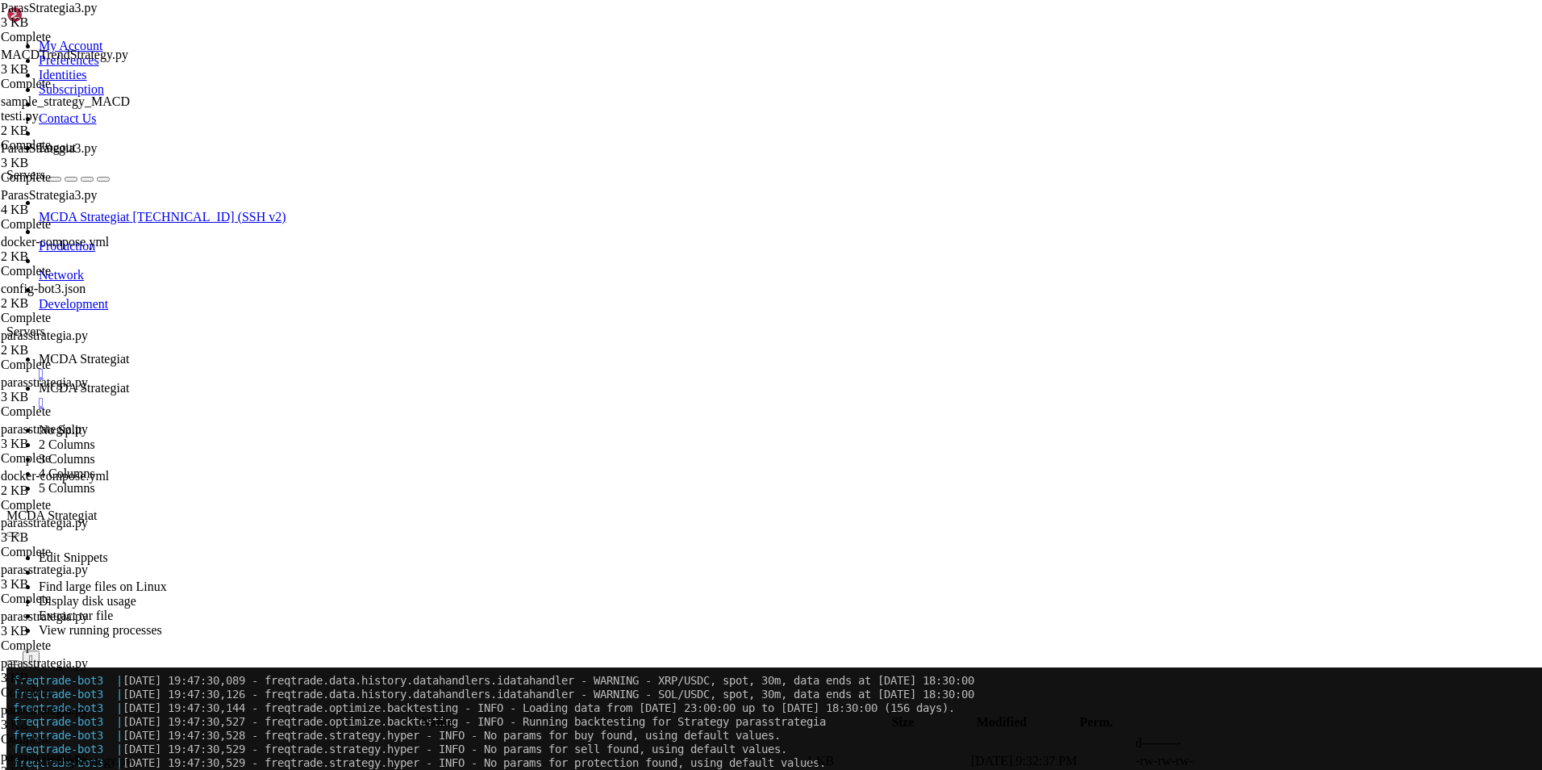
drag, startPoint x: 372, startPoint y: 148, endPoint x: 269, endPoint y: 151, distance: 102.5
type textarea "class parasstrategia(IStrategy):"
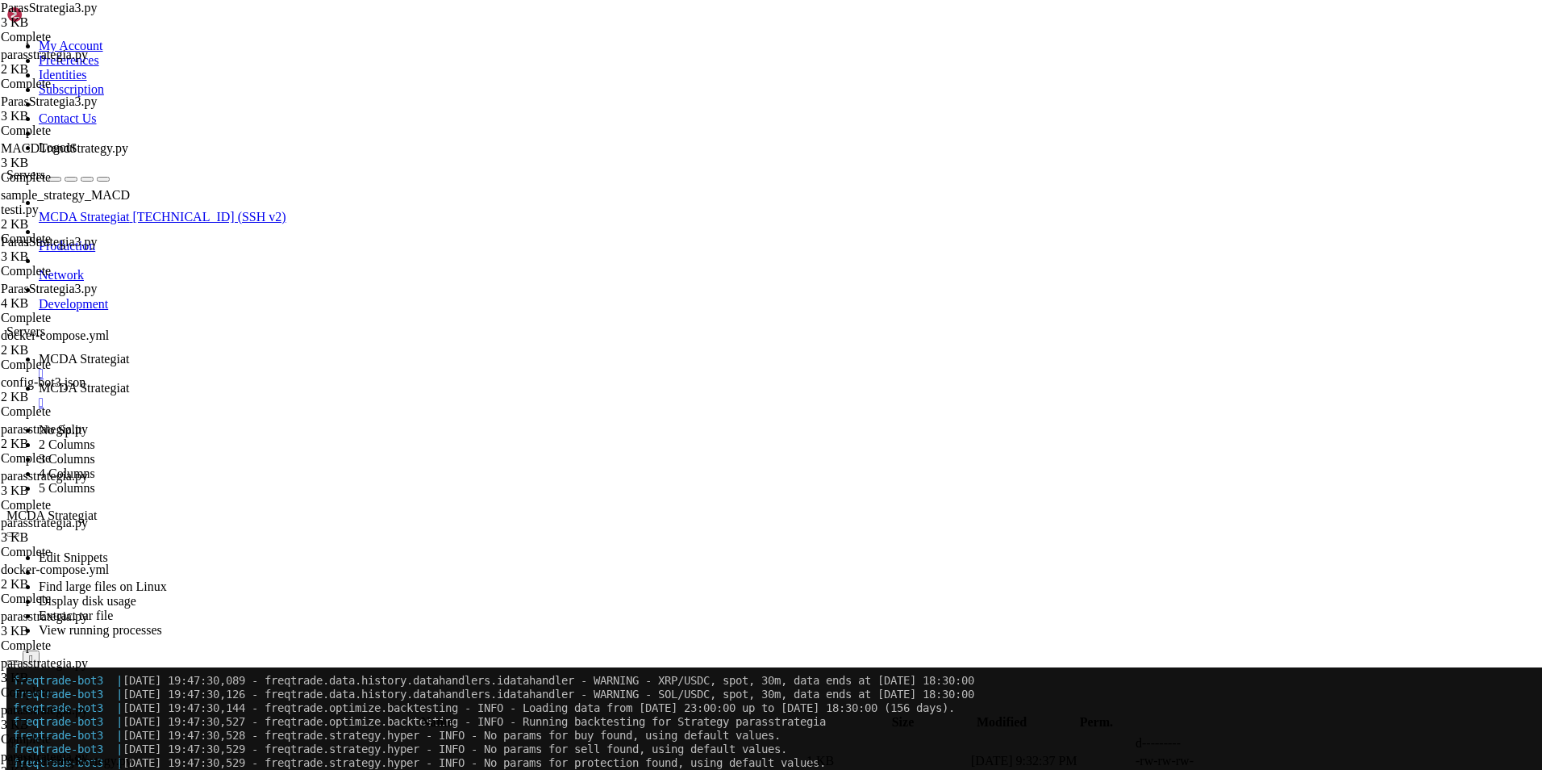
type textarea """""
type textarea "startup_candle_count = 150"
type textarea "stoploss = -0.0001"
